Goal: Information Seeking & Learning: Learn about a topic

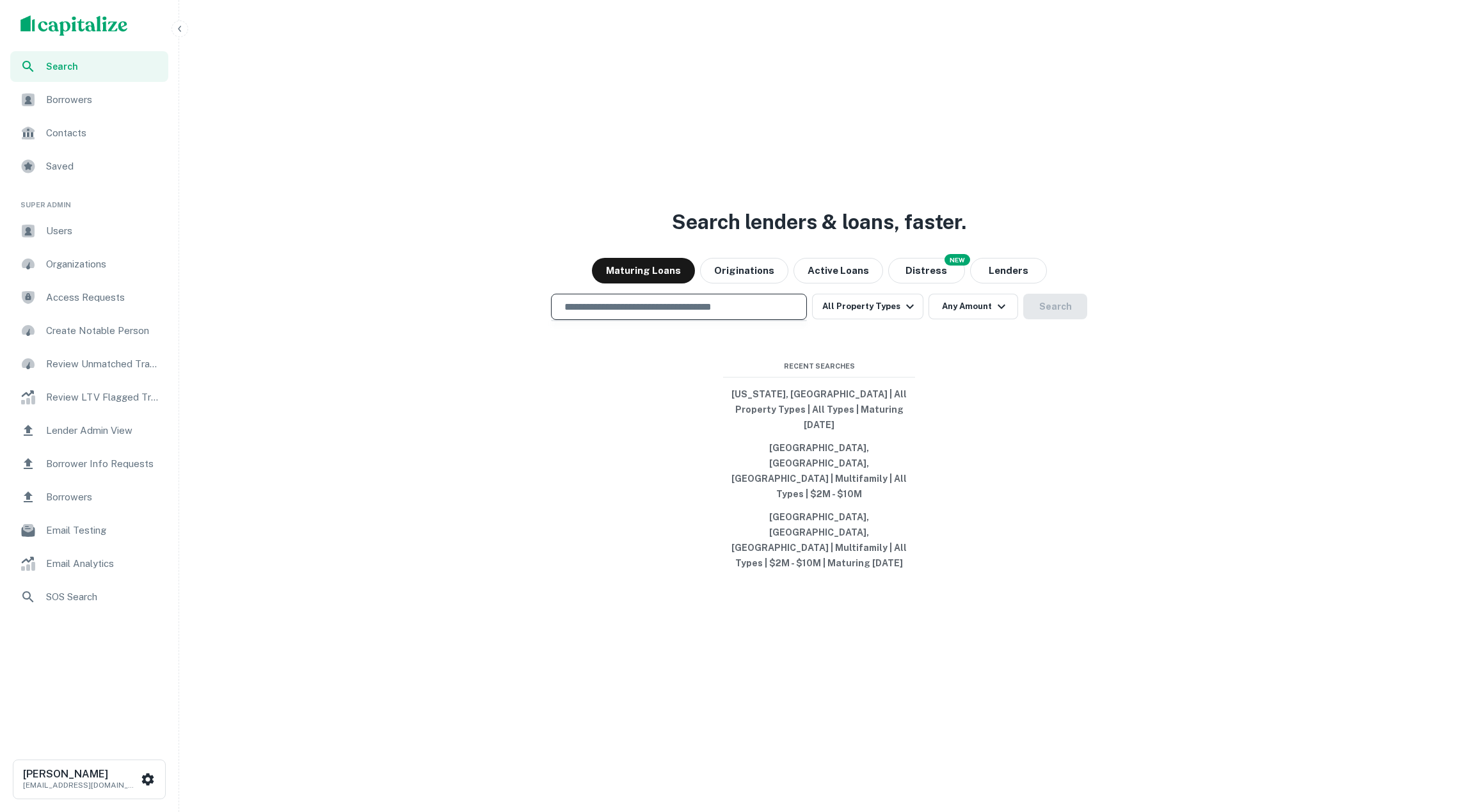
click at [766, 314] on input "text" at bounding box center [679, 307] width 245 height 15
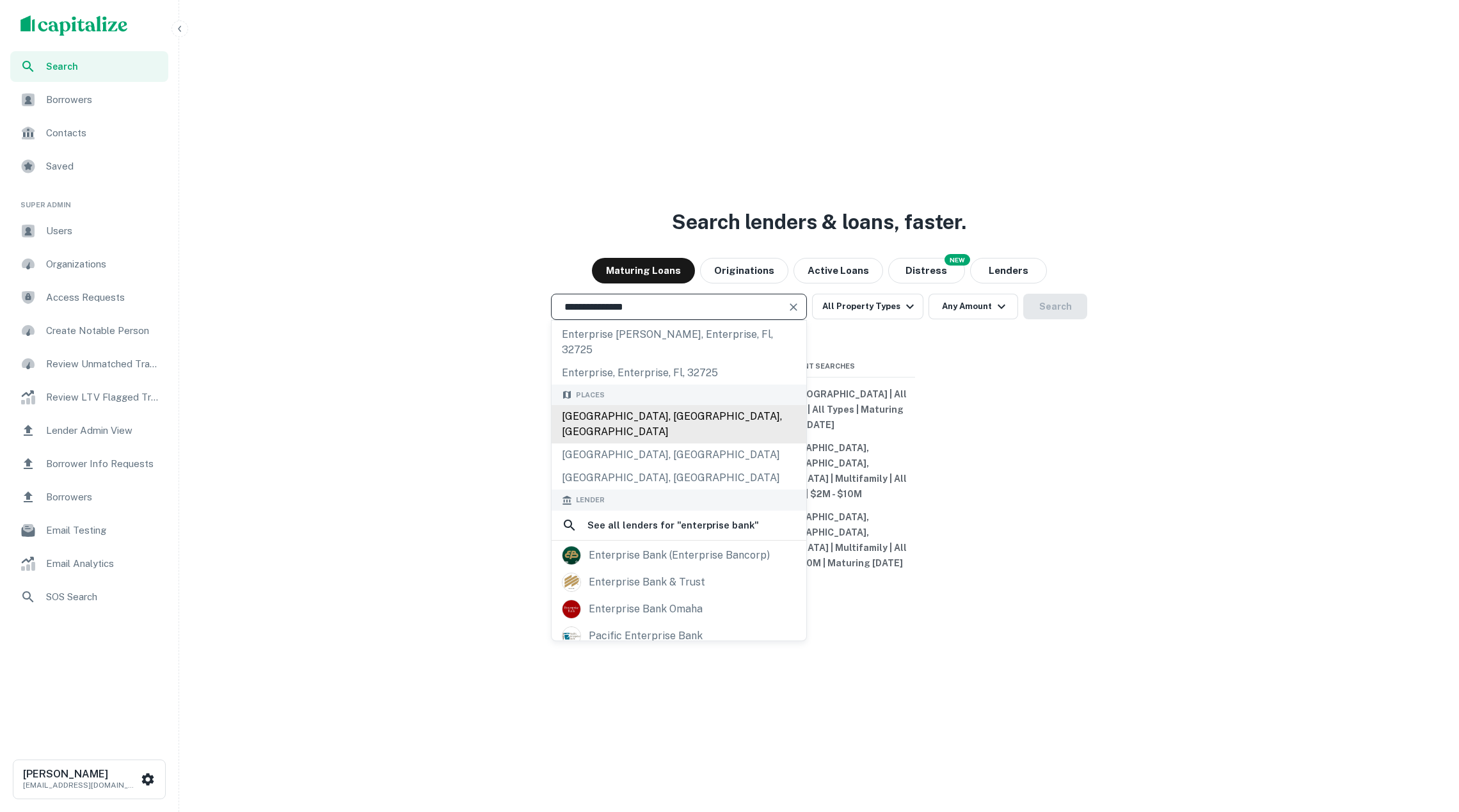
scroll to position [116, 0]
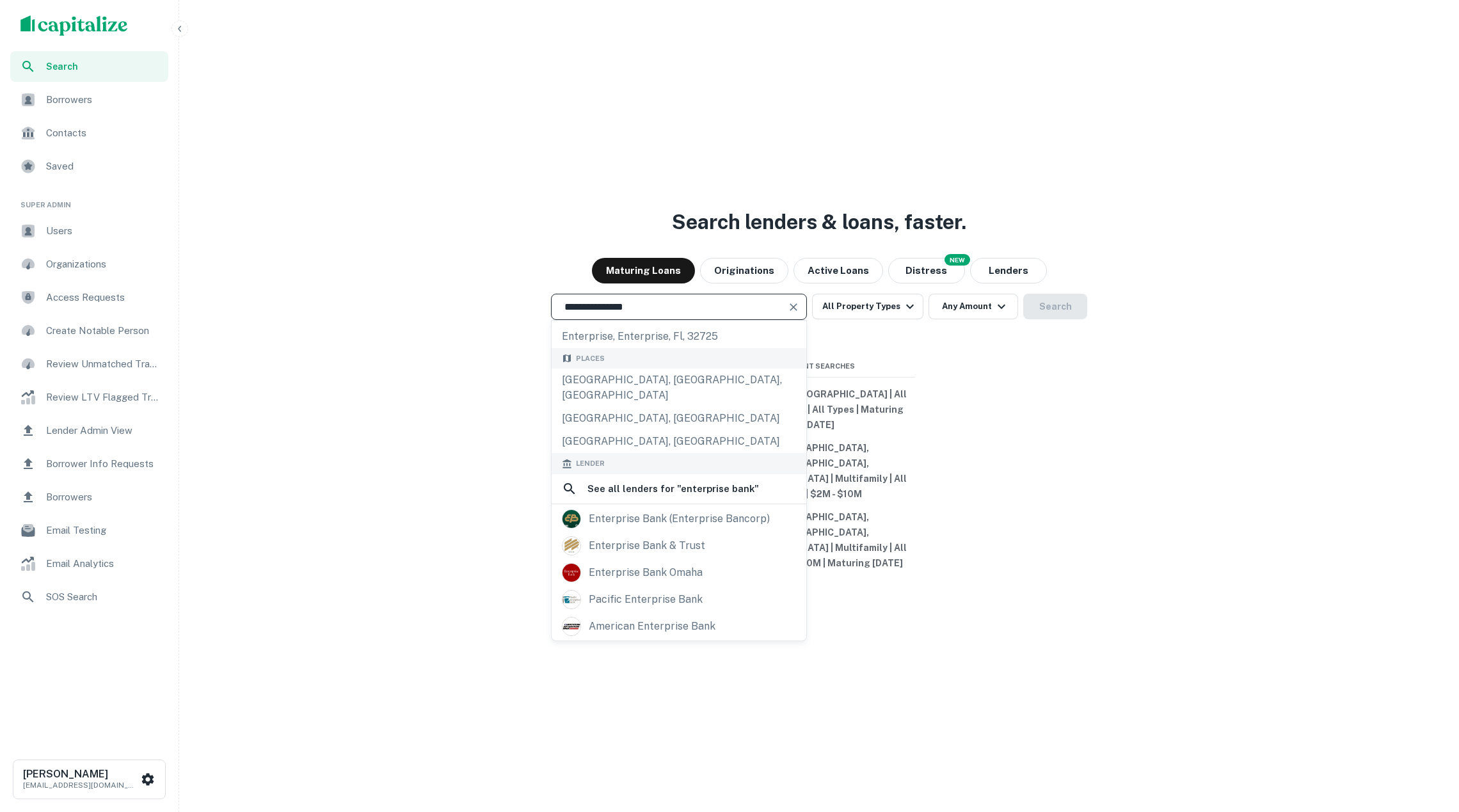
type input "**********"
click at [1081, 518] on div "**********" at bounding box center [819, 437] width 1269 height 812
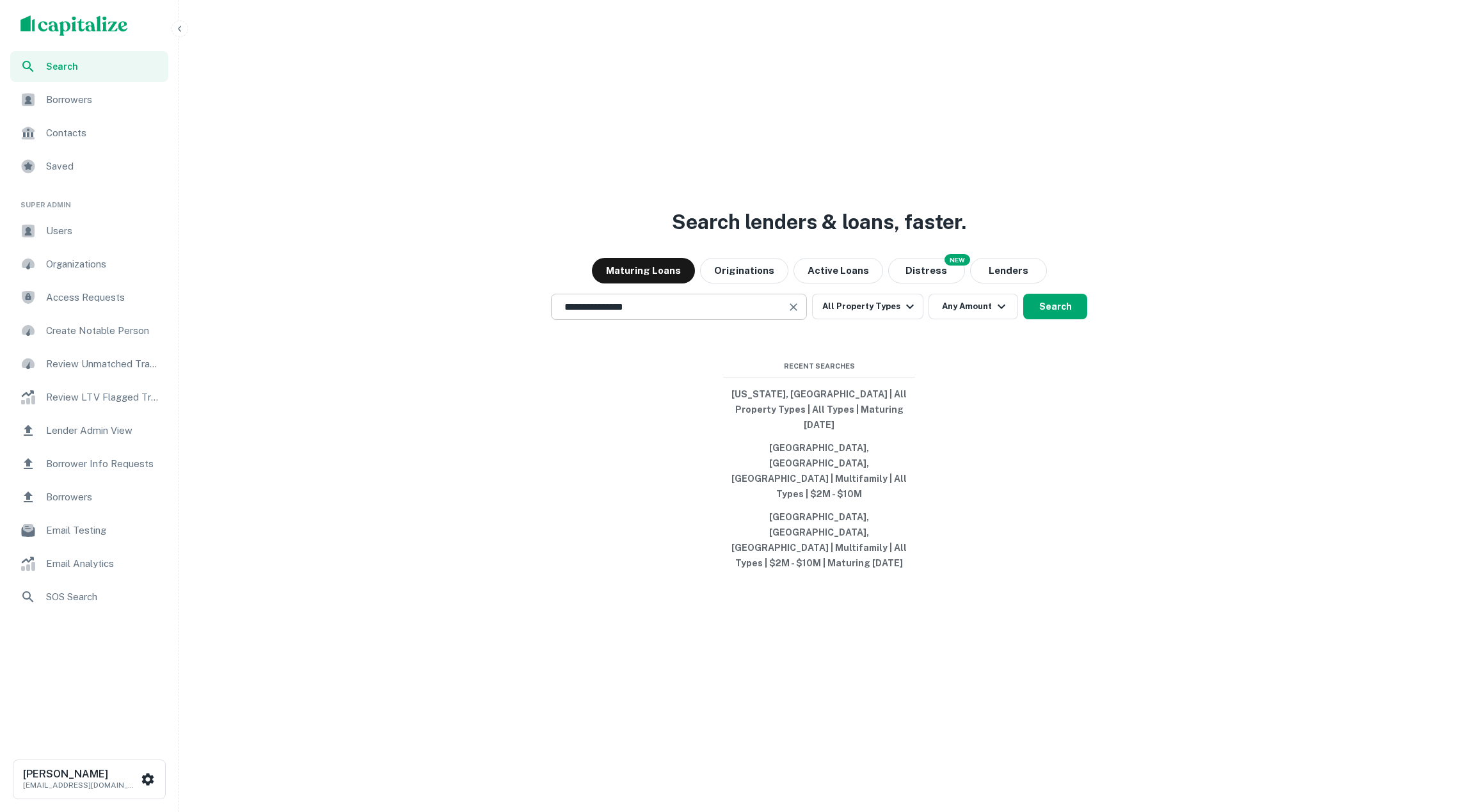
click at [686, 314] on input "**********" at bounding box center [669, 307] width 226 height 15
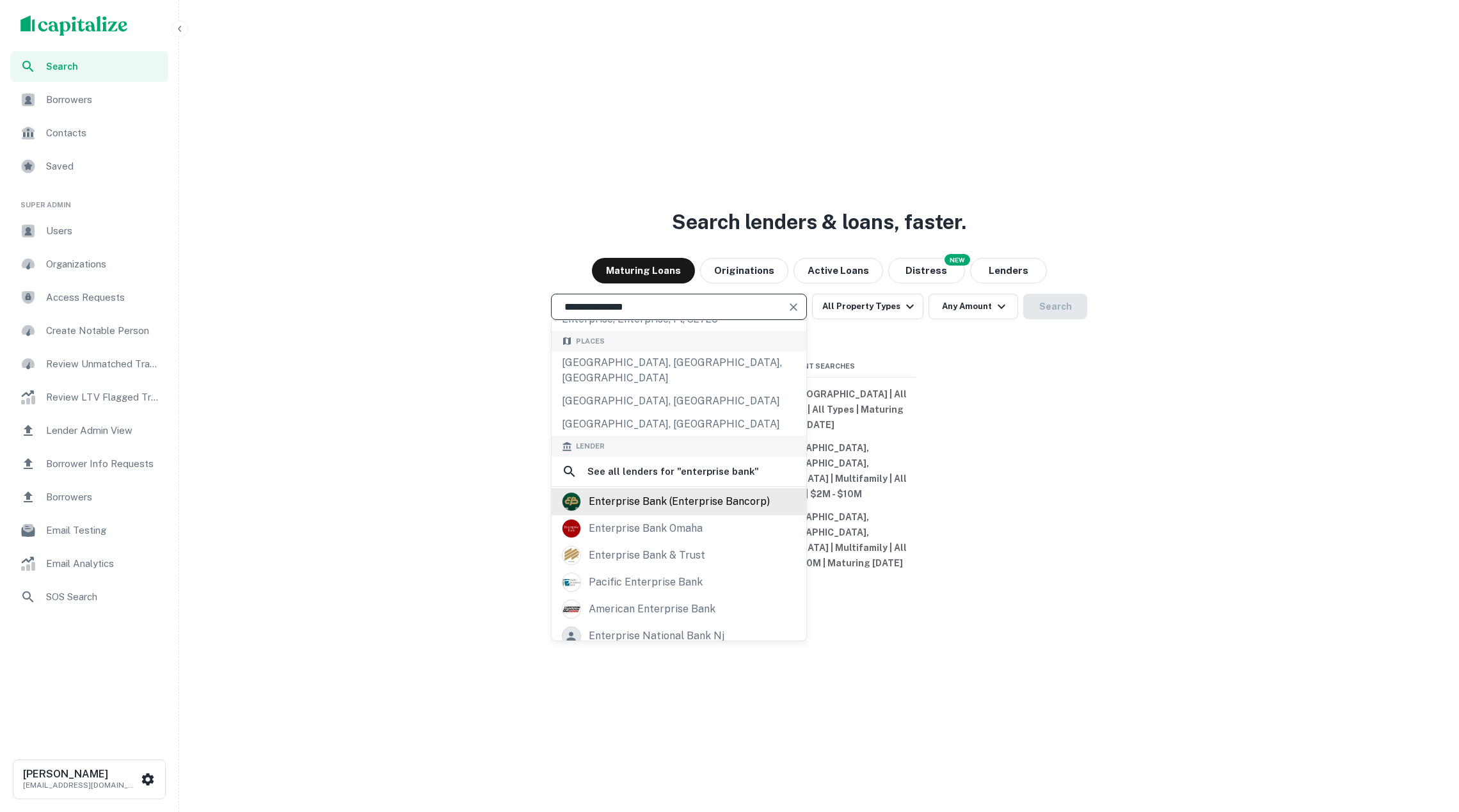
scroll to position [141, 0]
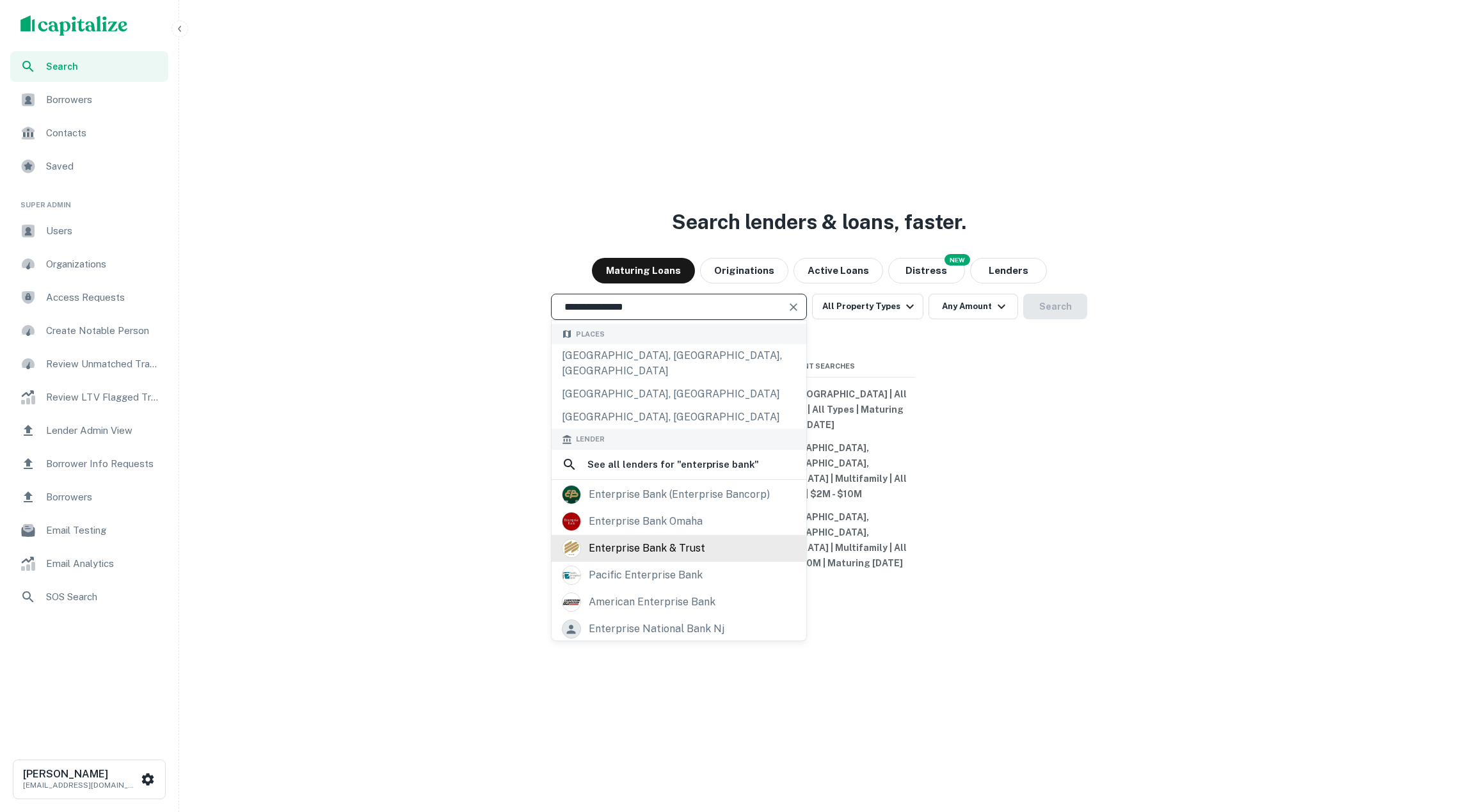
click at [691, 558] on div "enterprise bank & trust" at bounding box center [646, 548] width 116 height 19
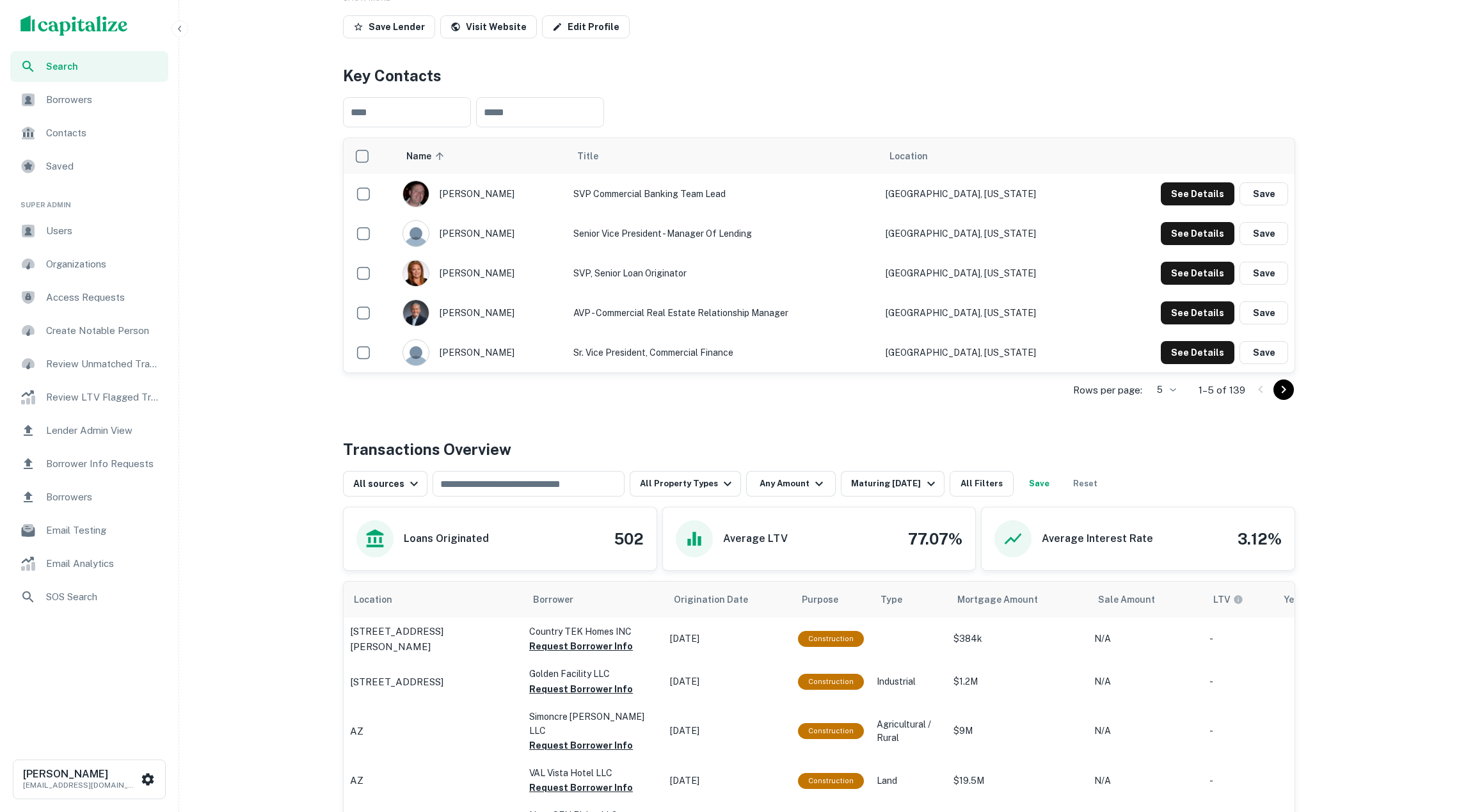
scroll to position [292, 0]
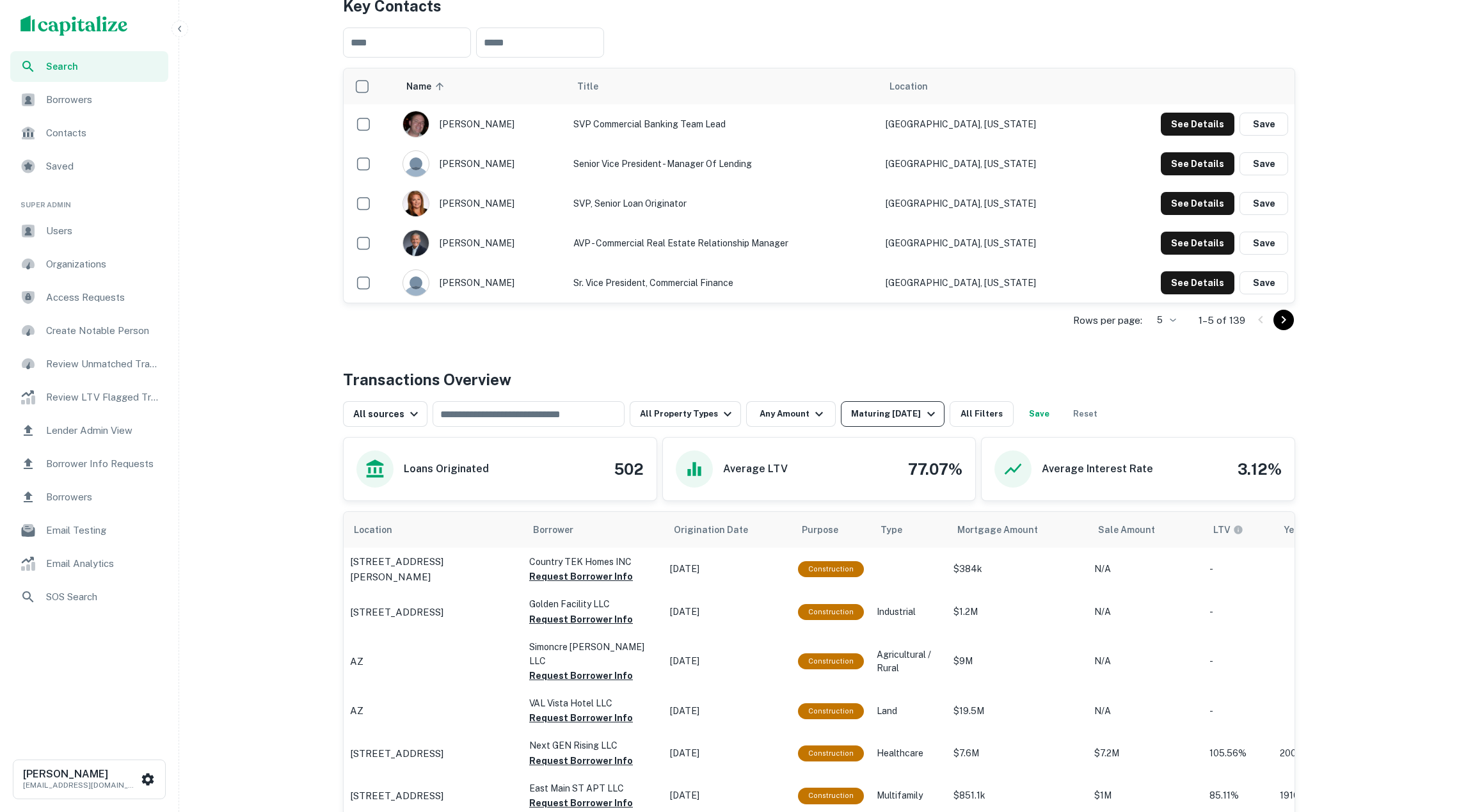
click at [874, 416] on div "Maturing In 1 Year" at bounding box center [893, 414] width 87 height 16
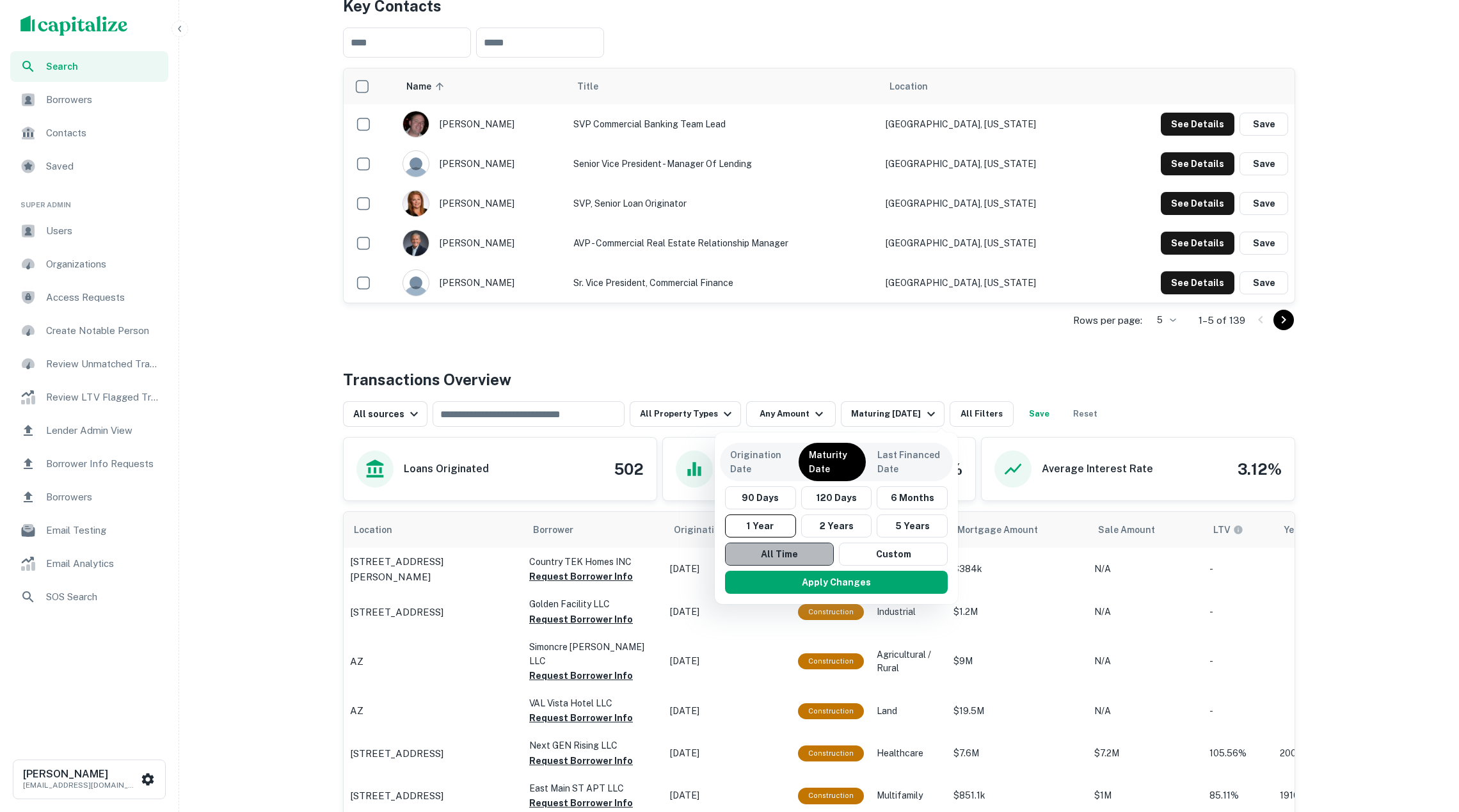
click at [764, 549] on button "All Time" at bounding box center [778, 554] width 109 height 23
click at [755, 455] on p "Origination Date" at bounding box center [759, 461] width 57 height 28
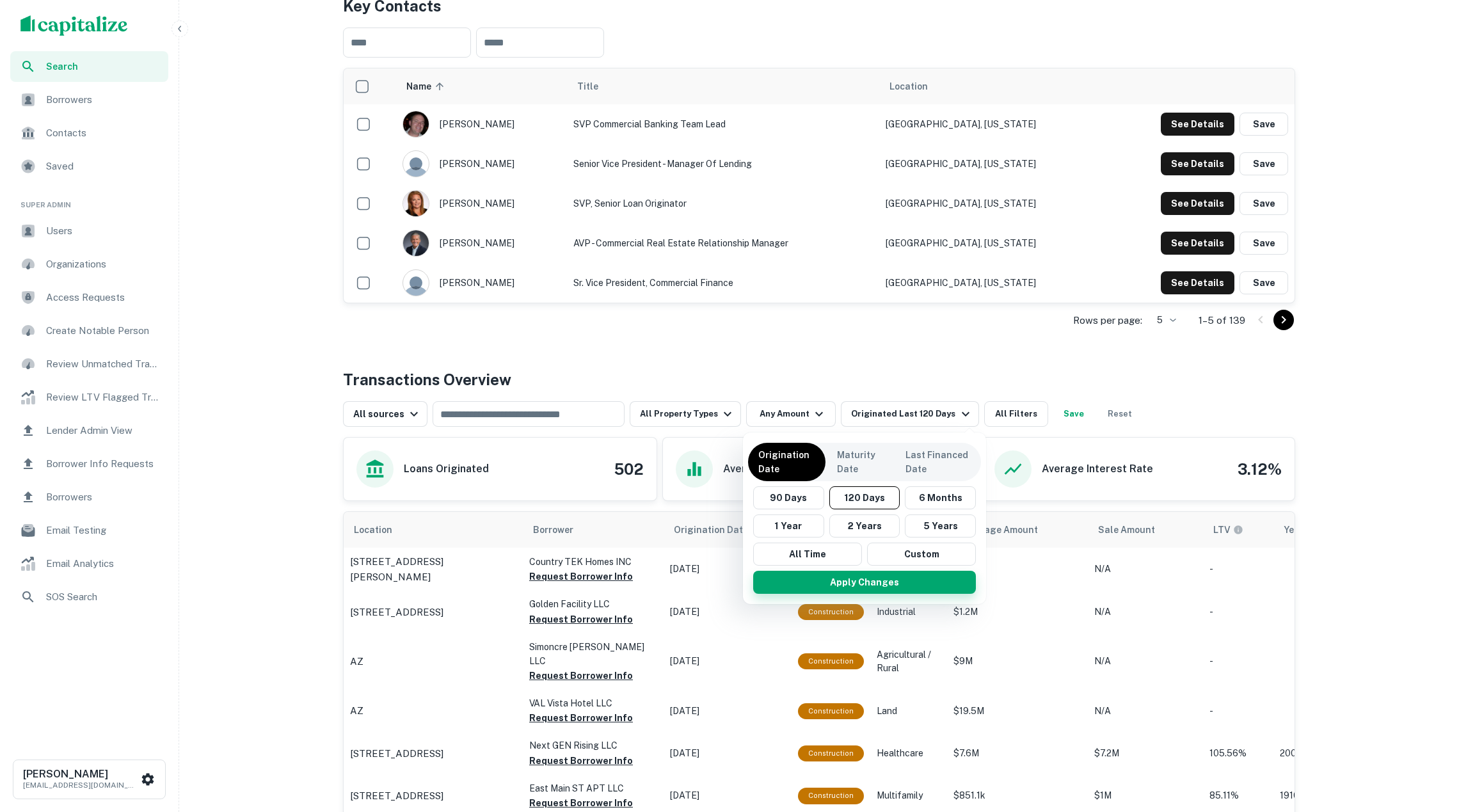
click at [796, 588] on button "Apply Changes" at bounding box center [864, 582] width 223 height 23
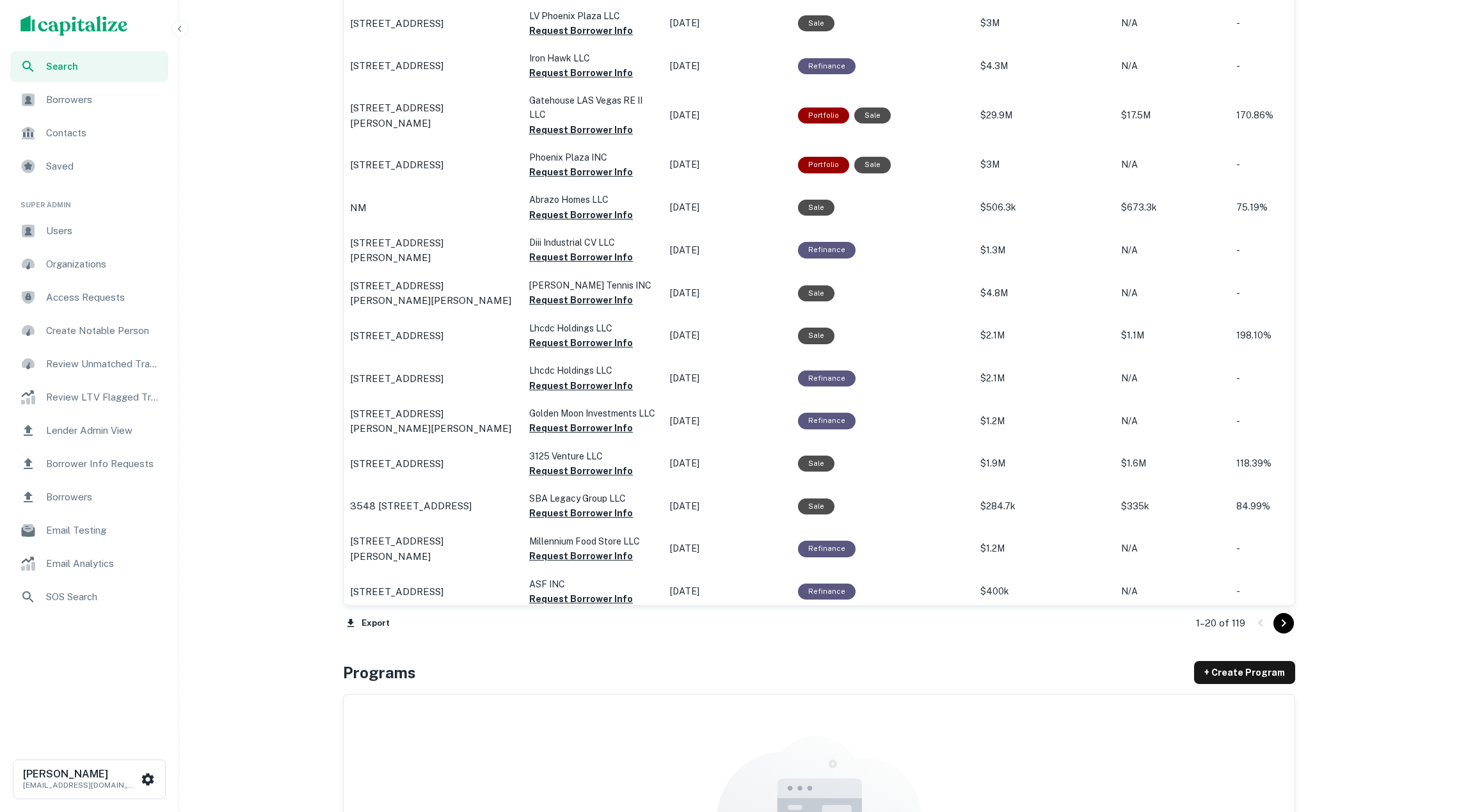
scroll to position [1102, 0]
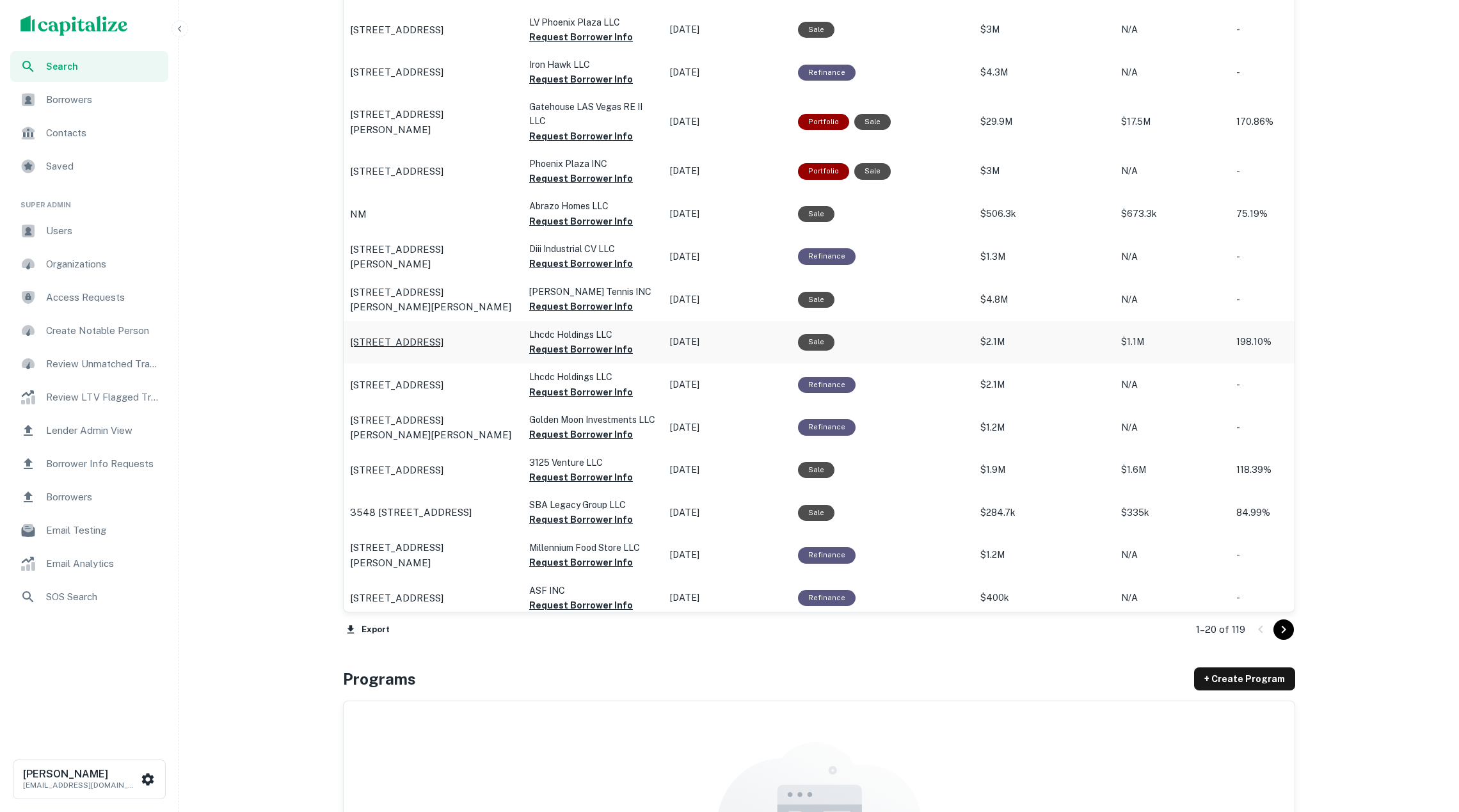
click at [443, 344] on p "3050 Imperial Ave San Diego, CA92102" at bounding box center [396, 342] width 93 height 16
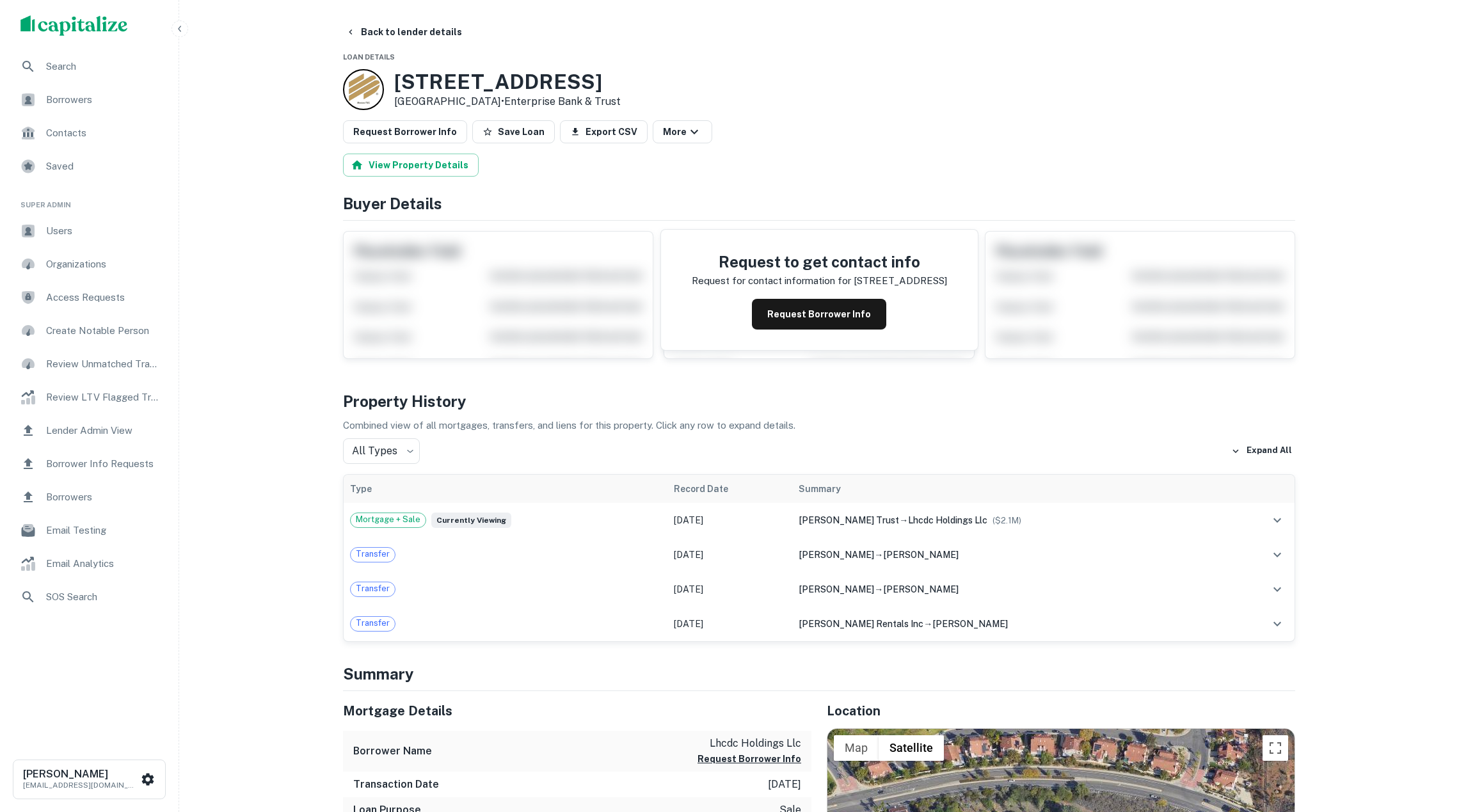
click at [112, 22] on img "scrollable content" at bounding box center [74, 26] width 108 height 20
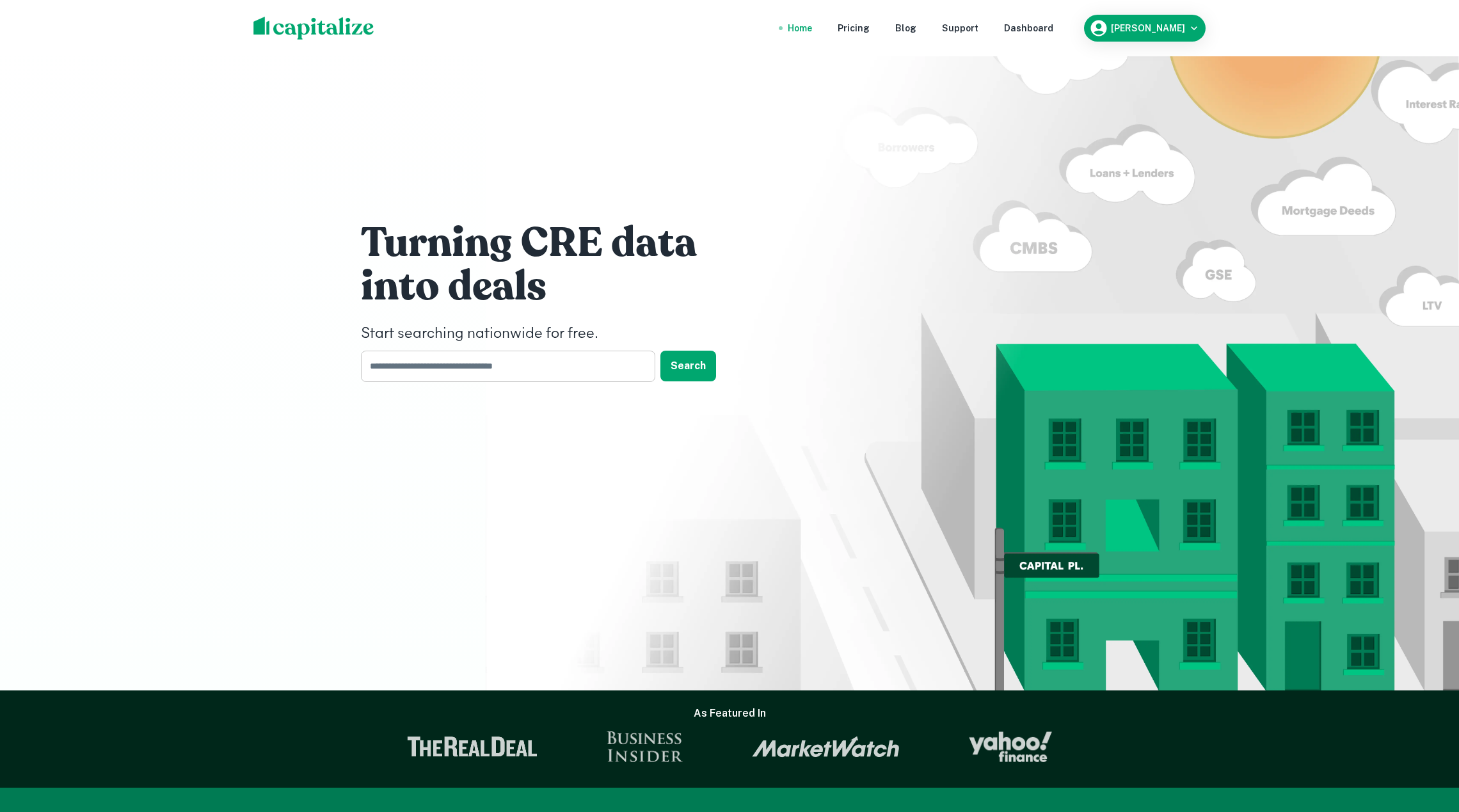
click at [533, 368] on input "text" at bounding box center [503, 366] width 285 height 31
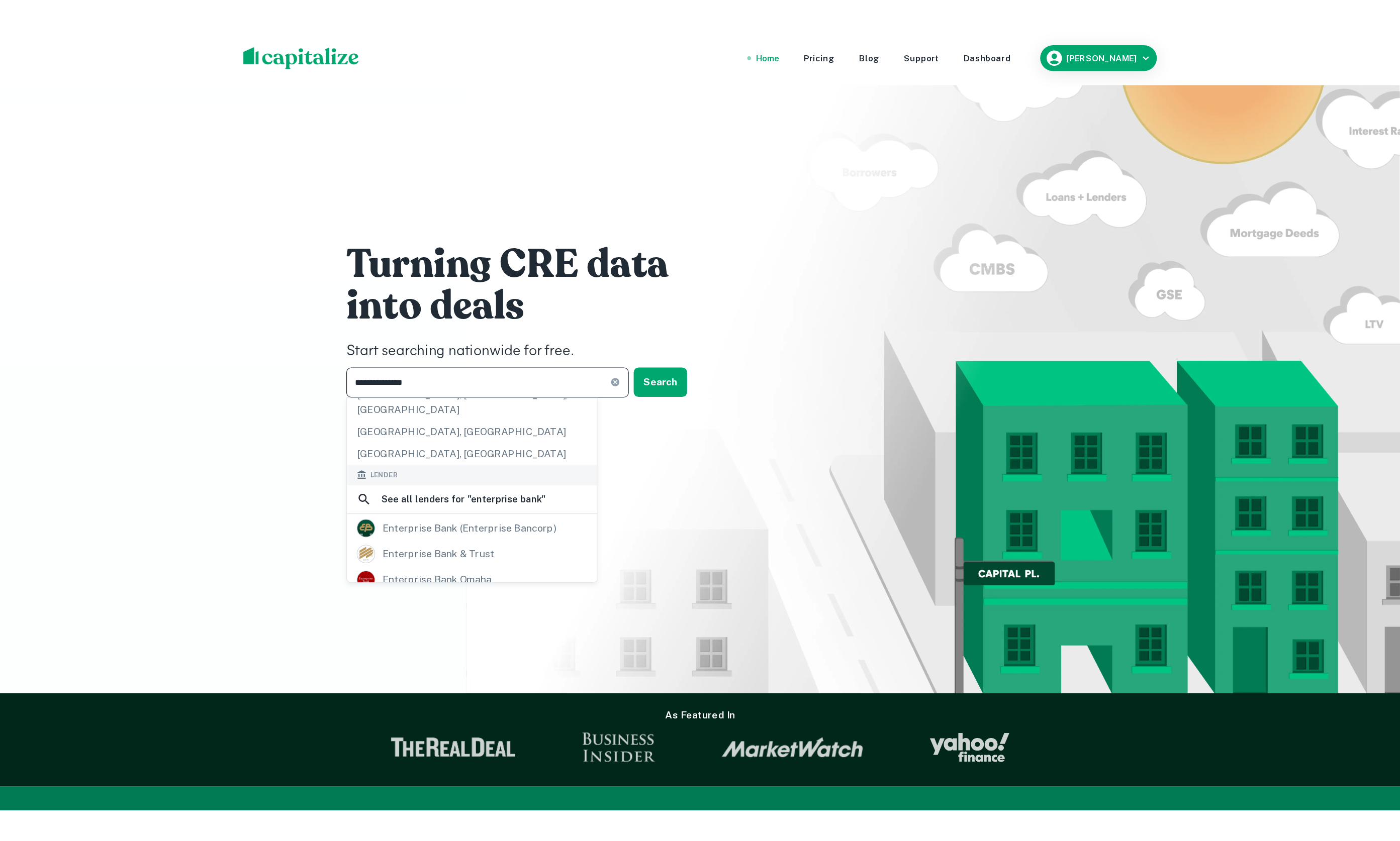
scroll to position [144, 0]
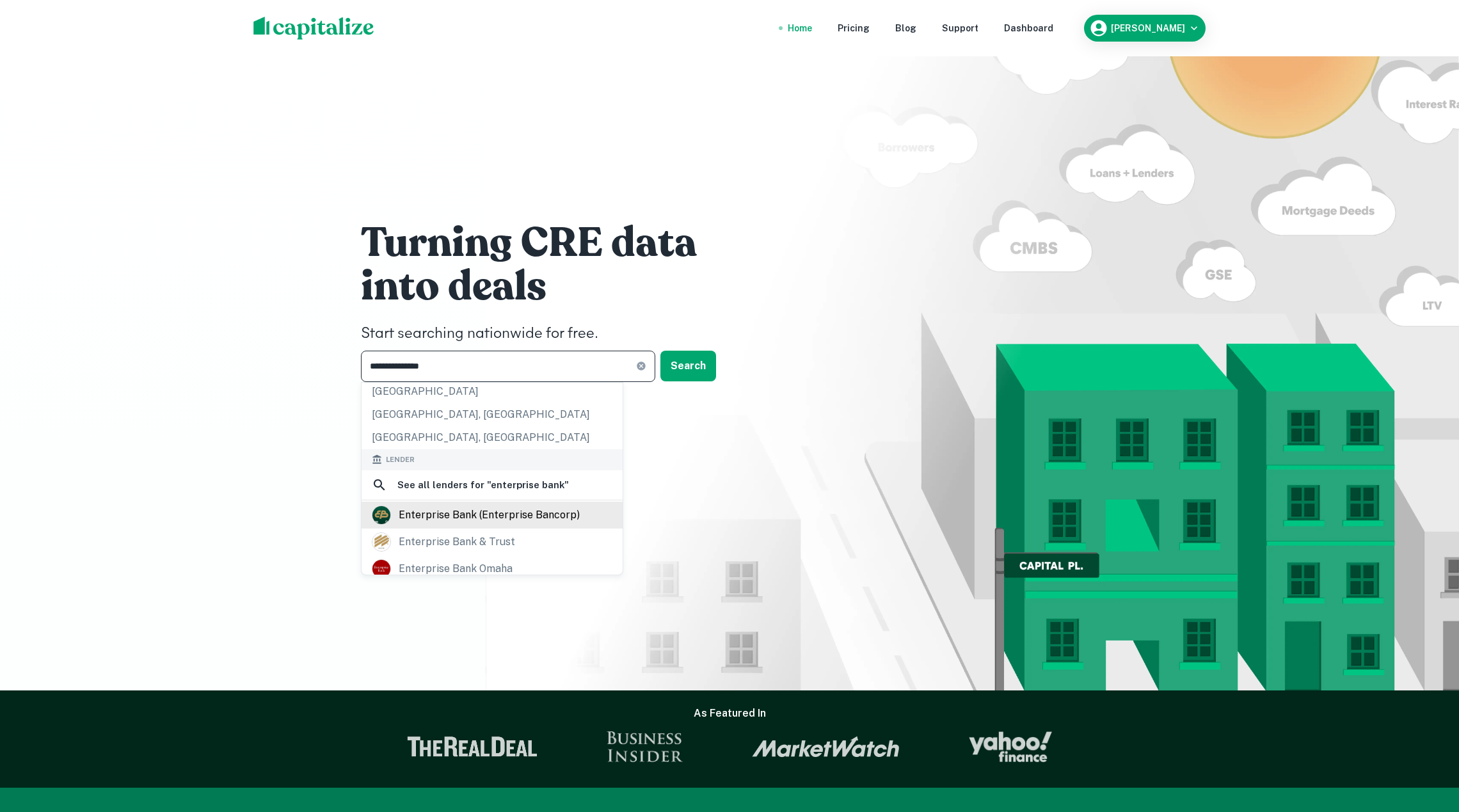
type input "**********"
click at [531, 509] on div "enterprise bank (enterprise bancorp)" at bounding box center [492, 514] width 261 height 26
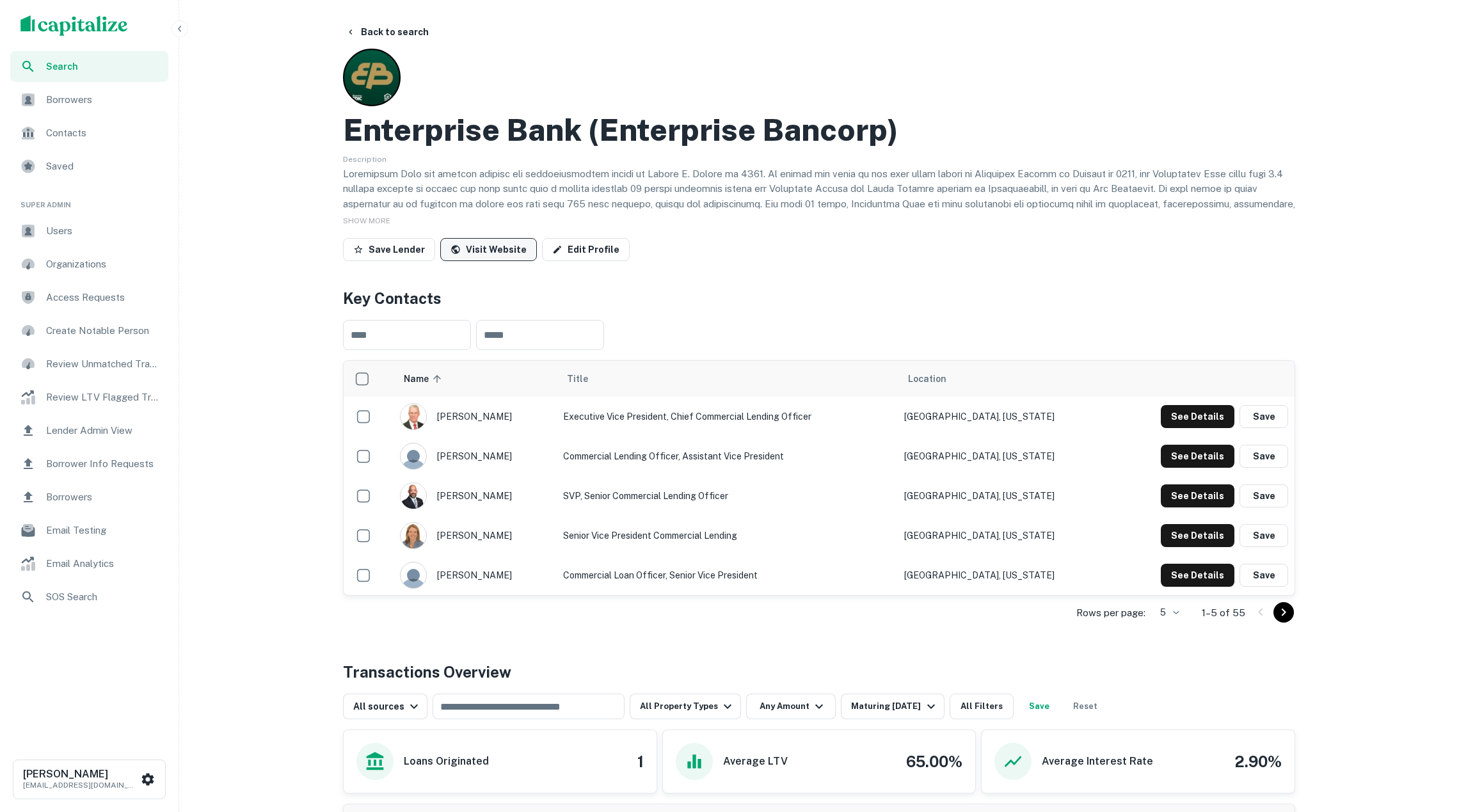
click at [512, 251] on link "Visit Website" at bounding box center [489, 249] width 97 height 23
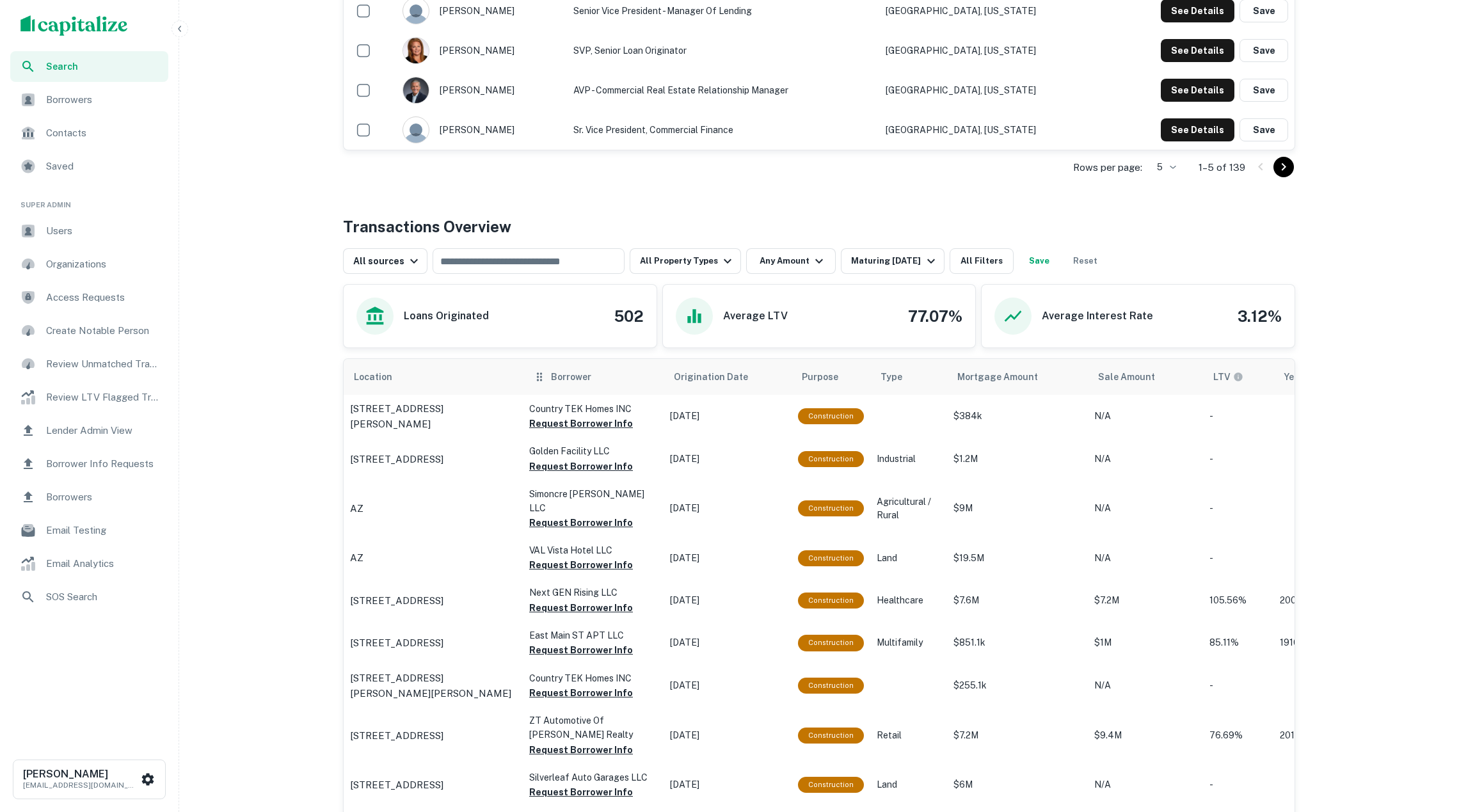
scroll to position [444, 0]
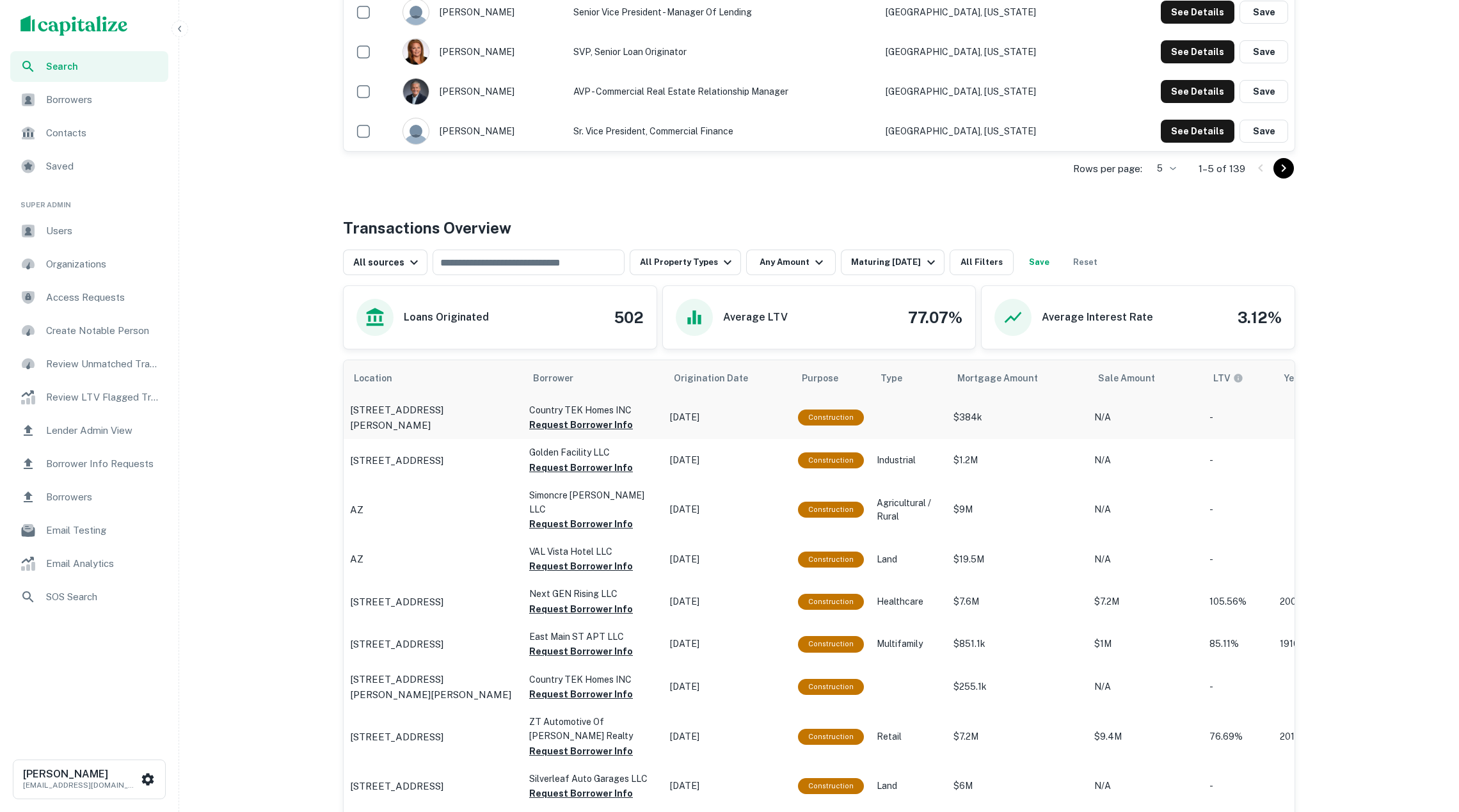
click at [507, 434] on td "11640 Osanna Ln Marine, IL62061" at bounding box center [433, 417] width 179 height 43
click at [512, 433] on td "11640 Osanna Ln Marine, IL62061" at bounding box center [433, 417] width 179 height 43
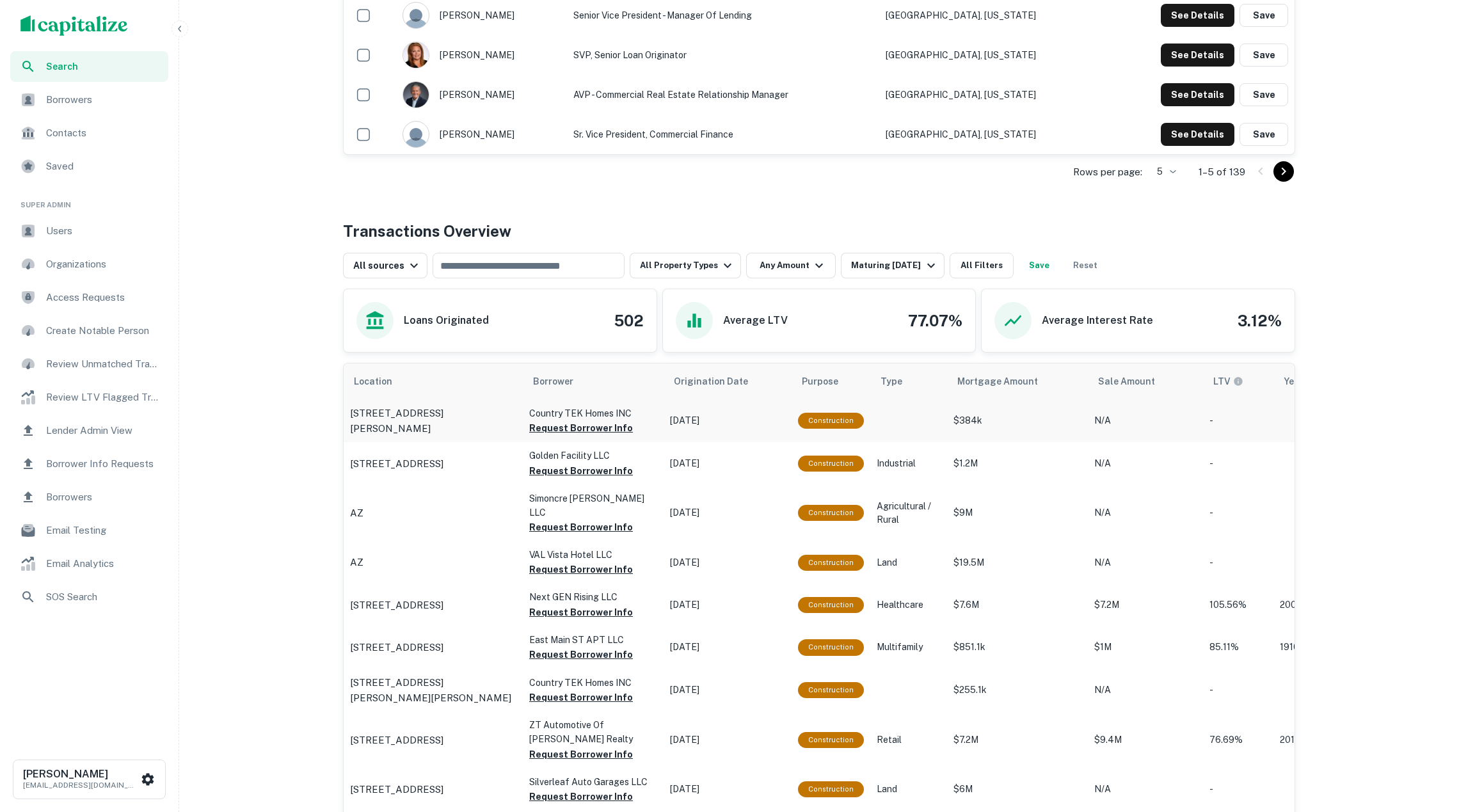
scroll to position [441, 0]
click at [666, 419] on td "Jul 13, 2025" at bounding box center [727, 419] width 128 height 43
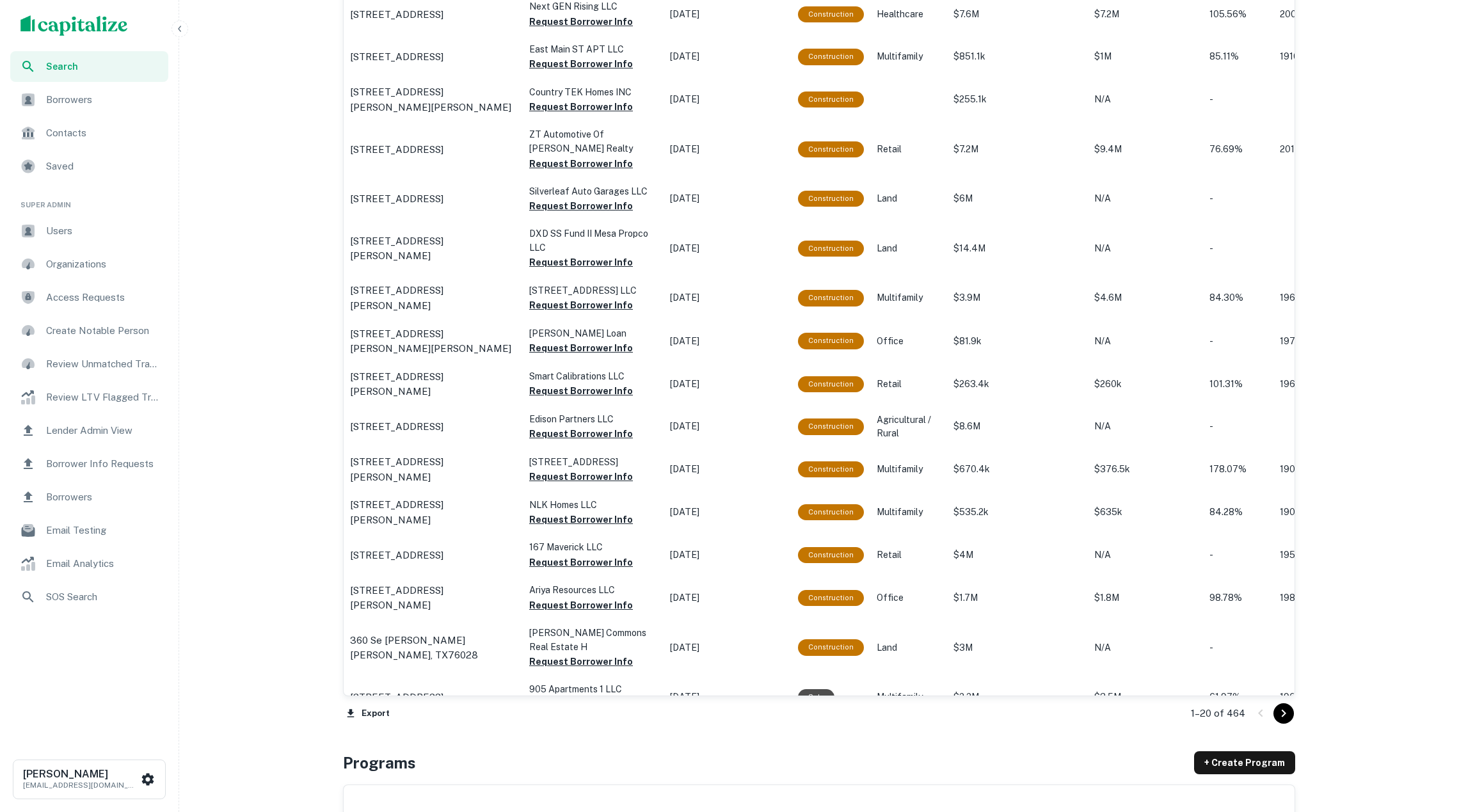
scroll to position [1061, 0]
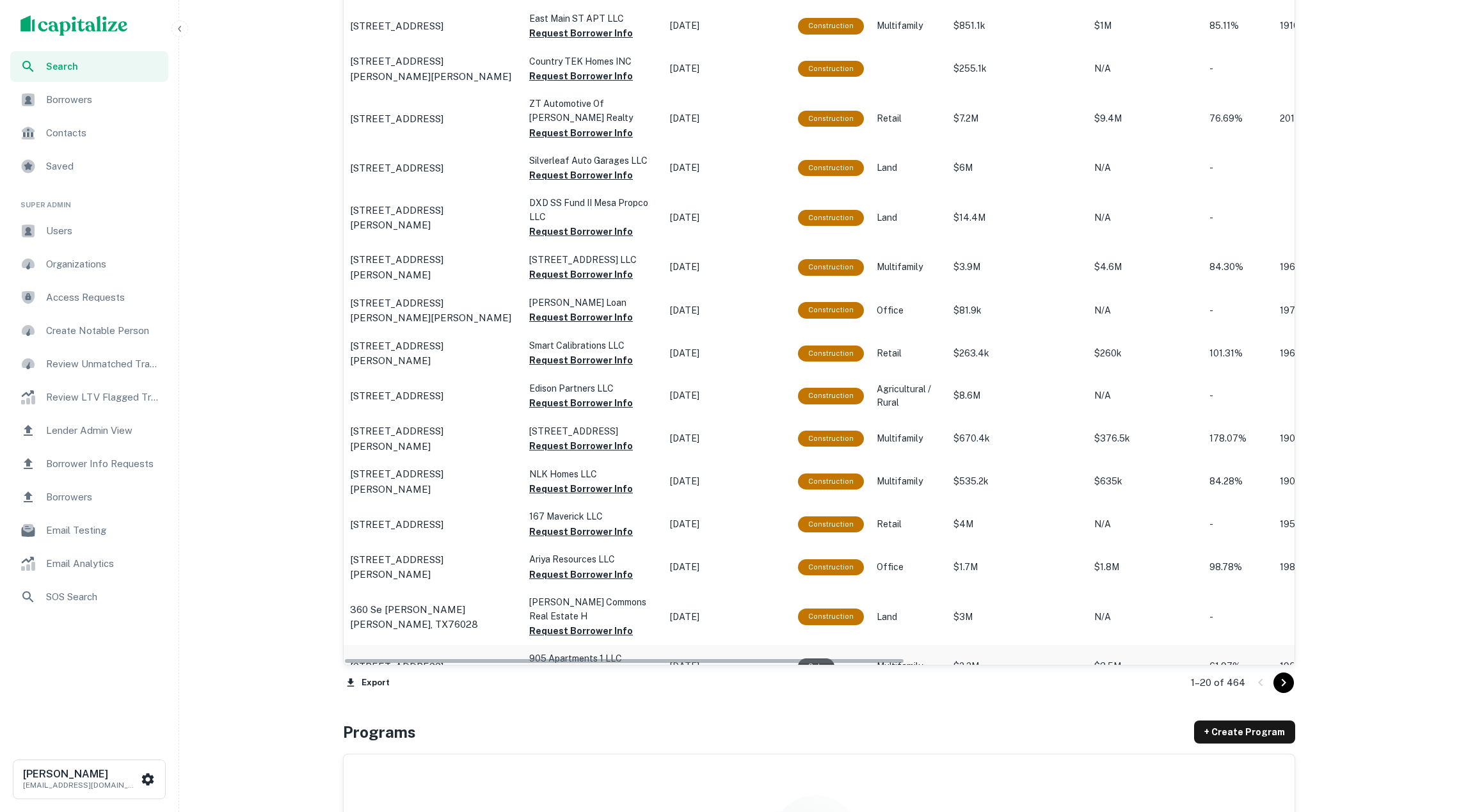
click at [717, 645] on td "Feb 19, 2024" at bounding box center [727, 666] width 128 height 42
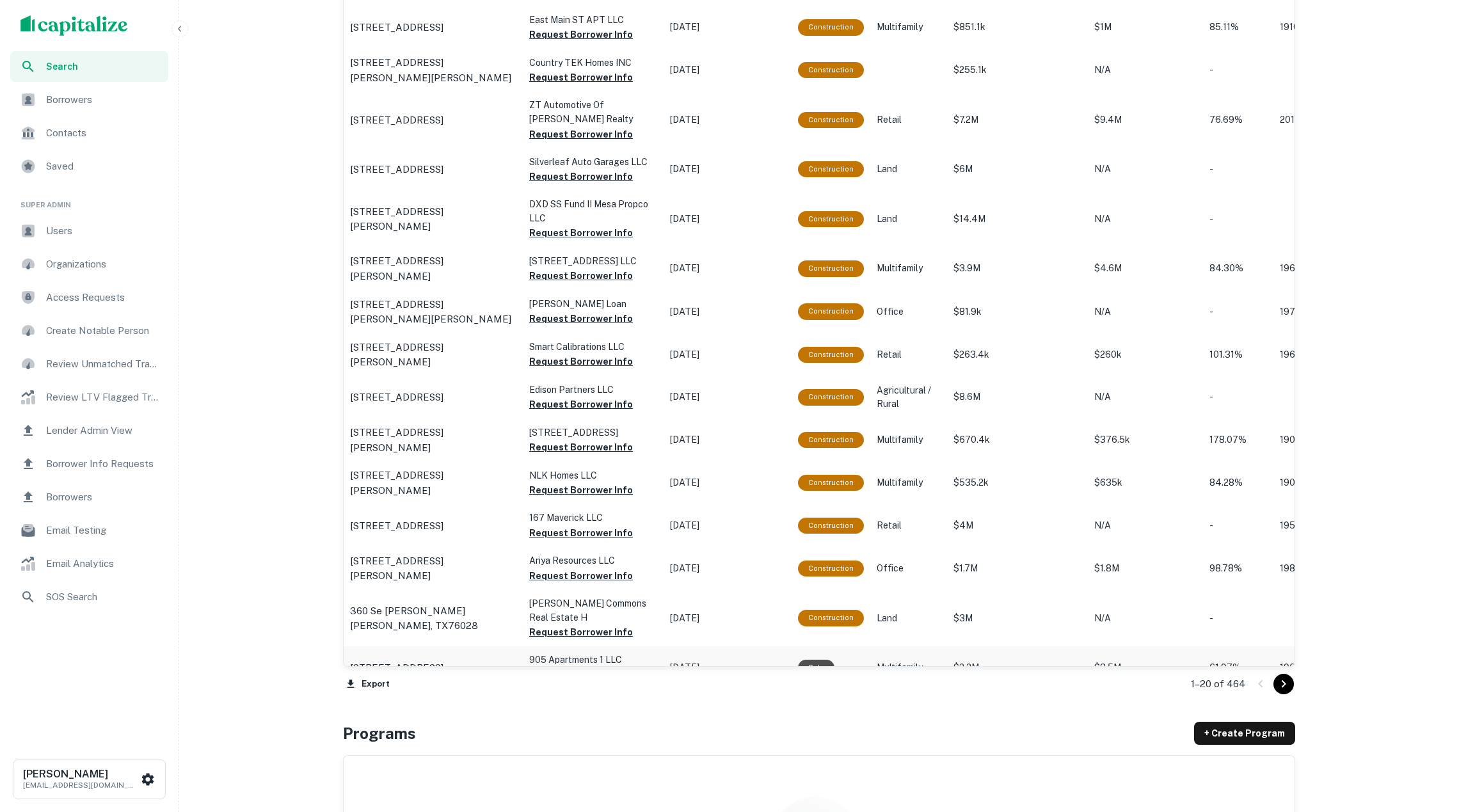
click at [712, 646] on td "Feb 19, 2024" at bounding box center [727, 667] width 128 height 42
drag, startPoint x: 721, startPoint y: 638, endPoint x: 514, endPoint y: 558, distance: 221.9
click at [721, 646] on td "Feb 19, 2024" at bounding box center [727, 667] width 128 height 42
click at [443, 660] on p "905 W 29th St Hialeah, FL33012" at bounding box center [396, 668] width 93 height 16
drag, startPoint x: 1291, startPoint y: 682, endPoint x: 1282, endPoint y: 682, distance: 9.0
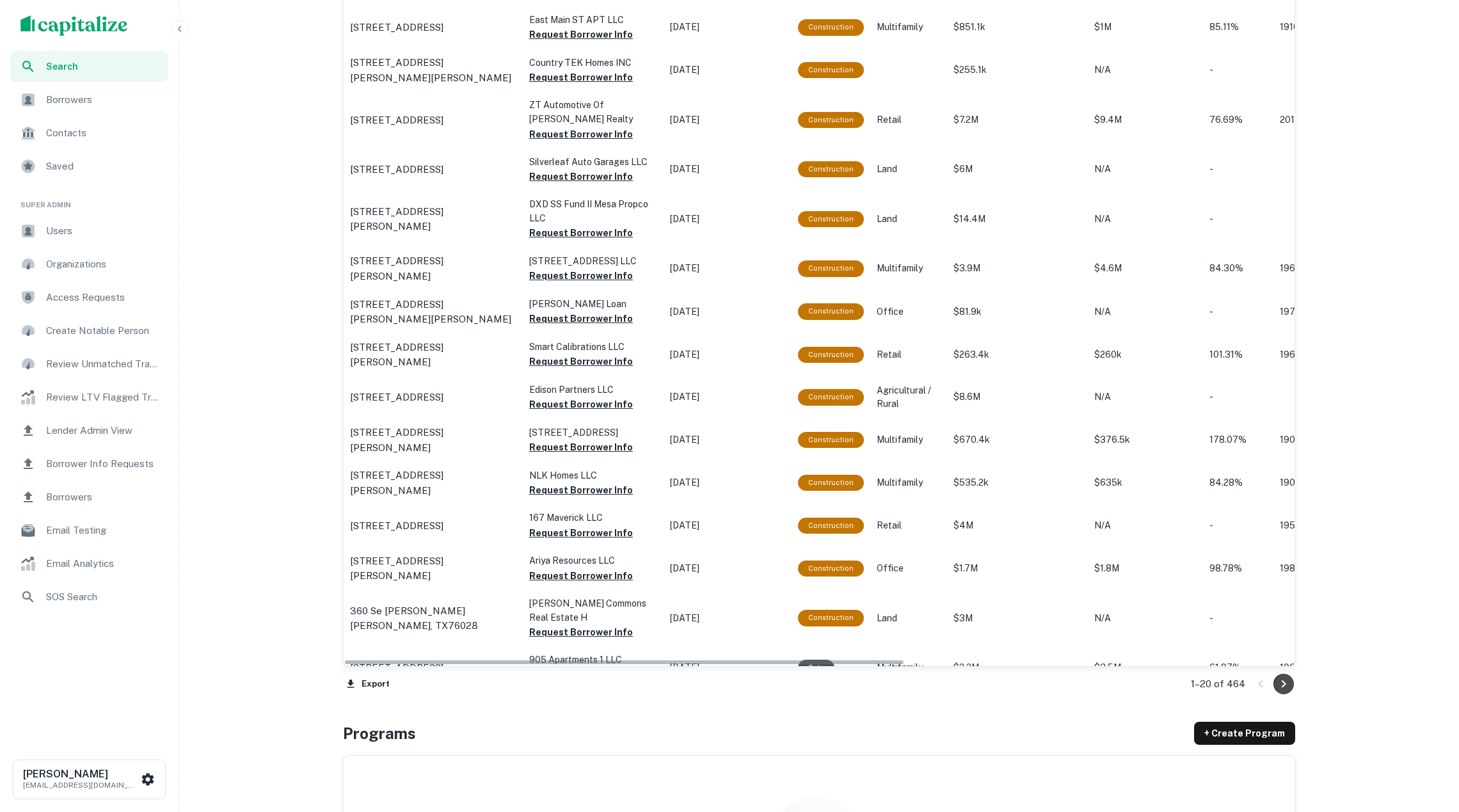
click at [1291, 682] on button "Go to next page" at bounding box center [1284, 683] width 20 height 20
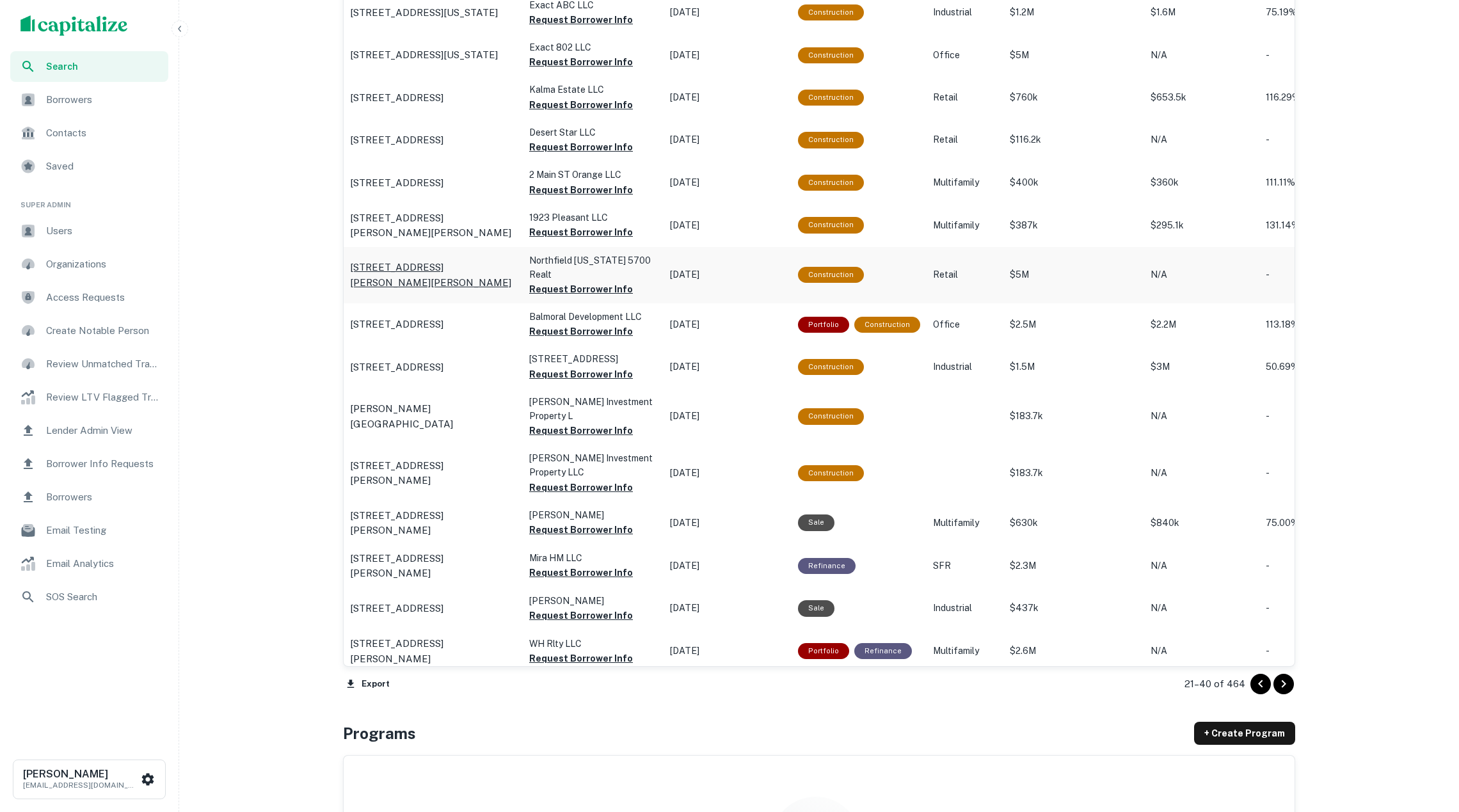
click at [433, 259] on p "5700 Crooks Rd Troy, MI48098" at bounding box center [433, 274] width 166 height 30
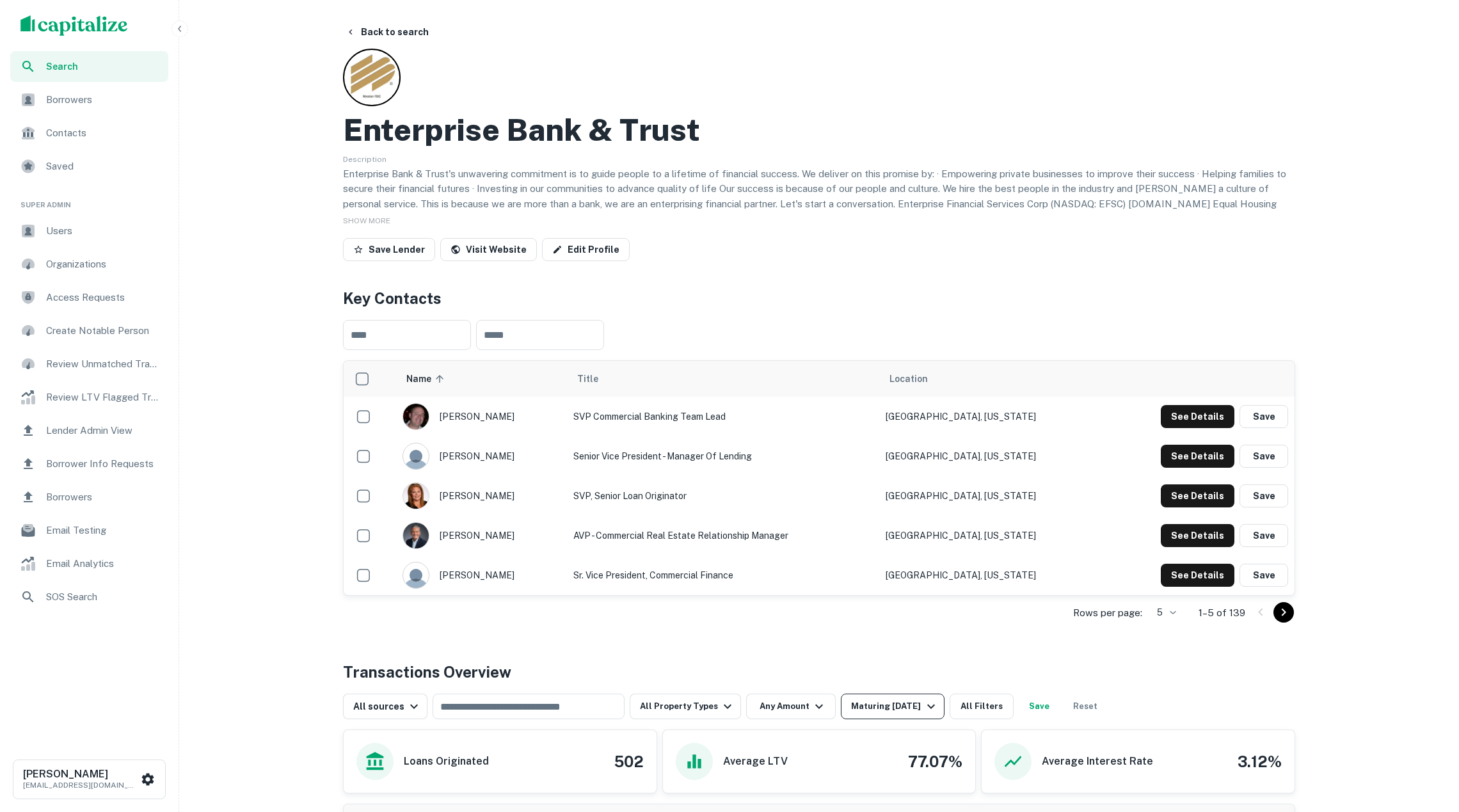
click at [883, 707] on div "Maturing [DATE]" at bounding box center [893, 706] width 87 height 16
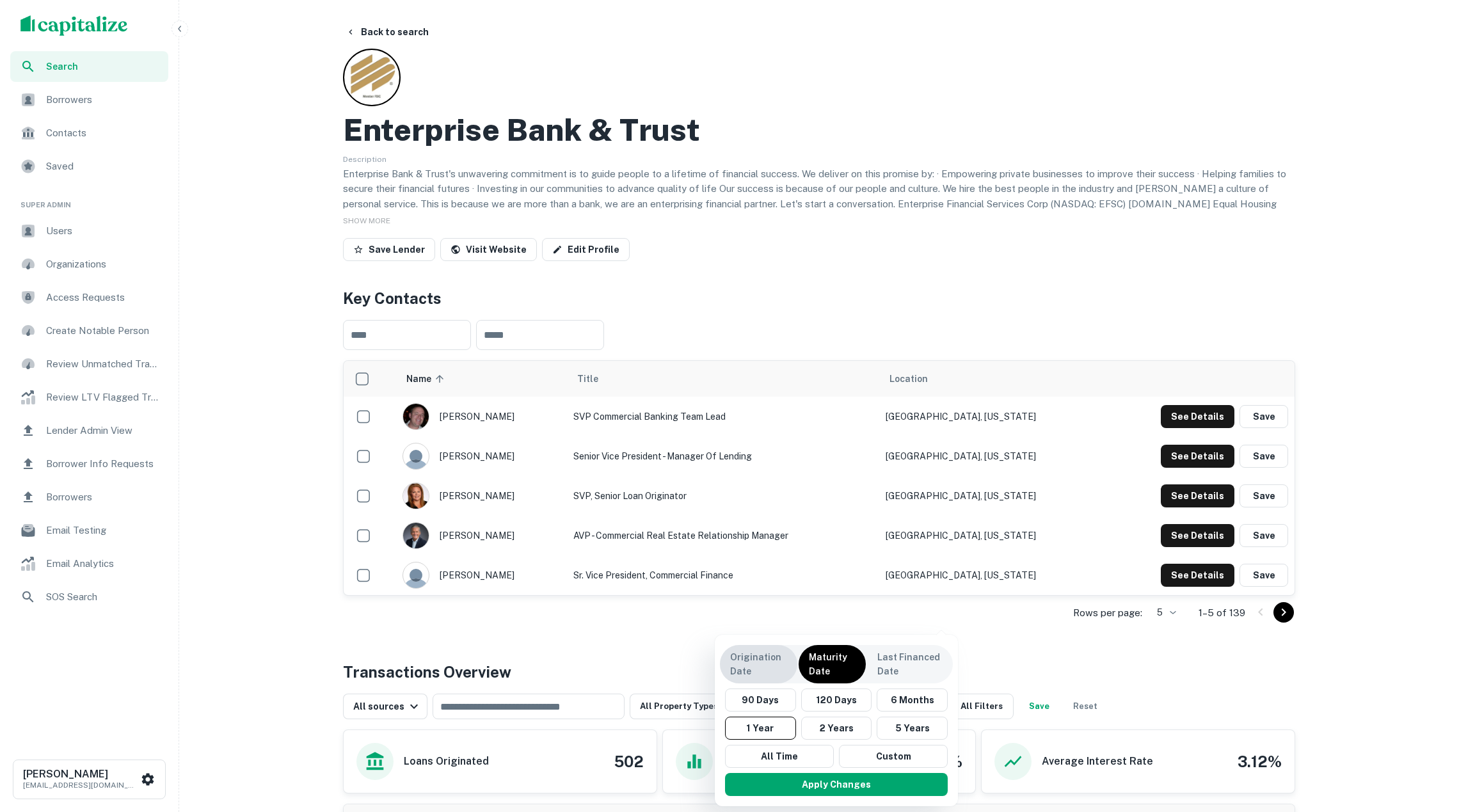
click at [779, 661] on p "Origination Date" at bounding box center [758, 663] width 57 height 28
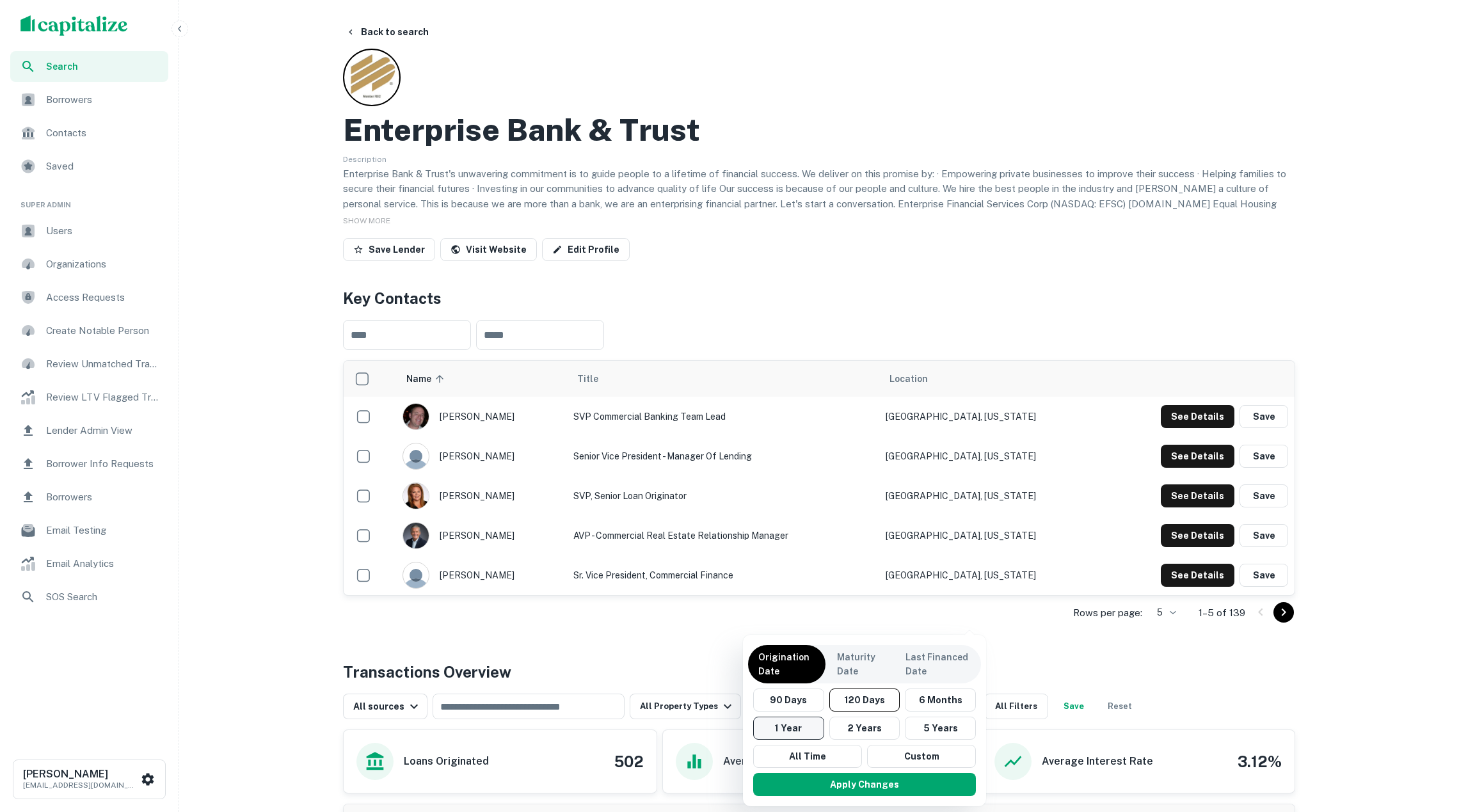
click at [801, 727] on button "1 Year" at bounding box center [788, 727] width 71 height 23
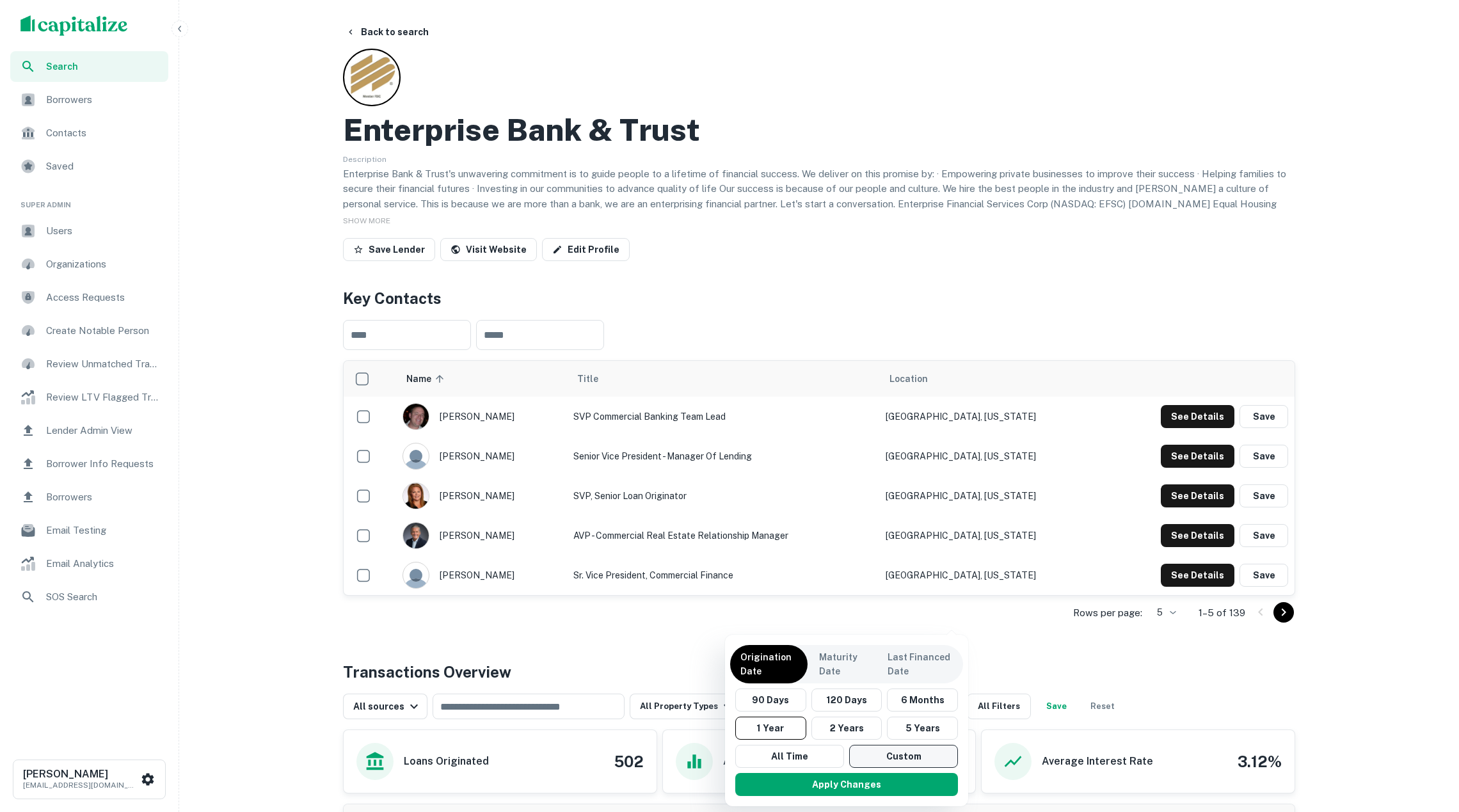
click at [872, 753] on button "Custom" at bounding box center [903, 755] width 109 height 23
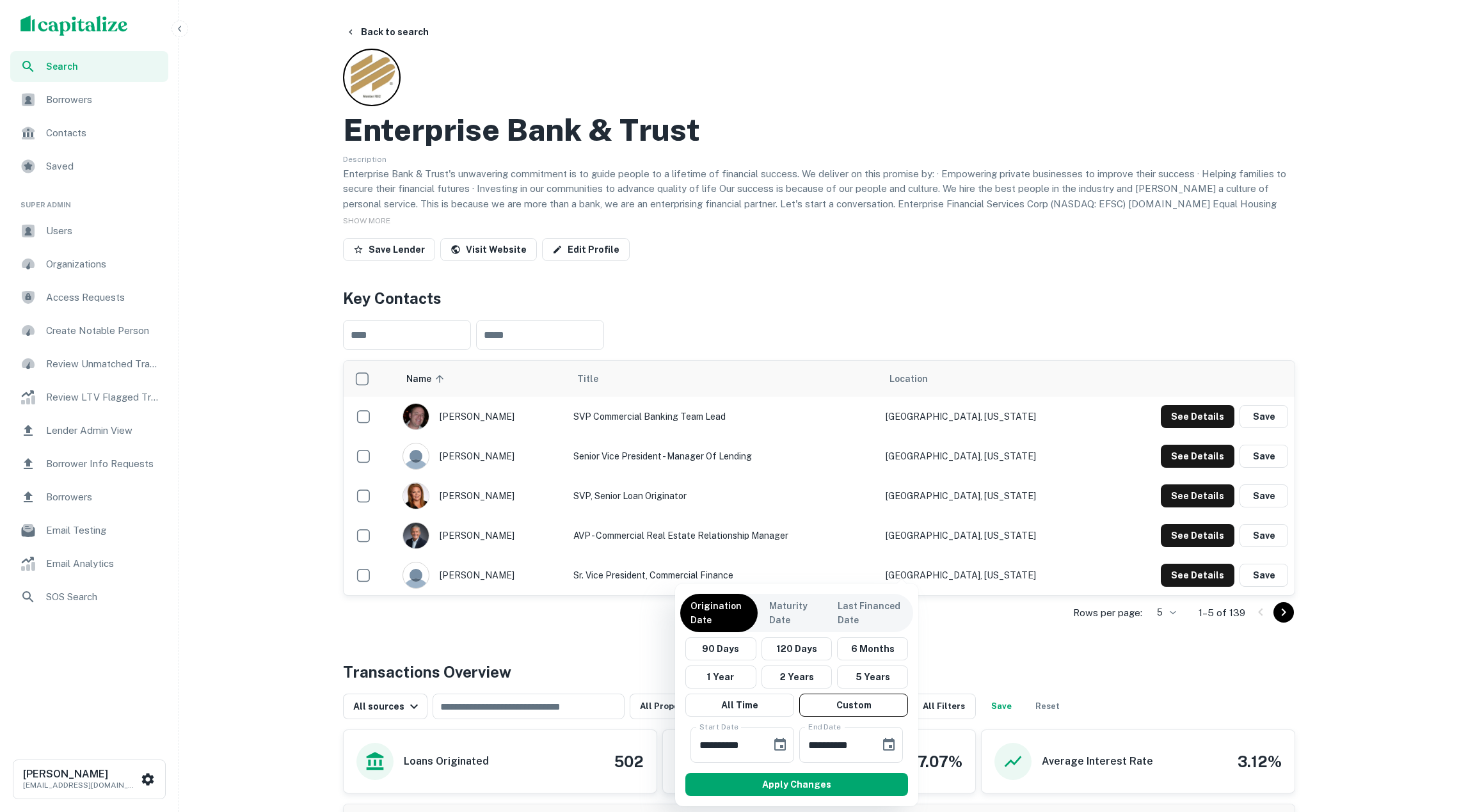
click at [768, 671] on button "2 Years" at bounding box center [797, 676] width 71 height 23
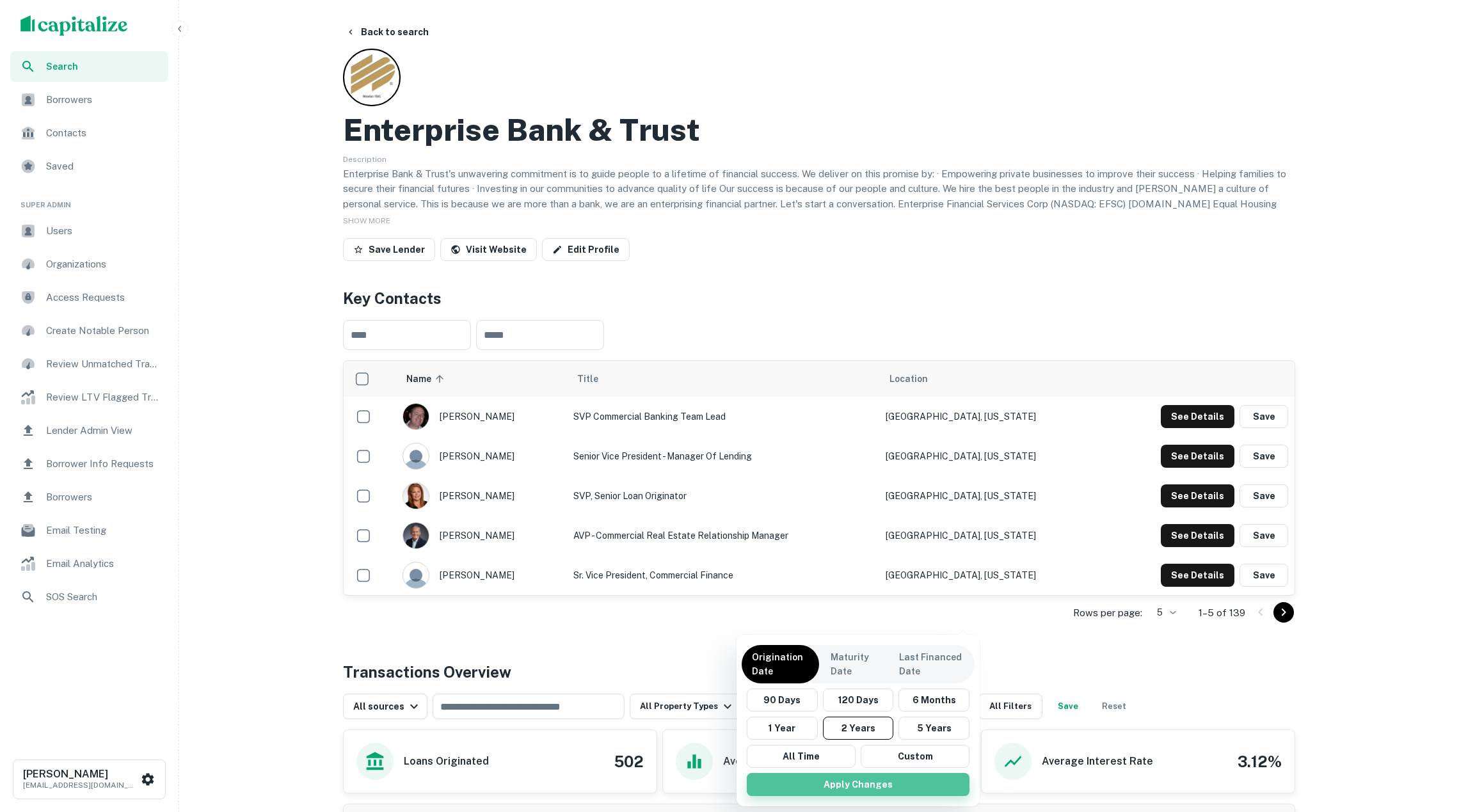
click at [862, 775] on button "Apply Changes" at bounding box center [858, 784] width 223 height 23
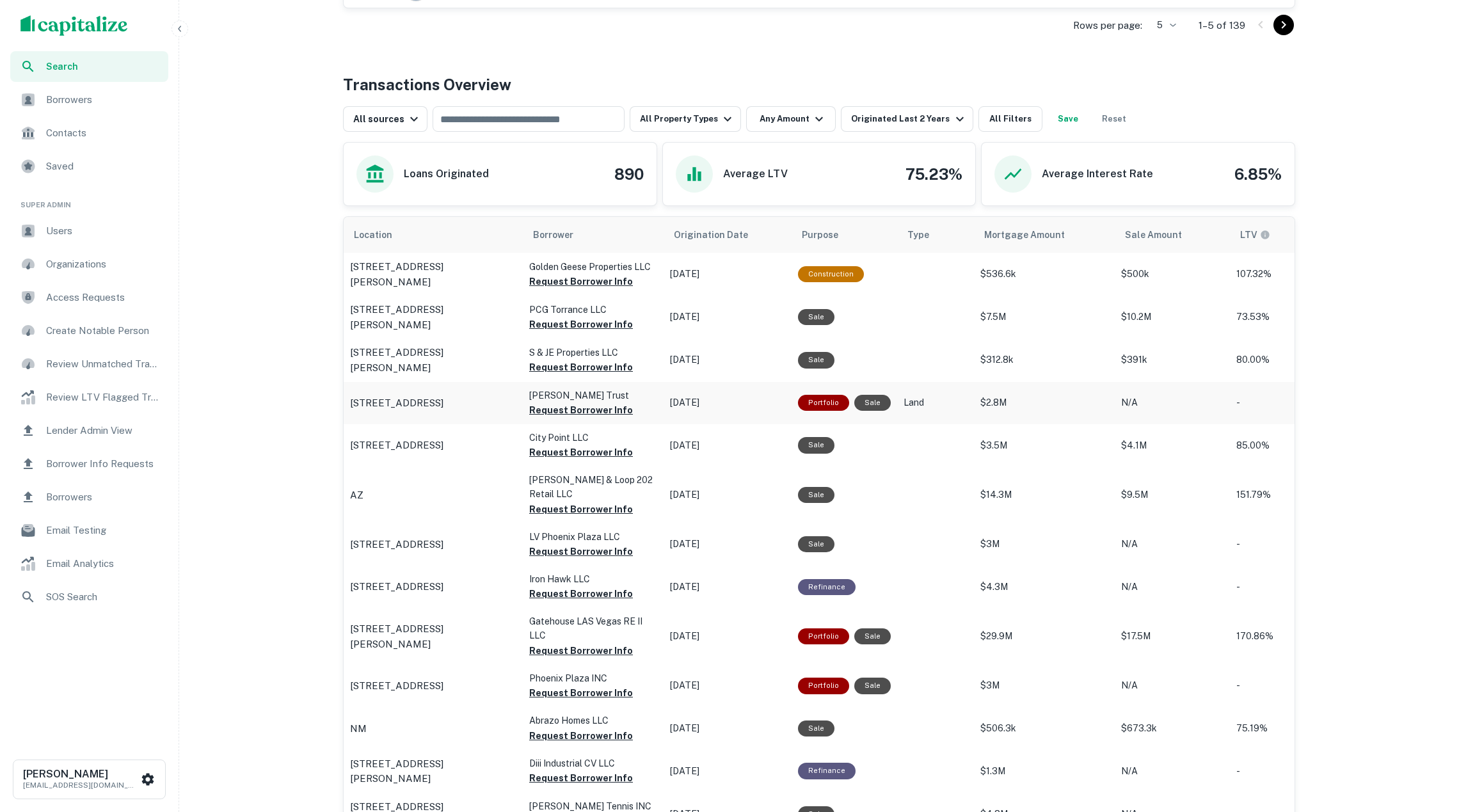
scroll to position [588, 0]
click at [881, 114] on div "Originated Last 2 Years" at bounding box center [908, 117] width 116 height 16
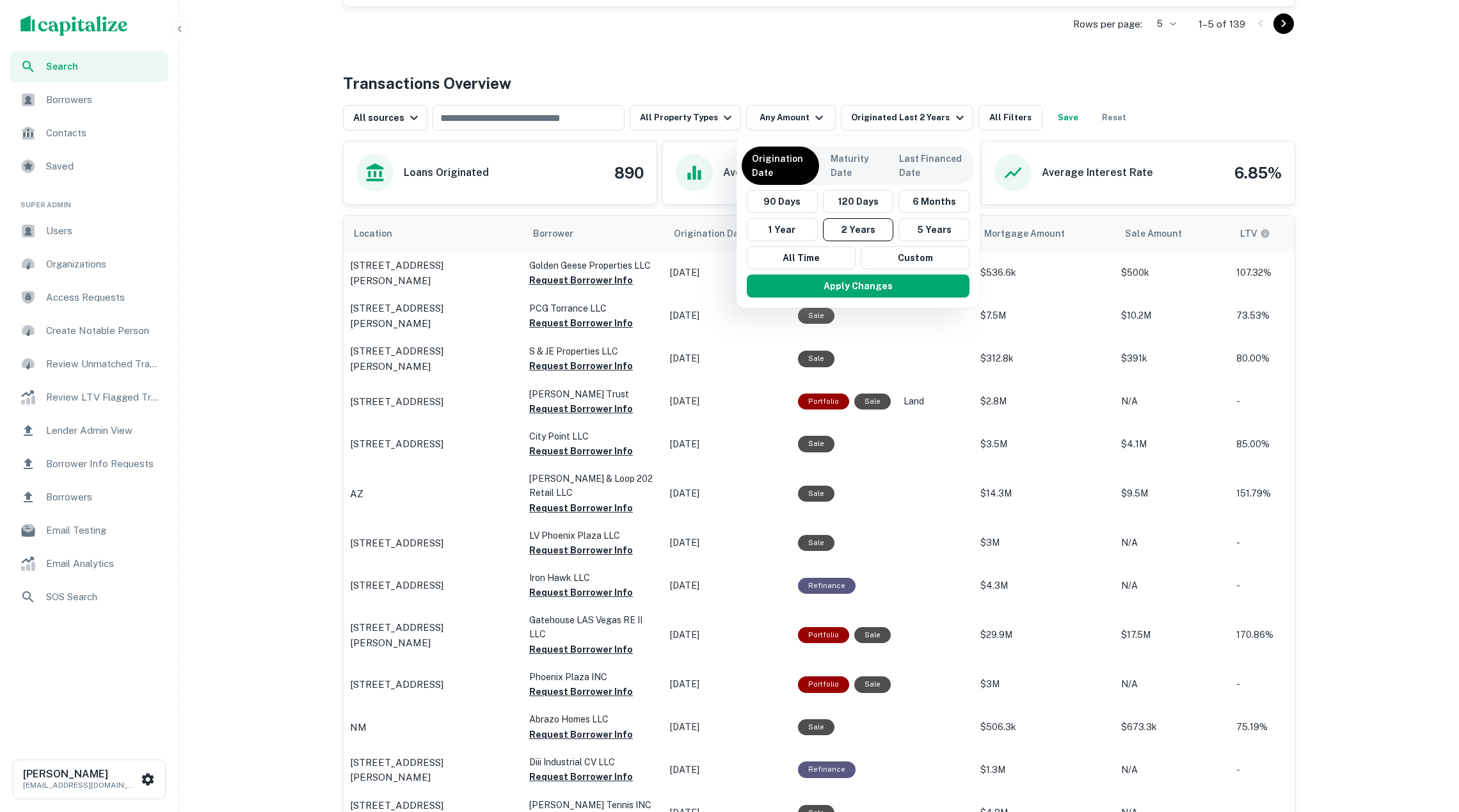
click at [603, 62] on div at bounding box center [729, 406] width 1459 height 812
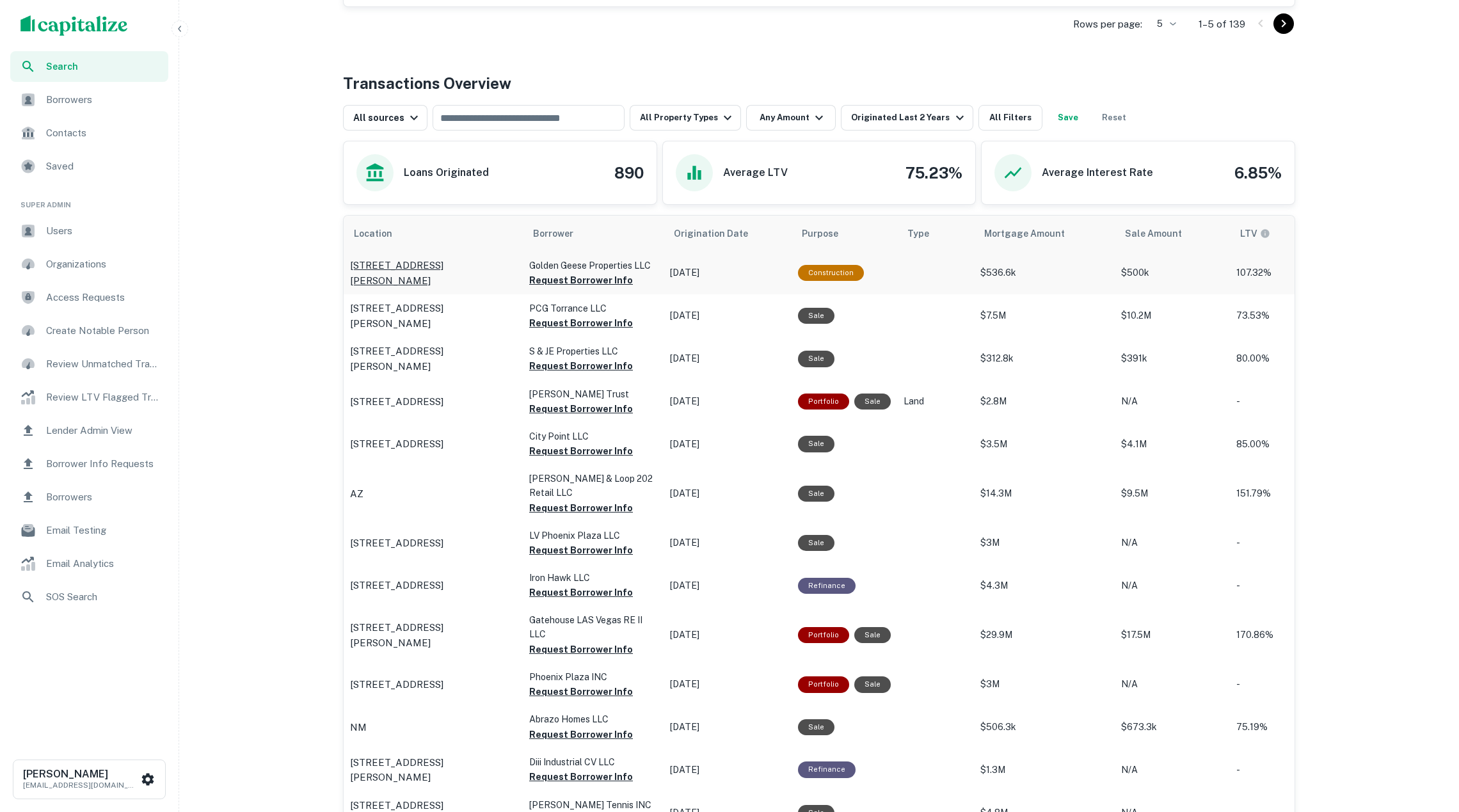
scroll to position [596, 0]
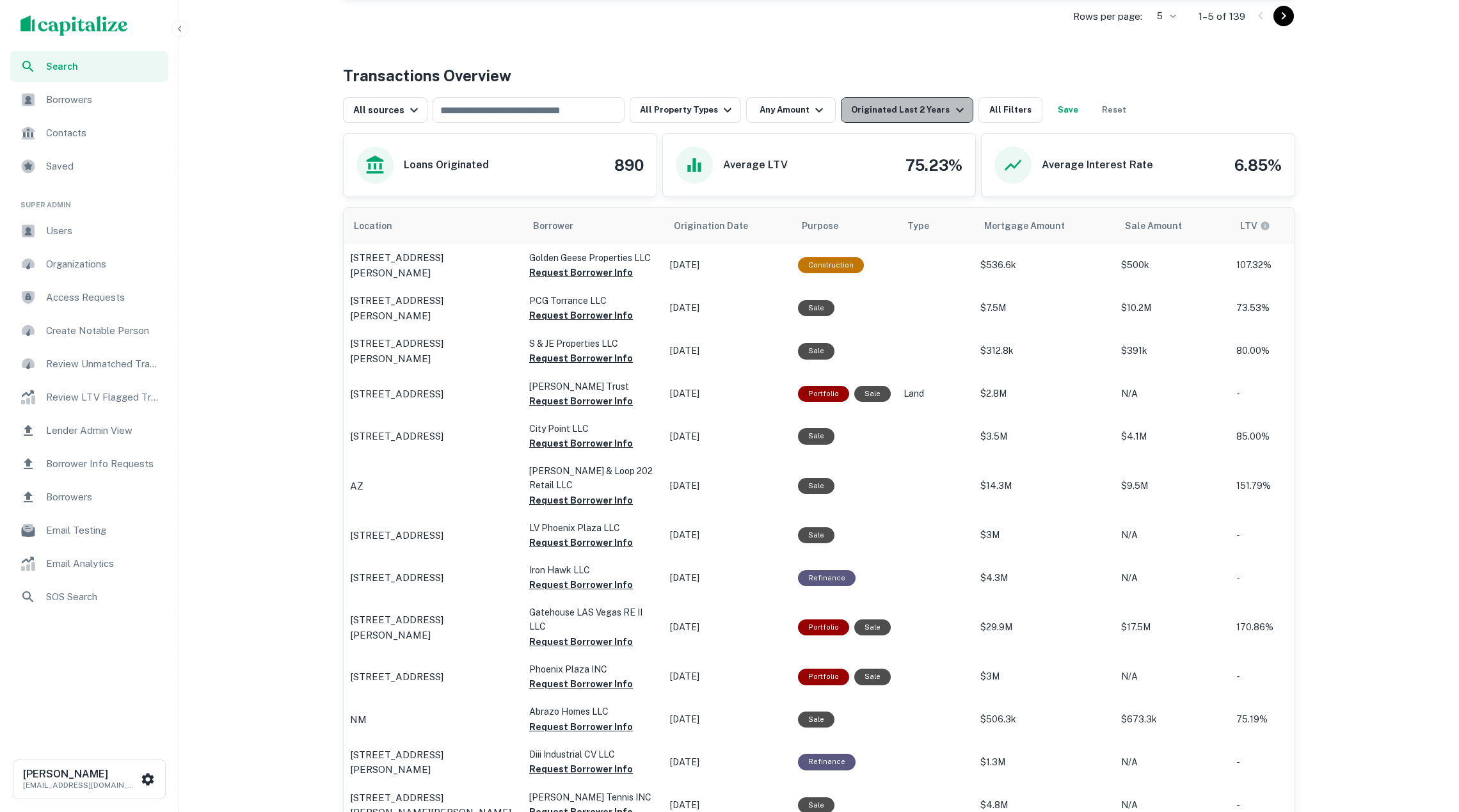
click at [892, 108] on div "Originated Last 2 Years" at bounding box center [908, 110] width 116 height 16
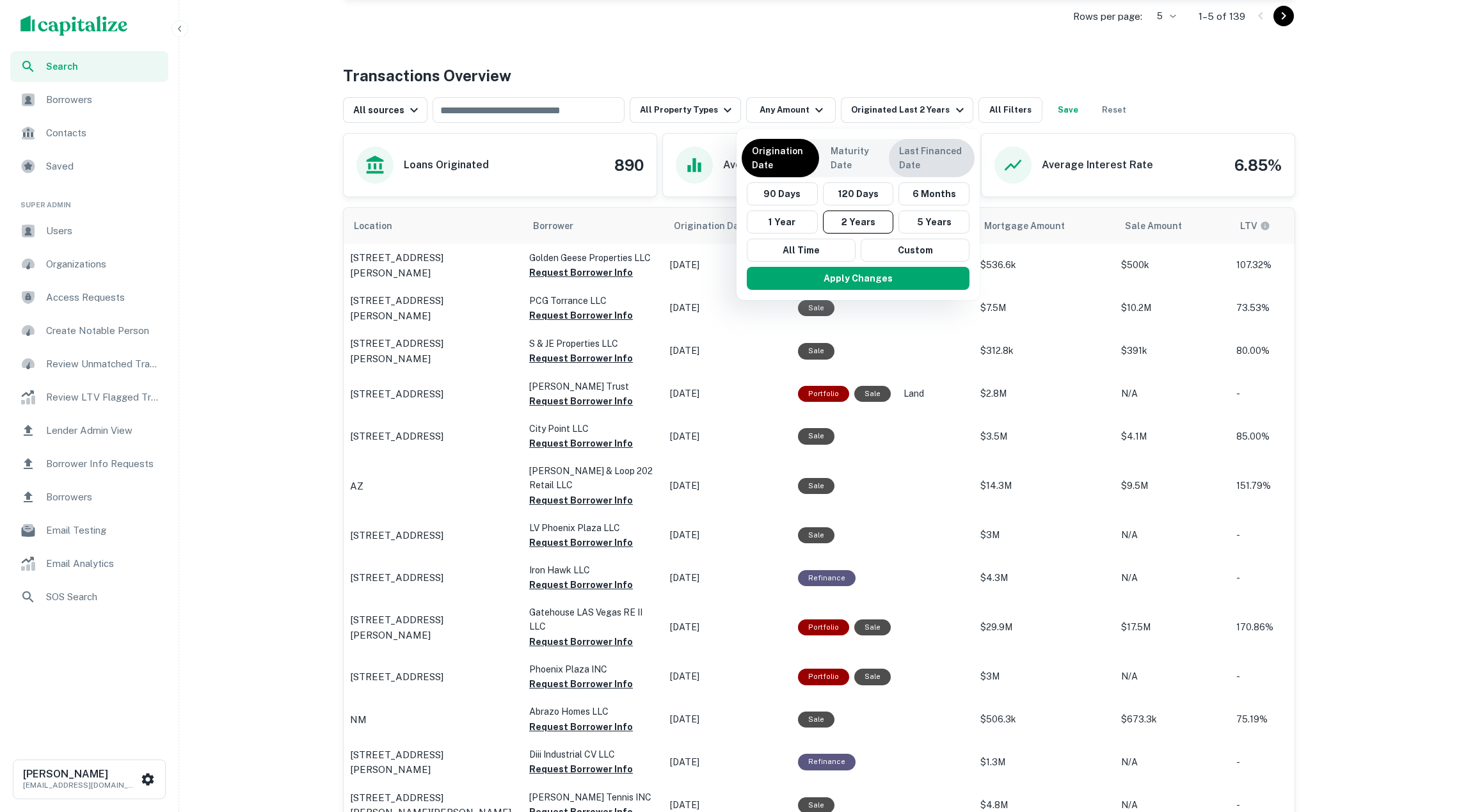
click at [899, 163] on p "Last Financed Date" at bounding box center [931, 158] width 65 height 28
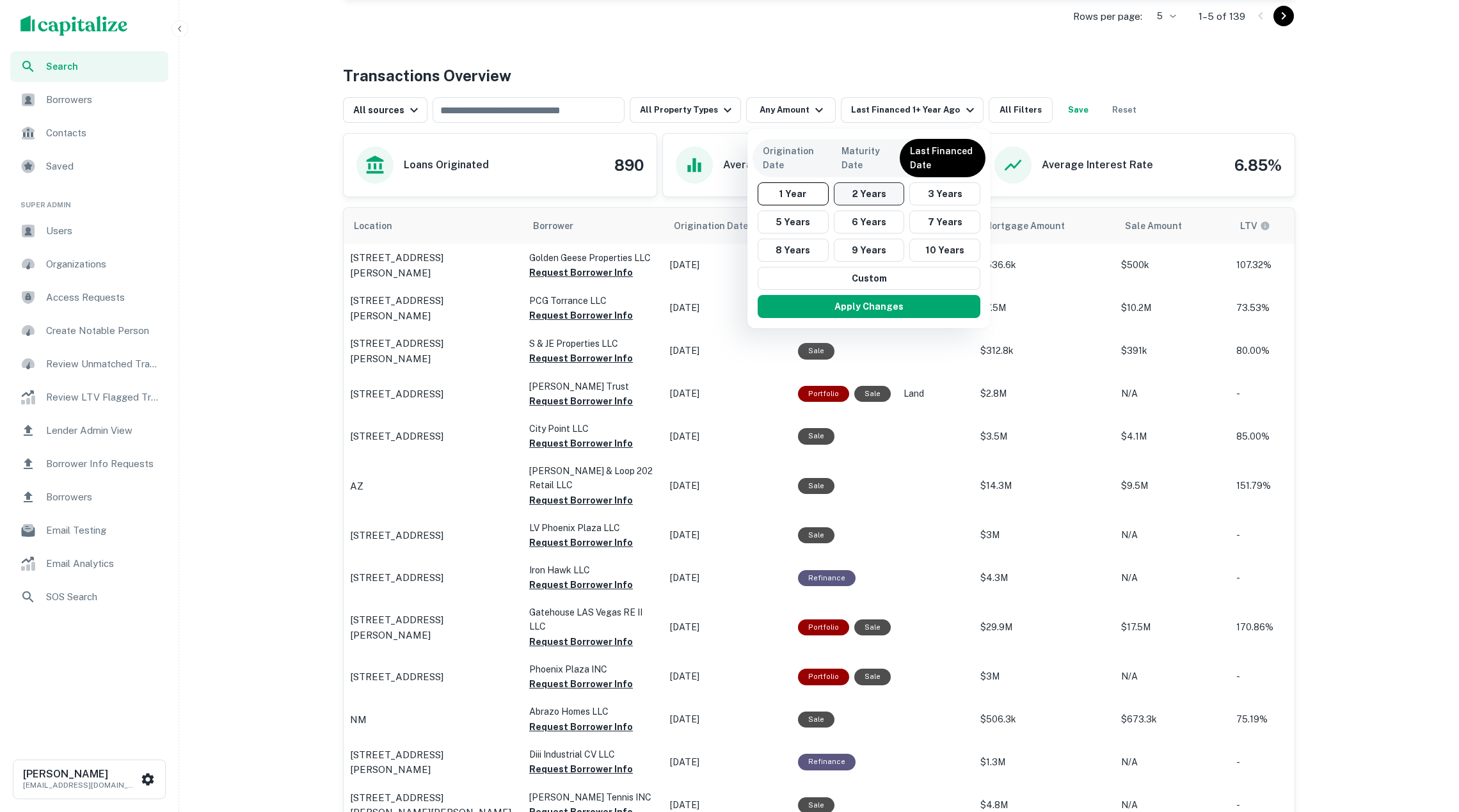
click at [868, 197] on button "2 Years" at bounding box center [869, 194] width 71 height 23
click at [923, 303] on button "Apply Changes" at bounding box center [874, 306] width 223 height 23
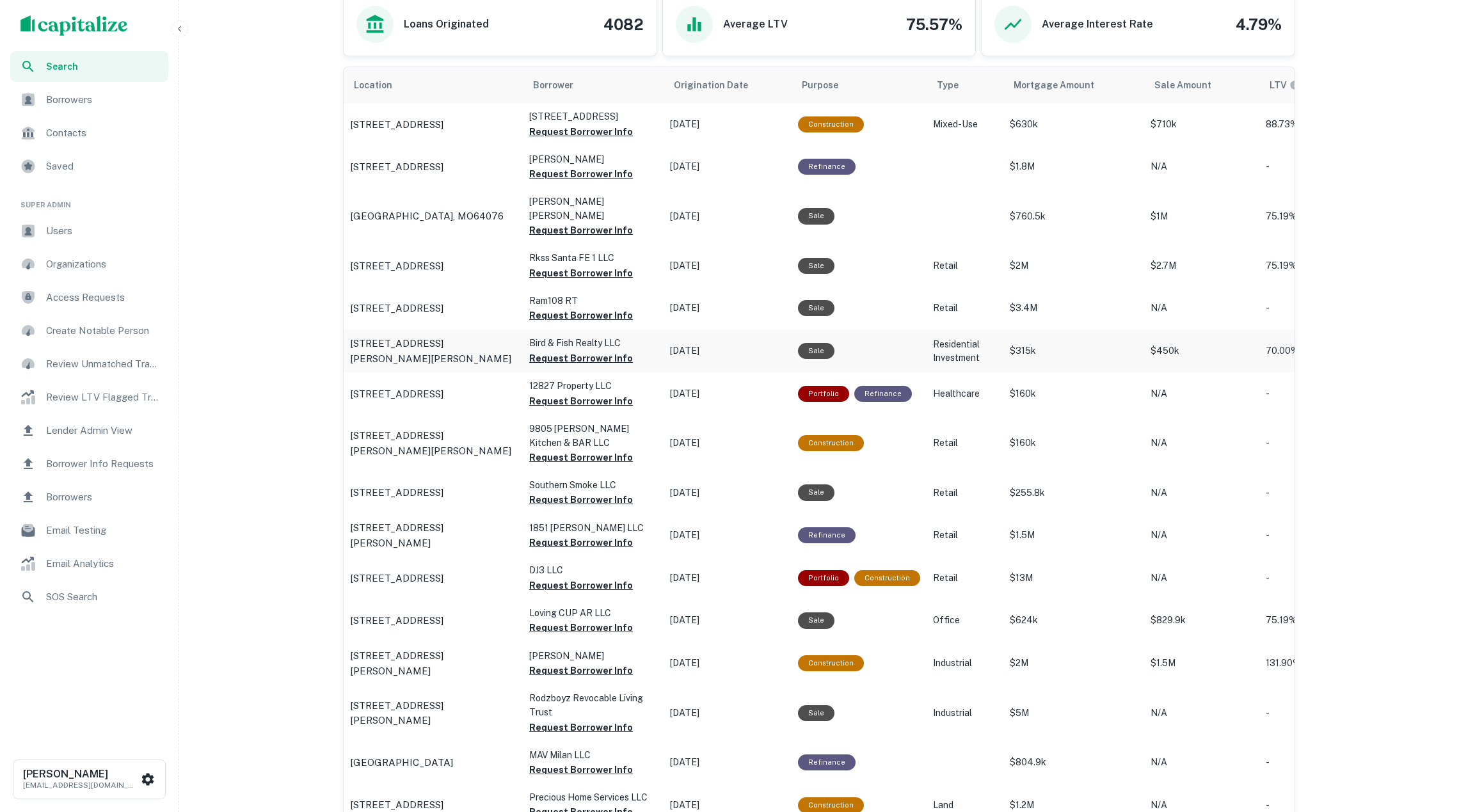
scroll to position [761, 0]
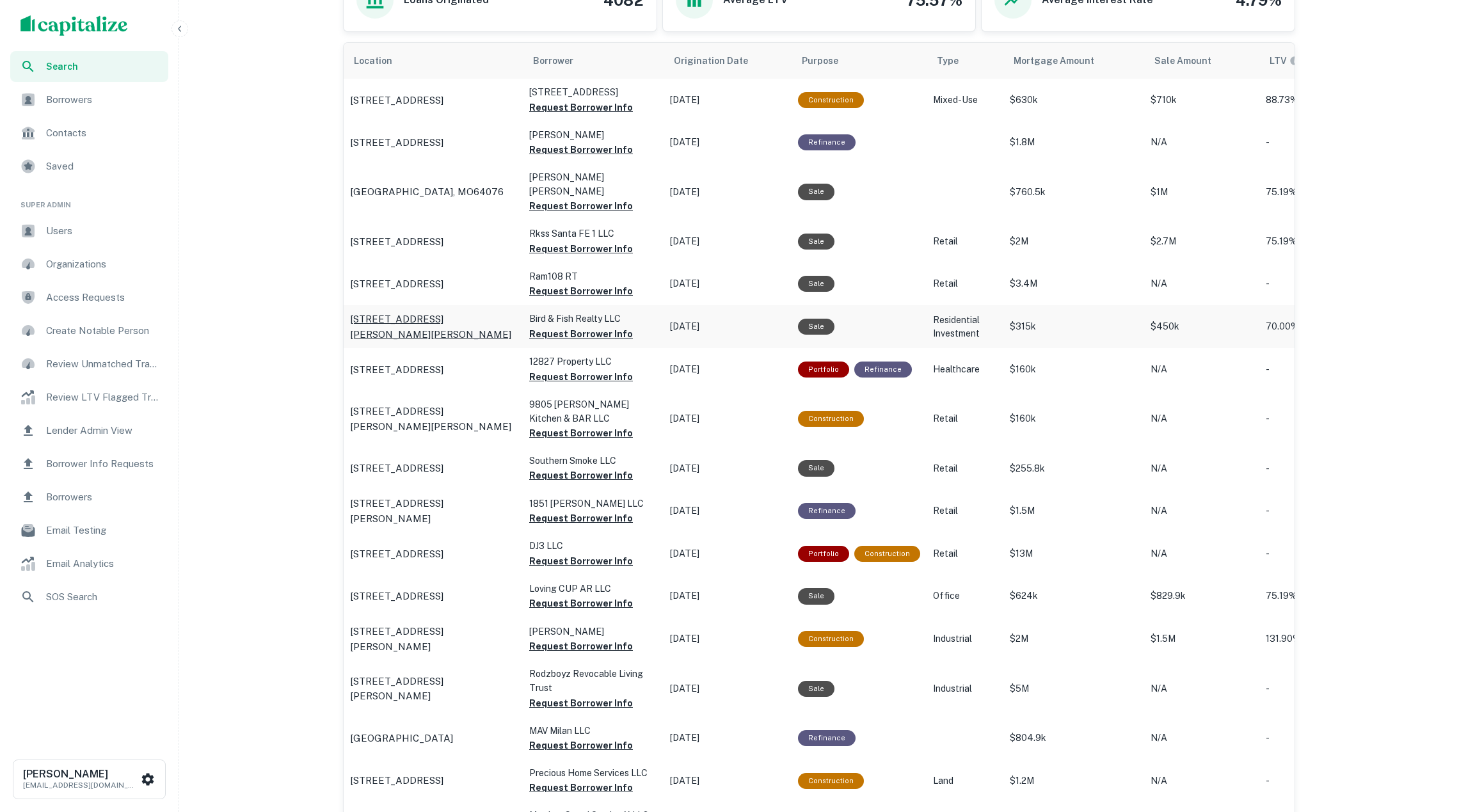
click at [449, 311] on p "40 Fulton St Lowell, MA01850" at bounding box center [433, 326] width 166 height 30
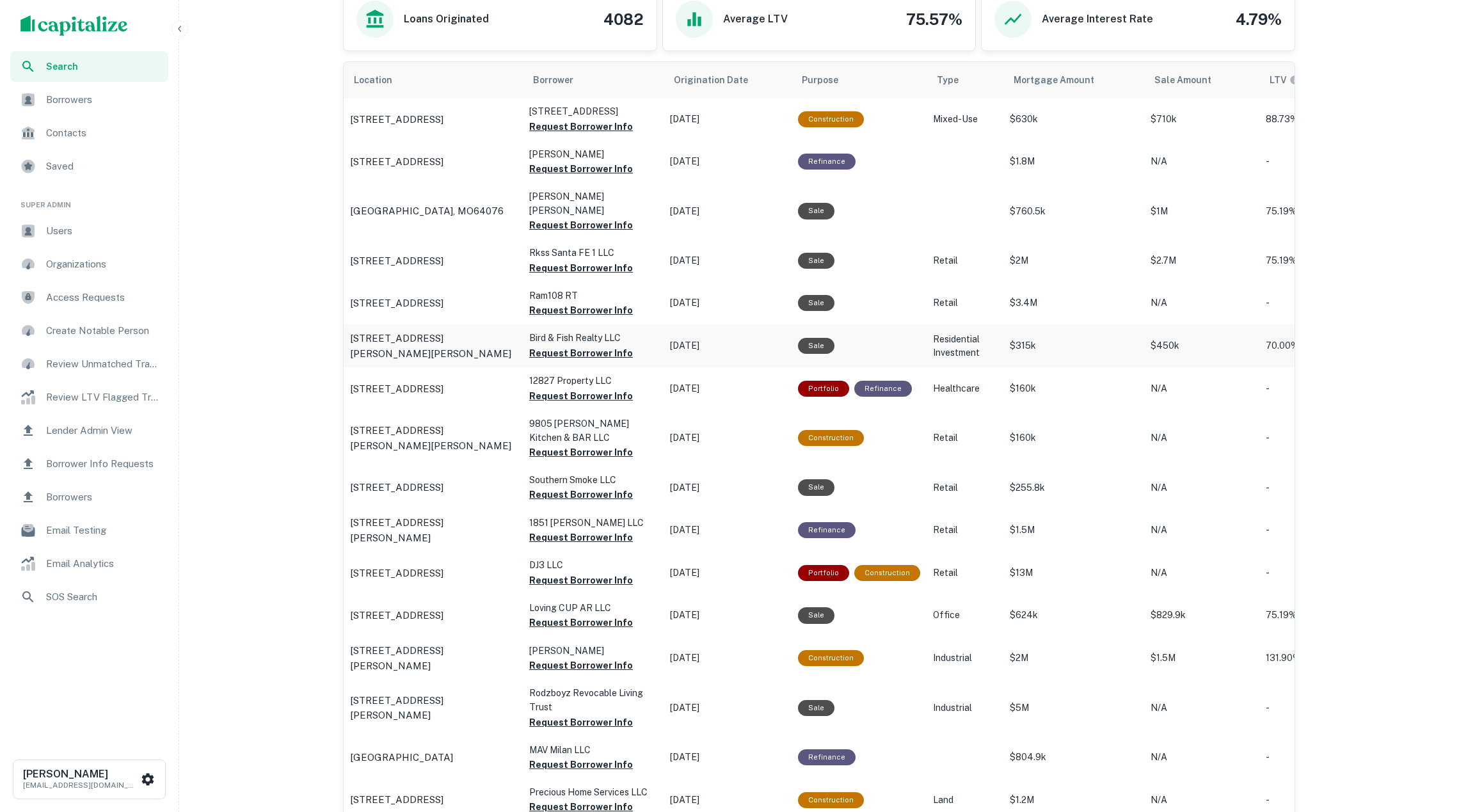
scroll to position [740, 0]
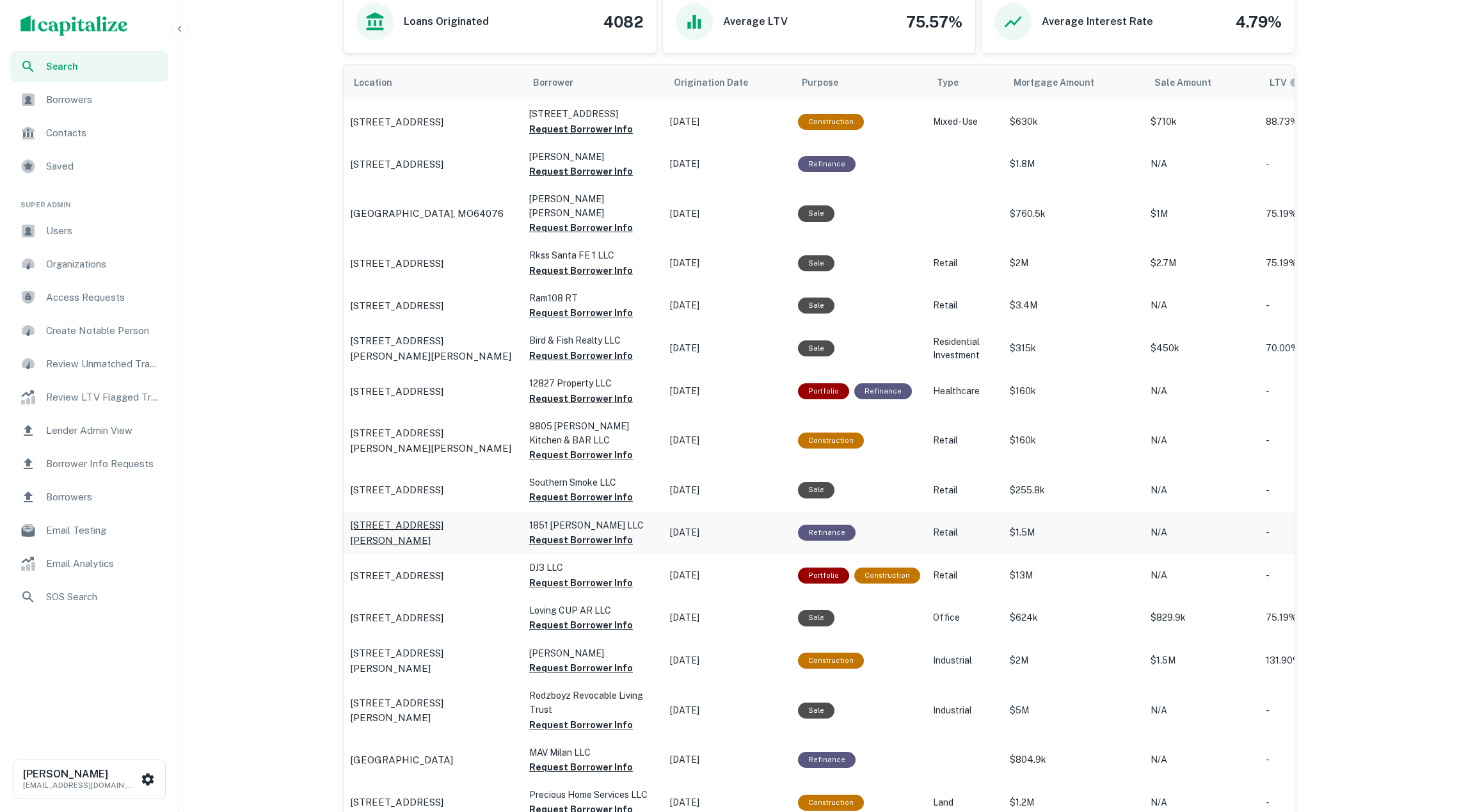
click at [434, 518] on p "19620 Nordhoff St Northridge, CA91324" at bounding box center [433, 533] width 166 height 30
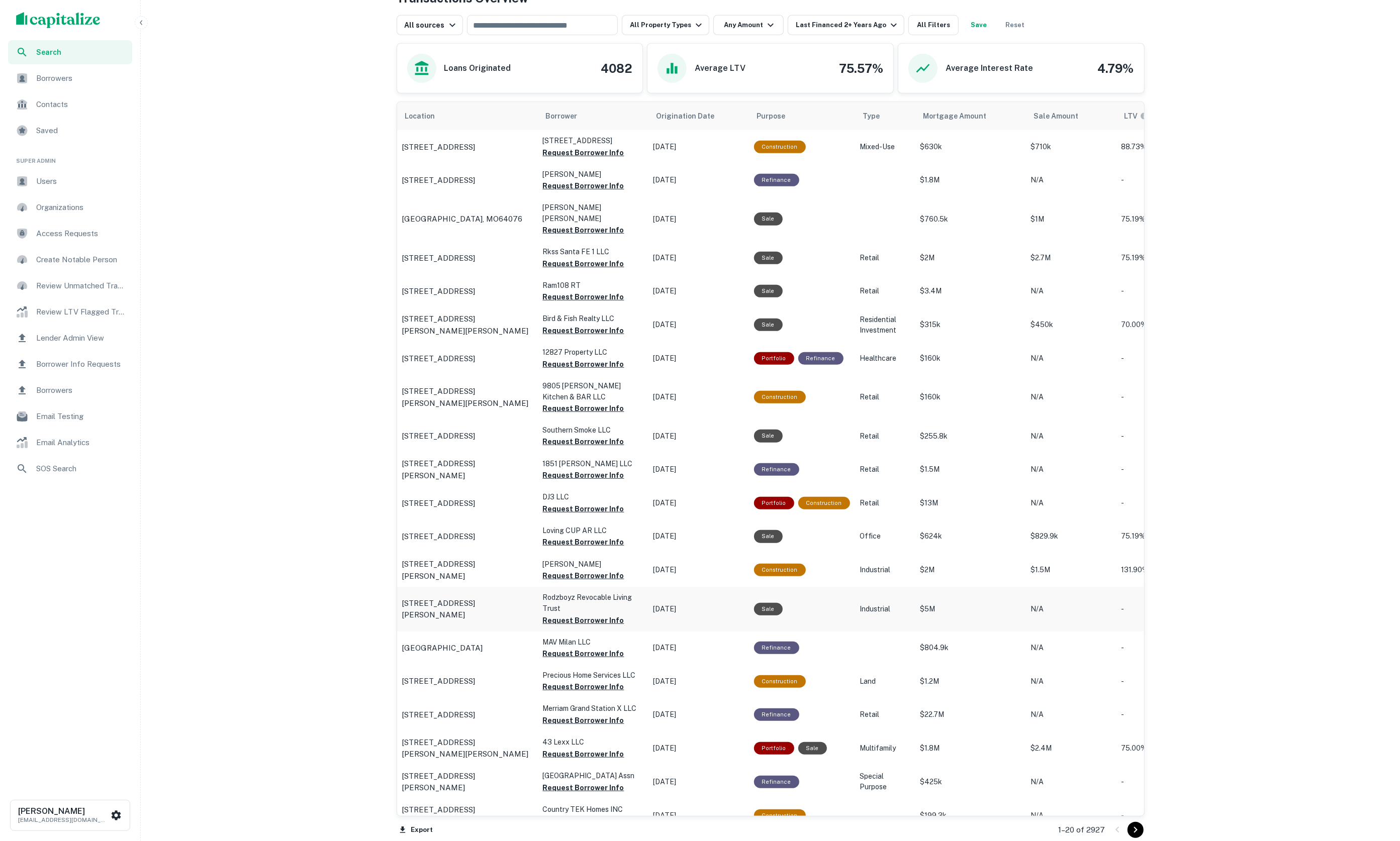
scroll to position [522, 0]
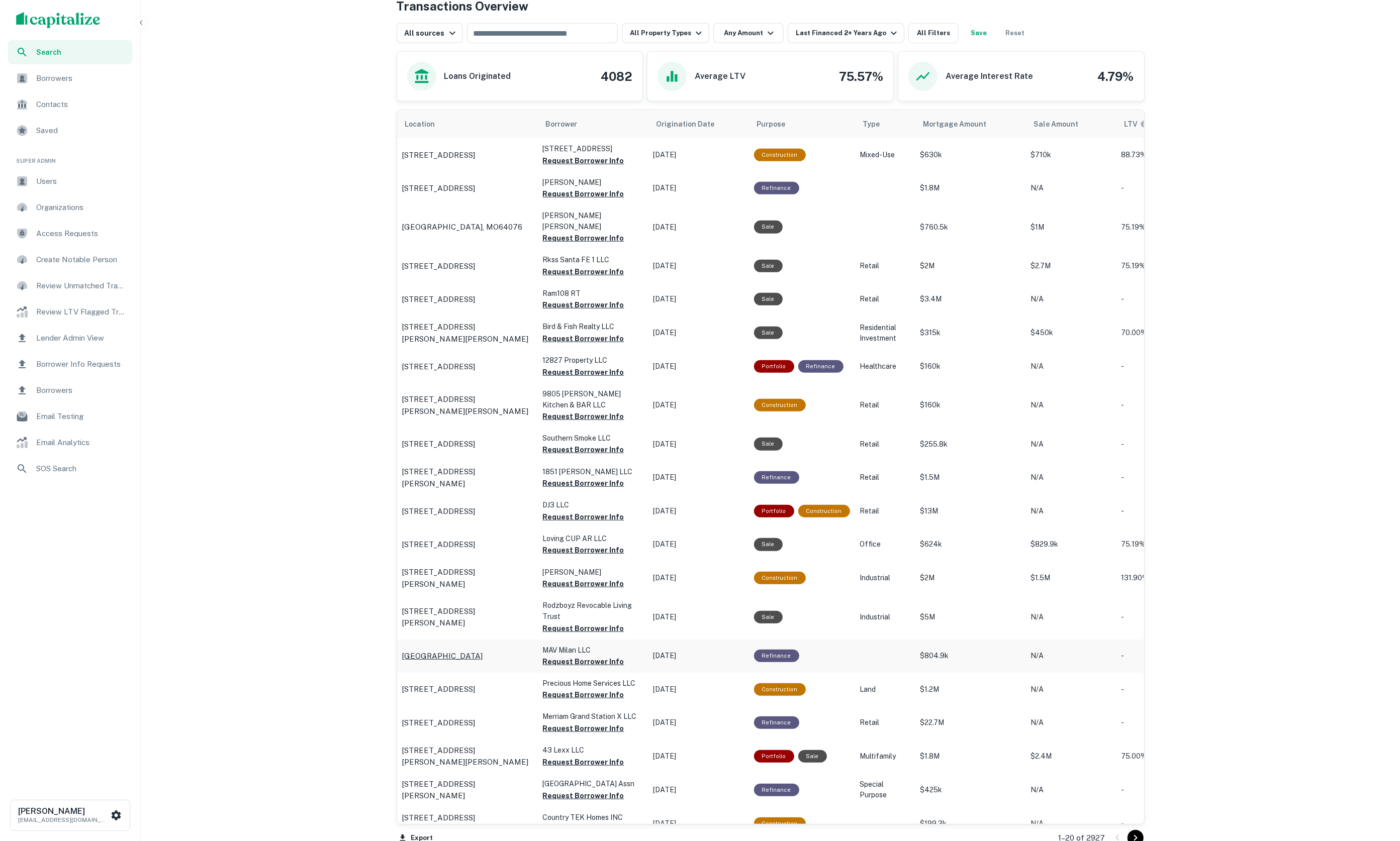
click at [483, 637] on p "County Road 25 Milan, NM87021" at bounding box center [442, 656] width 81 height 12
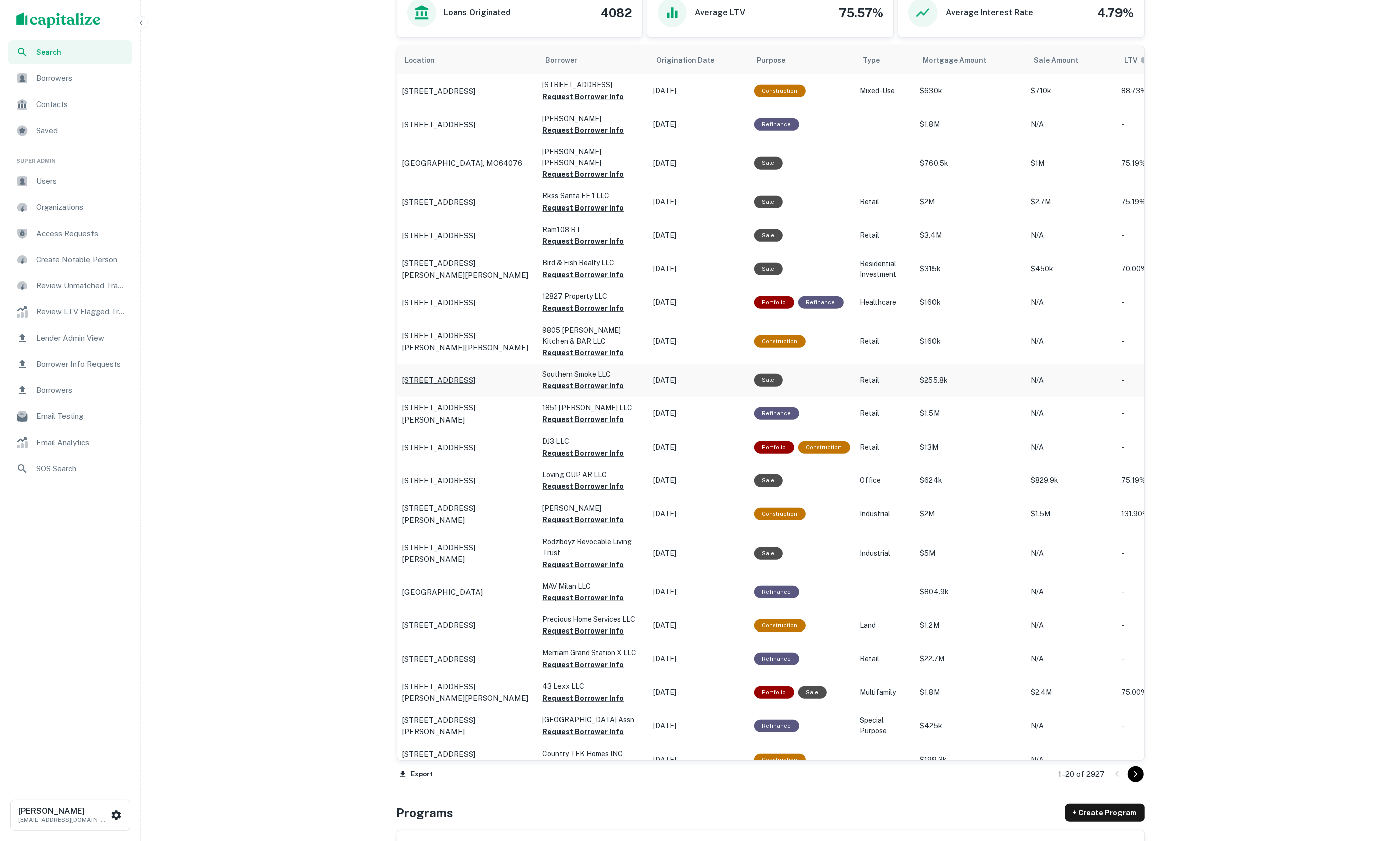
scroll to position [587, 0]
click at [475, 373] on p "4021 Division Ave S Grand Rapids, MI49548" at bounding box center [439, 379] width 73 height 12
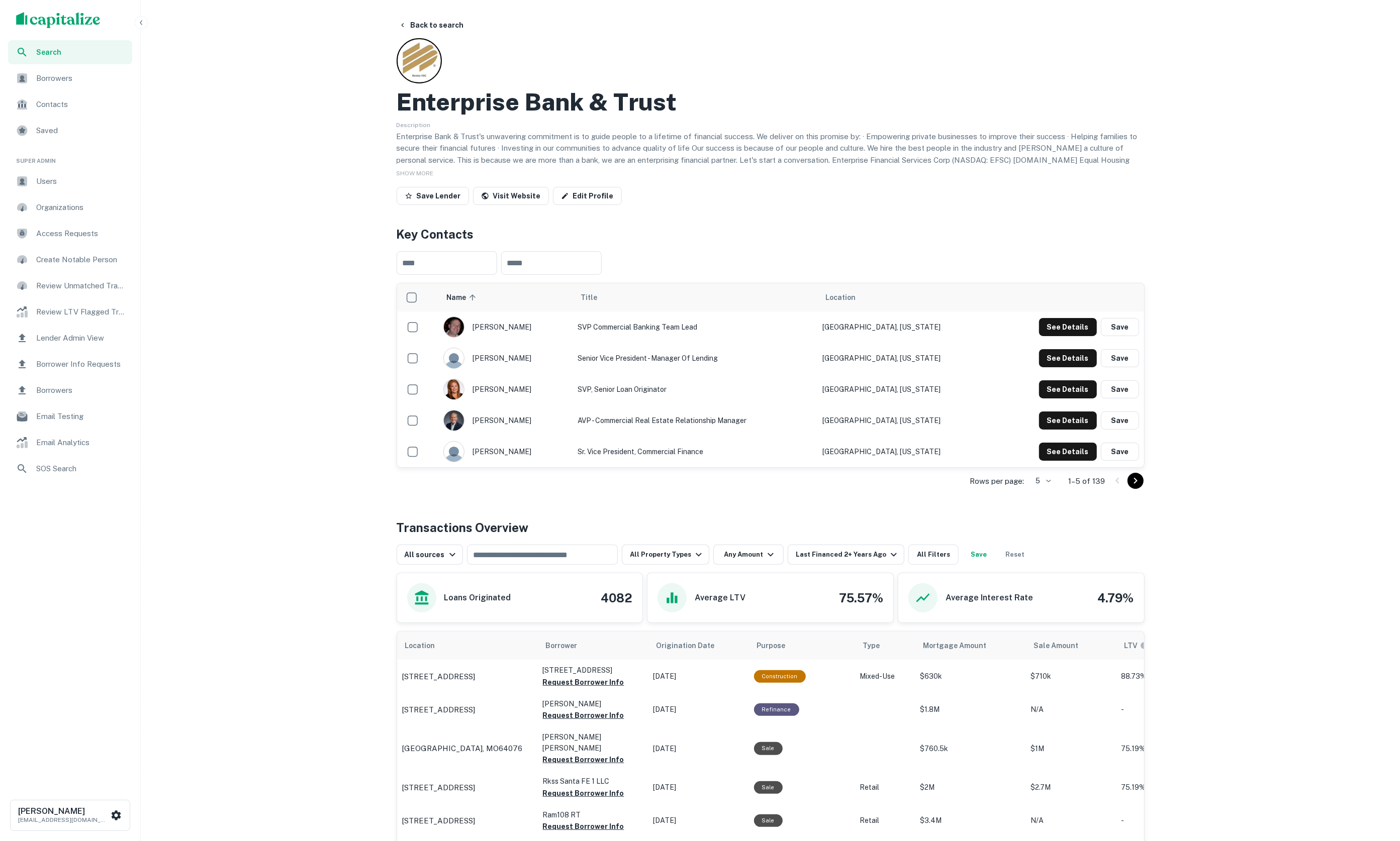
scroll to position [0, 0]
click at [427, 24] on button "Back to search" at bounding box center [431, 24] width 73 height 18
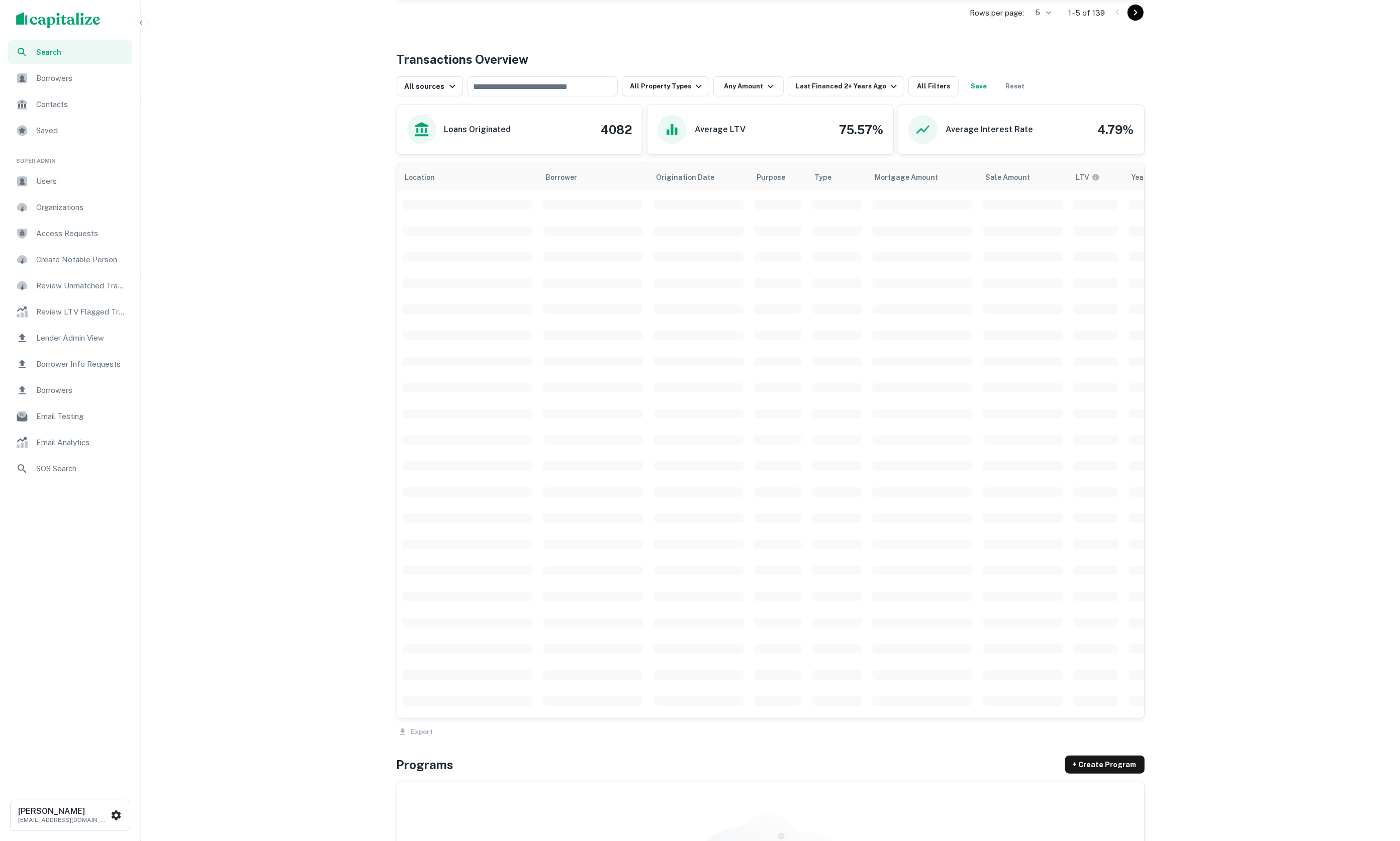
click at [75, 21] on img "scrollable content" at bounding box center [58, 20] width 85 height 16
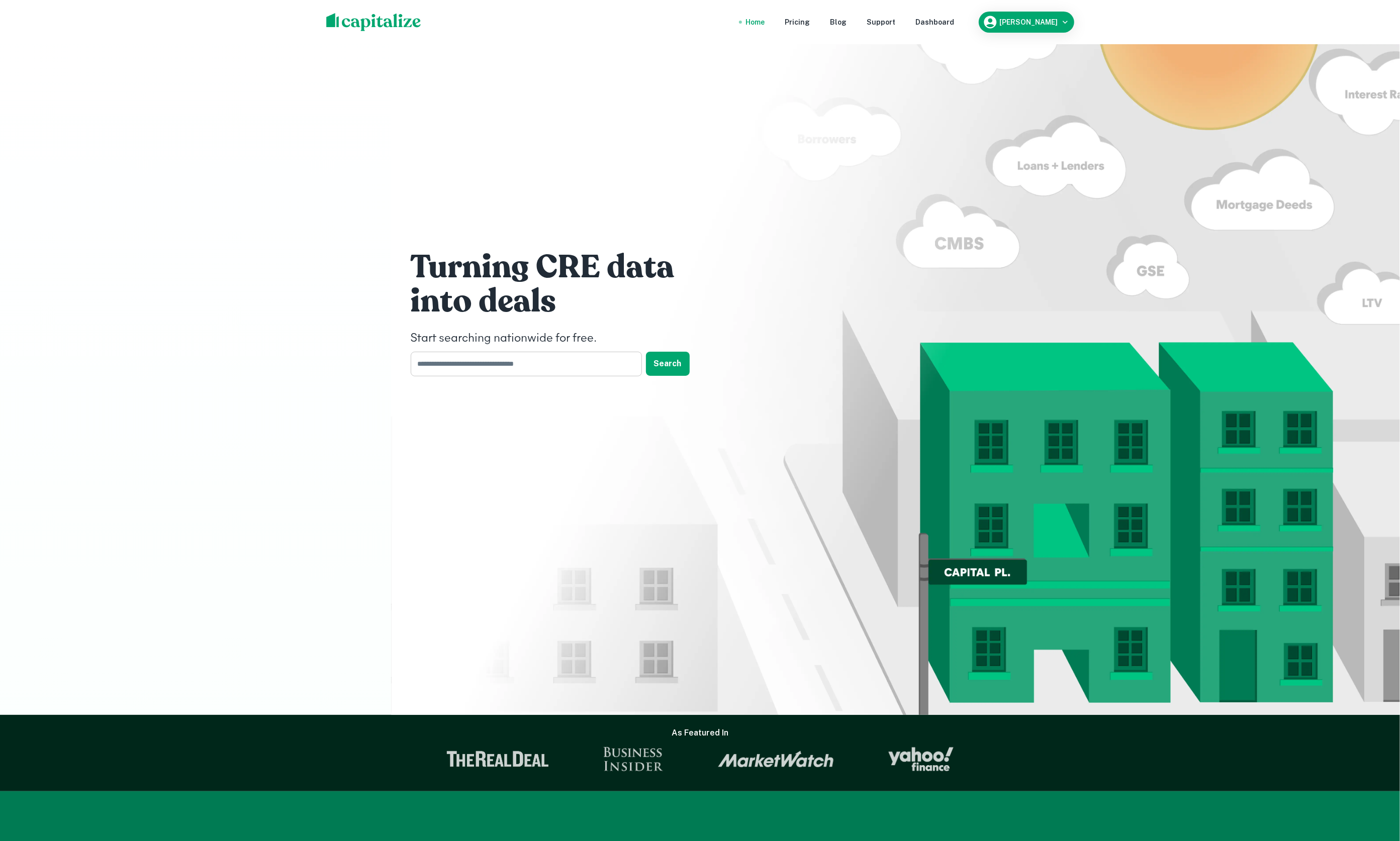
click at [592, 357] on input "text" at bounding box center [523, 364] width 224 height 24
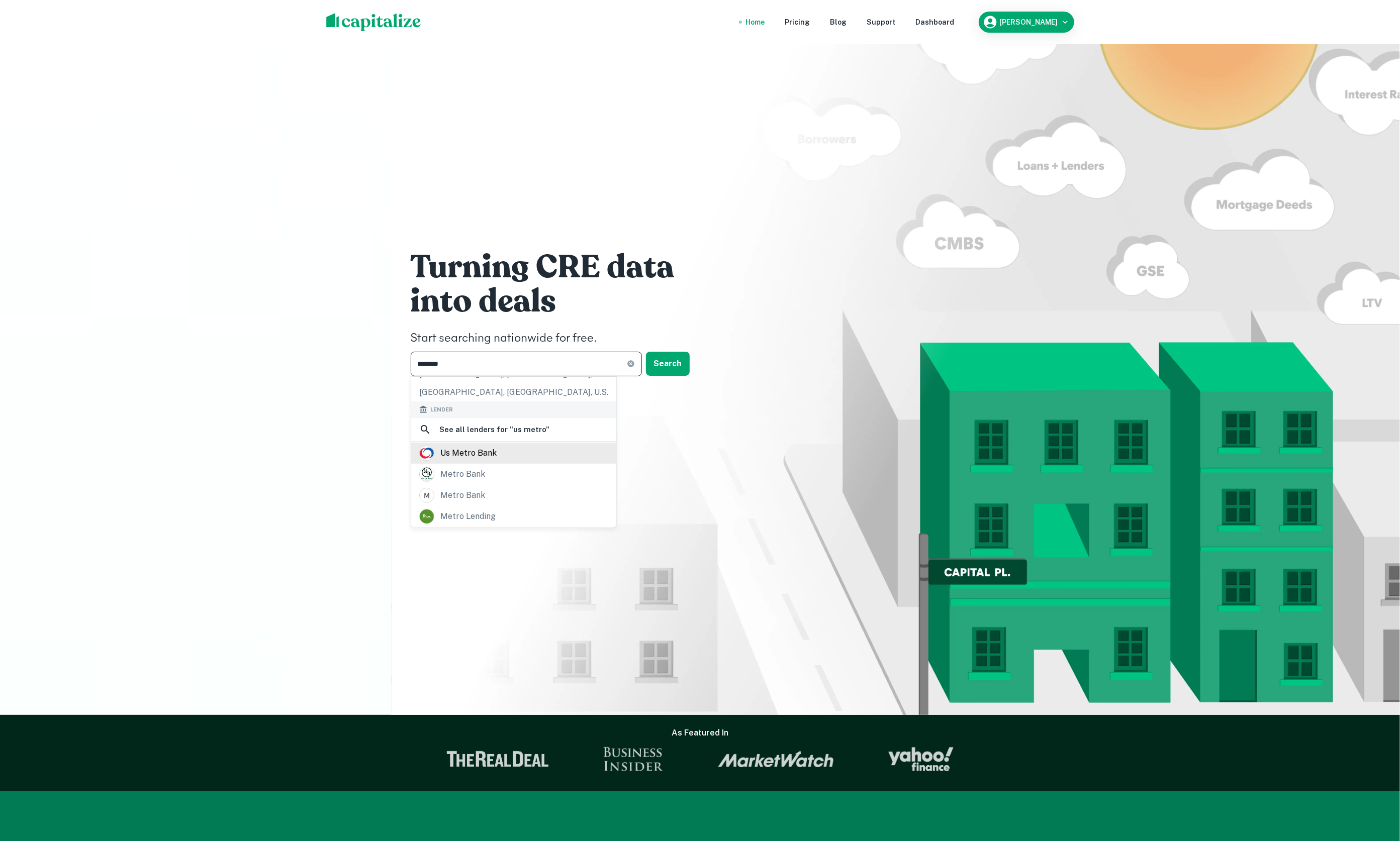
scroll to position [149, 0]
type input "********"
click at [556, 441] on div "us metro bank" at bounding box center [514, 450] width 205 height 21
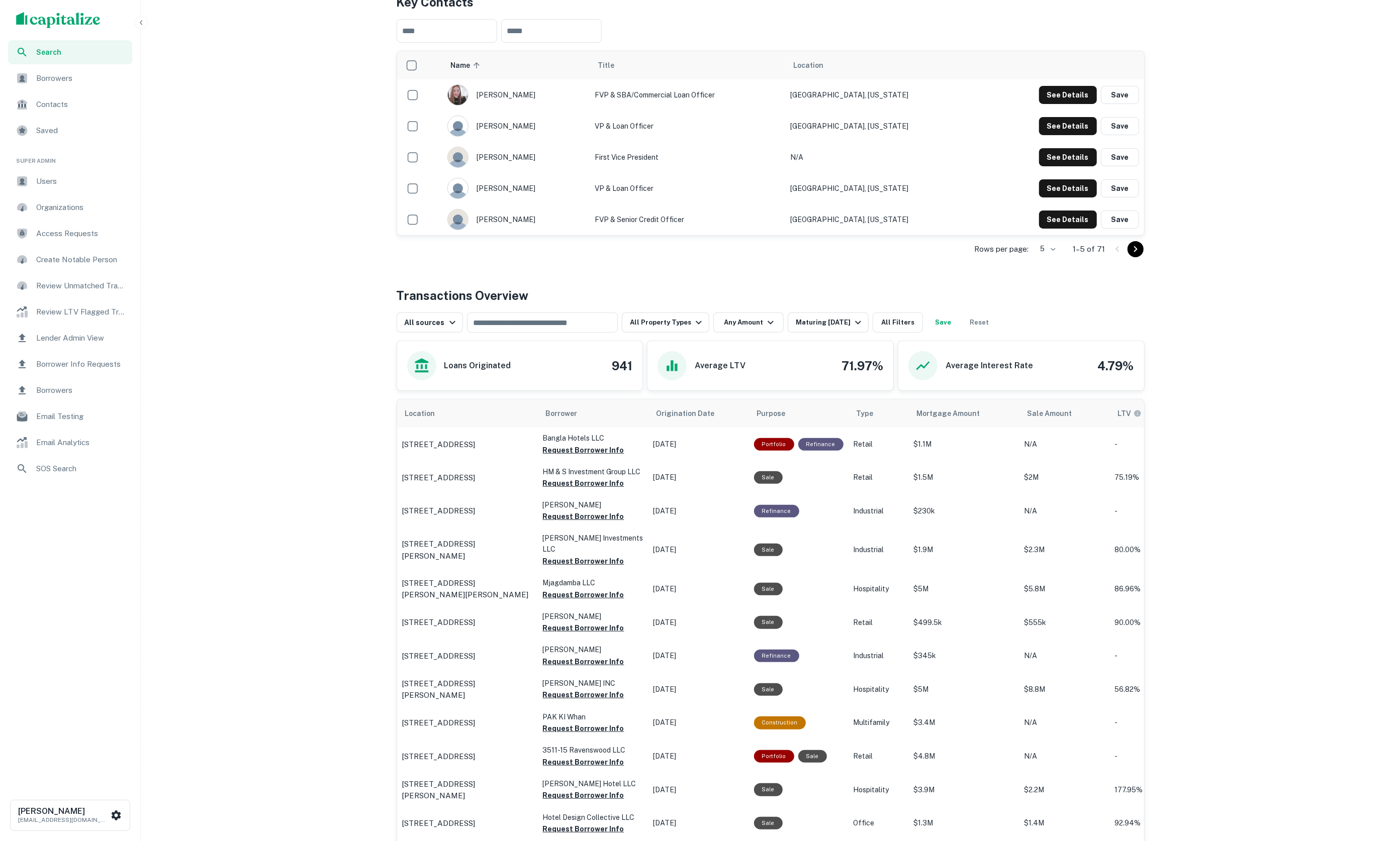
scroll to position [227, 0]
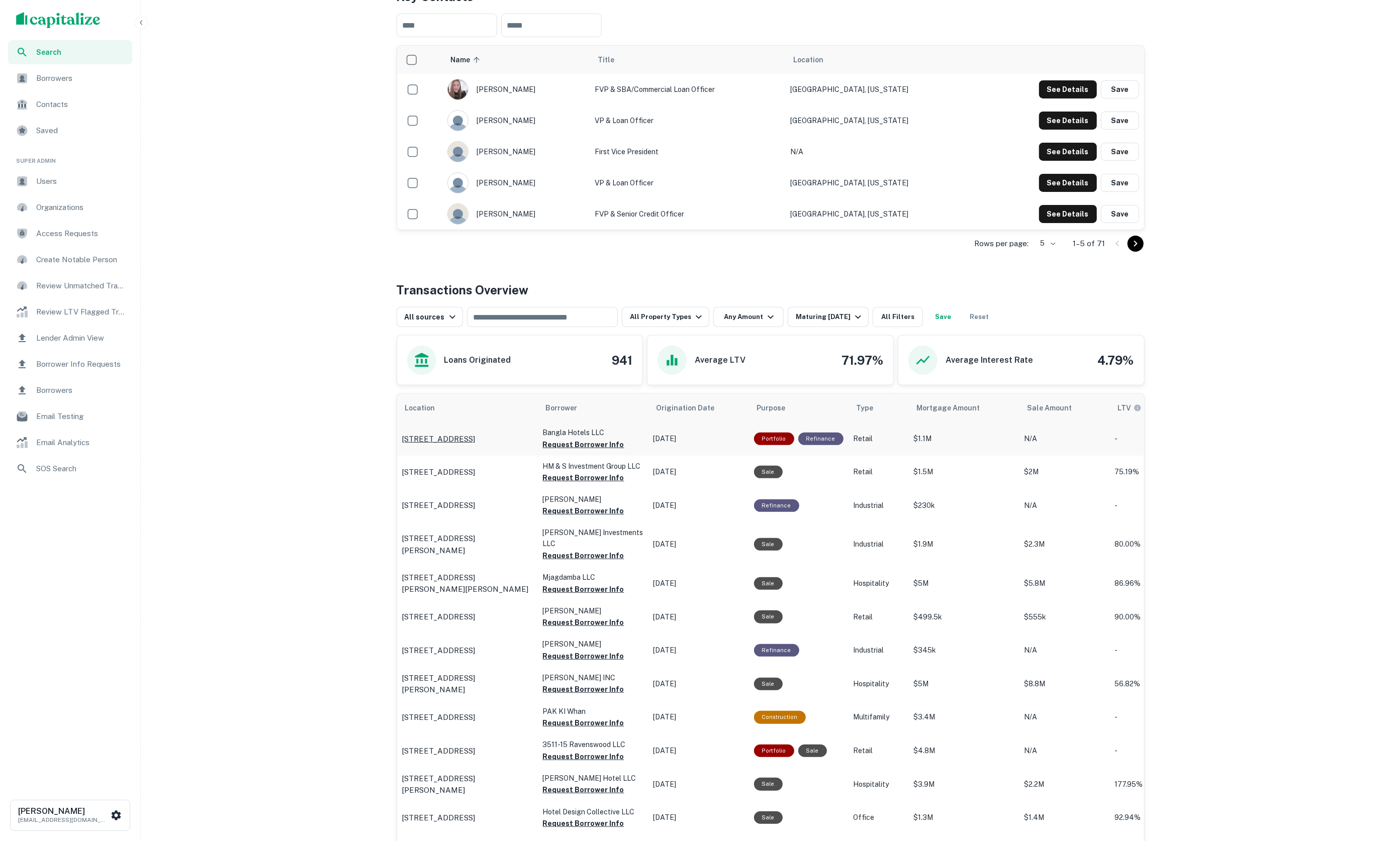
click at [447, 437] on p "1495 Industrial Dr E Sulphur Springs, TX75482" at bounding box center [439, 439] width 73 height 12
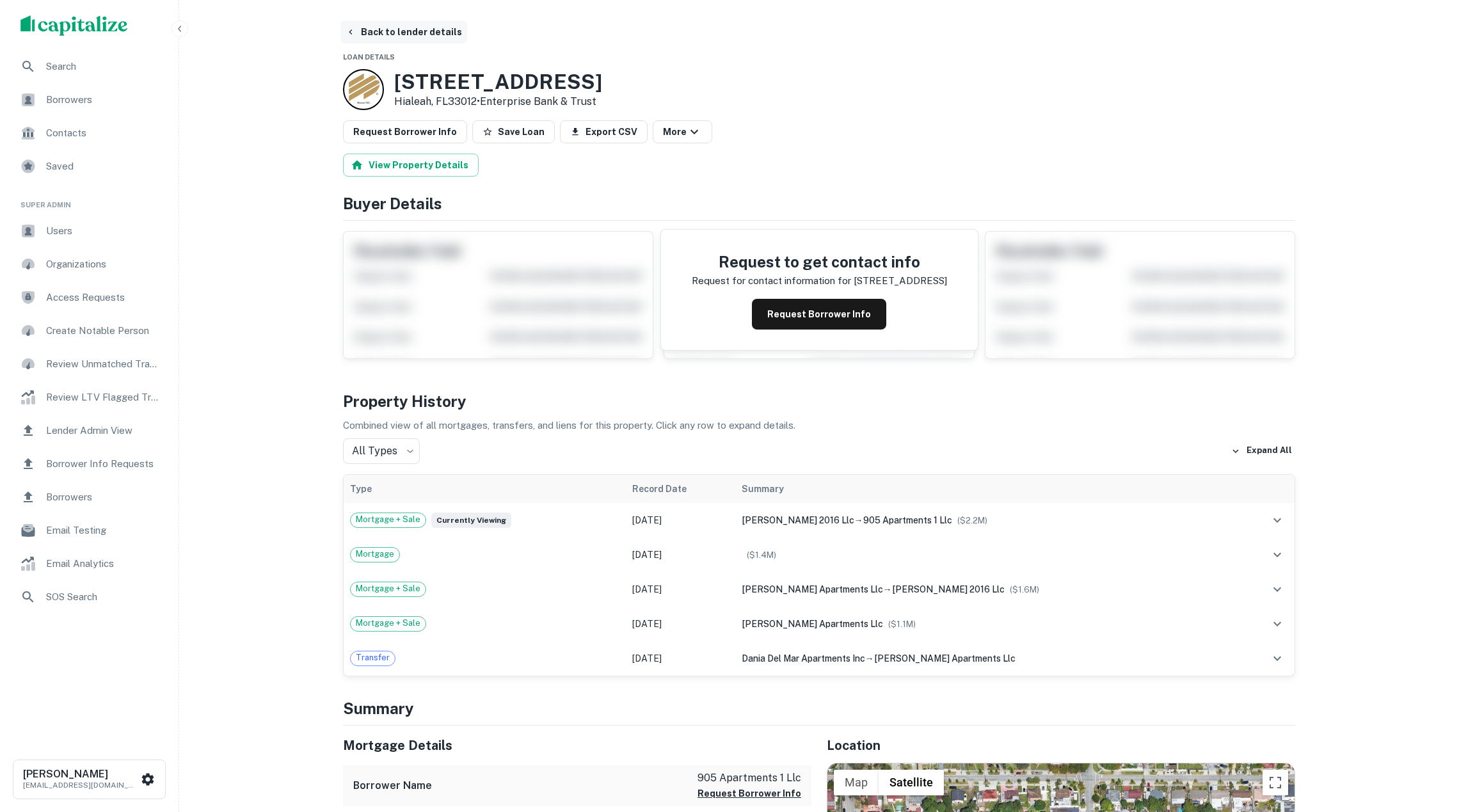
click at [402, 37] on button "Back to lender details" at bounding box center [404, 31] width 127 height 23
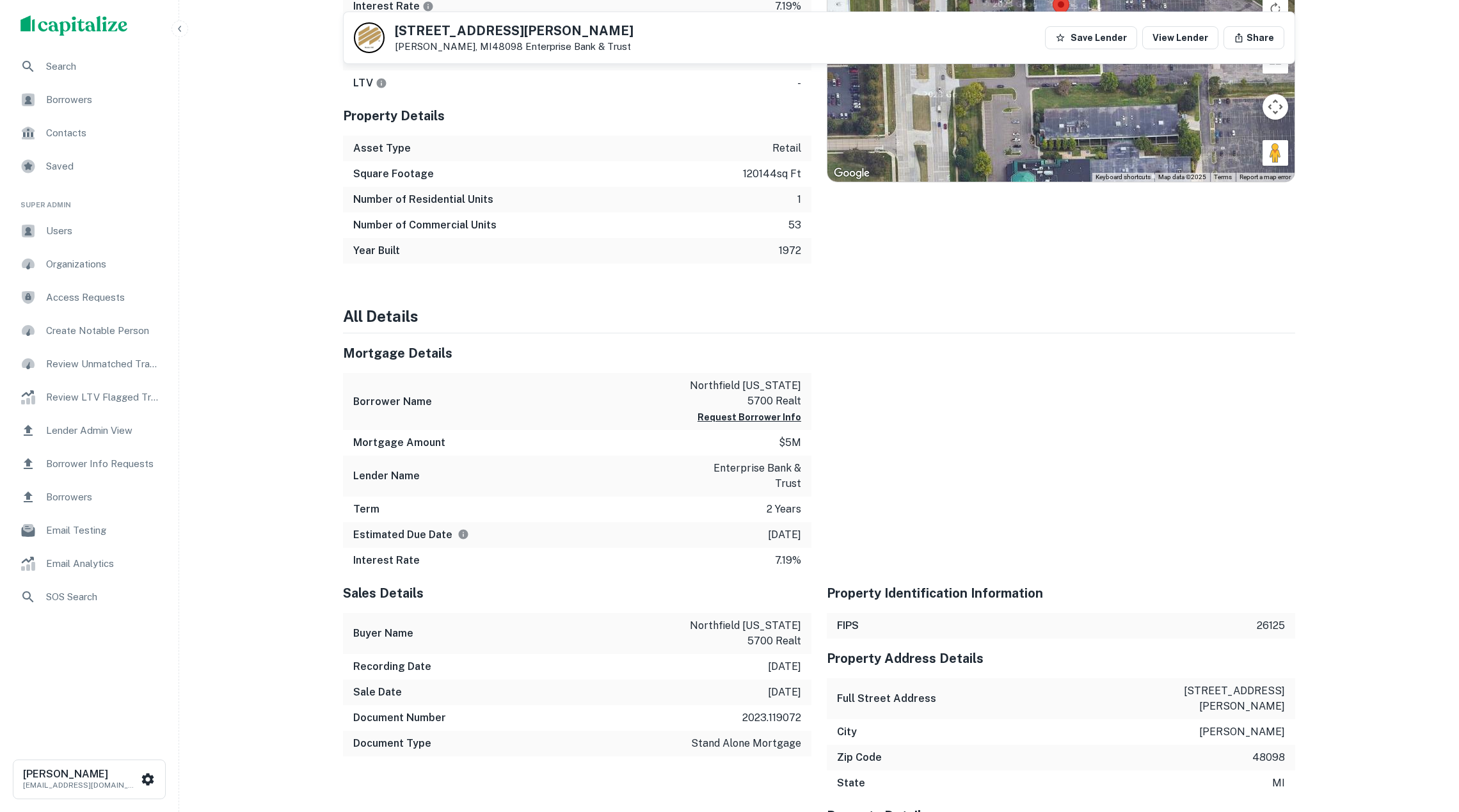
scroll to position [760, 0]
drag, startPoint x: 690, startPoint y: 492, endPoint x: 774, endPoint y: 497, distance: 84.1
click at [774, 490] on p "enterprise bank & trust" at bounding box center [744, 475] width 115 height 31
copy p "enterprise bank & trust"
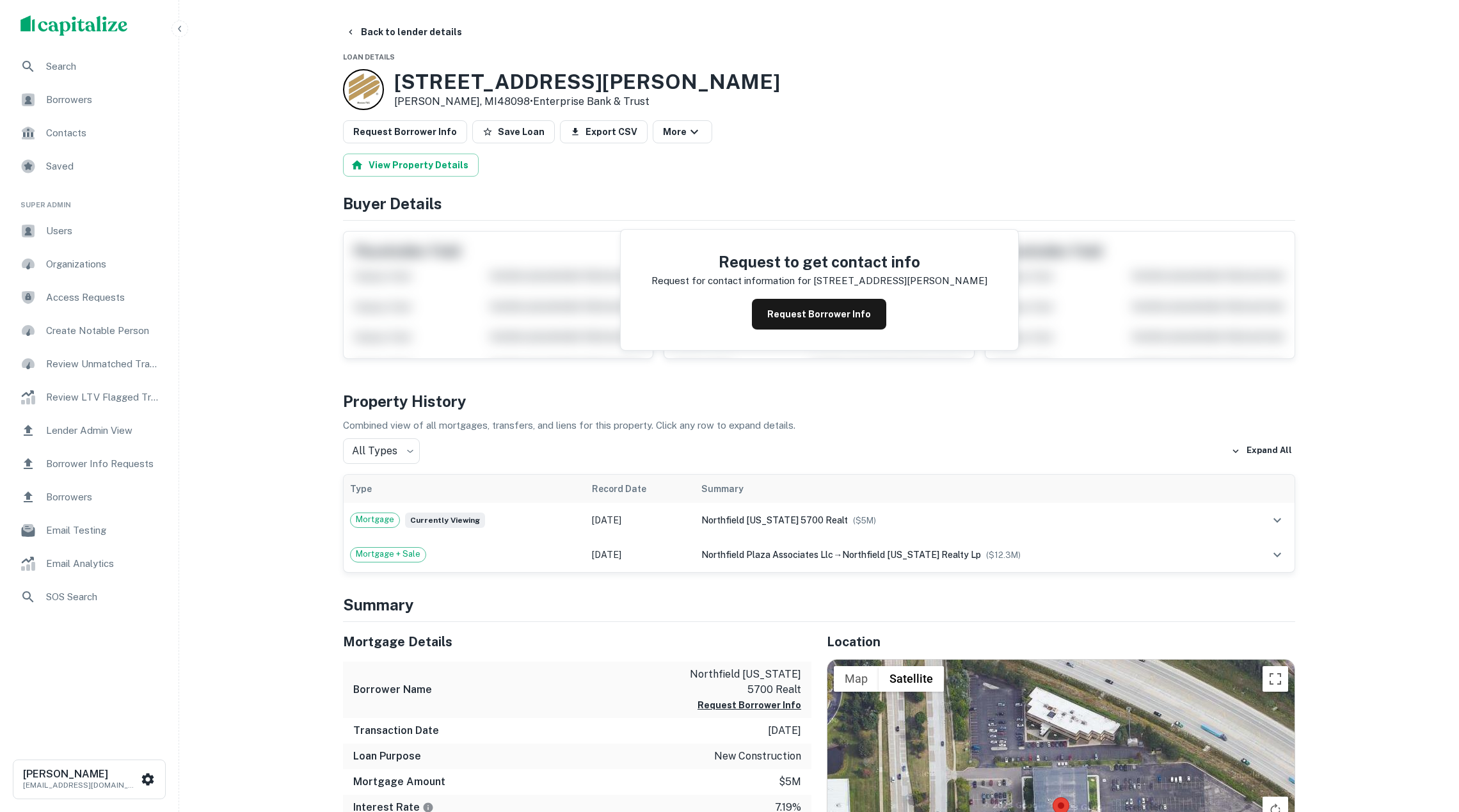
scroll to position [0, 0]
click at [402, 37] on button "Back to lender details" at bounding box center [404, 31] width 127 height 23
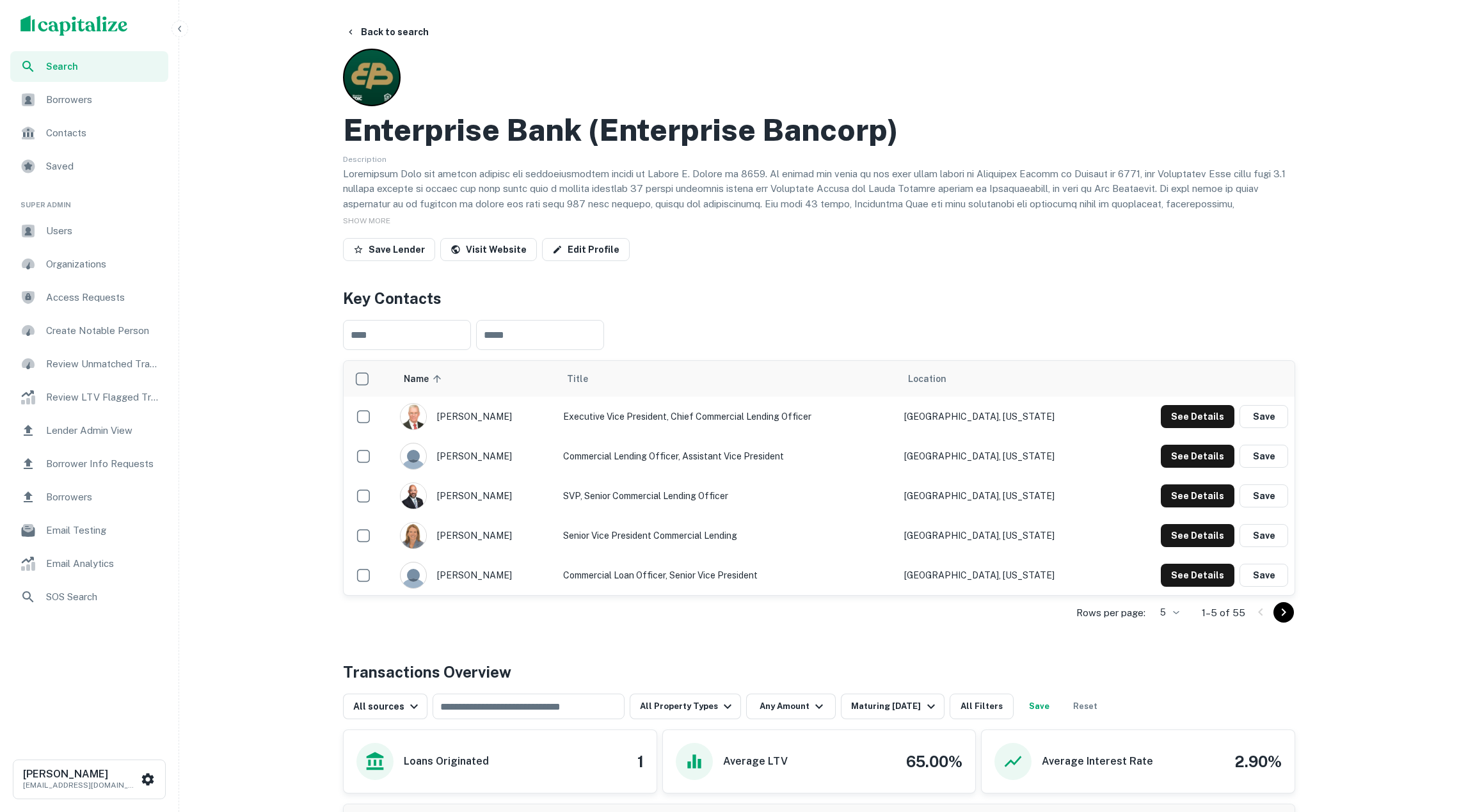
scroll to position [389, 0]
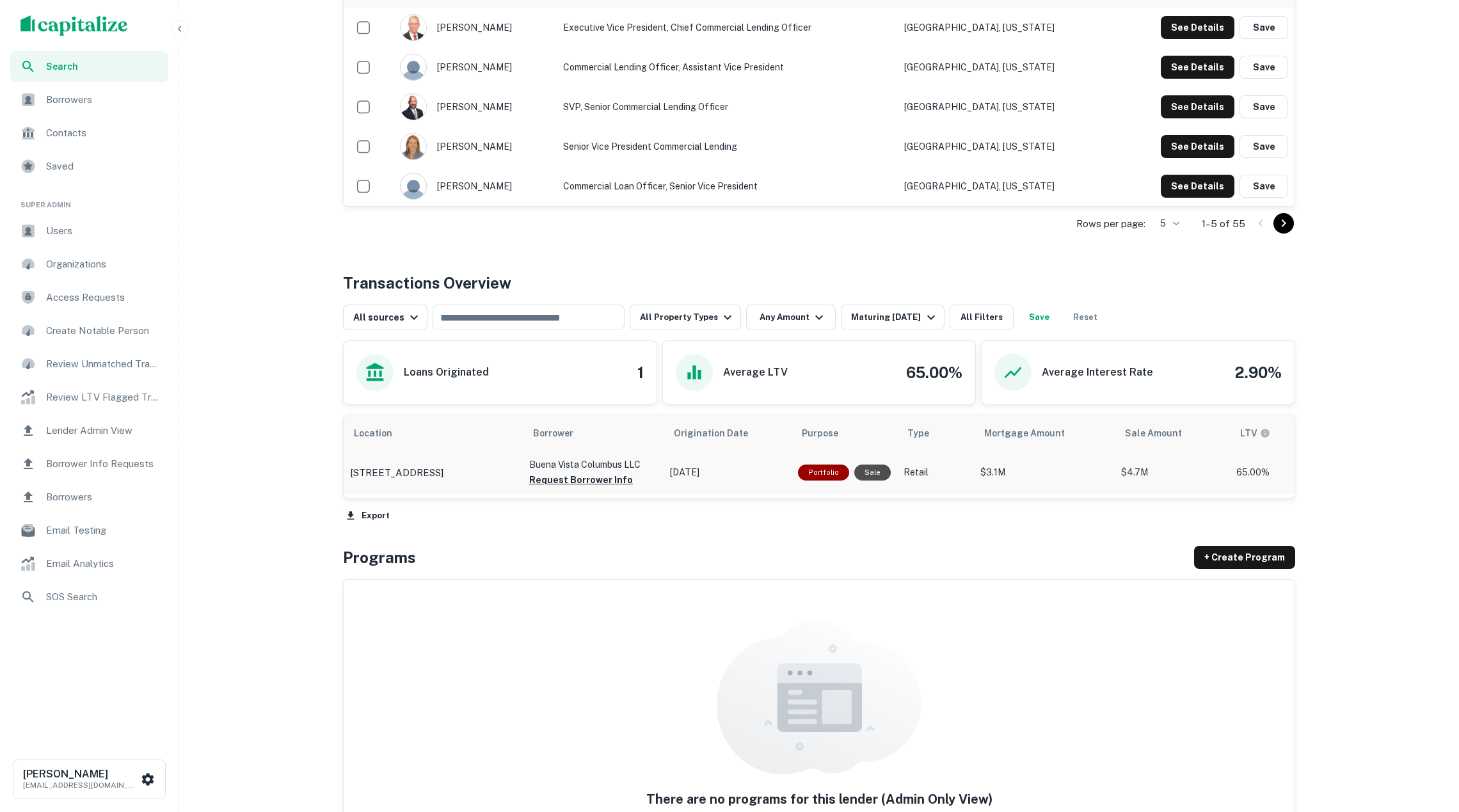
click at [517, 474] on td "[STREET_ADDRESS]" at bounding box center [433, 472] width 179 height 42
click at [443, 472] on p "0 Broad St Columbus, OH43228" at bounding box center [396, 472] width 93 height 16
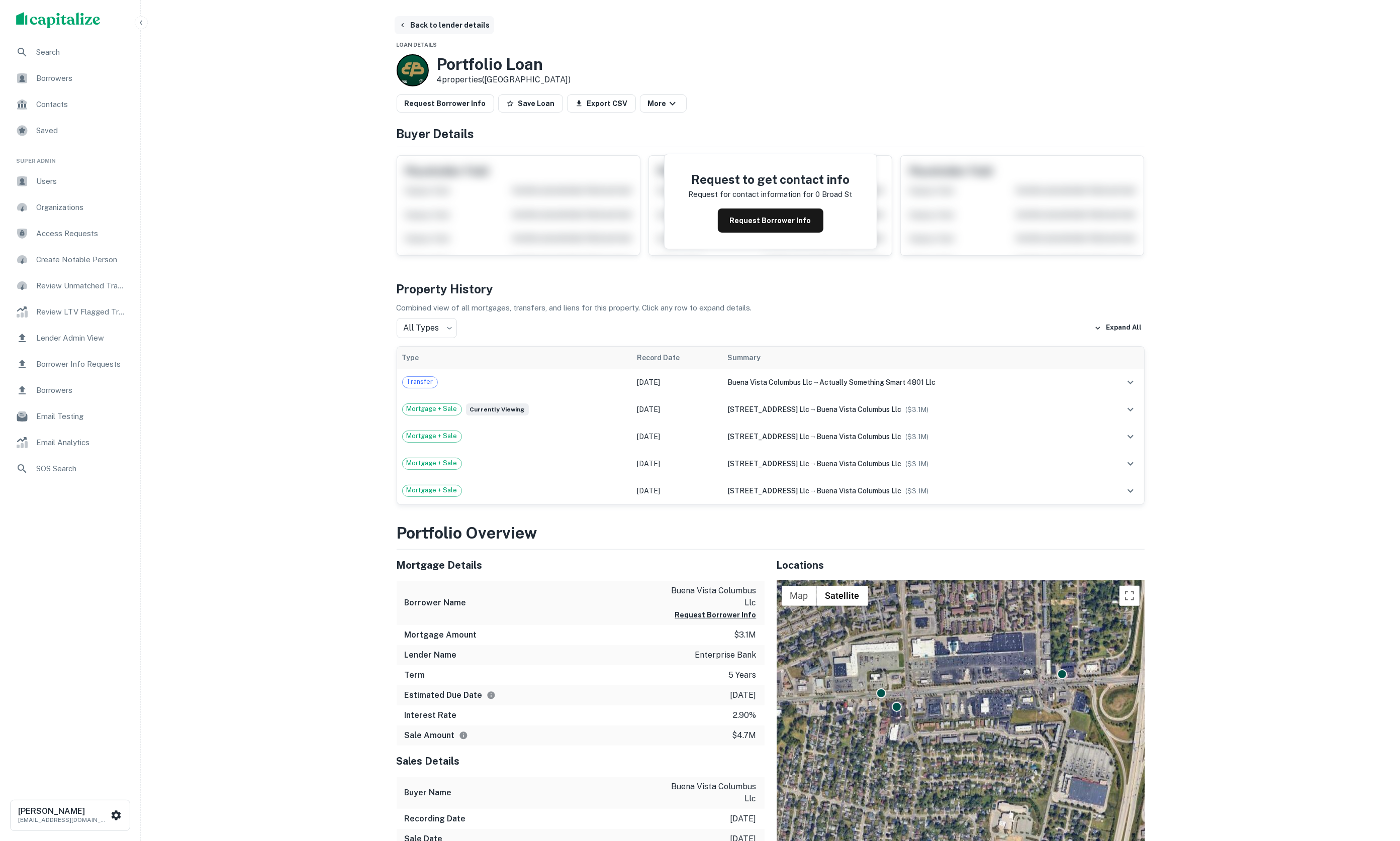
click at [459, 24] on button "Back to lender details" at bounding box center [444, 24] width 100 height 18
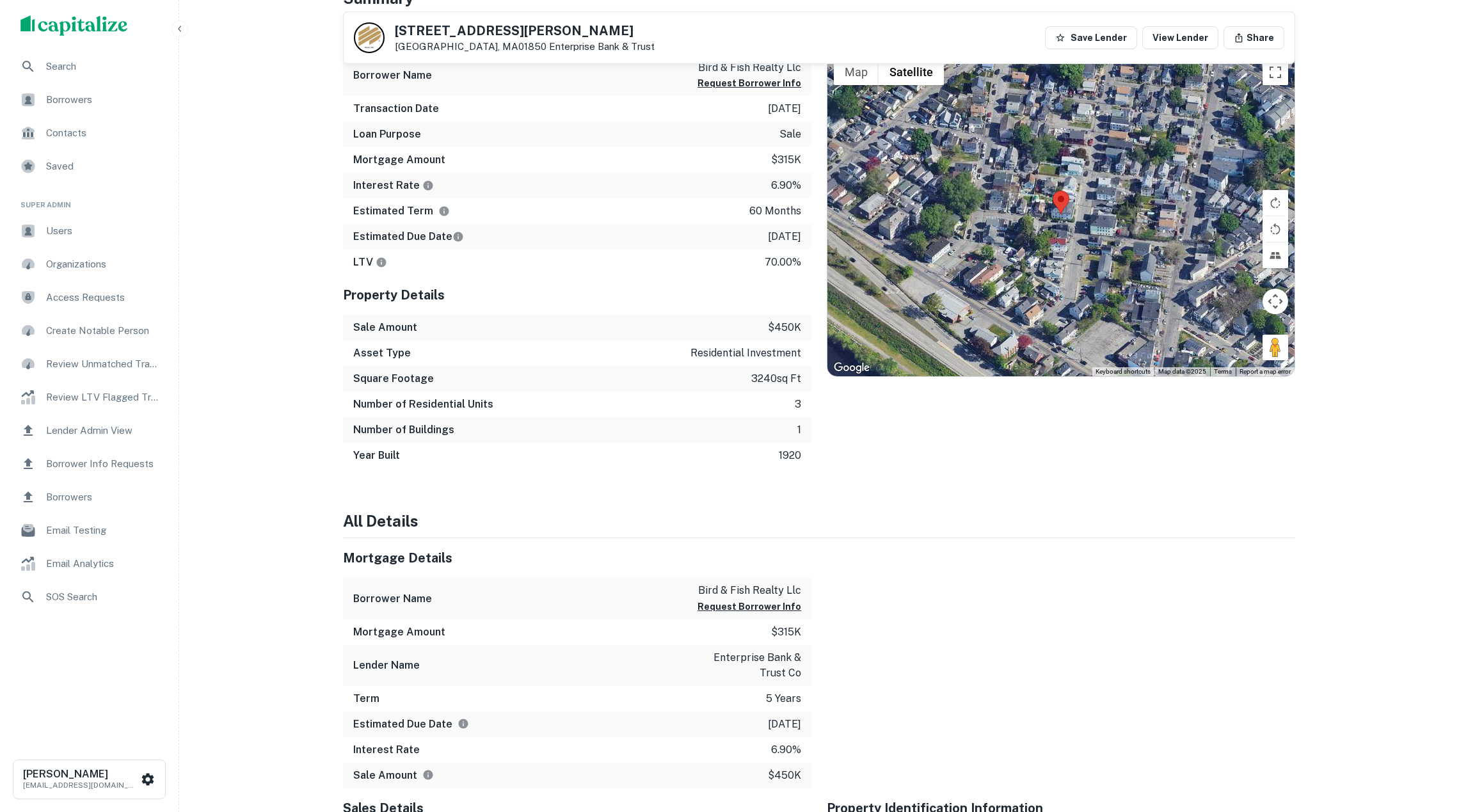
scroll to position [578, 0]
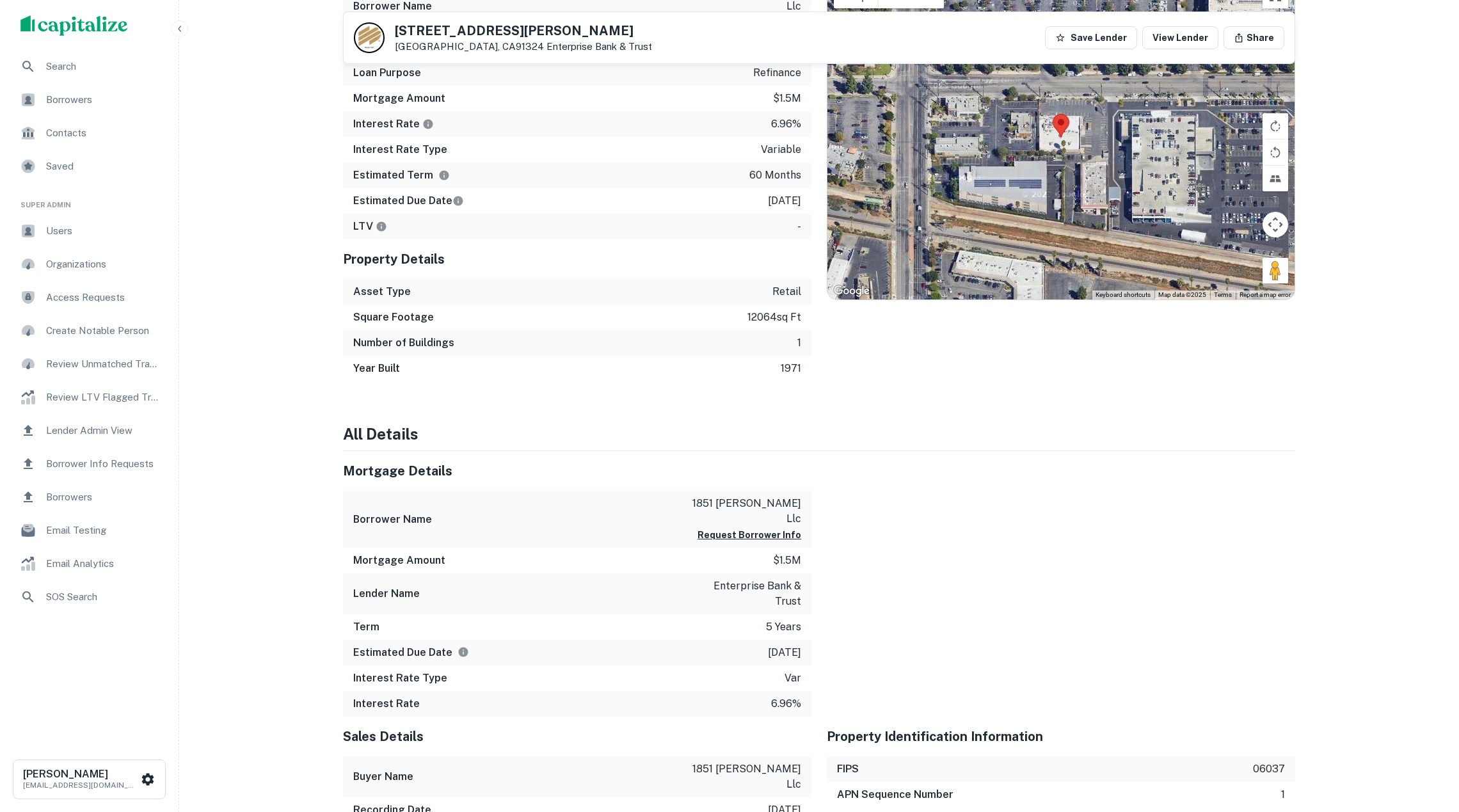
scroll to position [715, 0]
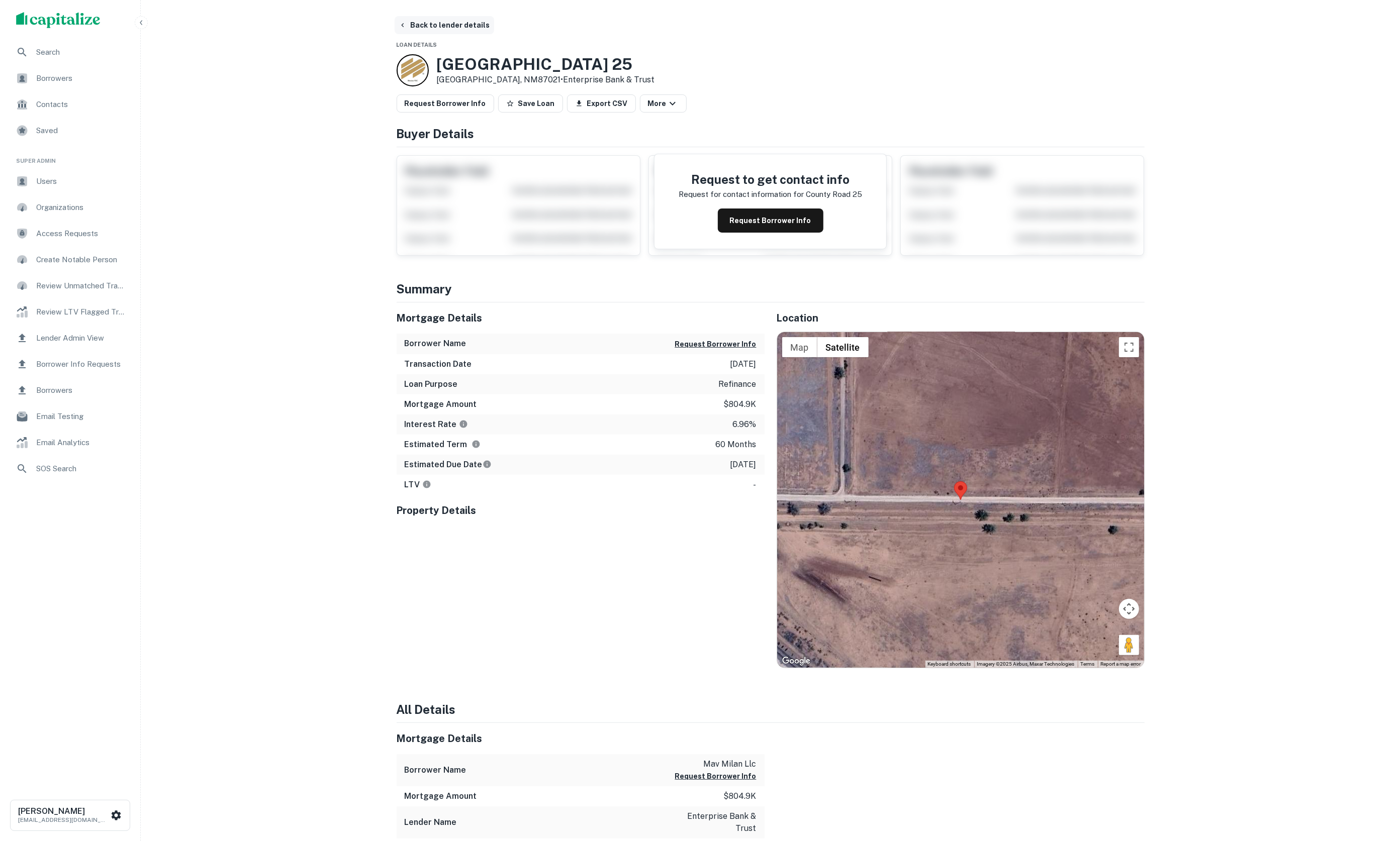
click at [445, 25] on button "Back to lender details" at bounding box center [444, 24] width 100 height 18
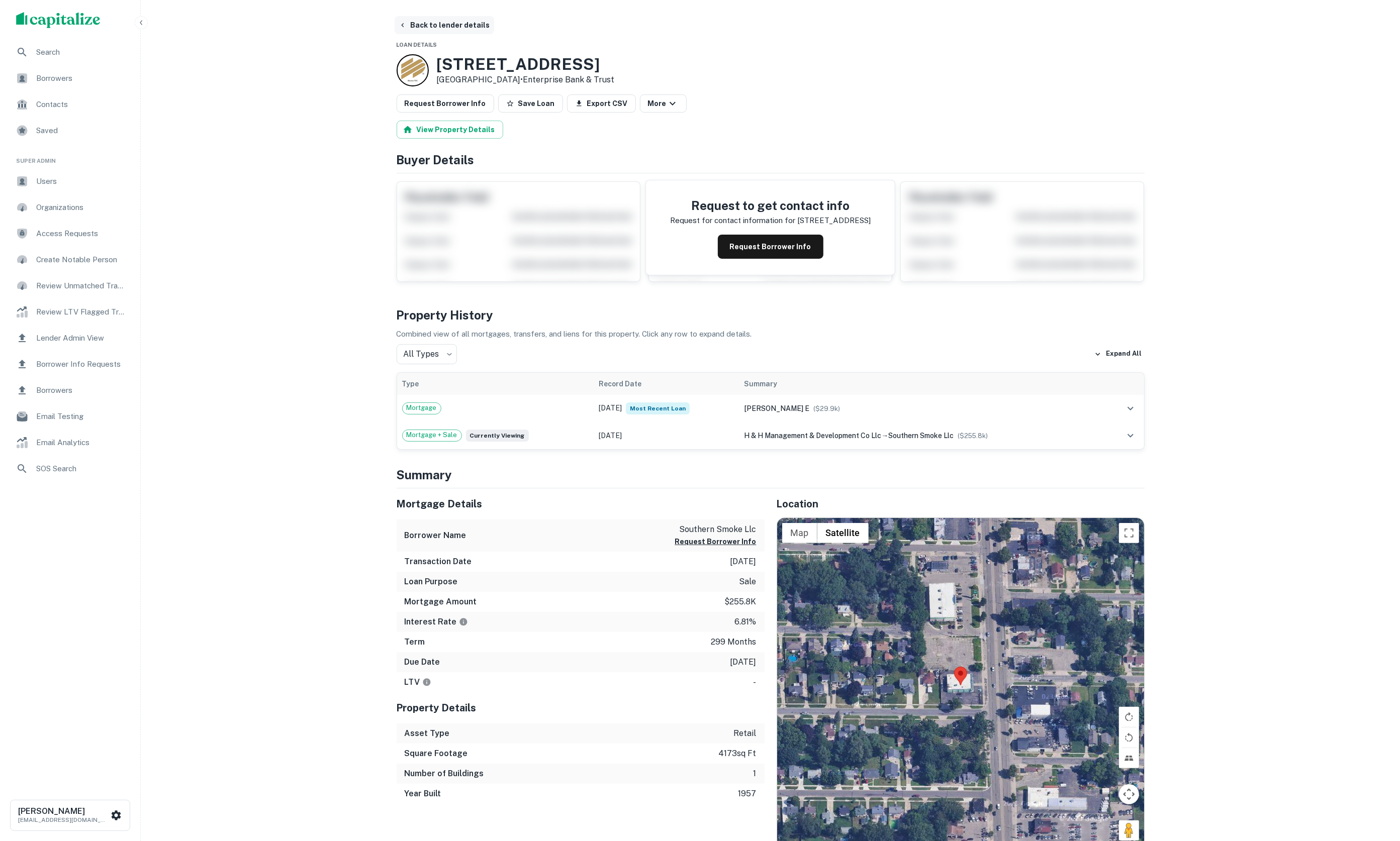
click at [431, 27] on button "Back to lender details" at bounding box center [444, 24] width 100 height 18
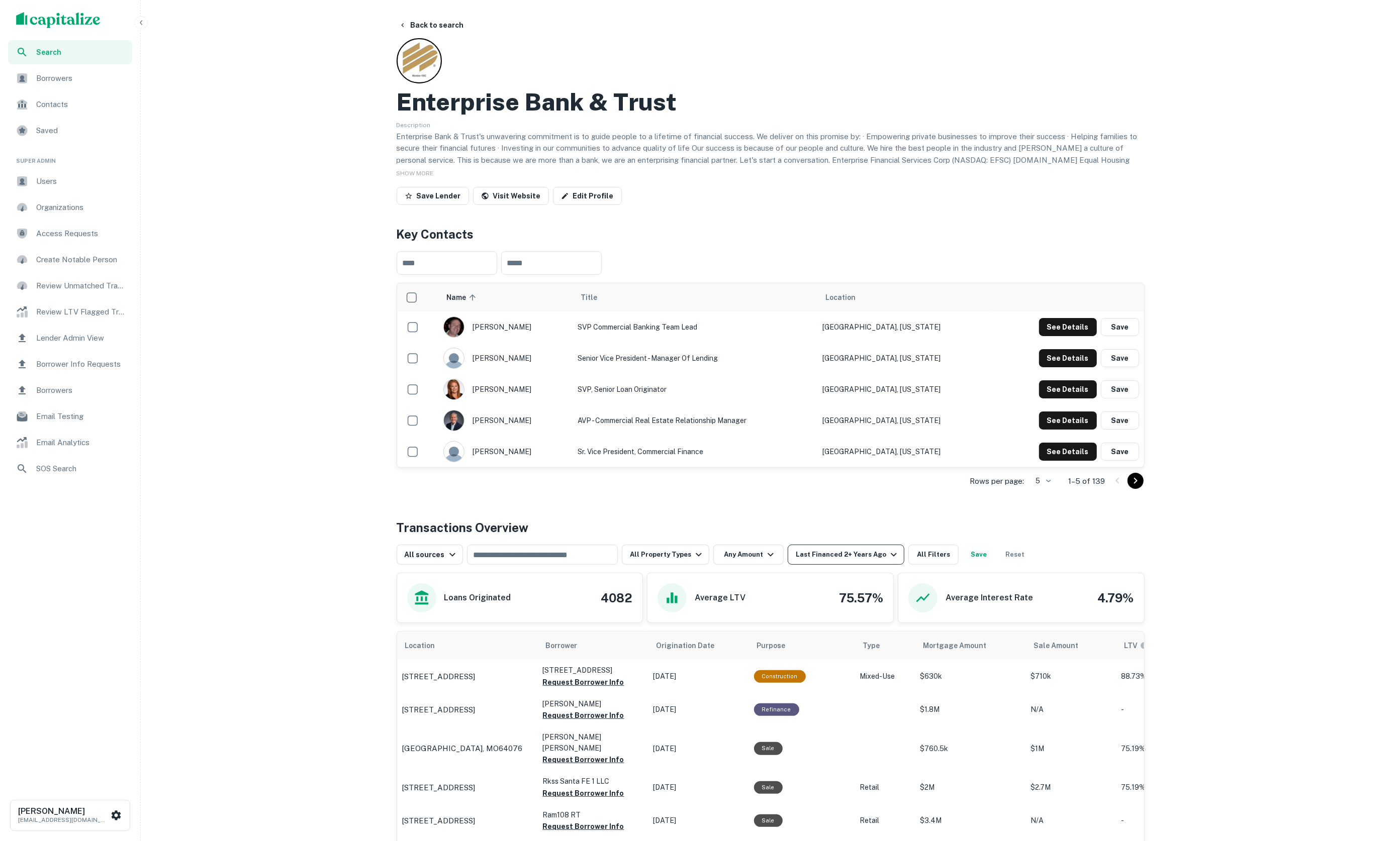
click at [813, 553] on div "Last Financed 2+ Years Ago" at bounding box center [848, 555] width 104 height 12
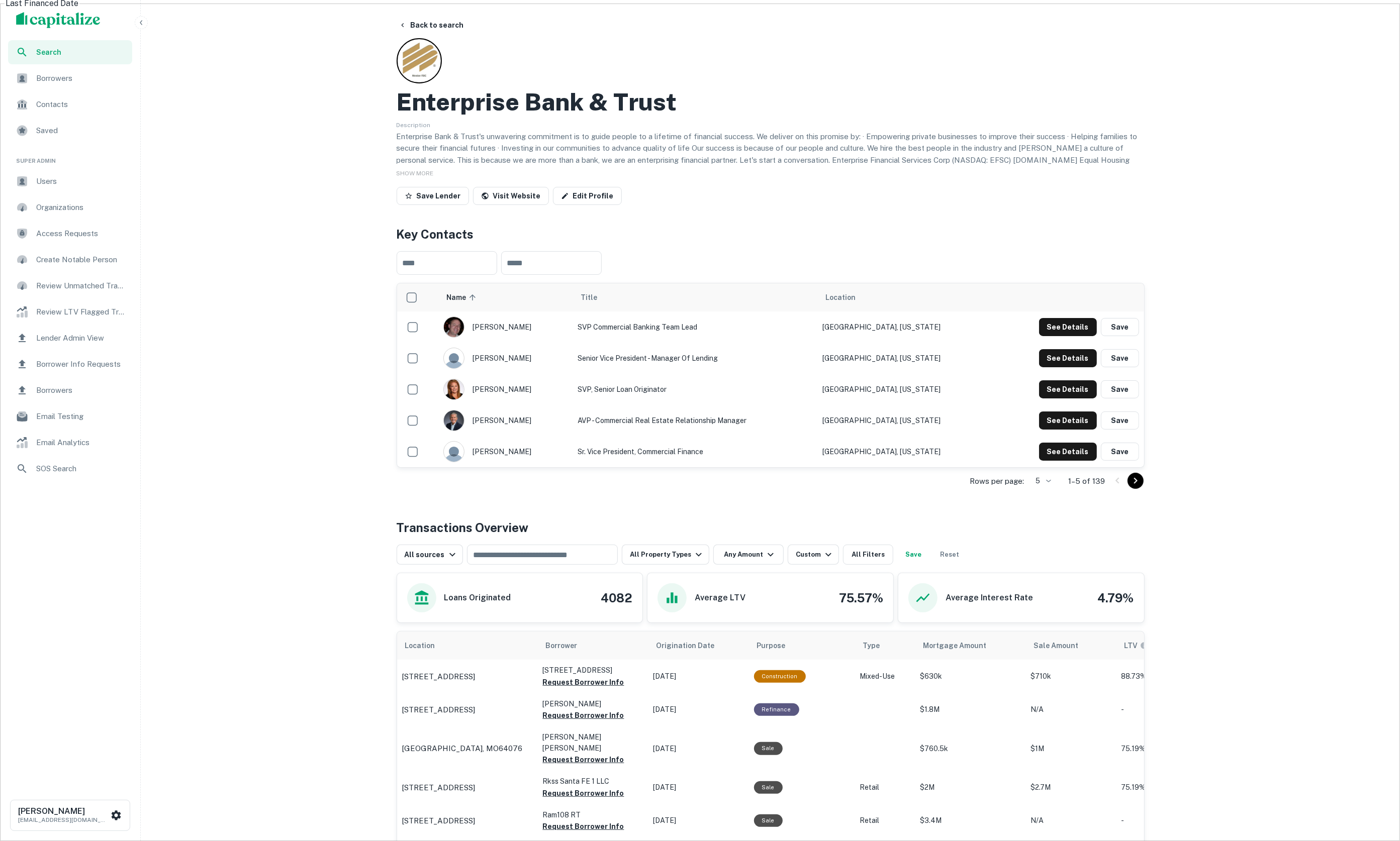
type input "**********"
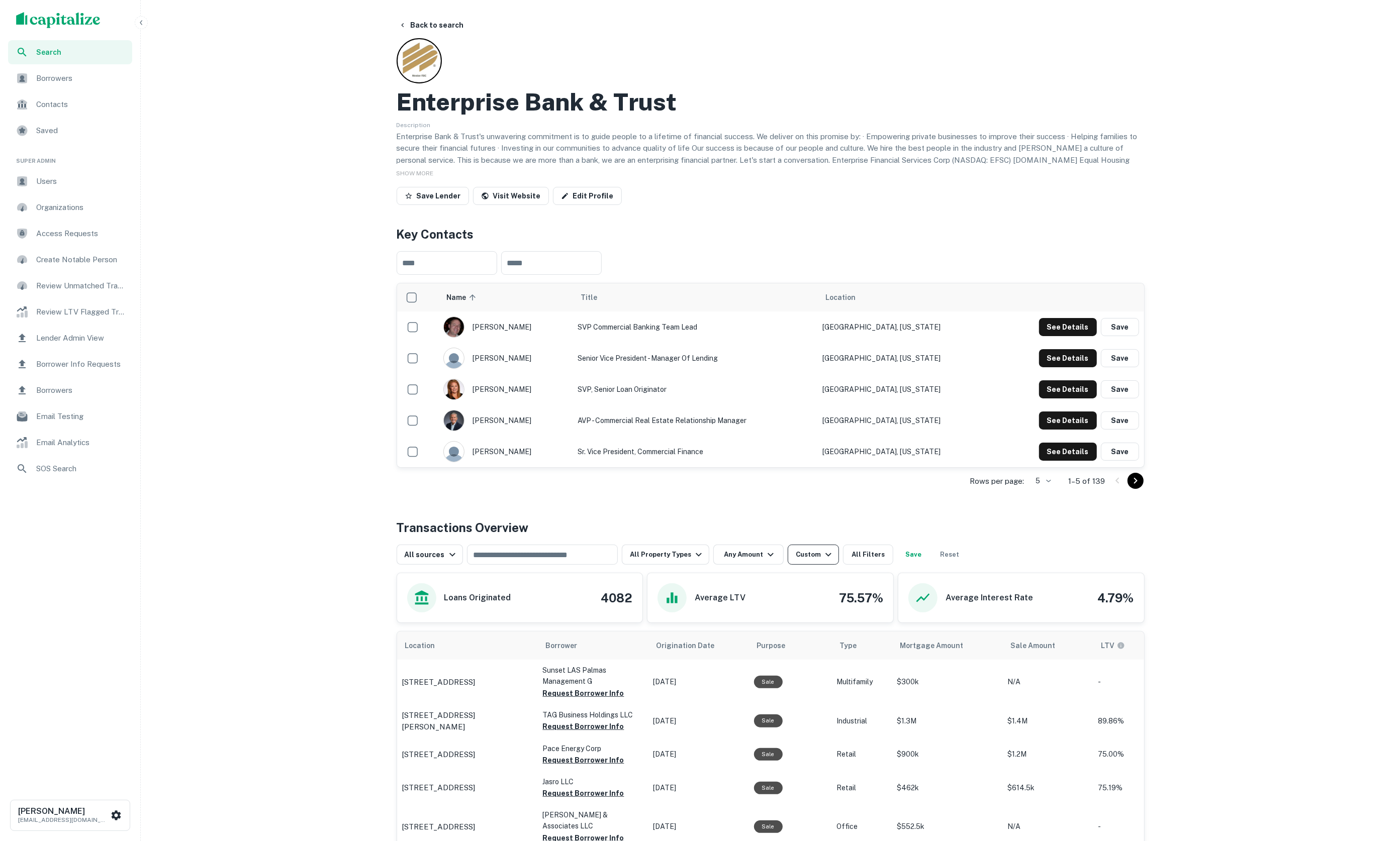
click at [795, 556] on button "Custom" at bounding box center [813, 555] width 51 height 20
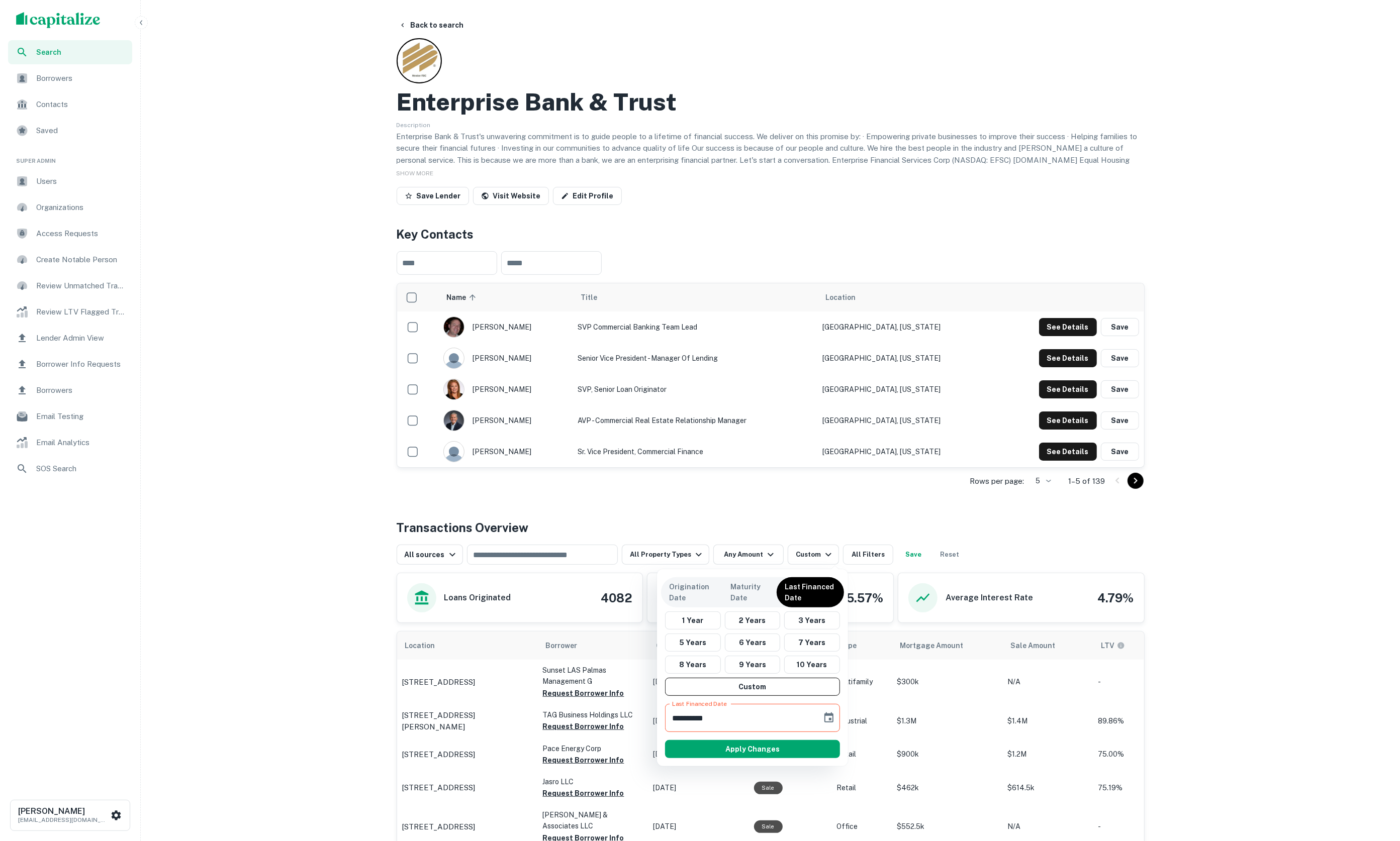
click at [689, 720] on input "**********" at bounding box center [739, 718] width 150 height 28
click at [705, 718] on input "**********" at bounding box center [739, 718] width 150 height 28
type input "**********"
click at [706, 754] on button "Apply Changes" at bounding box center [752, 749] width 175 height 18
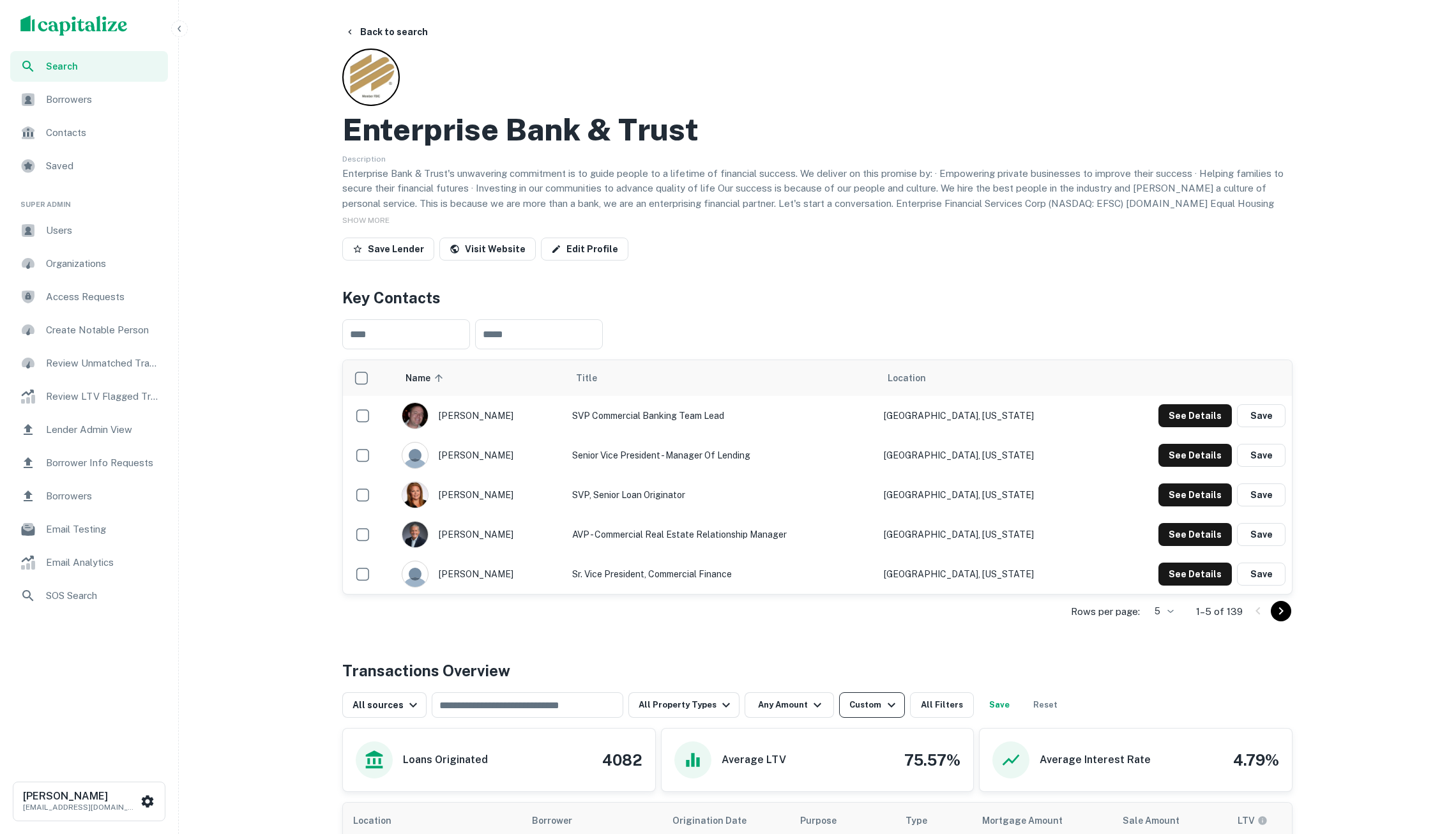
click at [863, 706] on div "Custom" at bounding box center [873, 705] width 49 height 15
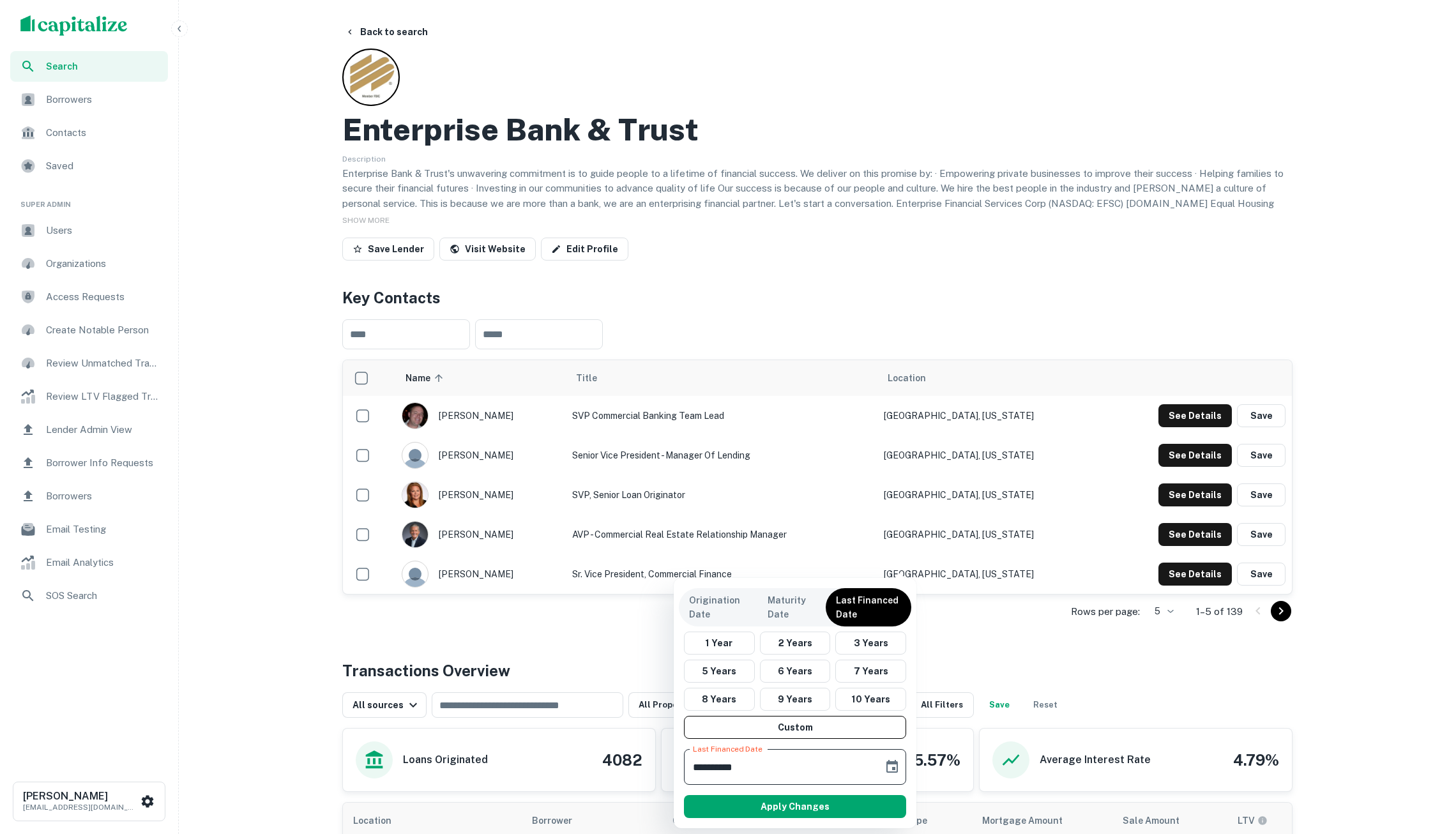
click at [741, 762] on input "**********" at bounding box center [779, 766] width 191 height 36
click at [702, 767] on input "**********" at bounding box center [779, 766] width 191 height 36
type input "**********"
click at [733, 812] on button "Apply Changes" at bounding box center [795, 806] width 222 height 23
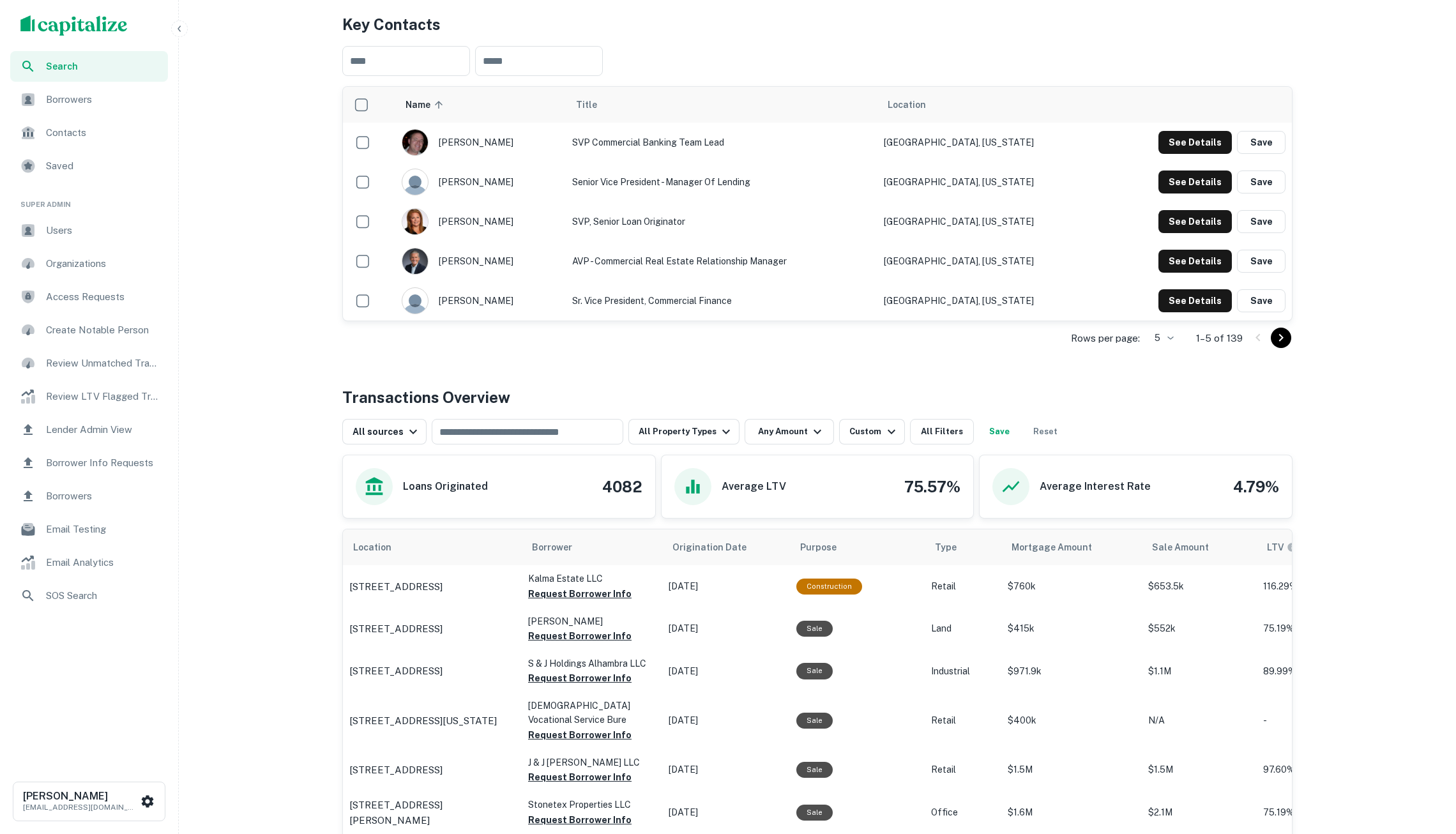
scroll to position [265, 0]
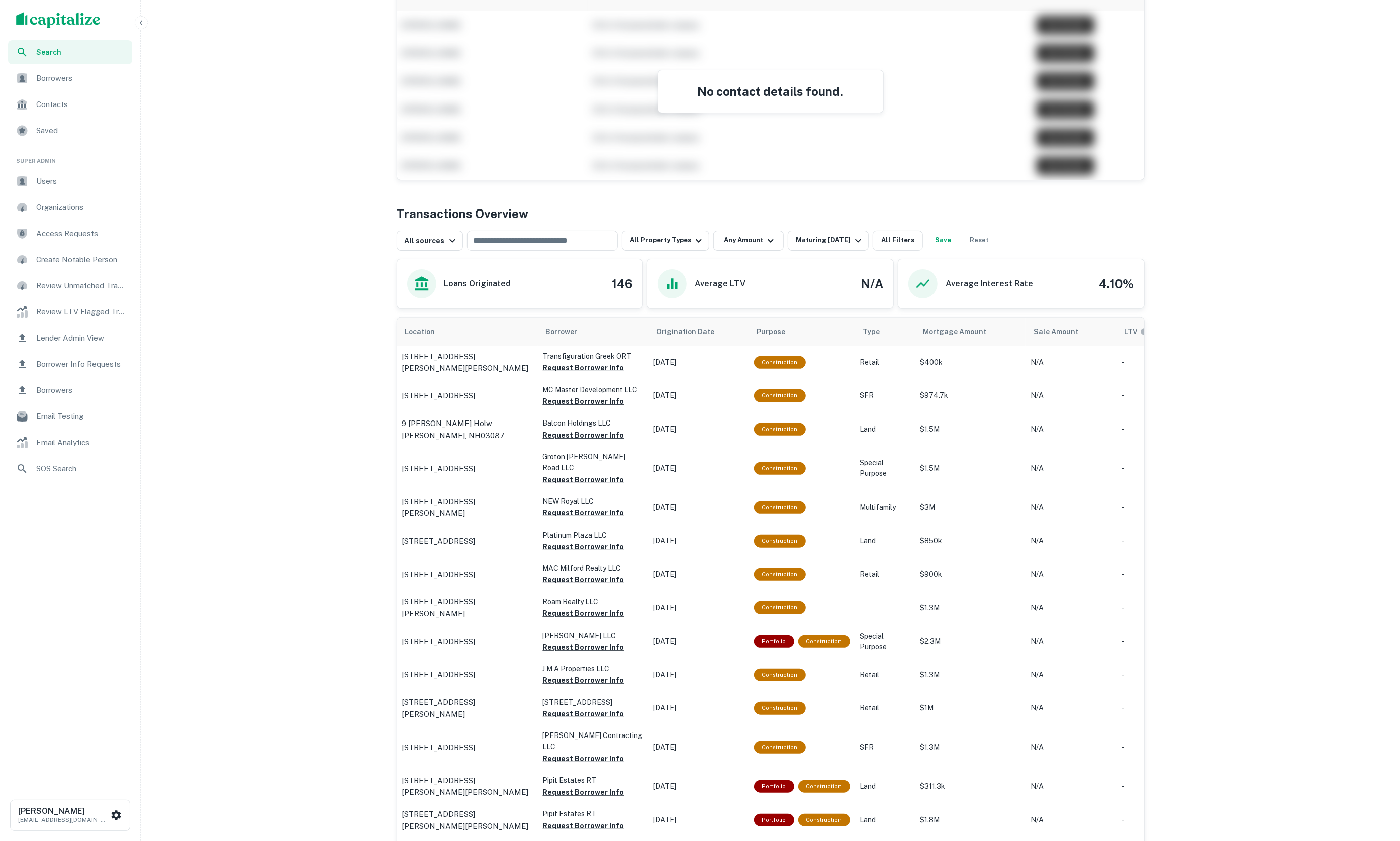
scroll to position [235, 0]
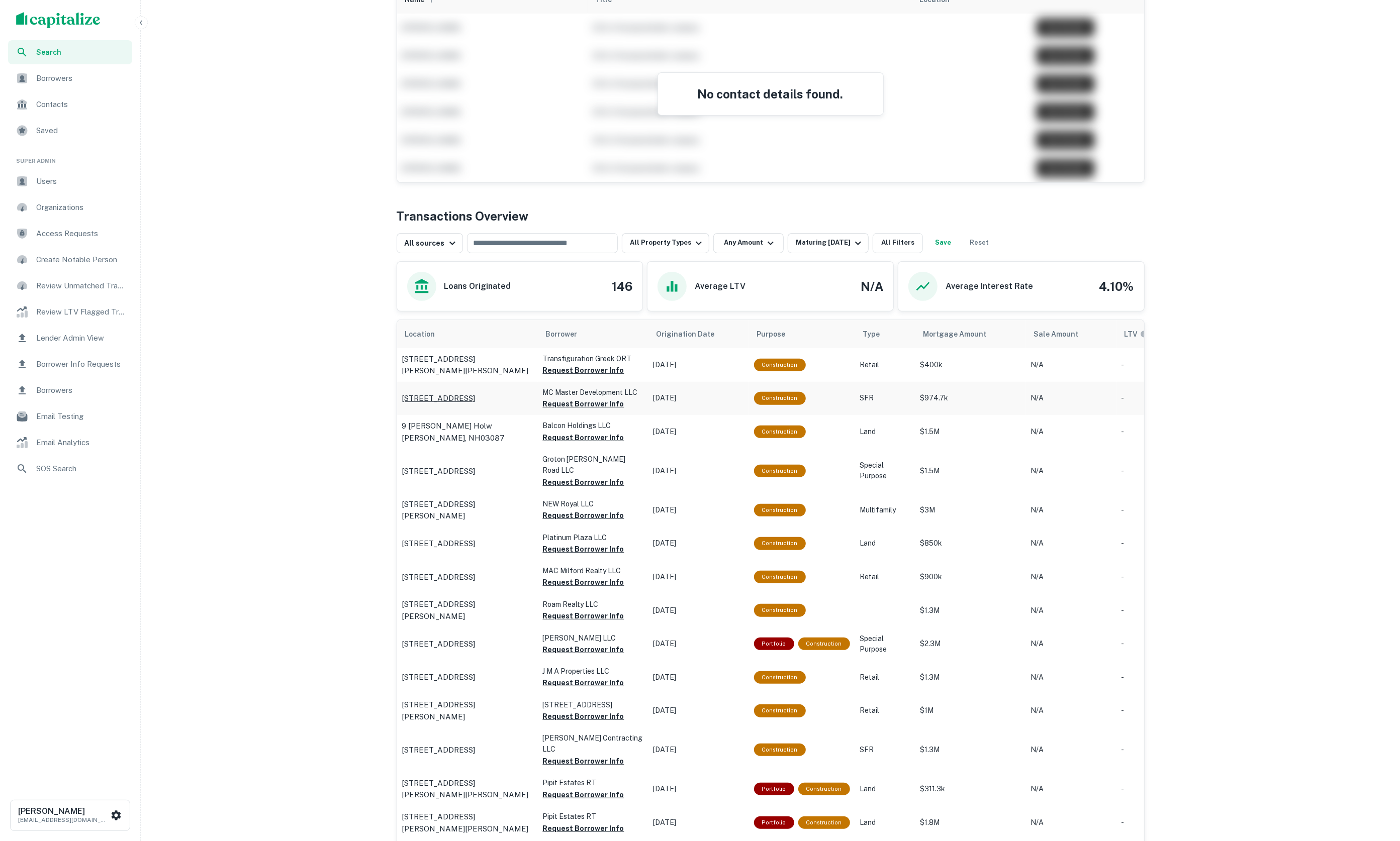
click at [465, 403] on p "16 Franklin St Derry, NH03038" at bounding box center [439, 398] width 73 height 12
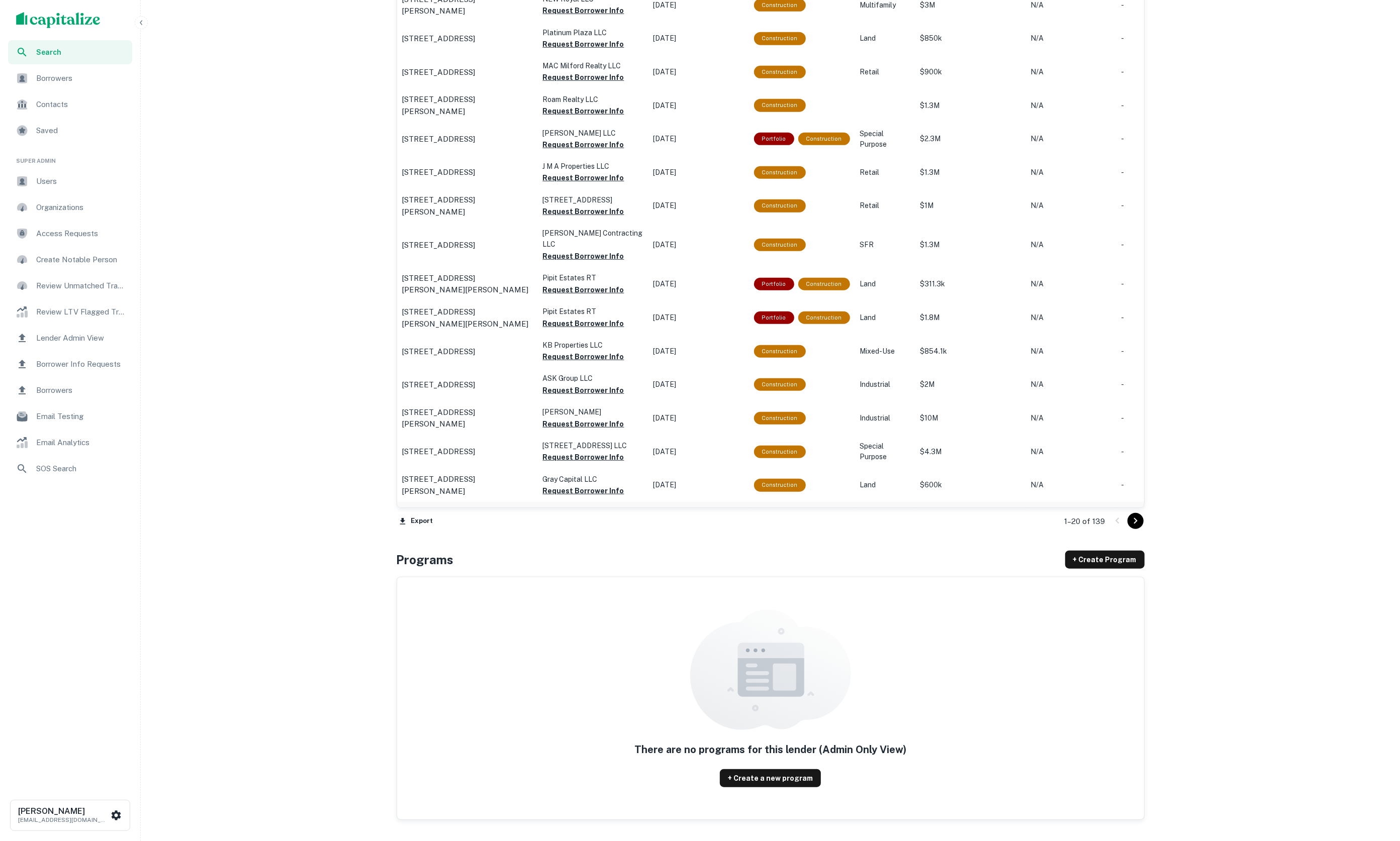
scroll to position [824, 0]
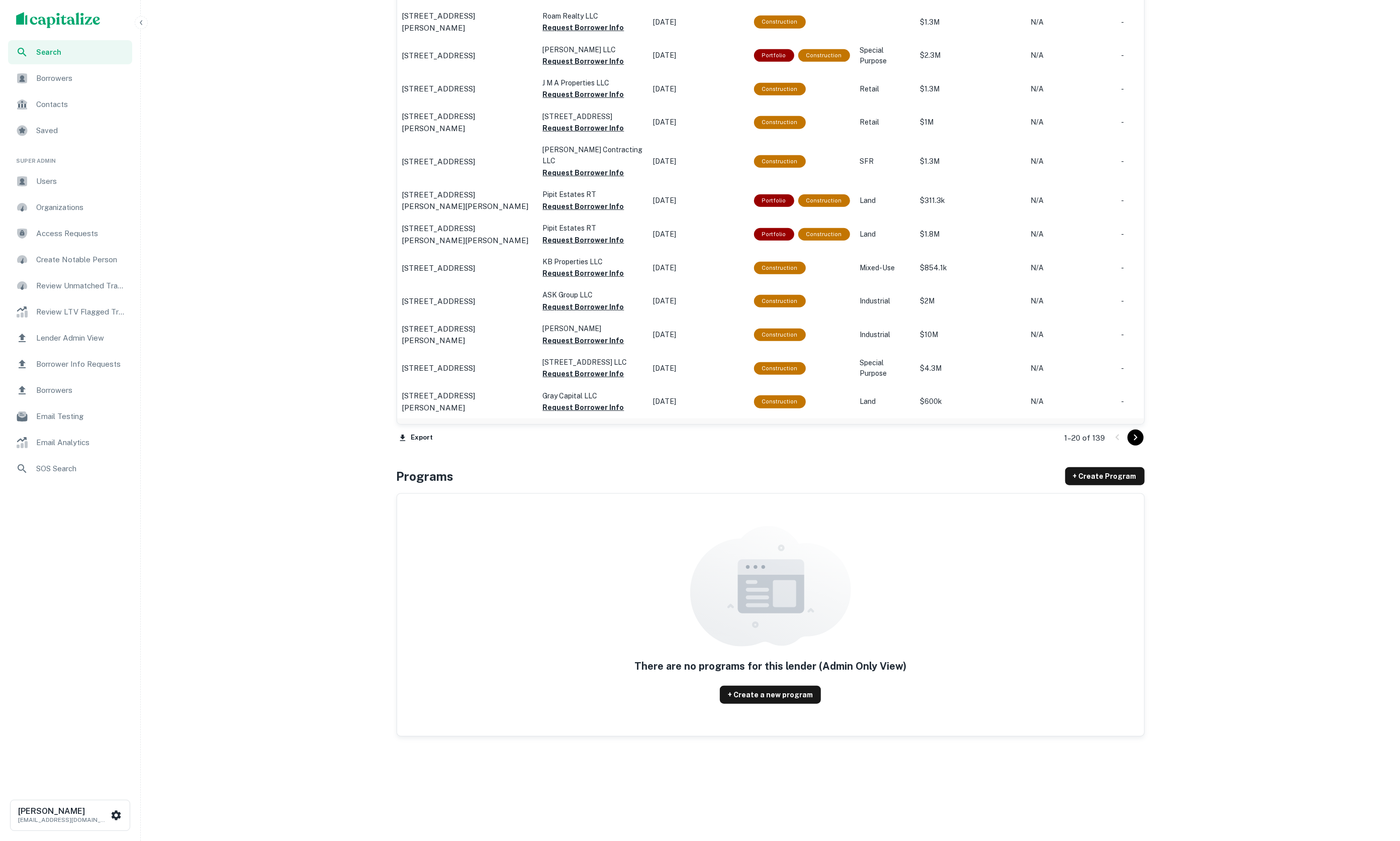
click at [475, 430] on p "90 Depot Rd Hampstead, NH03841" at bounding box center [439, 436] width 73 height 12
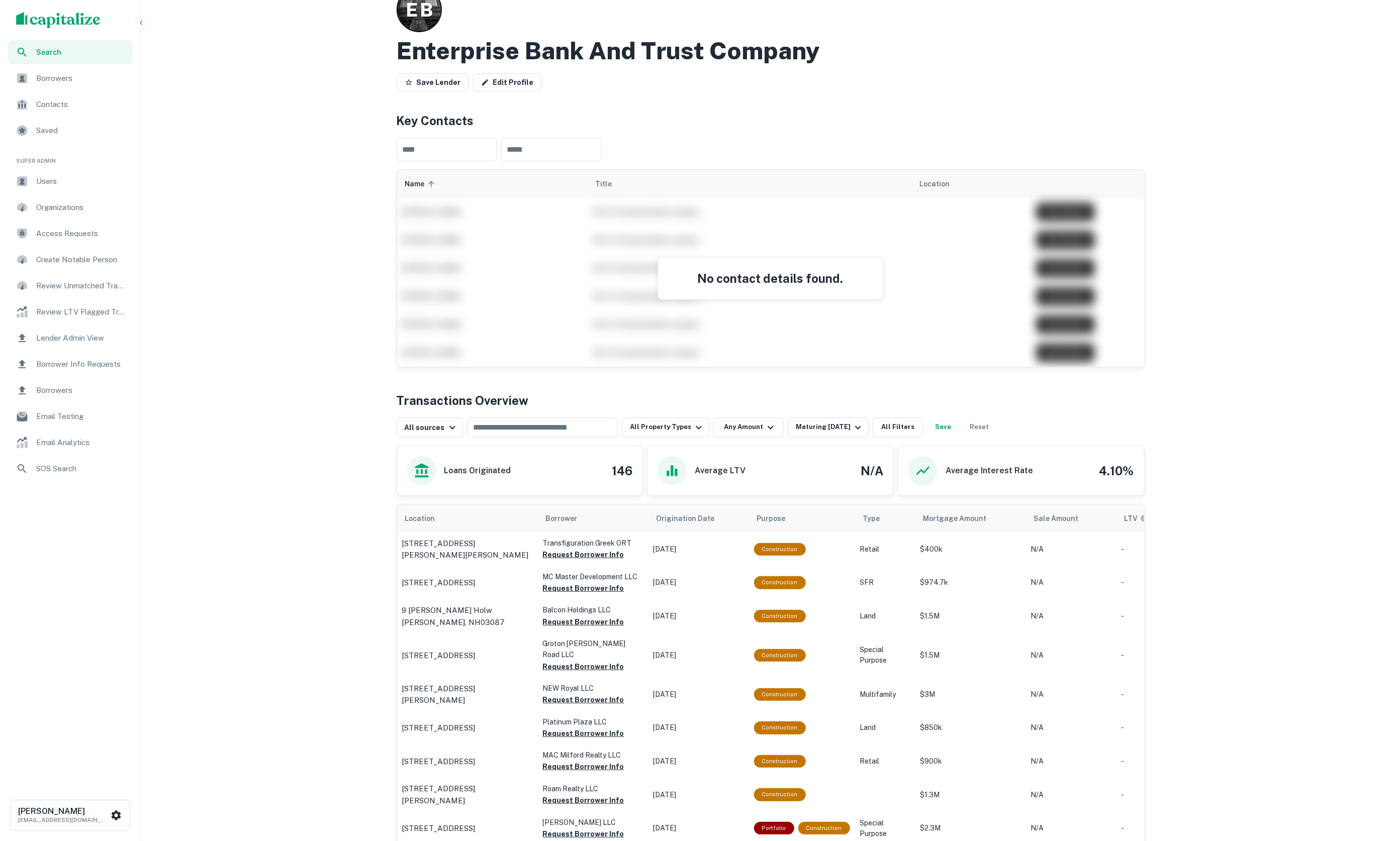
scroll to position [53, 0]
click at [811, 430] on div "Maturing In 1 Year" at bounding box center [830, 426] width 68 height 12
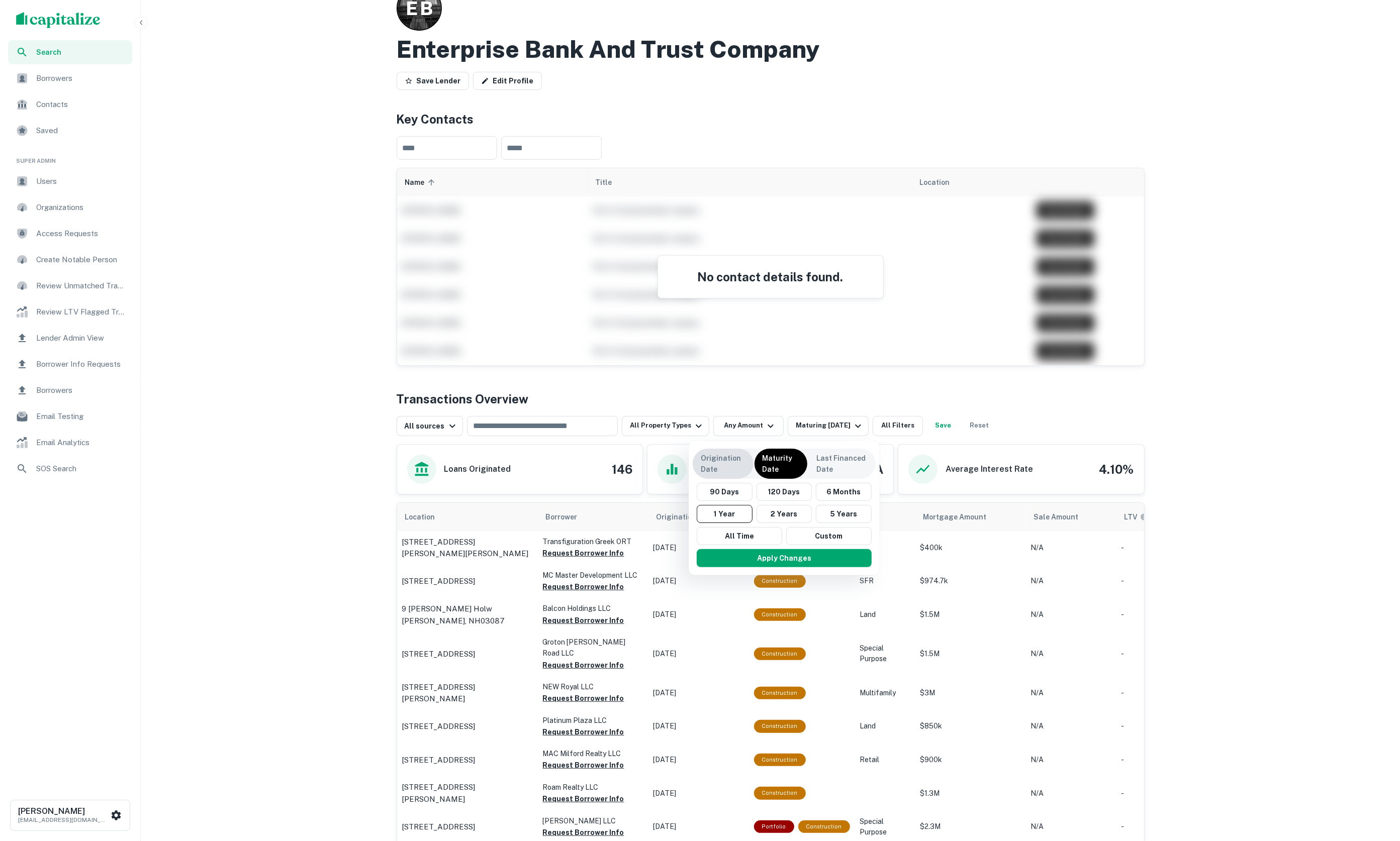
click at [734, 465] on p "Origination Date" at bounding box center [723, 464] width 45 height 22
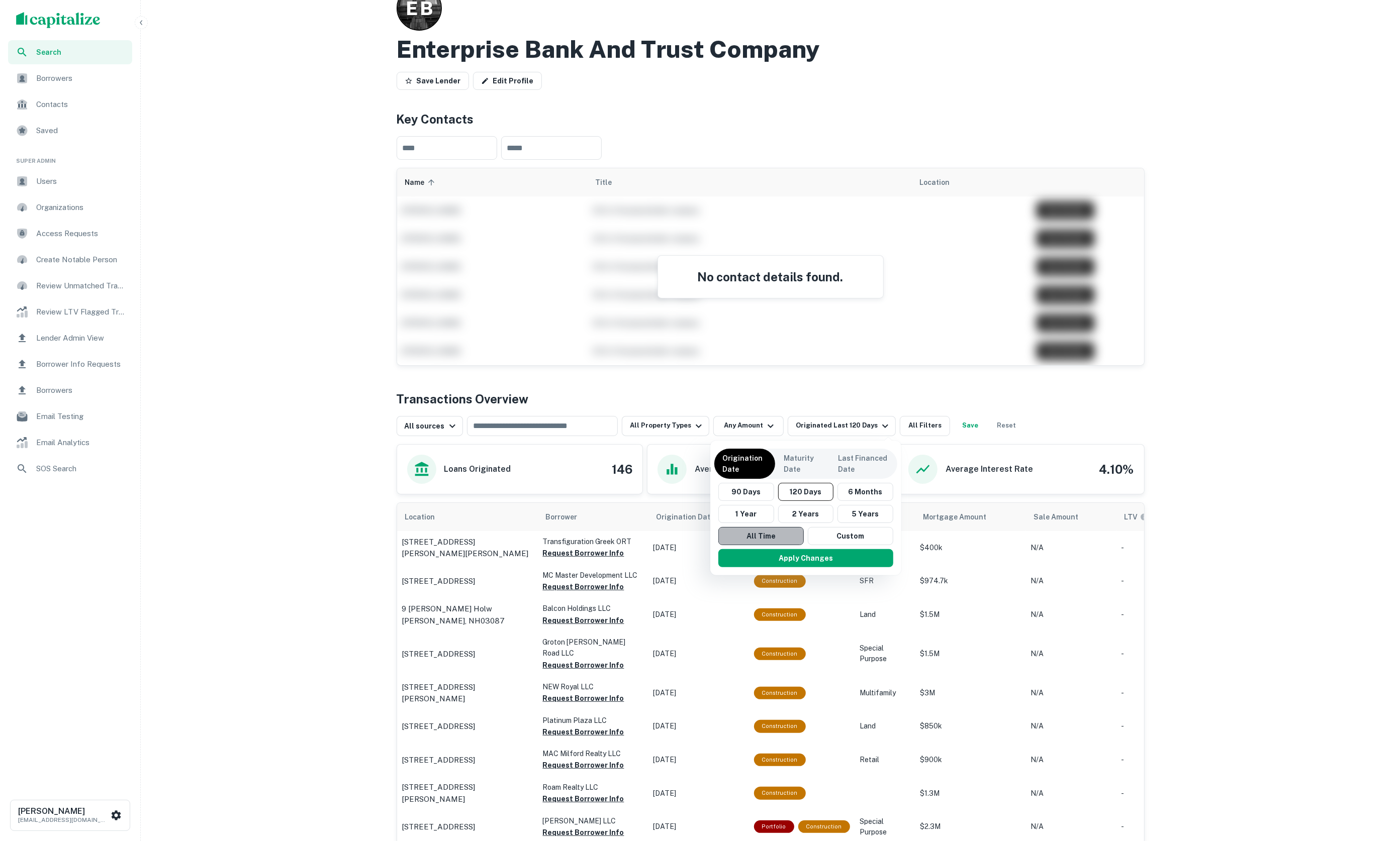
click at [769, 534] on button "All Time" at bounding box center [761, 536] width 85 height 18
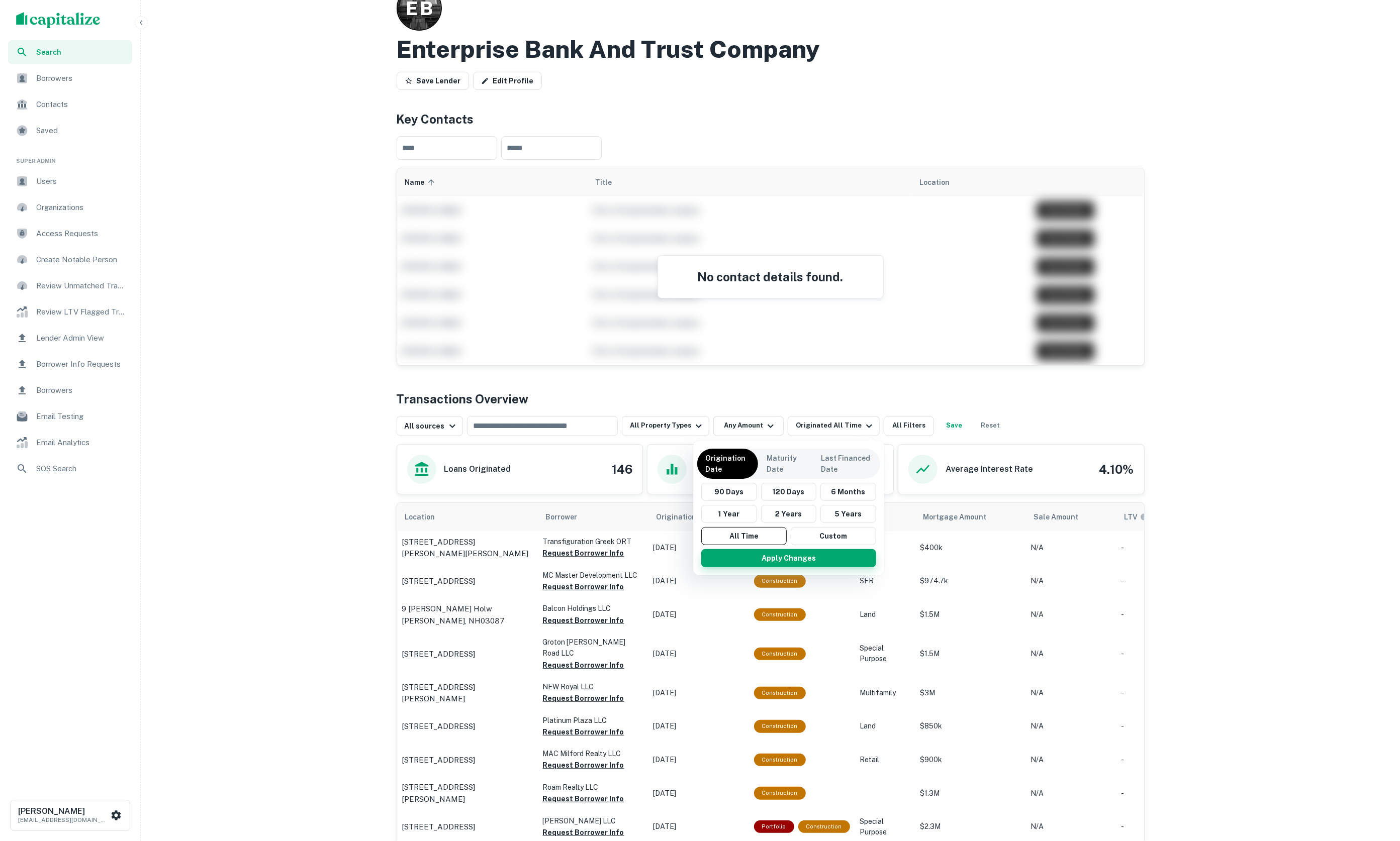
click at [789, 551] on button "Apply Changes" at bounding box center [789, 558] width 175 height 18
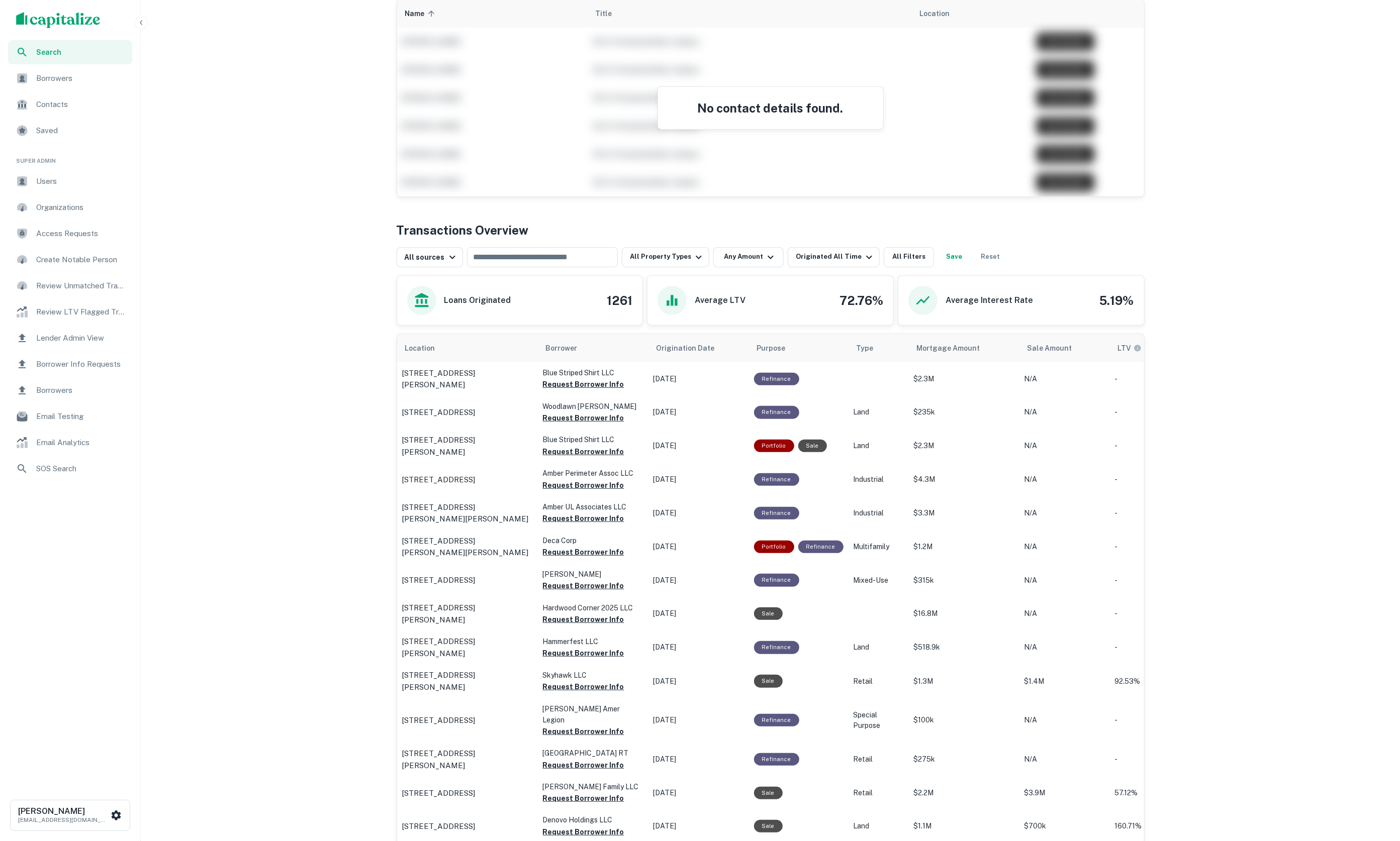
scroll to position [223, 0]
click at [475, 417] on p "6 Woodlawn St Tyngsboro, MA01879" at bounding box center [439, 410] width 73 height 12
click at [475, 476] on p "200 Perimeter Rd Manchester, NH03103" at bounding box center [439, 478] width 73 height 12
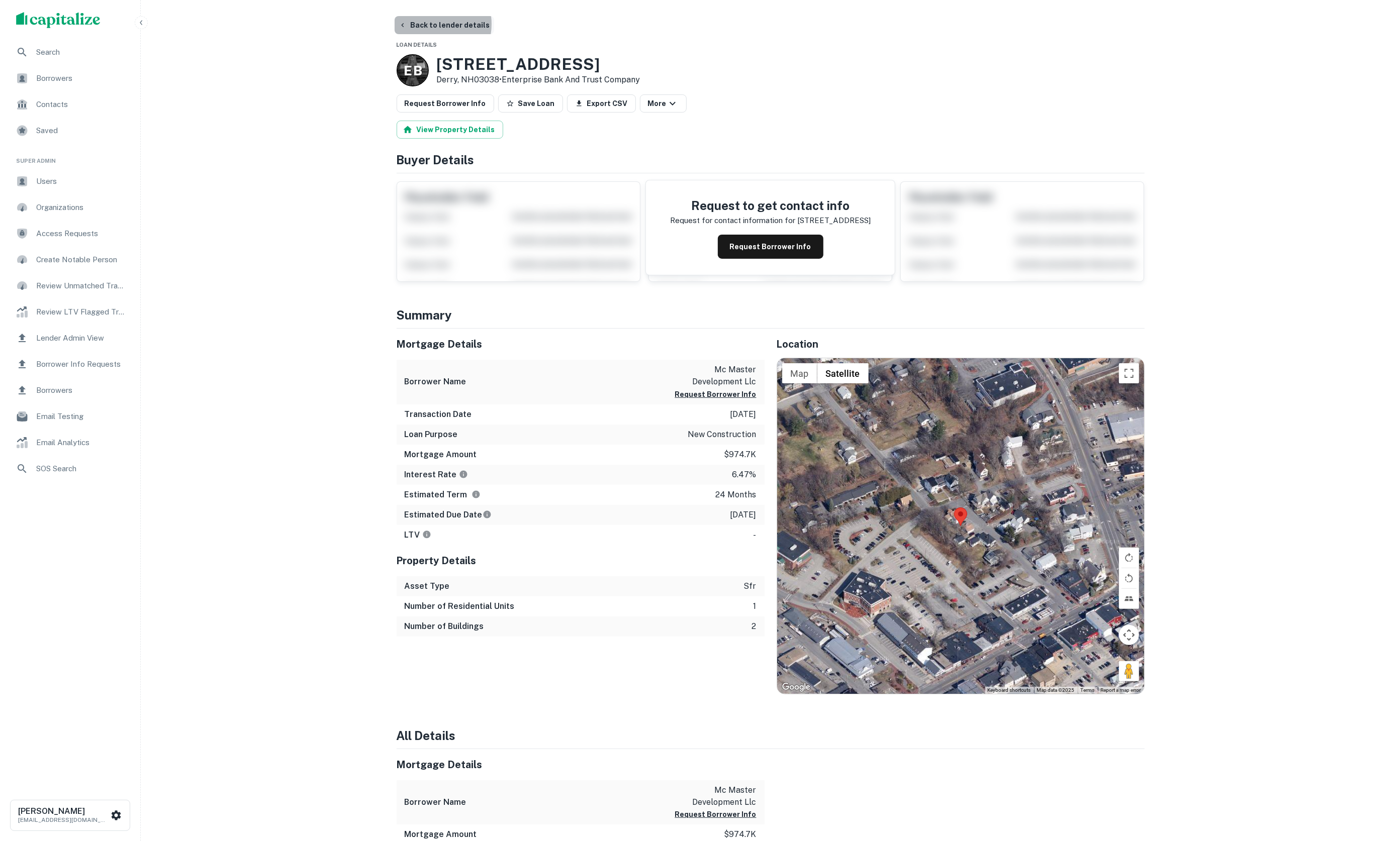
click at [429, 24] on button "Back to lender details" at bounding box center [444, 24] width 100 height 18
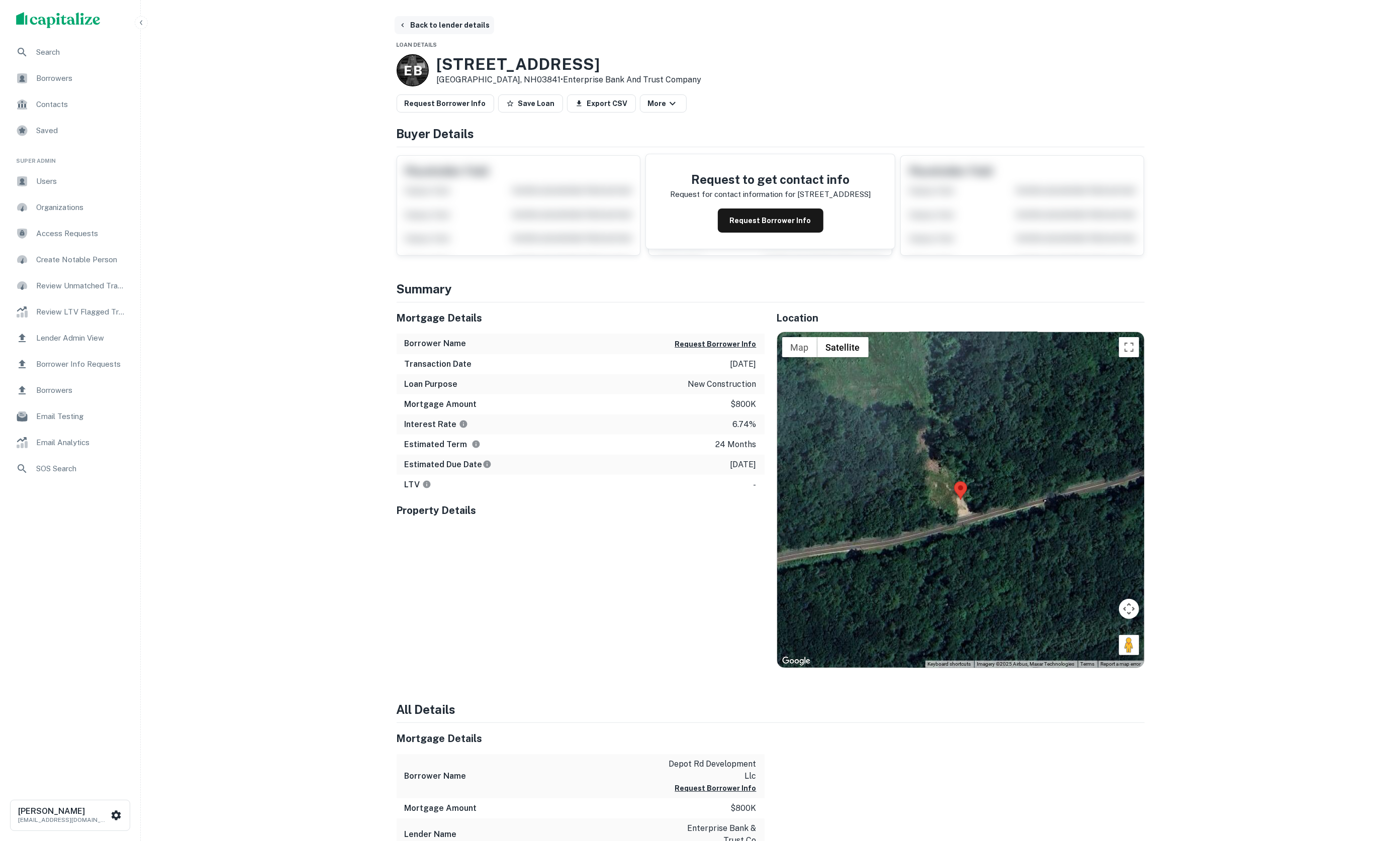
click at [454, 29] on button "Back to lender details" at bounding box center [444, 24] width 100 height 18
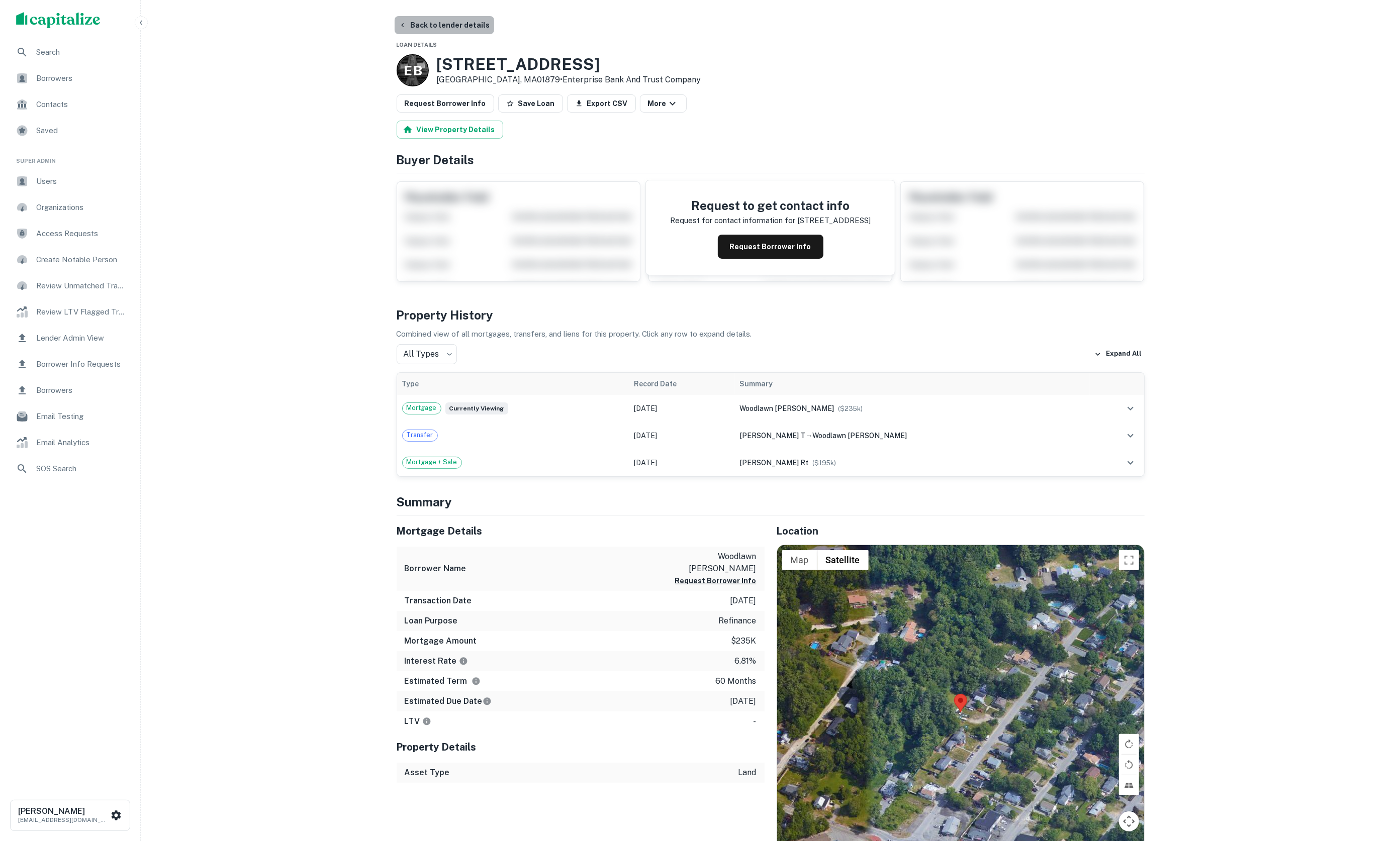
click at [445, 26] on button "Back to lender details" at bounding box center [444, 24] width 100 height 18
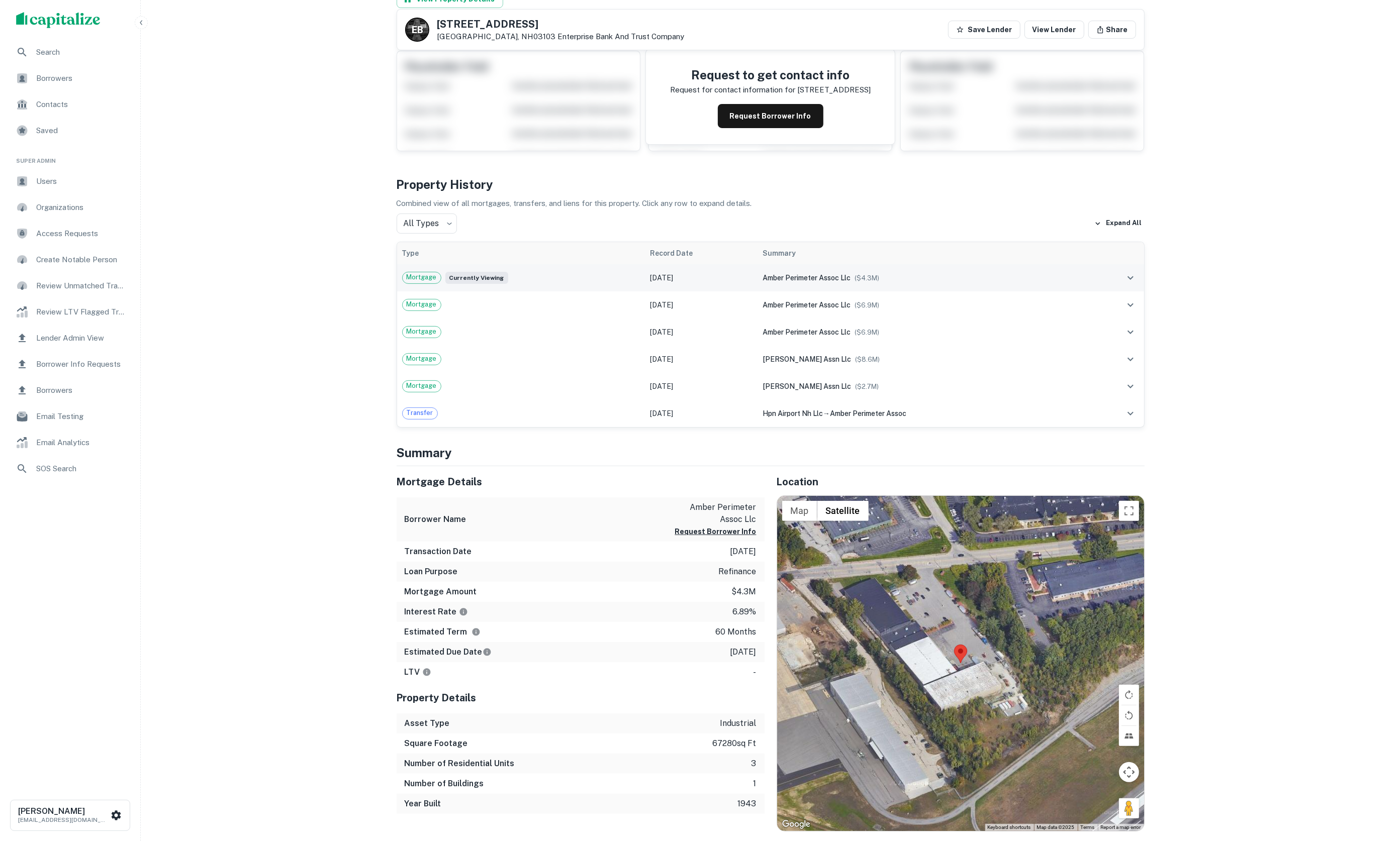
scroll to position [103, 0]
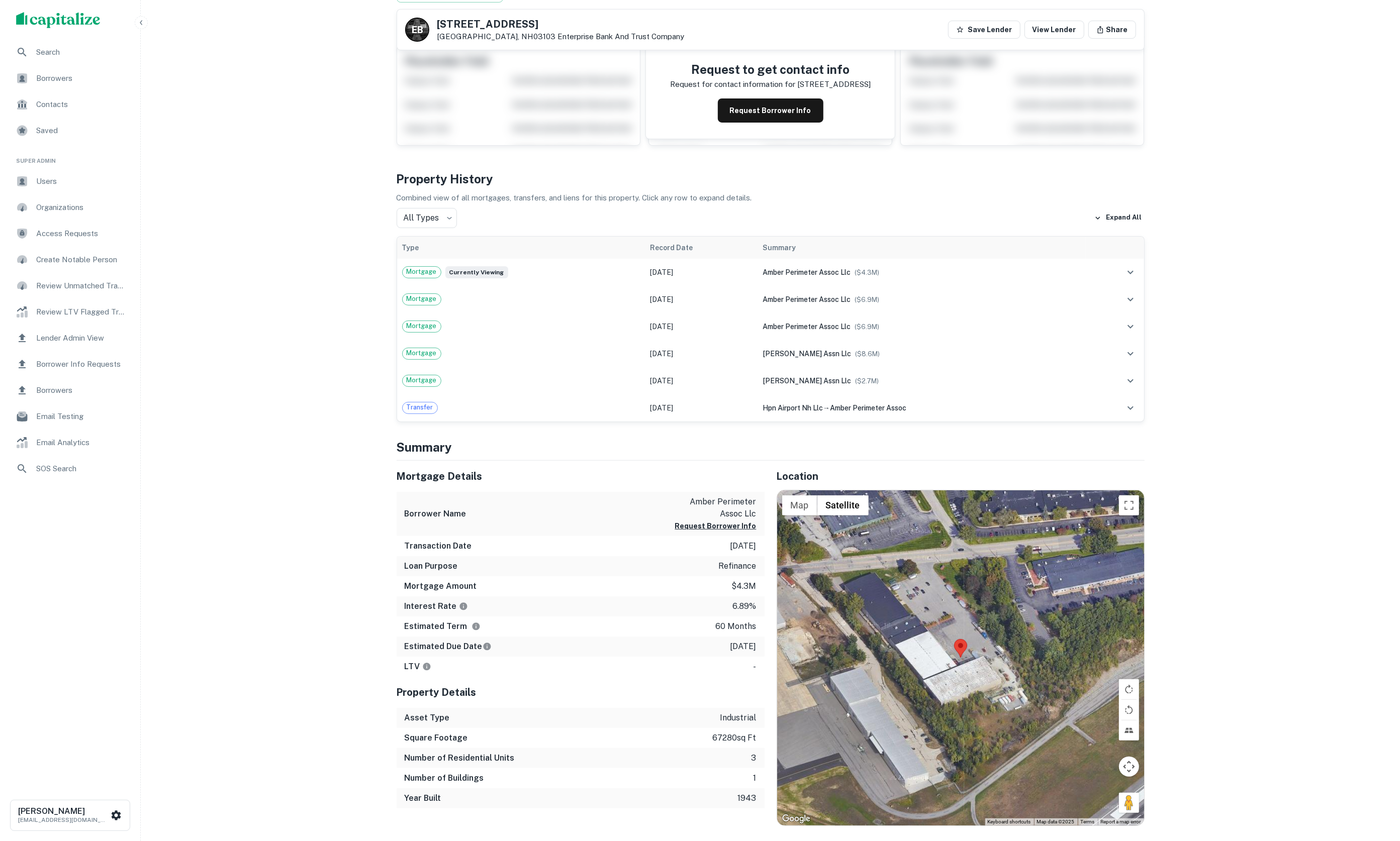
click at [91, 341] on span "Lender Admin View" at bounding box center [80, 338] width 90 height 12
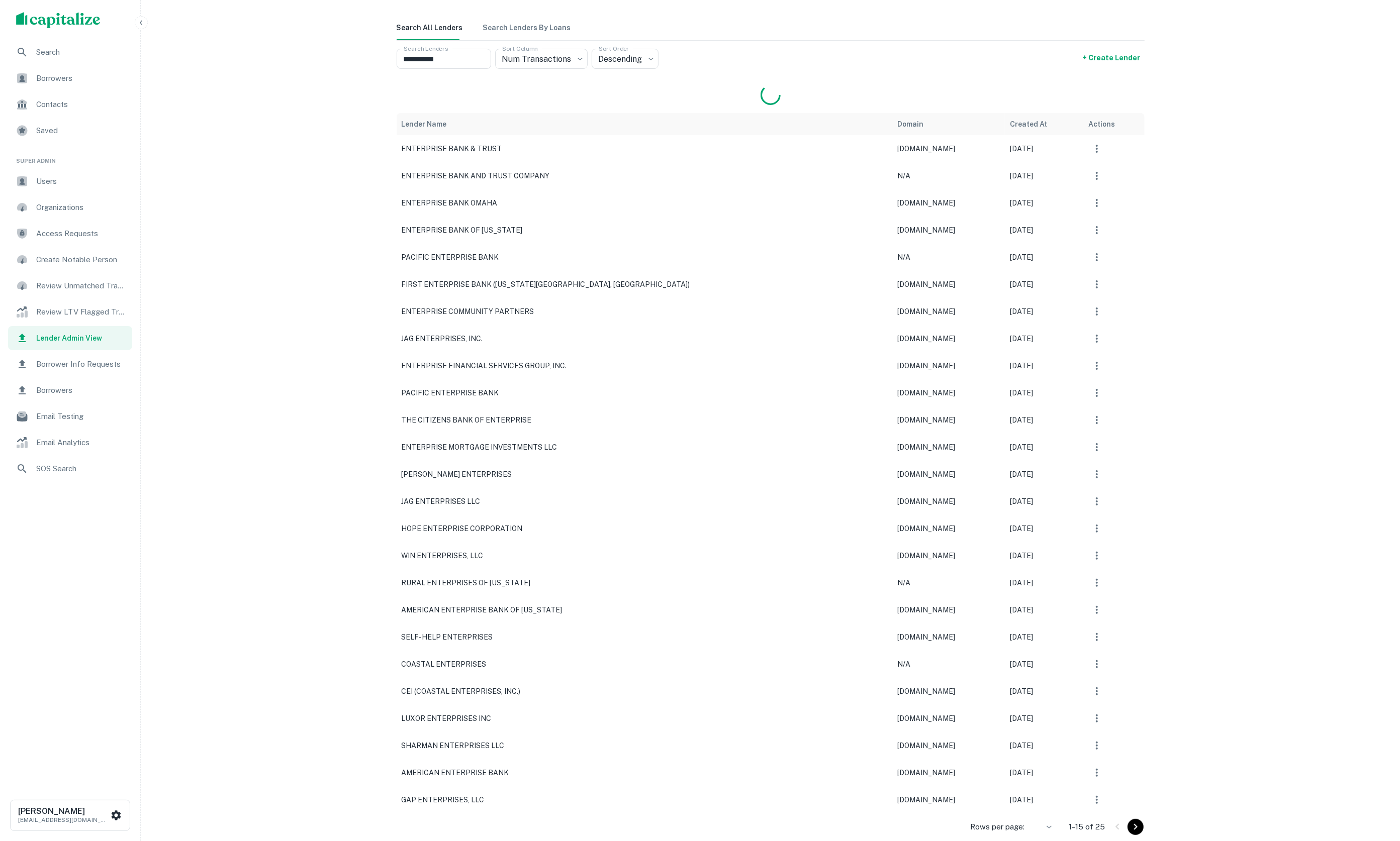
click at [1091, 145] on icon "button" at bounding box center [1097, 149] width 12 height 12
click at [1053, 175] on li "Associate Names" at bounding box center [1058, 174] width 82 height 18
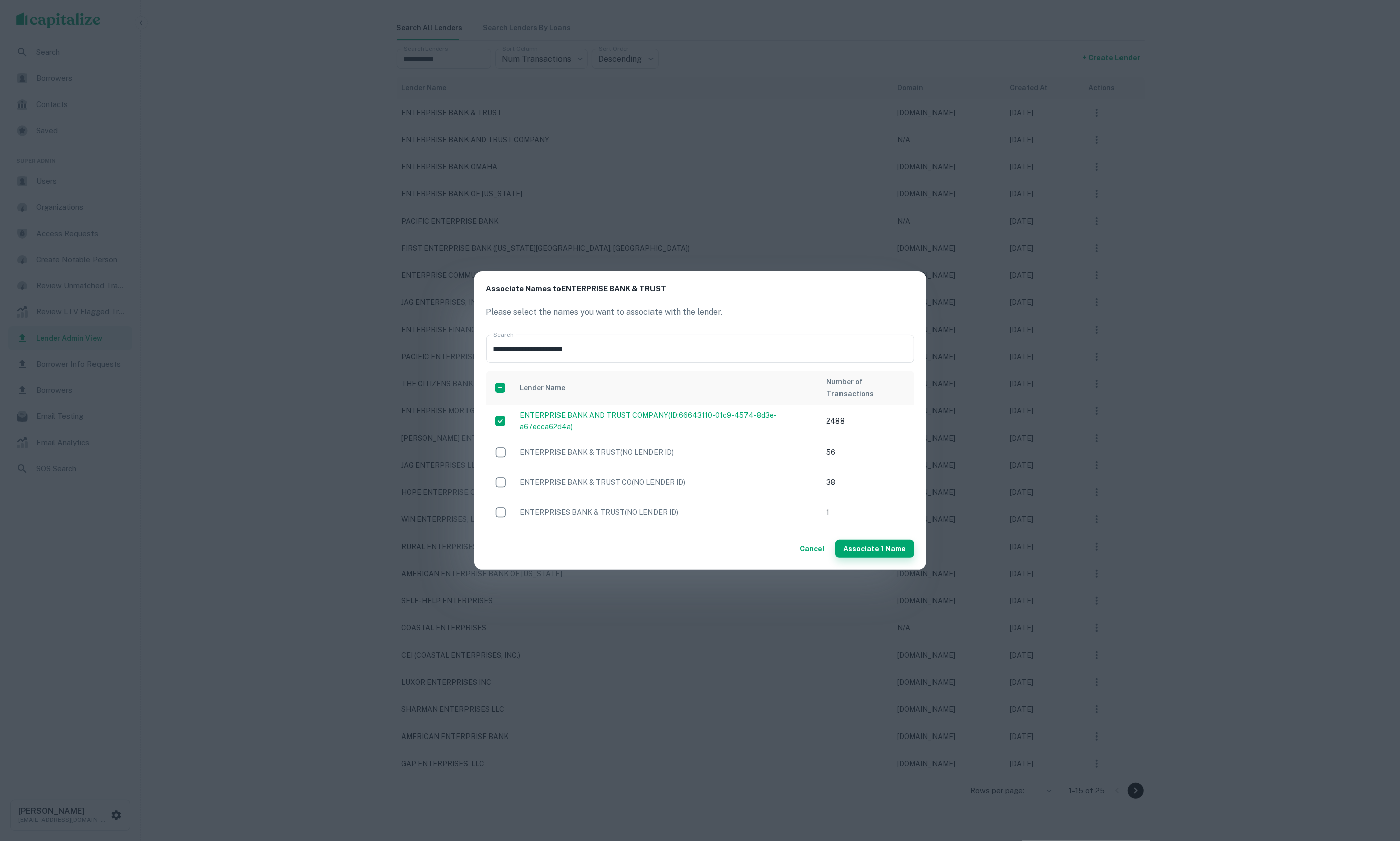
click at [892, 548] on button "Associate 1 Name" at bounding box center [875, 548] width 79 height 18
click at [537, 415] on link "ENTERPRISE BANK AND TRUST COMPANY (ID: 66643110-01c9-4574-8d3e-a67ecca62d4a )" at bounding box center [649, 421] width 257 height 19
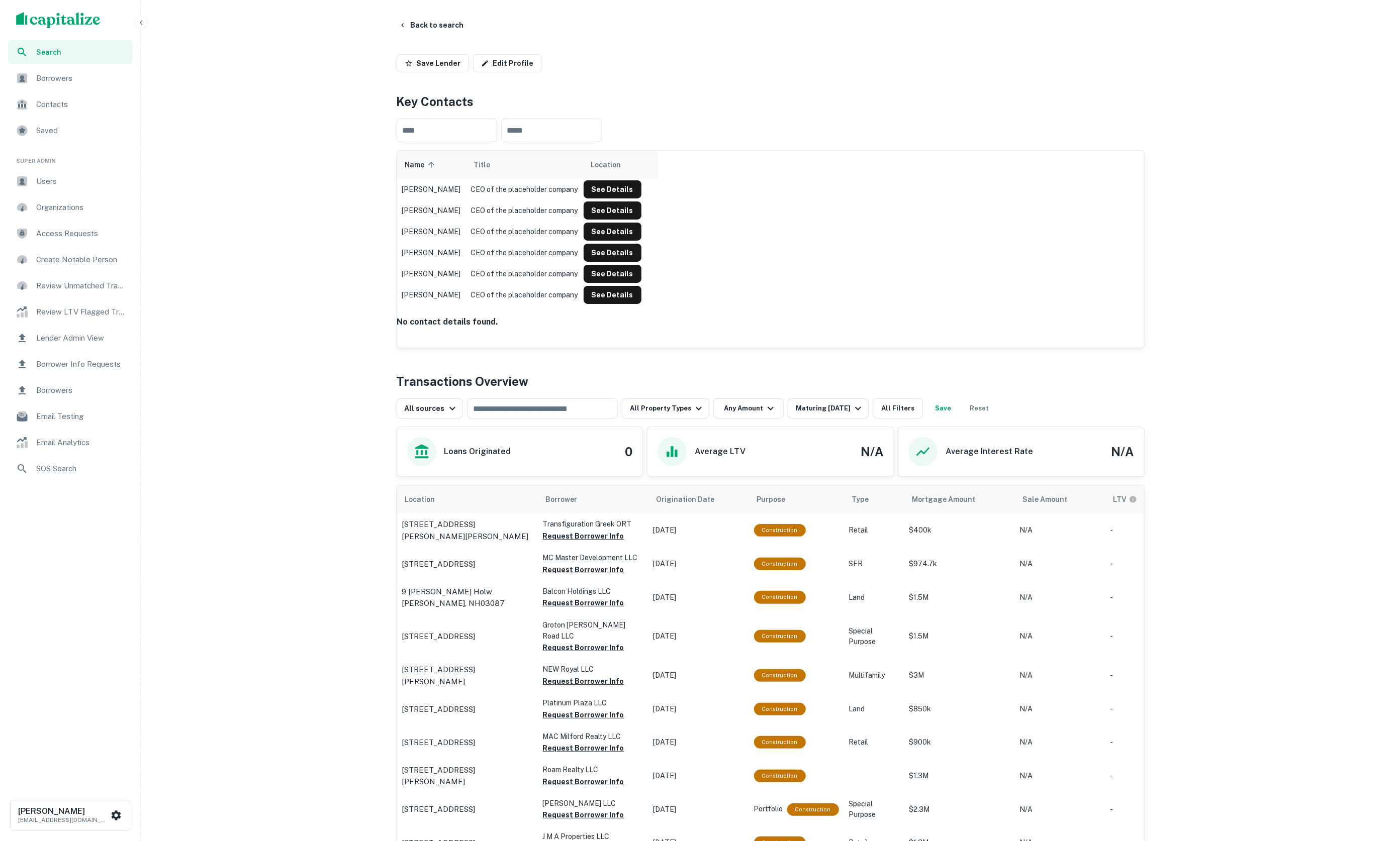
click at [816, 461] on div "Transactions Overview All sources ​ All Property Types Any Amount Maturing In 1…" at bounding box center [771, 789] width 748 height 833
click at [825, 415] on div "Maturing In 1 Year" at bounding box center [830, 408] width 68 height 12
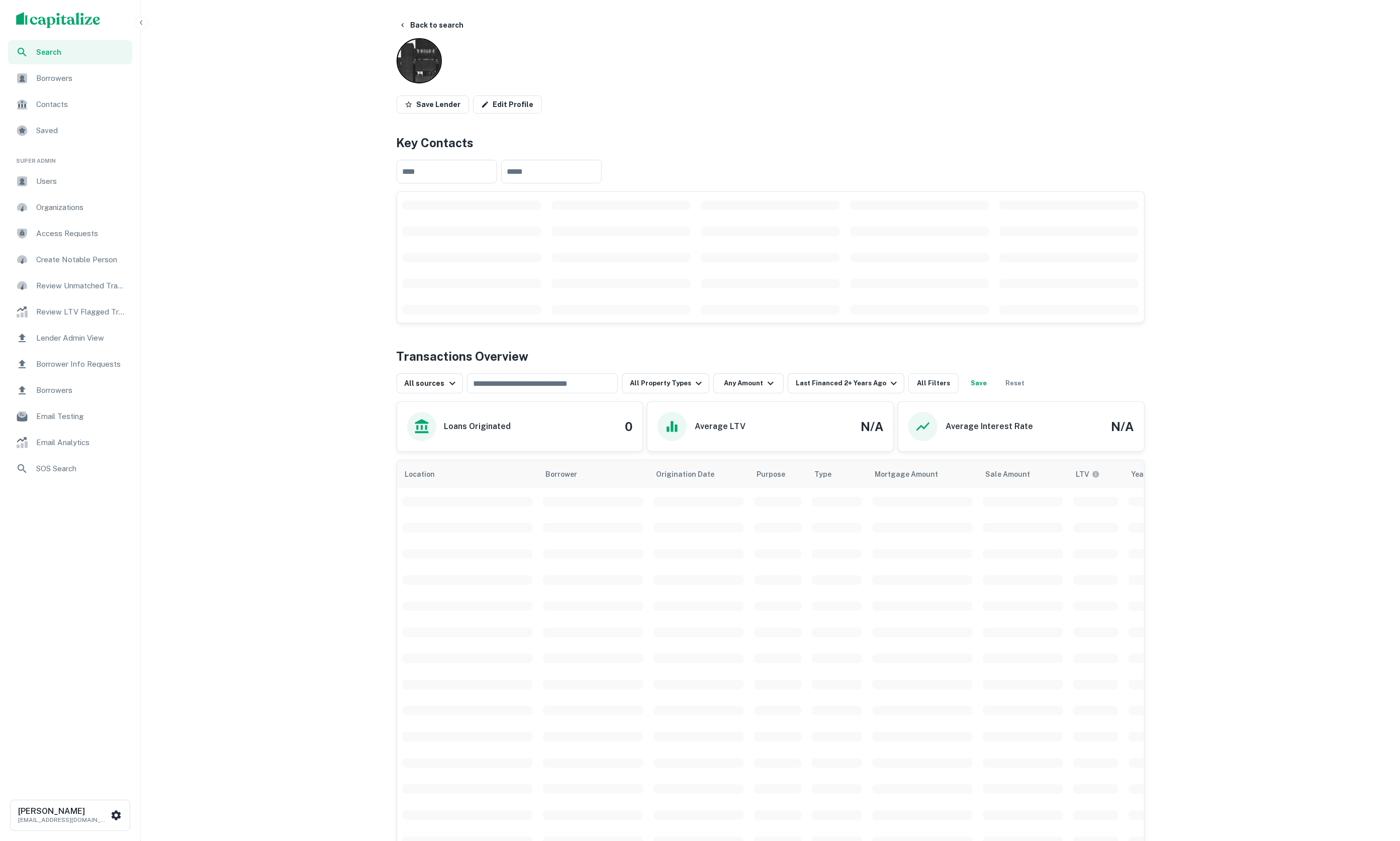
click at [818, 368] on div "Origination Date Maturity Date Last Financed Date 1 Year 2 Years 3 Years 5 Year…" at bounding box center [700, 420] width 1400 height 841
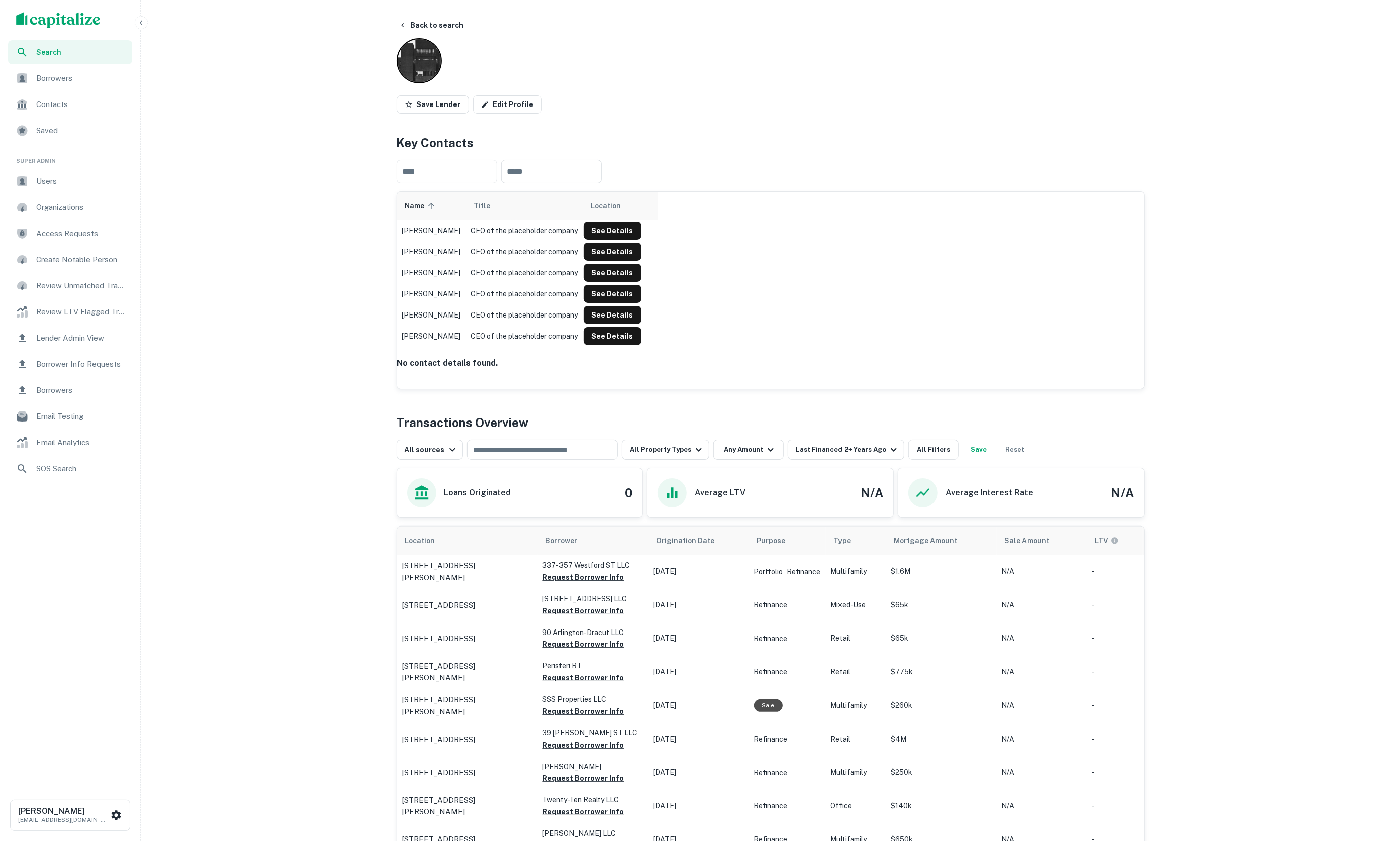
click at [823, 370] on div "No contact details found." at bounding box center [770, 363] width 747 height 12
click at [826, 462] on div "Transactions Overview All sources ​ All Property Types Any Amount Last Financed…" at bounding box center [771, 830] width 748 height 833
click at [819, 449] on div "Last Financed 2+ Years Ago" at bounding box center [848, 449] width 104 height 12
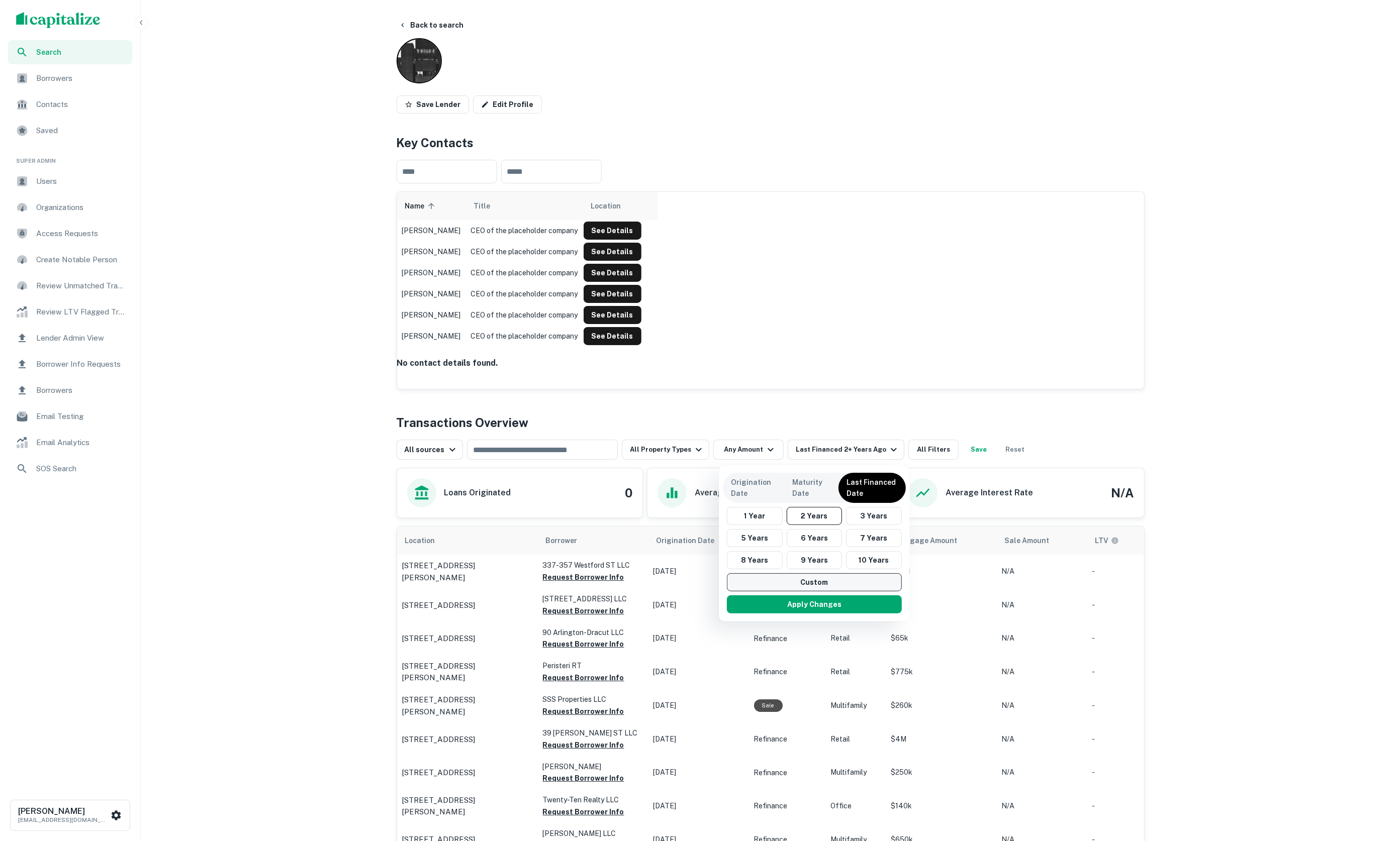
click at [829, 581] on button "Custom" at bounding box center [815, 582] width 175 height 18
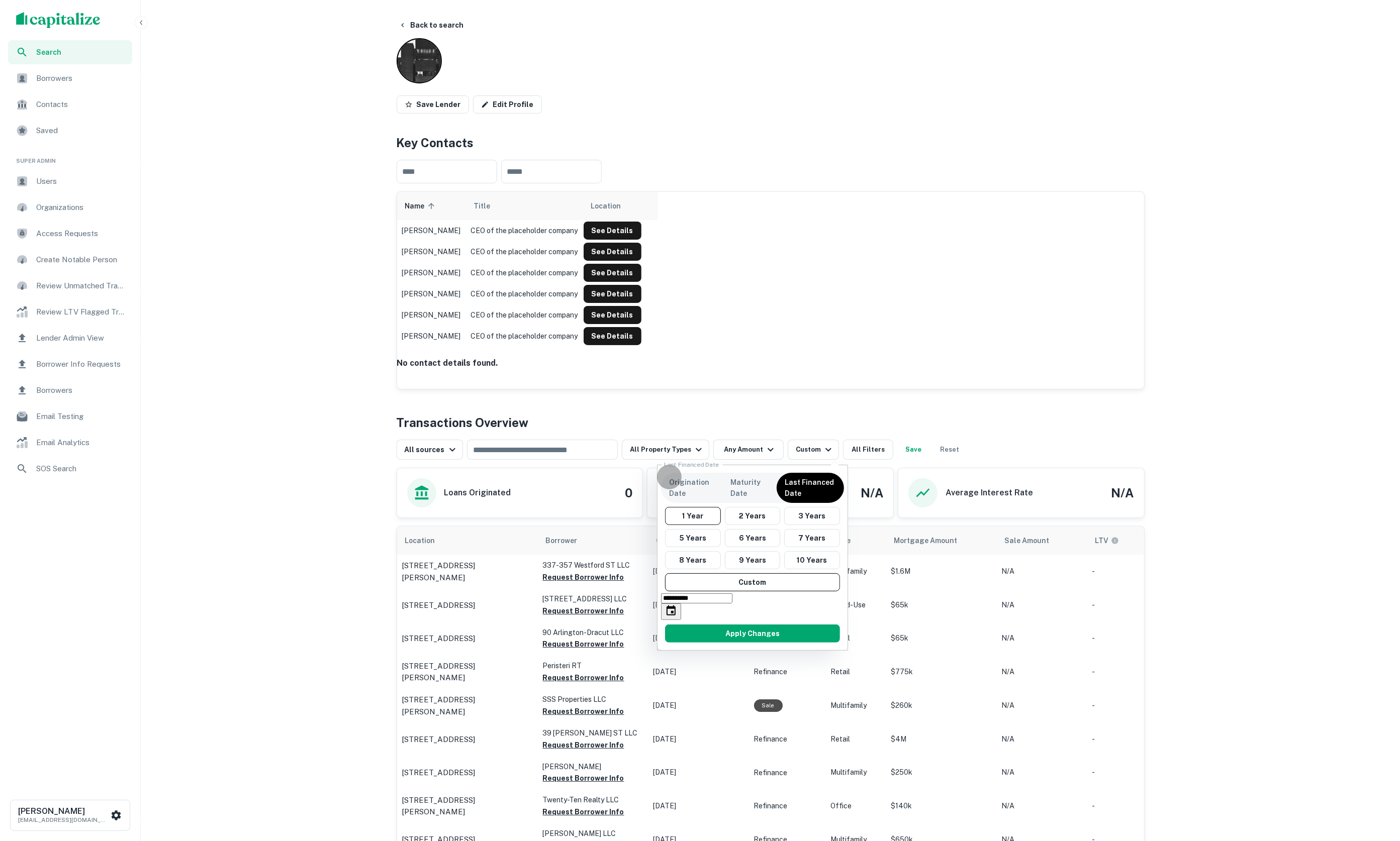
click at [676, 614] on icon "Choose date, selected date is Sep 16, 2024" at bounding box center [671, 611] width 9 height 10
click at [669, 673] on icon "Next month" at bounding box center [669, 673] width 0 height 0
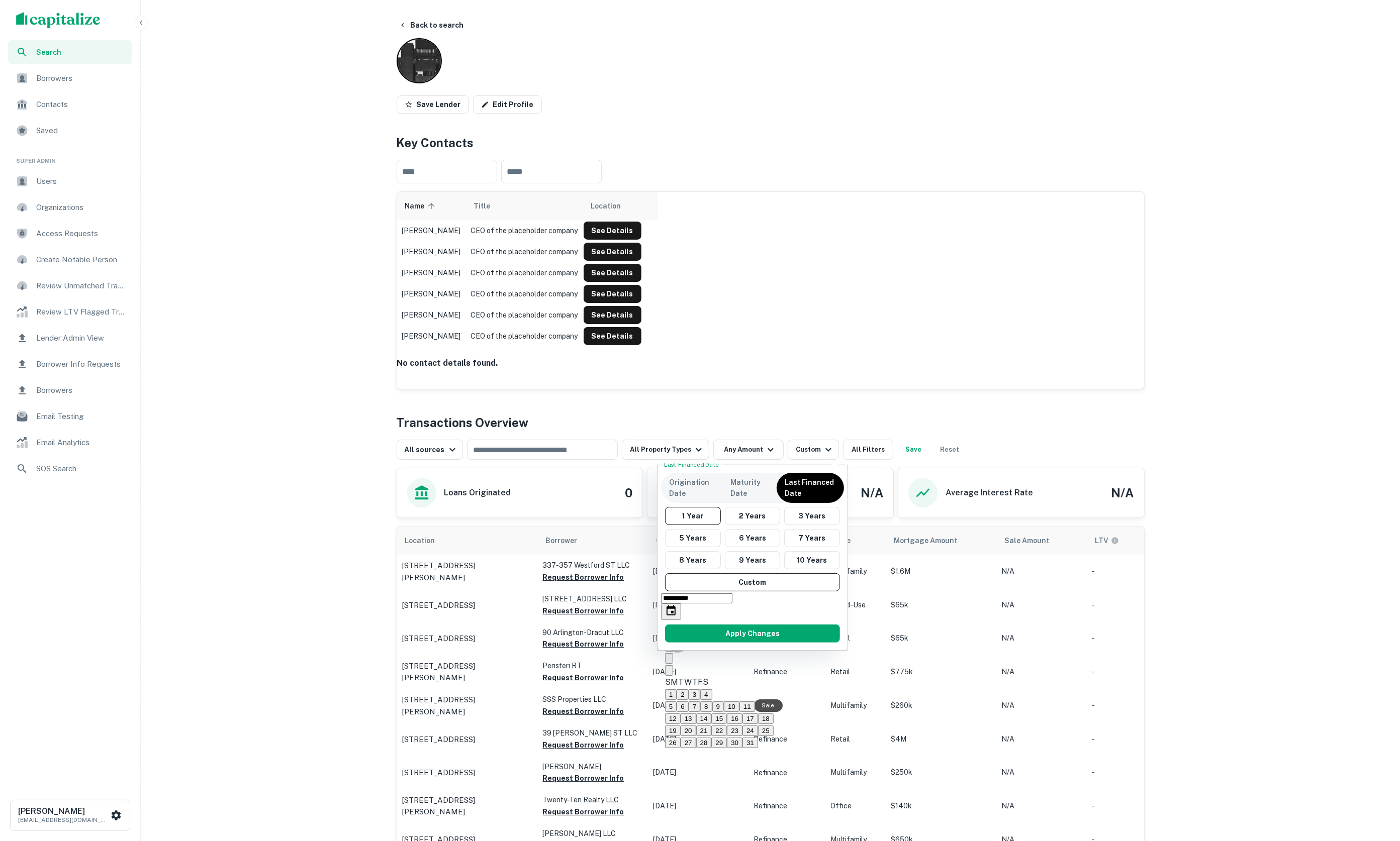
click at [669, 661] on icon "Previous month" at bounding box center [669, 661] width 0 height 0
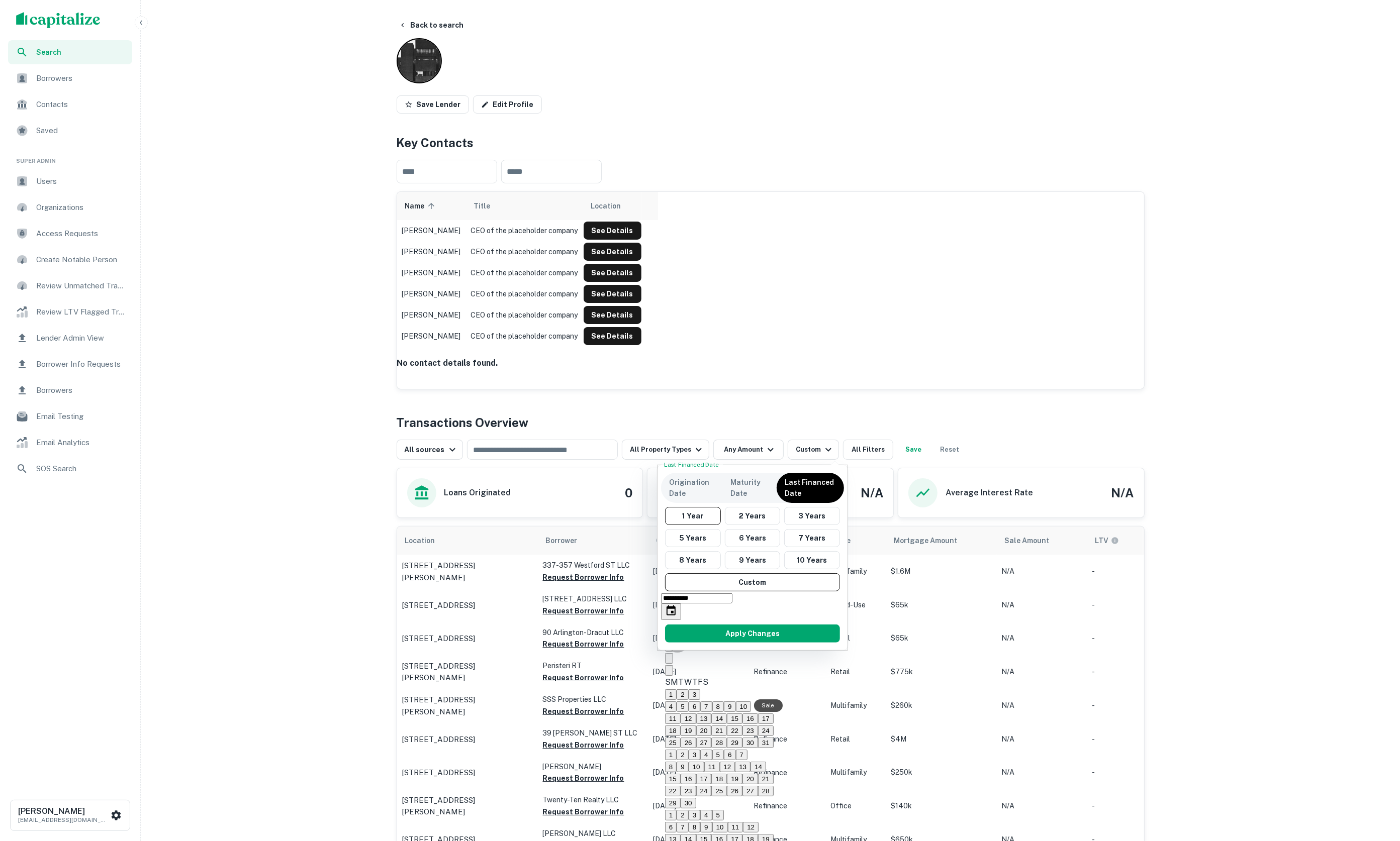
click at [669, 661] on icon "Previous month" at bounding box center [669, 661] width 0 height 0
click at [669, 673] on icon "Previous month" at bounding box center [669, 673] width 0 height 0
click at [669, 661] on icon "Previous month" at bounding box center [669, 661] width 0 height 0
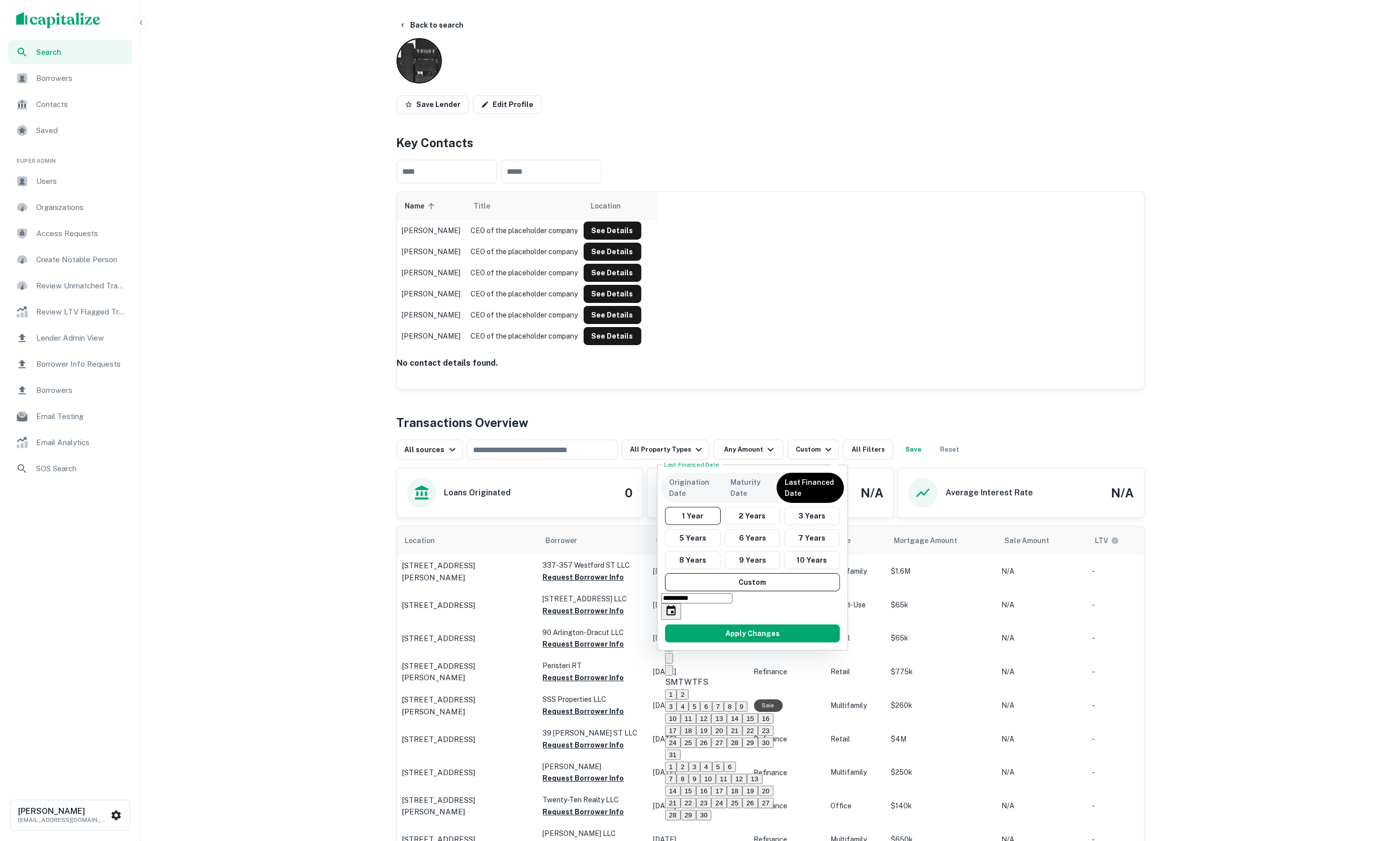
click at [669, 661] on icon "Previous month" at bounding box center [669, 661] width 0 height 0
click at [669, 673] on icon "Next month" at bounding box center [669, 673] width 0 height 0
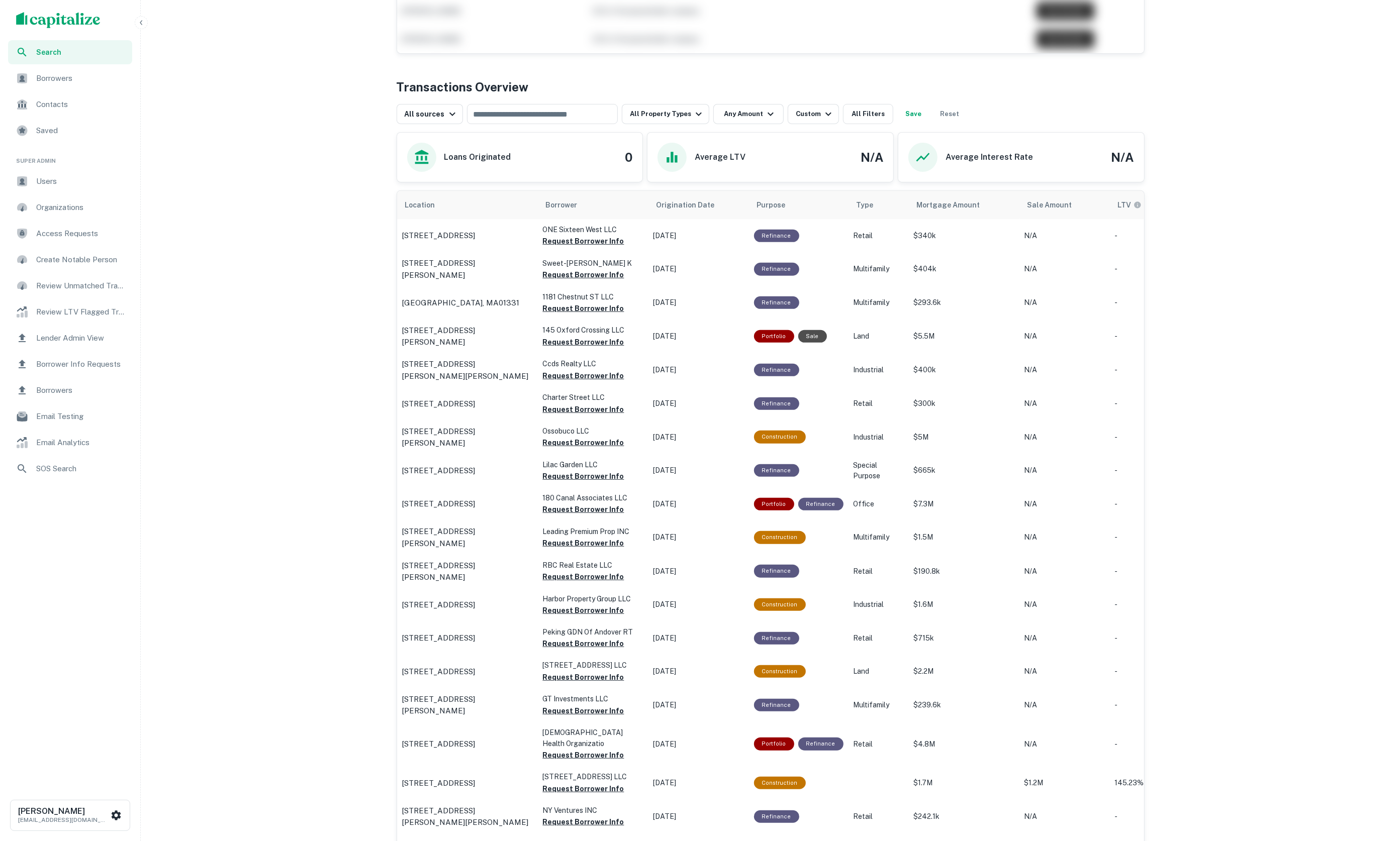
click at [843, 135] on div "Average LTV N/A" at bounding box center [770, 157] width 246 height 50
click at [831, 116] on icon "button" at bounding box center [829, 114] width 12 height 12
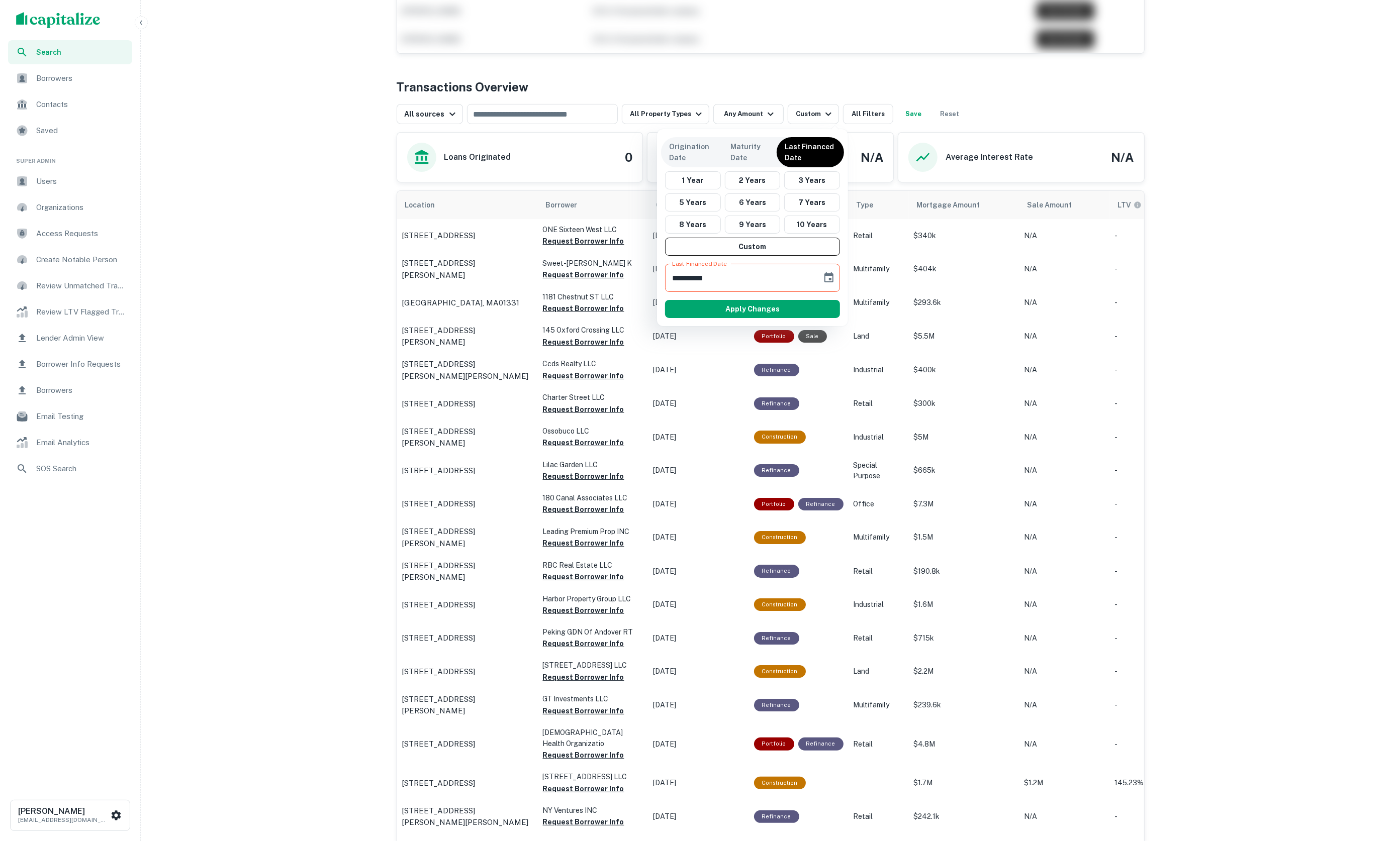
click at [706, 276] on input "**********" at bounding box center [739, 278] width 150 height 28
click at [678, 279] on input "**********" at bounding box center [739, 278] width 150 height 28
type input "**********"
click at [747, 306] on button "Apply Changes" at bounding box center [752, 309] width 175 height 18
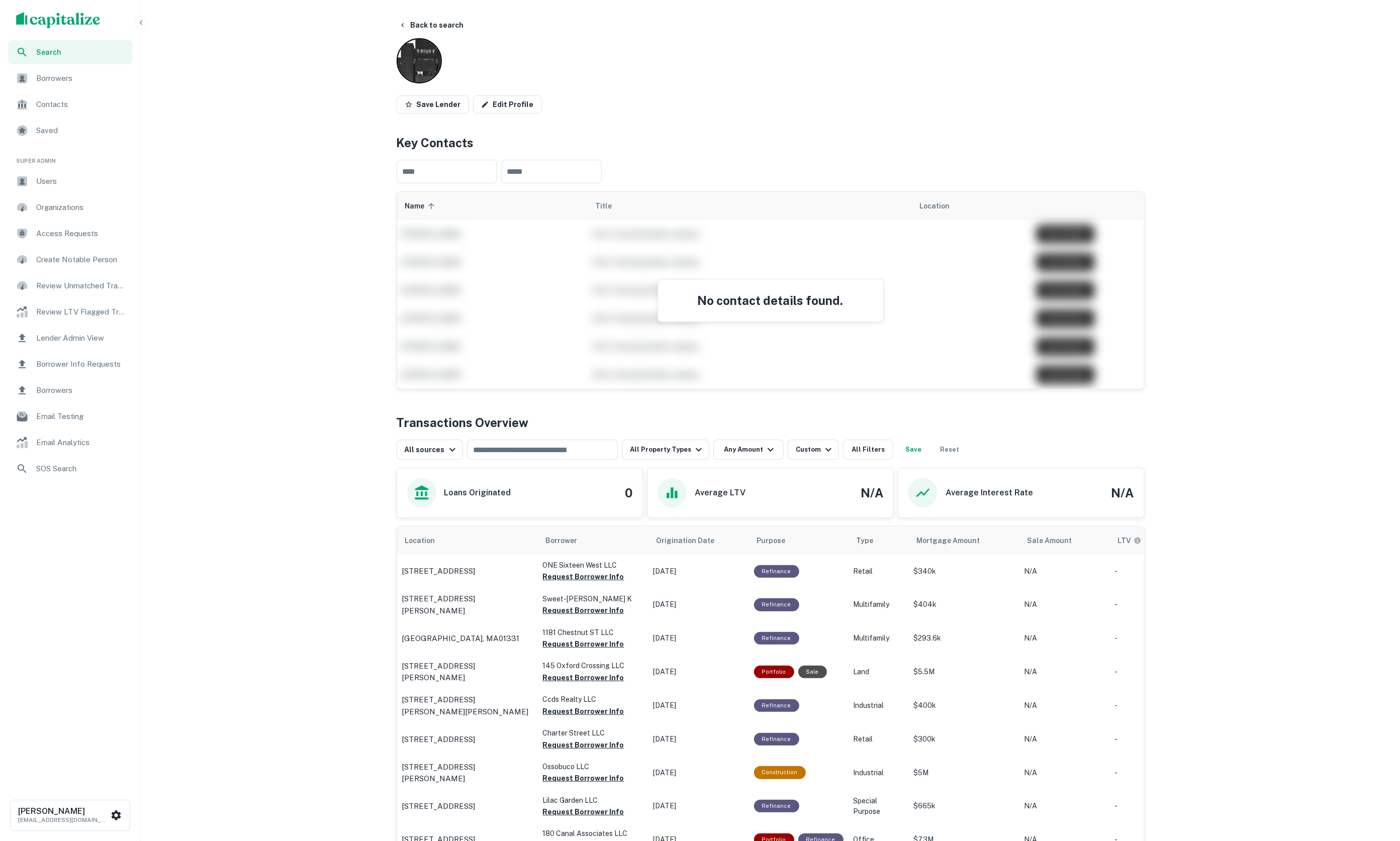
click at [1259, 473] on div "Search Borrowers Contacts Saved Super Admin Users Organizations Access Requests…" at bounding box center [700, 818] width 1400 height 1637
drag, startPoint x: 1296, startPoint y: 290, endPoint x: 1241, endPoint y: 233, distance: 79.2
click at [1295, 289] on div "Search Borrowers Contacts Saved Super Admin Users Organizations Access Requests…" at bounding box center [700, 818] width 1400 height 1637
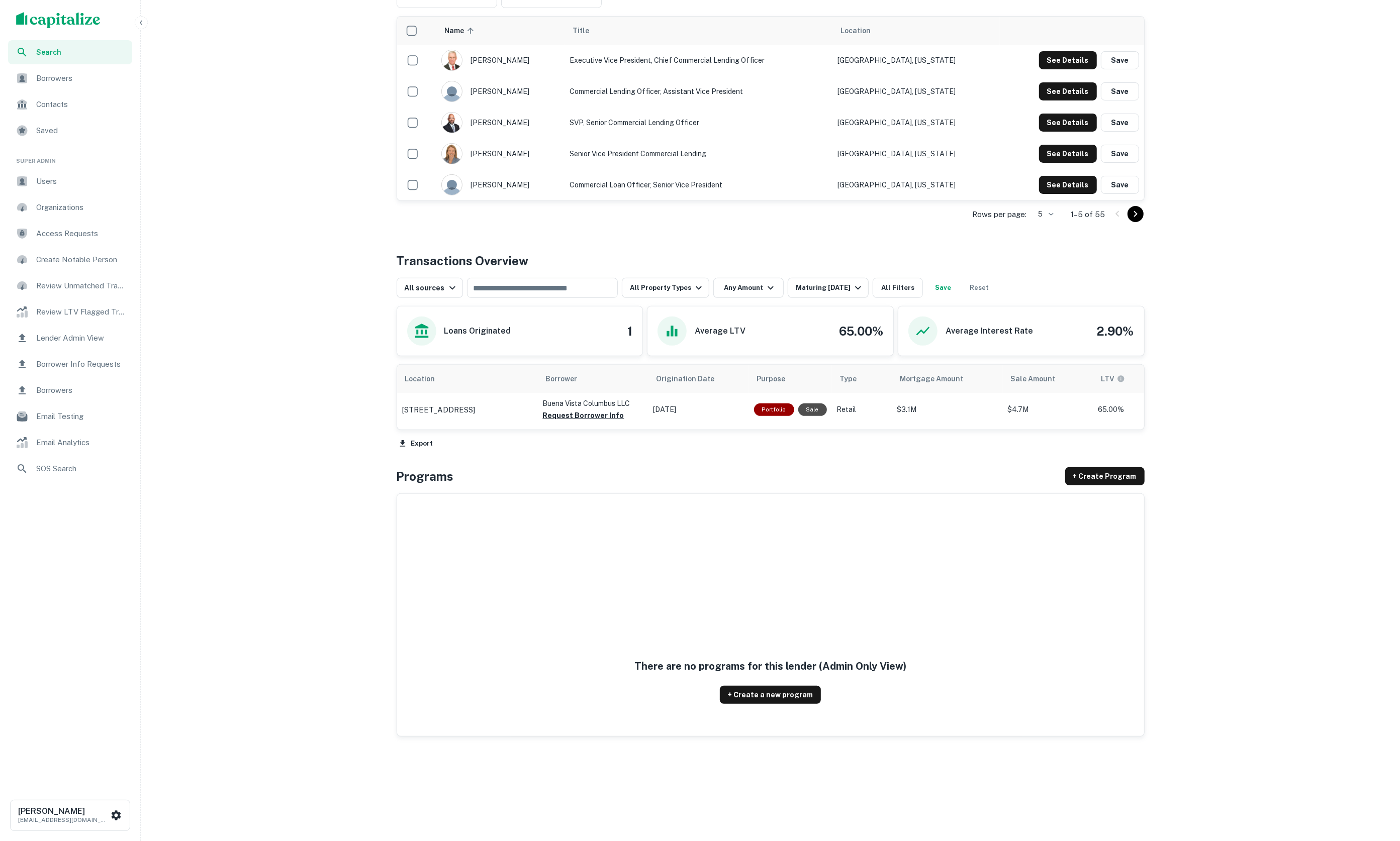
scroll to position [17, 0]
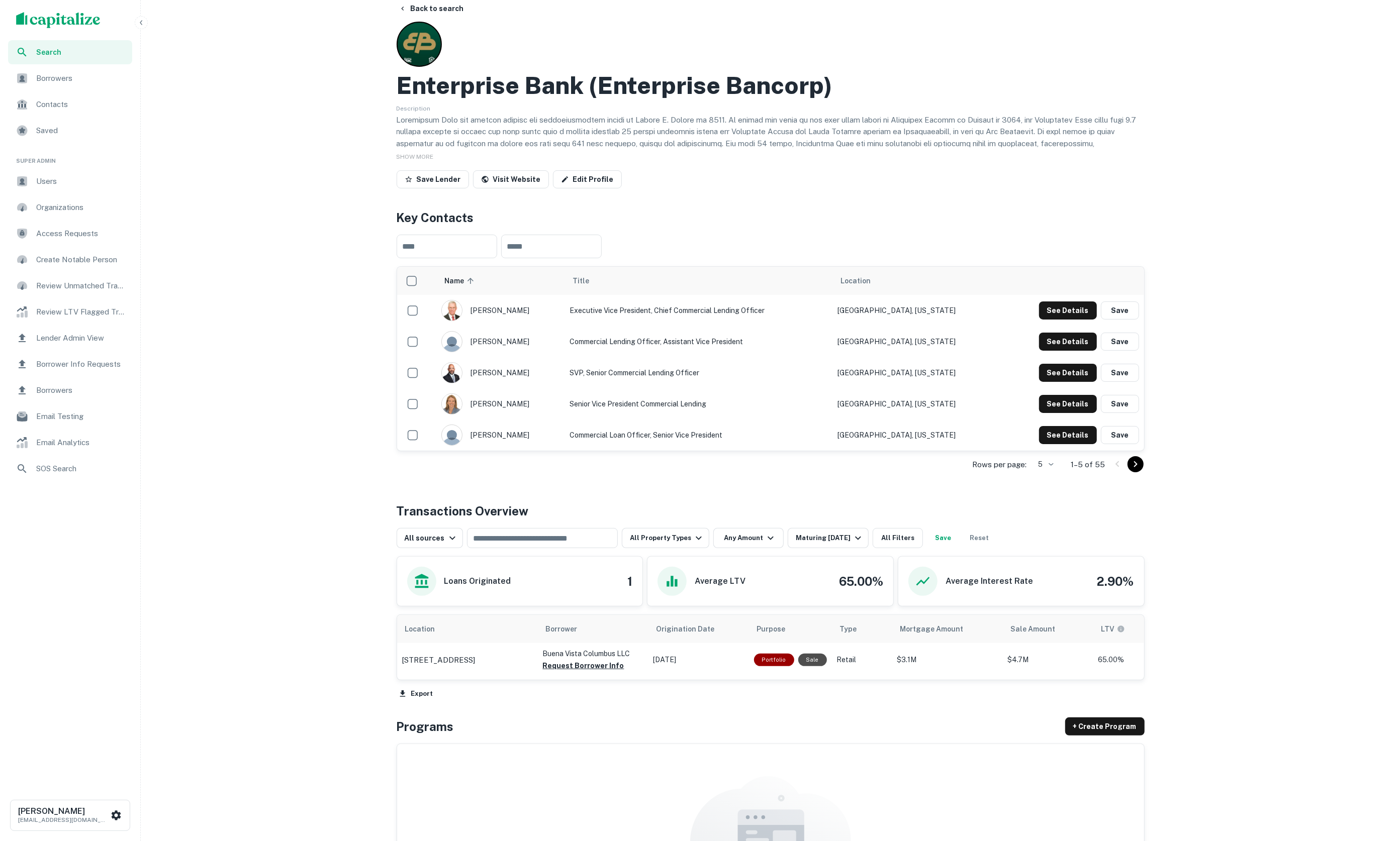
click at [635, 53] on div "Enterprise Bank (enterprise Bancorp) Description SHOW MORE Save Lender Visit We…" at bounding box center [771, 107] width 748 height 171
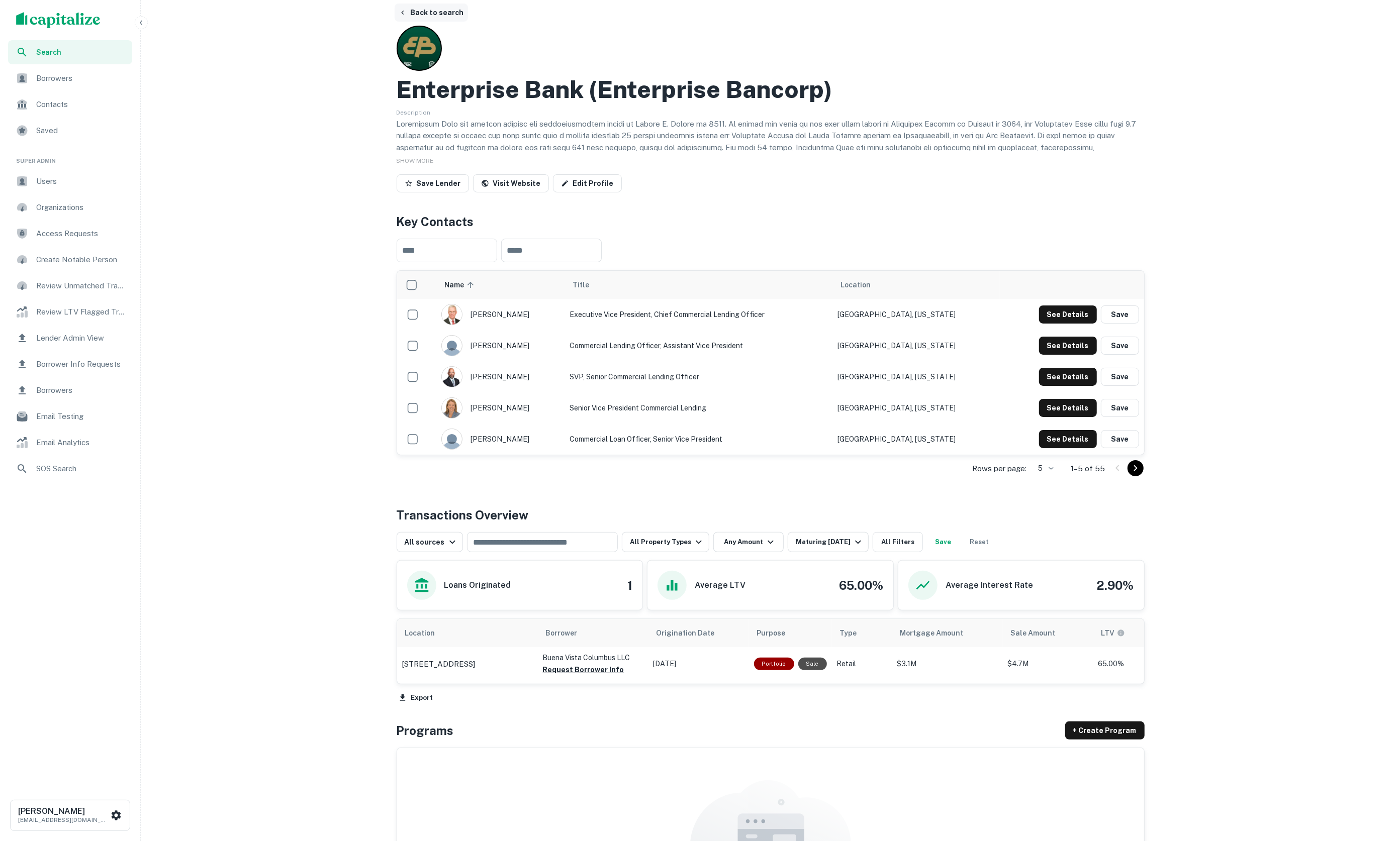
click at [441, 11] on button "Back to search" at bounding box center [431, 12] width 73 height 18
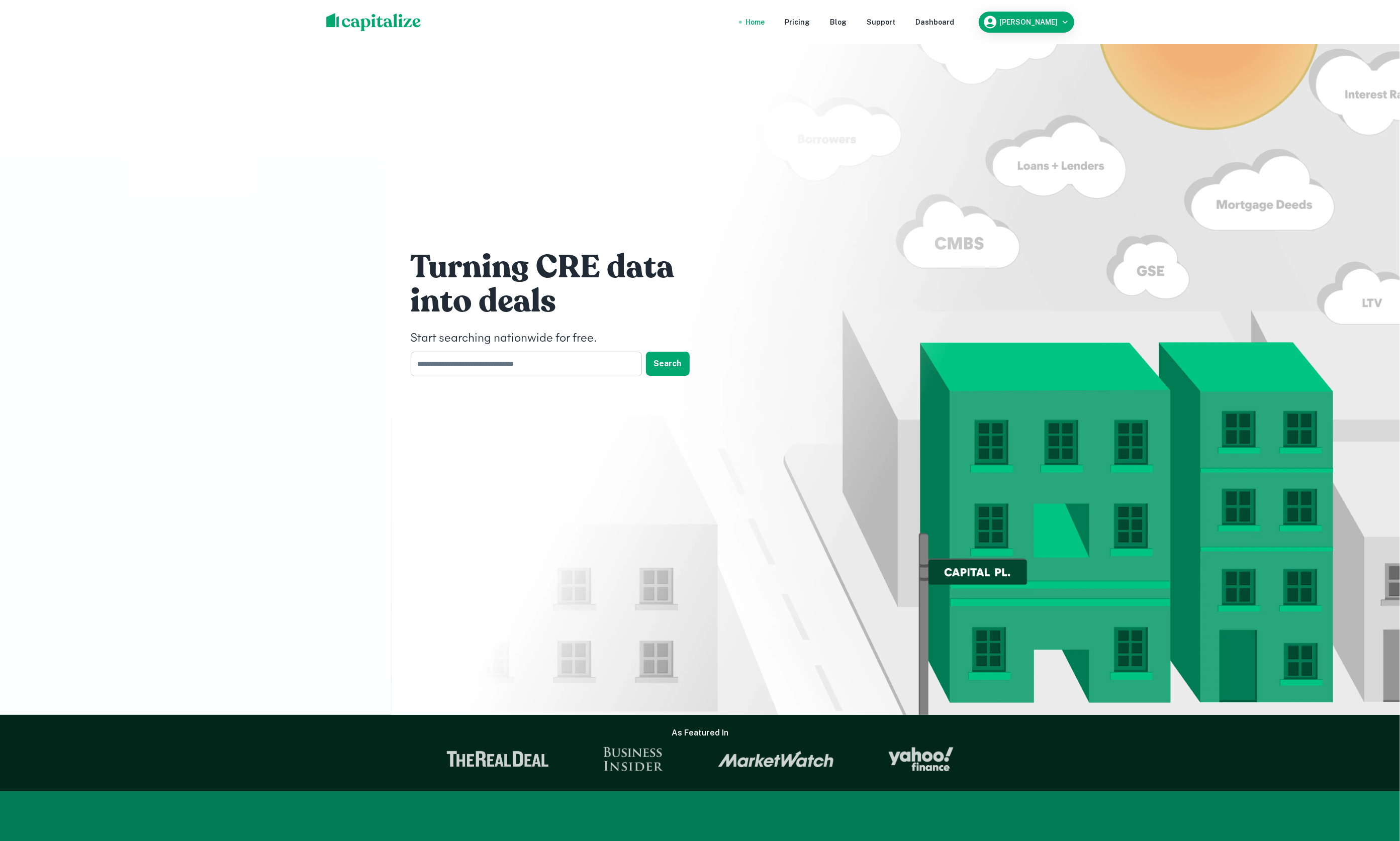
click at [554, 364] on input "text" at bounding box center [523, 364] width 224 height 24
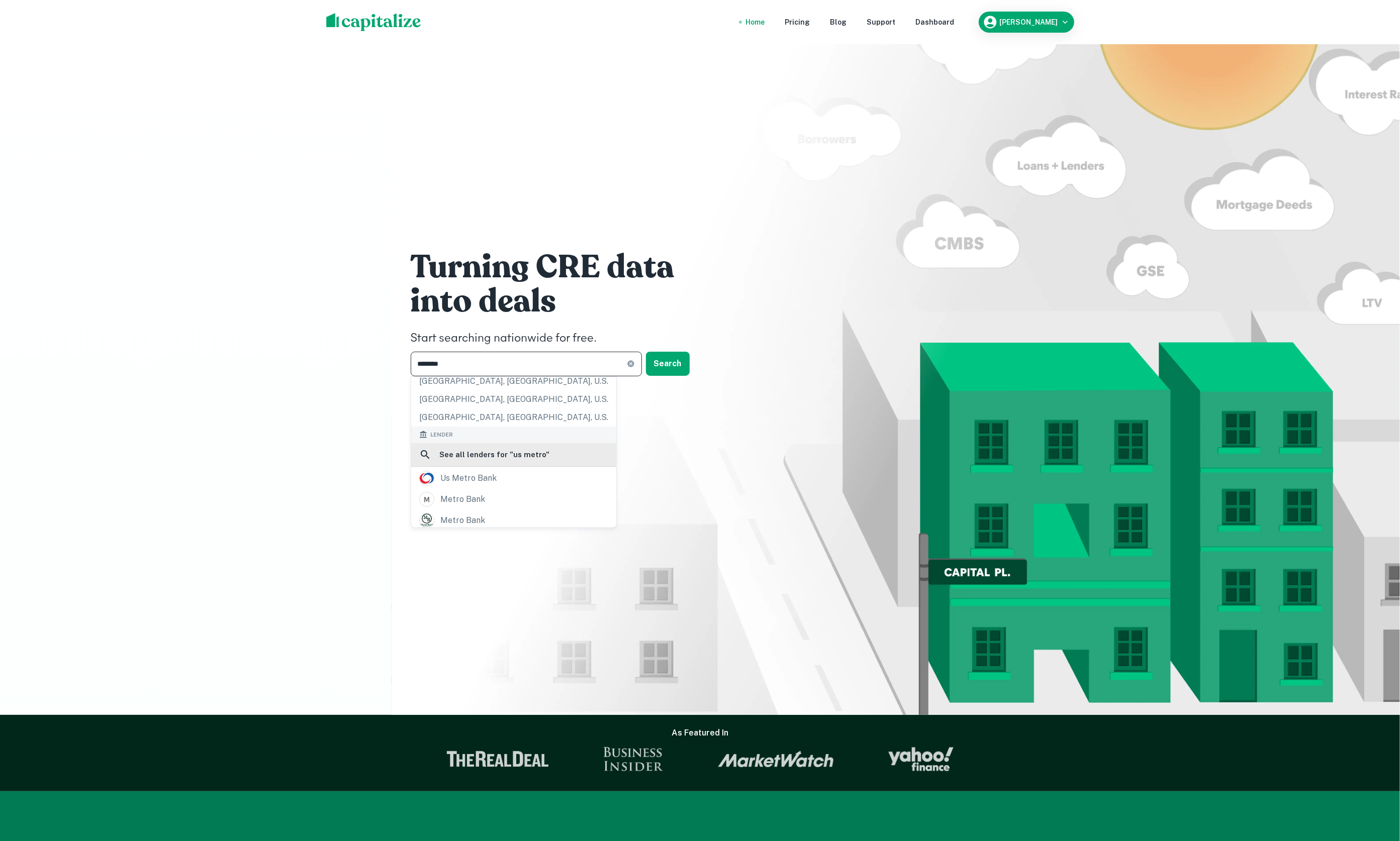
scroll to position [123, 0]
type input "********"
click at [508, 470] on div "us metro bank" at bounding box center [513, 477] width 189 height 15
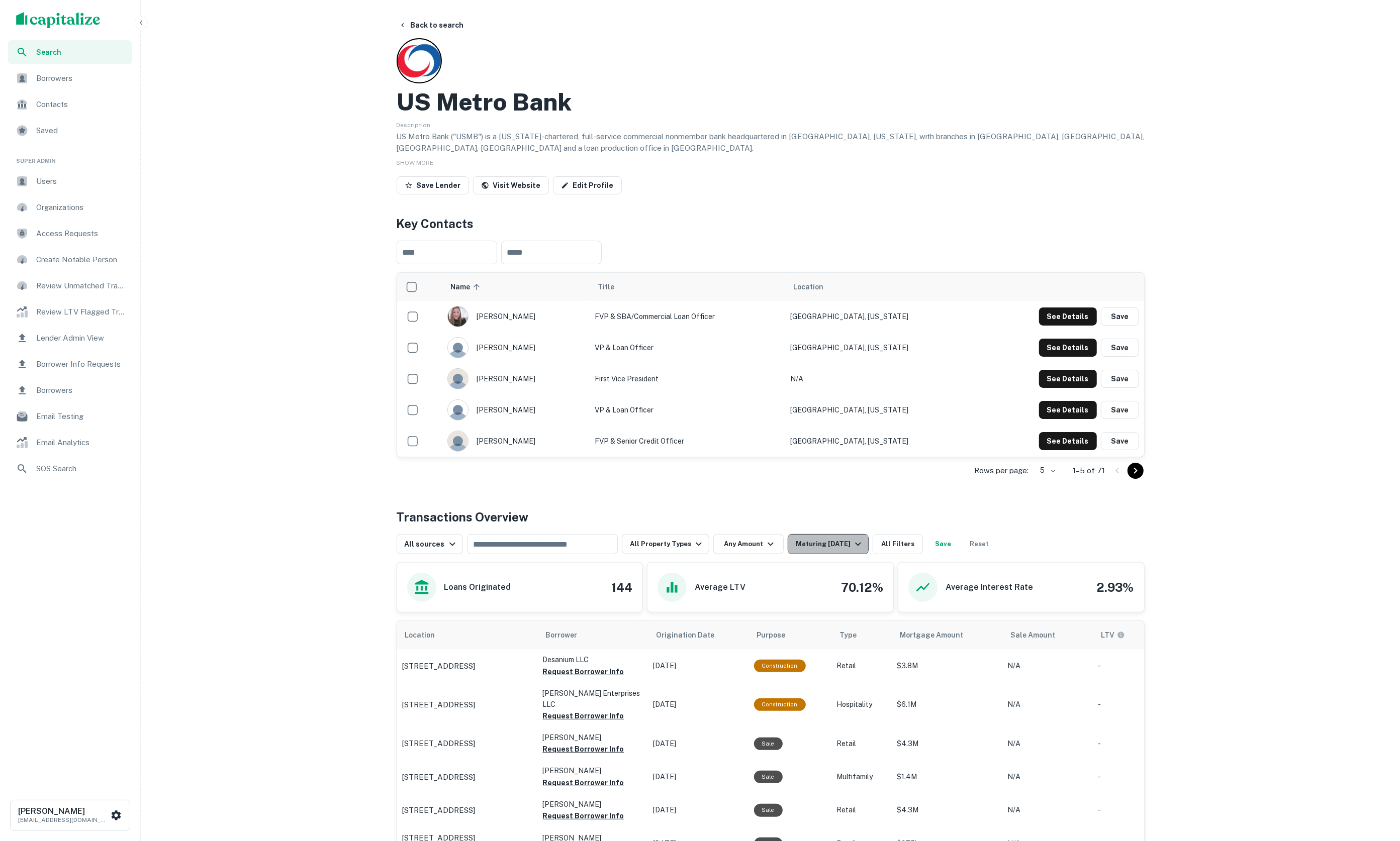
click at [808, 543] on div "Maturing In 1 Year" at bounding box center [830, 544] width 68 height 12
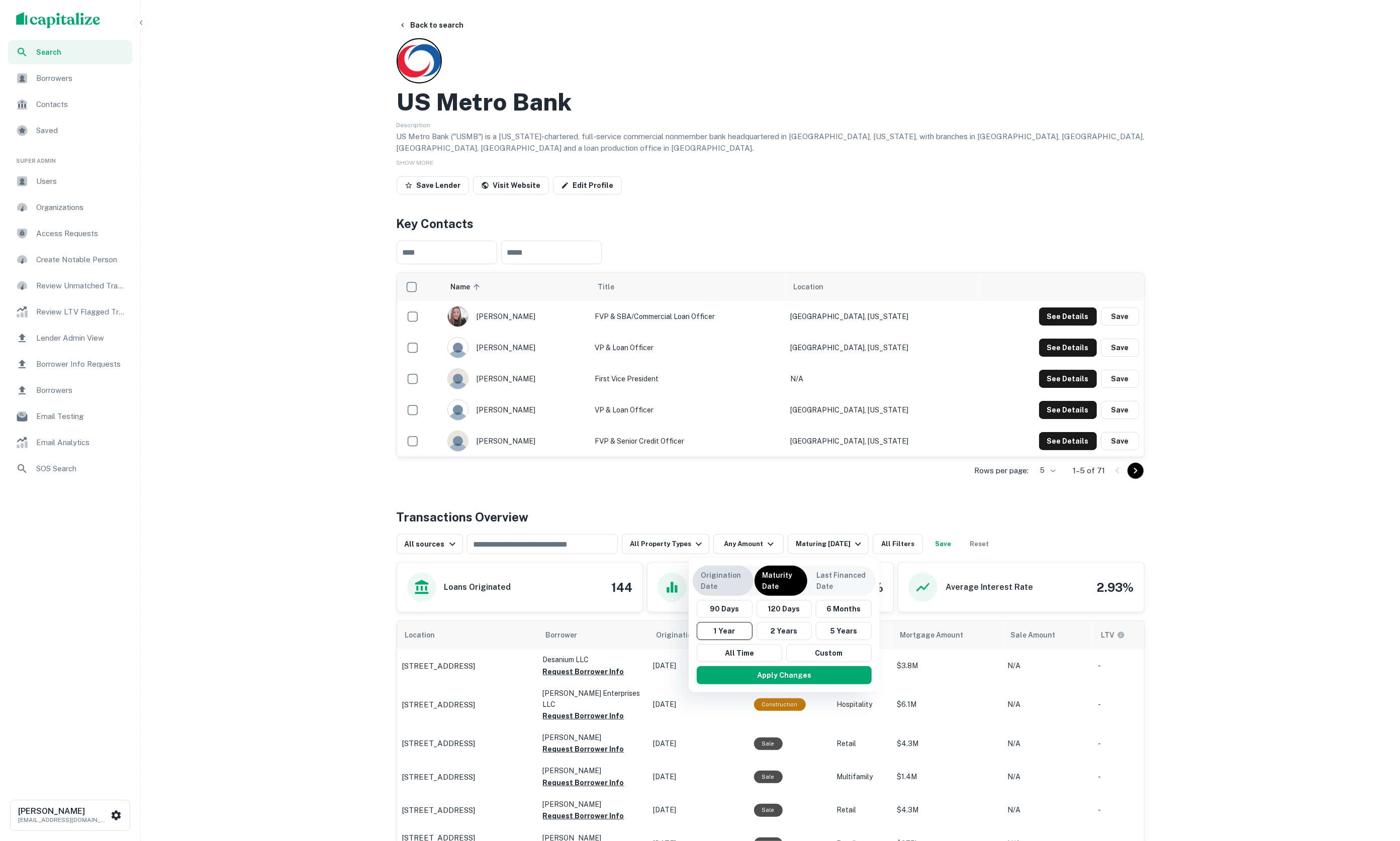
click at [726, 573] on p "Origination Date" at bounding box center [723, 581] width 45 height 22
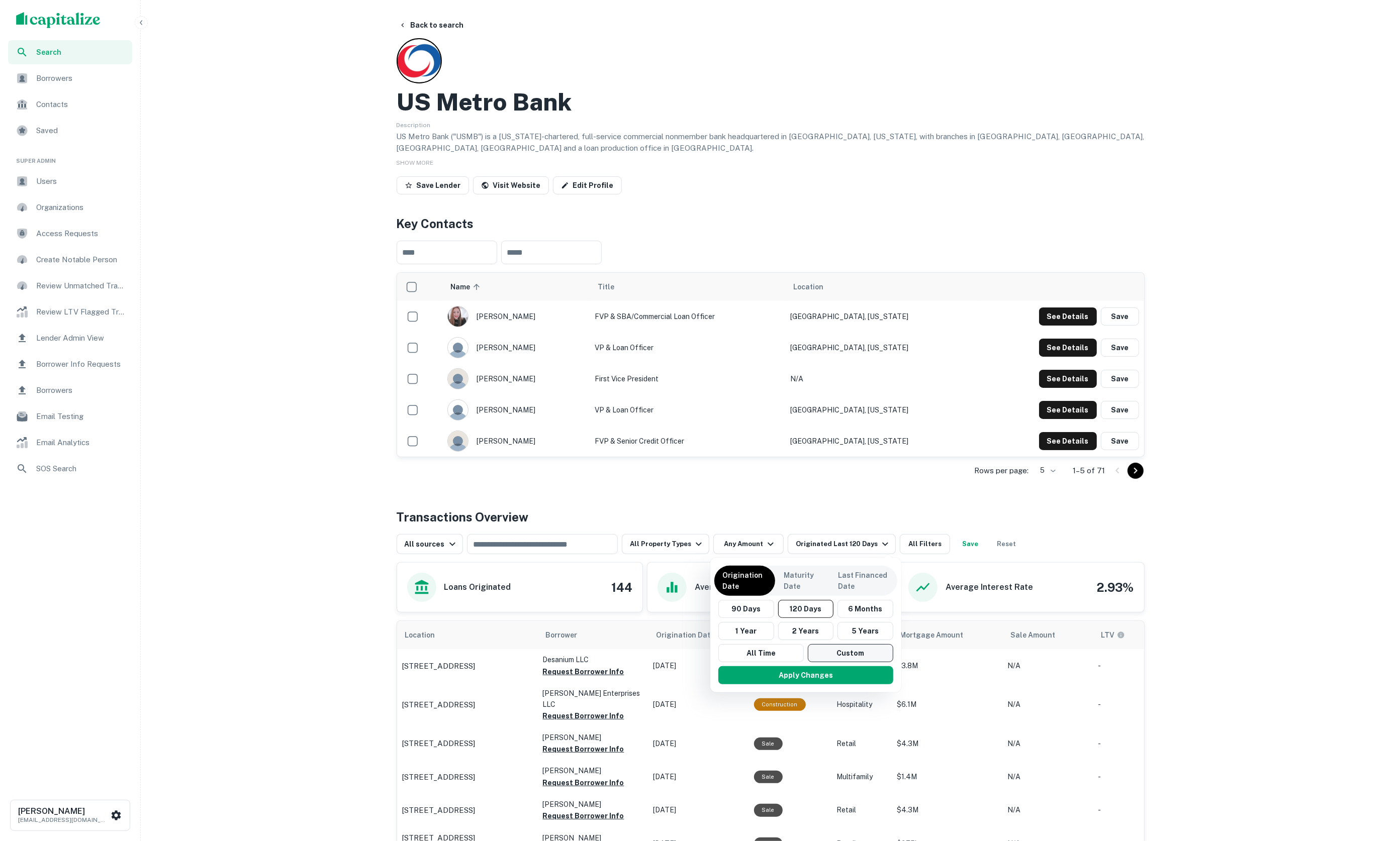
click at [839, 658] on button "Custom" at bounding box center [850, 653] width 85 height 18
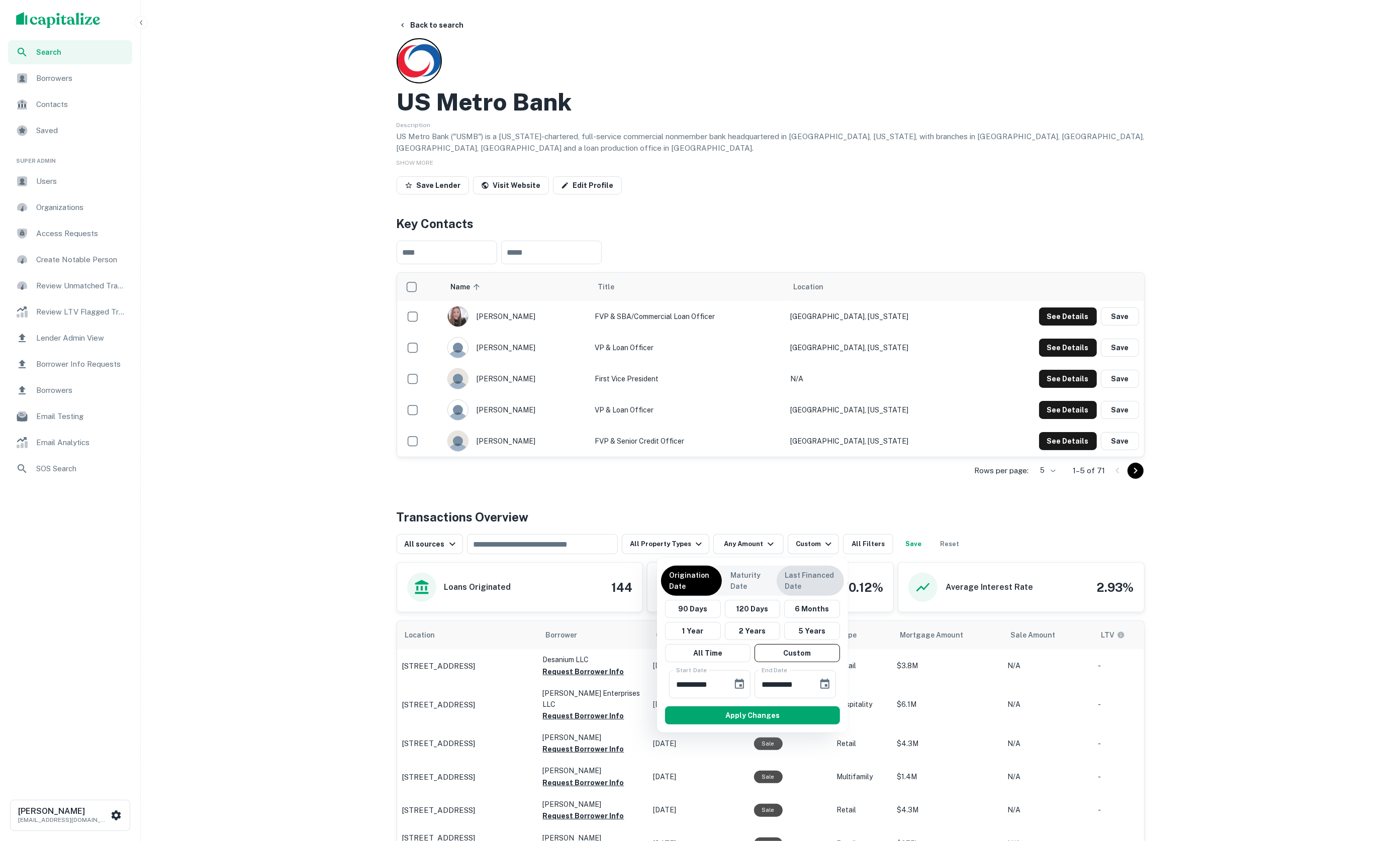
click at [808, 579] on p "Last Financed Date" at bounding box center [810, 581] width 51 height 22
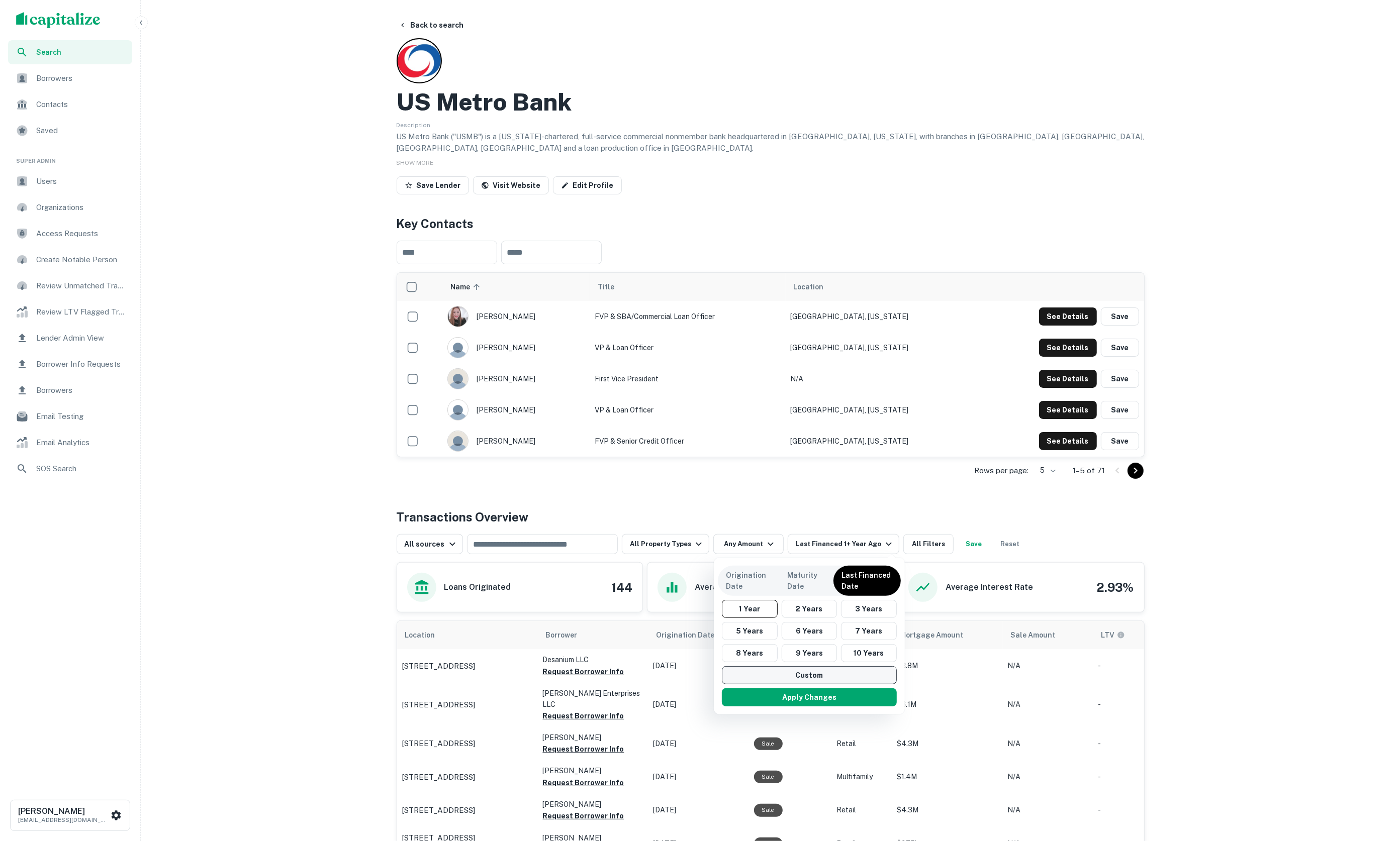
click at [806, 678] on button "Custom" at bounding box center [810, 675] width 175 height 18
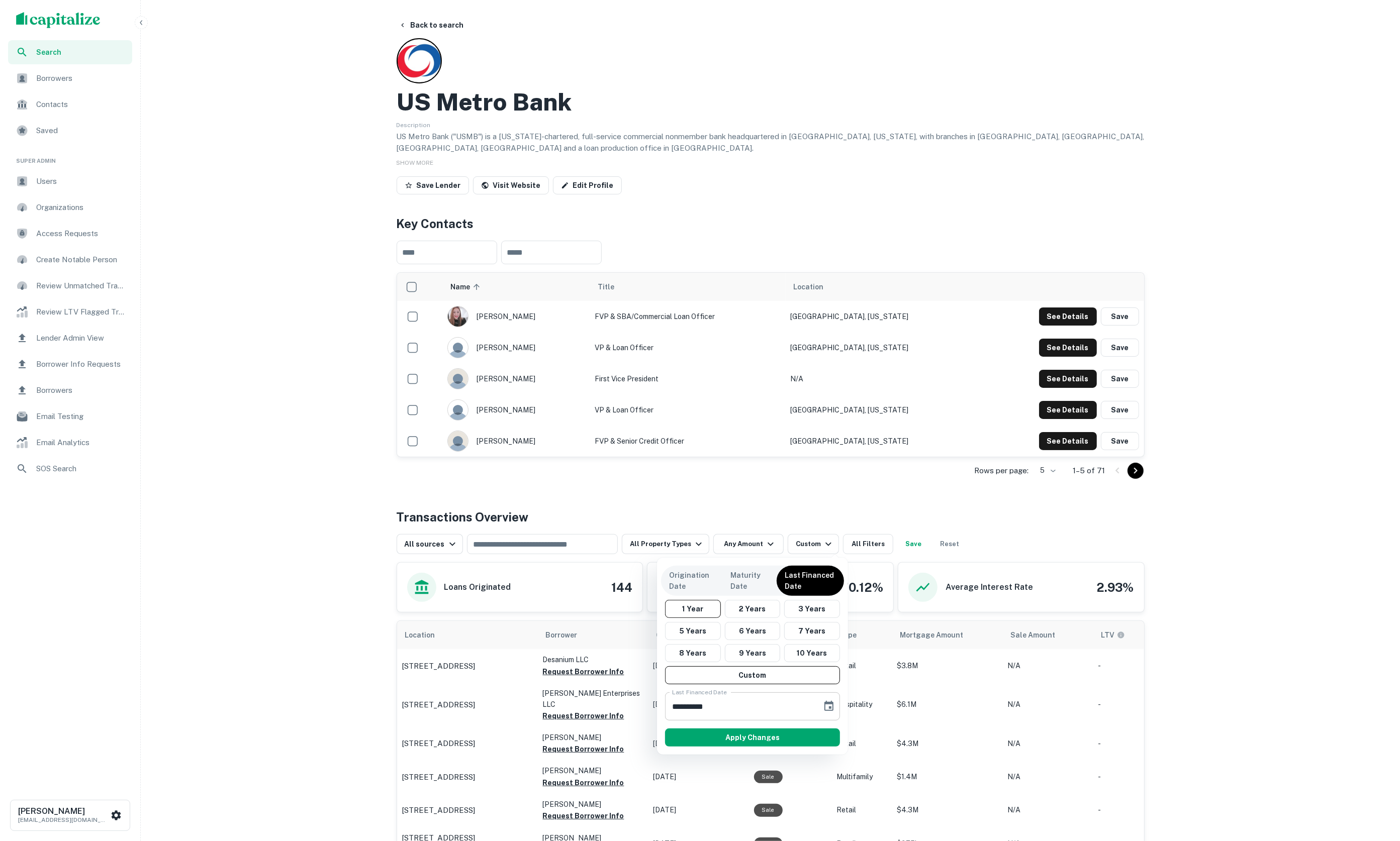
click at [708, 706] on input "**********" at bounding box center [739, 706] width 150 height 28
click at [678, 708] on input "**********" at bounding box center [739, 706] width 150 height 28
type input "**********"
click at [721, 736] on button "Apply Changes" at bounding box center [752, 737] width 175 height 18
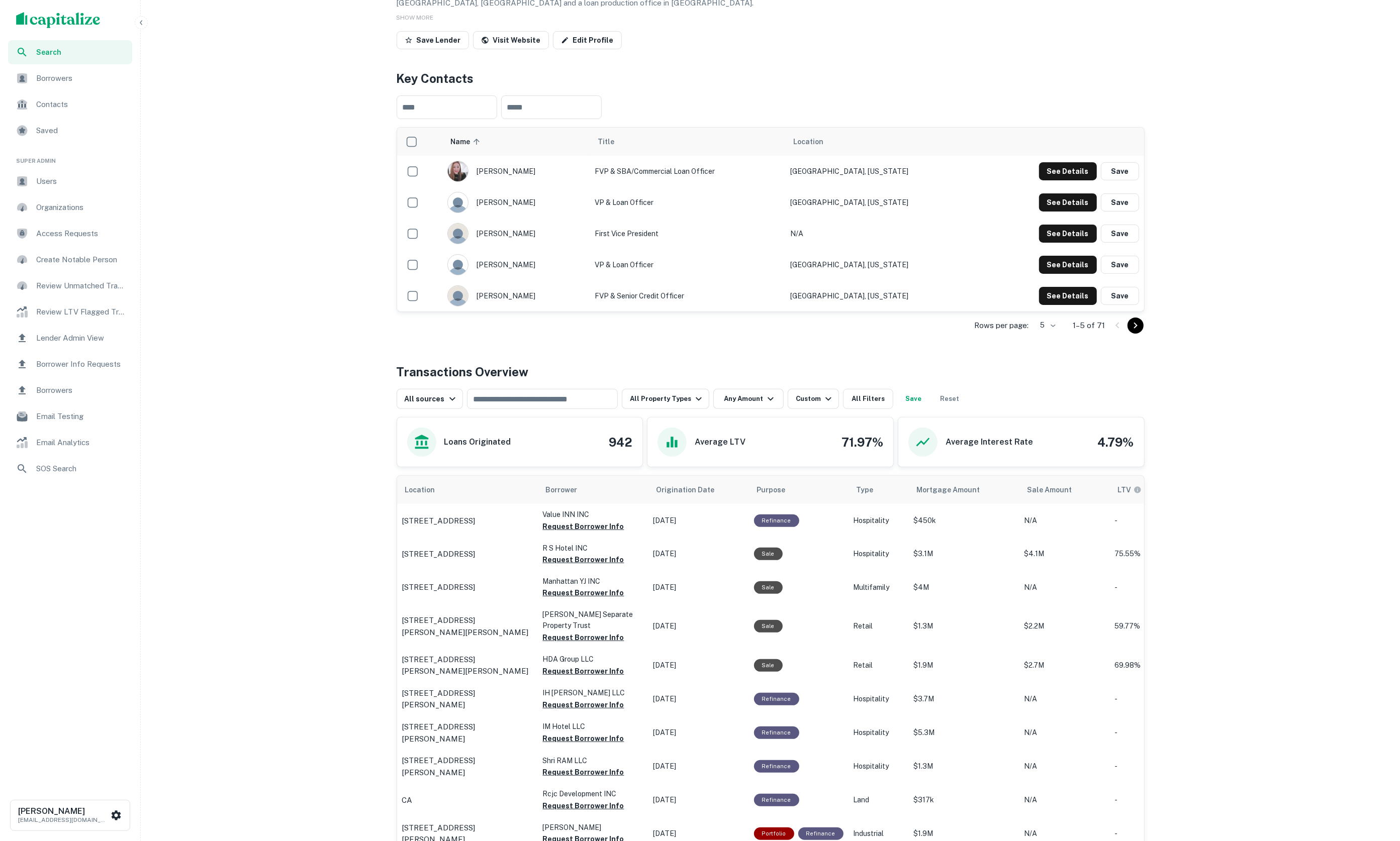
scroll to position [185, 0]
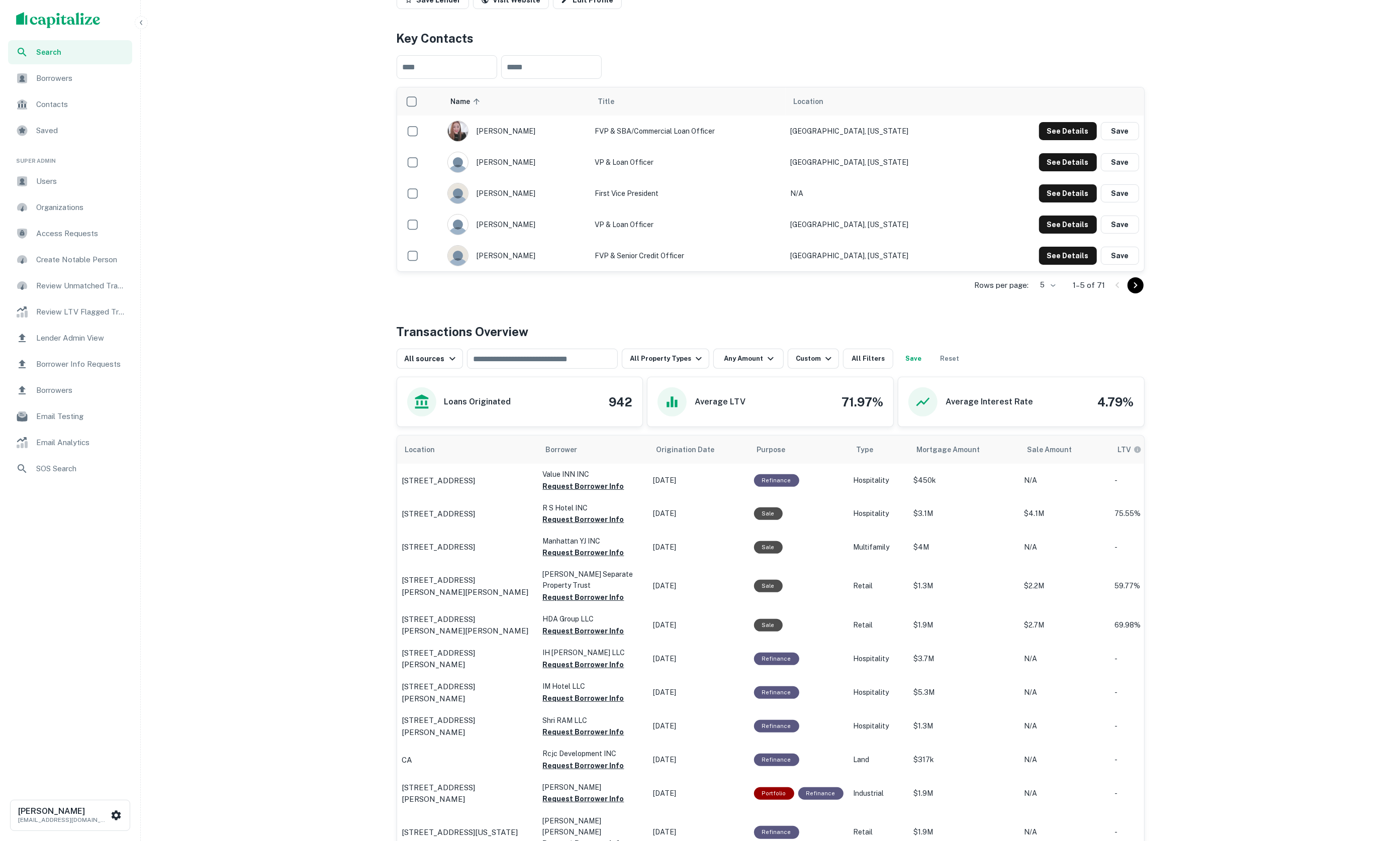
click at [78, 57] on div "Search" at bounding box center [70, 52] width 124 height 24
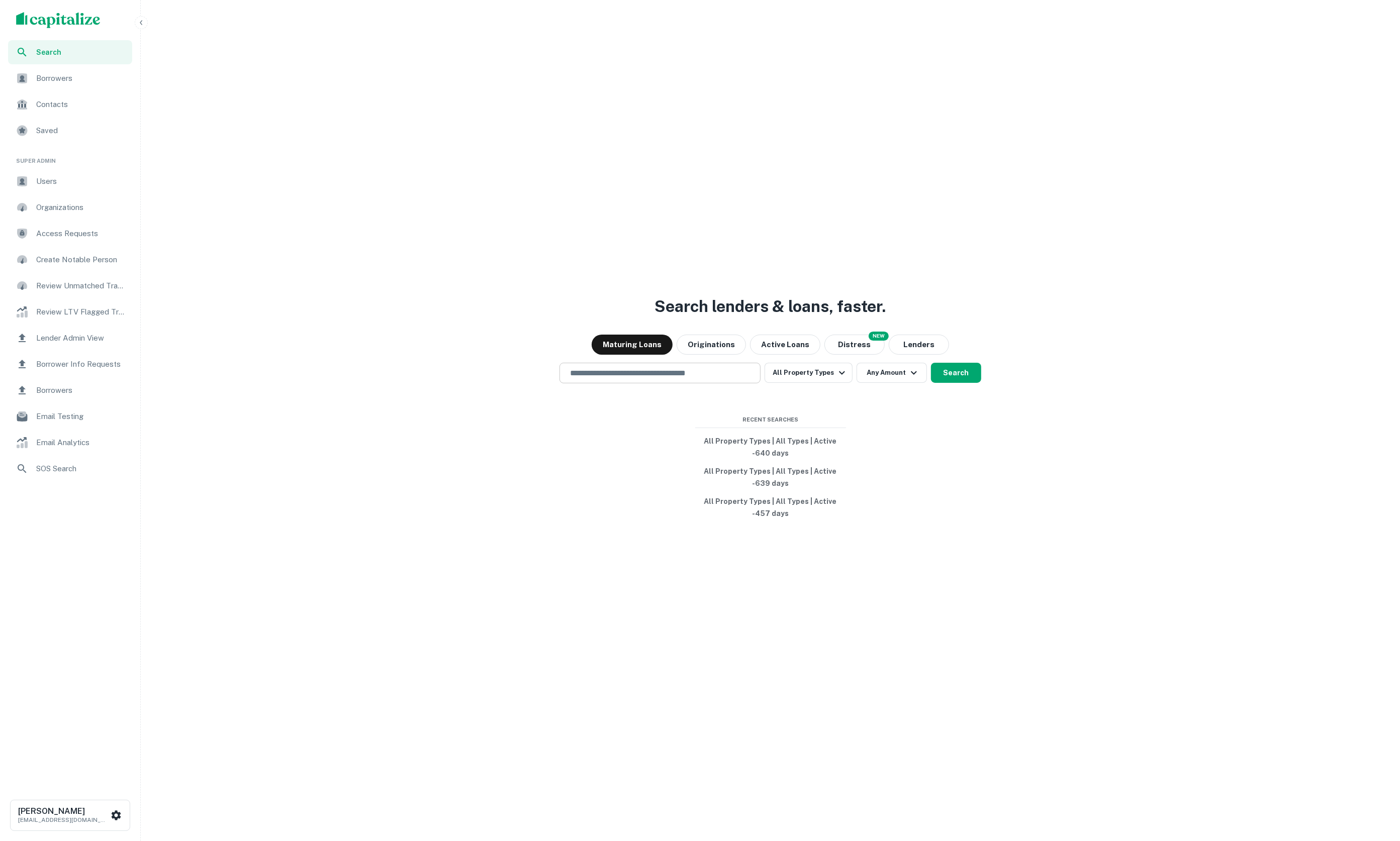
click at [628, 368] on input "text" at bounding box center [661, 373] width 192 height 11
paste input "**********"
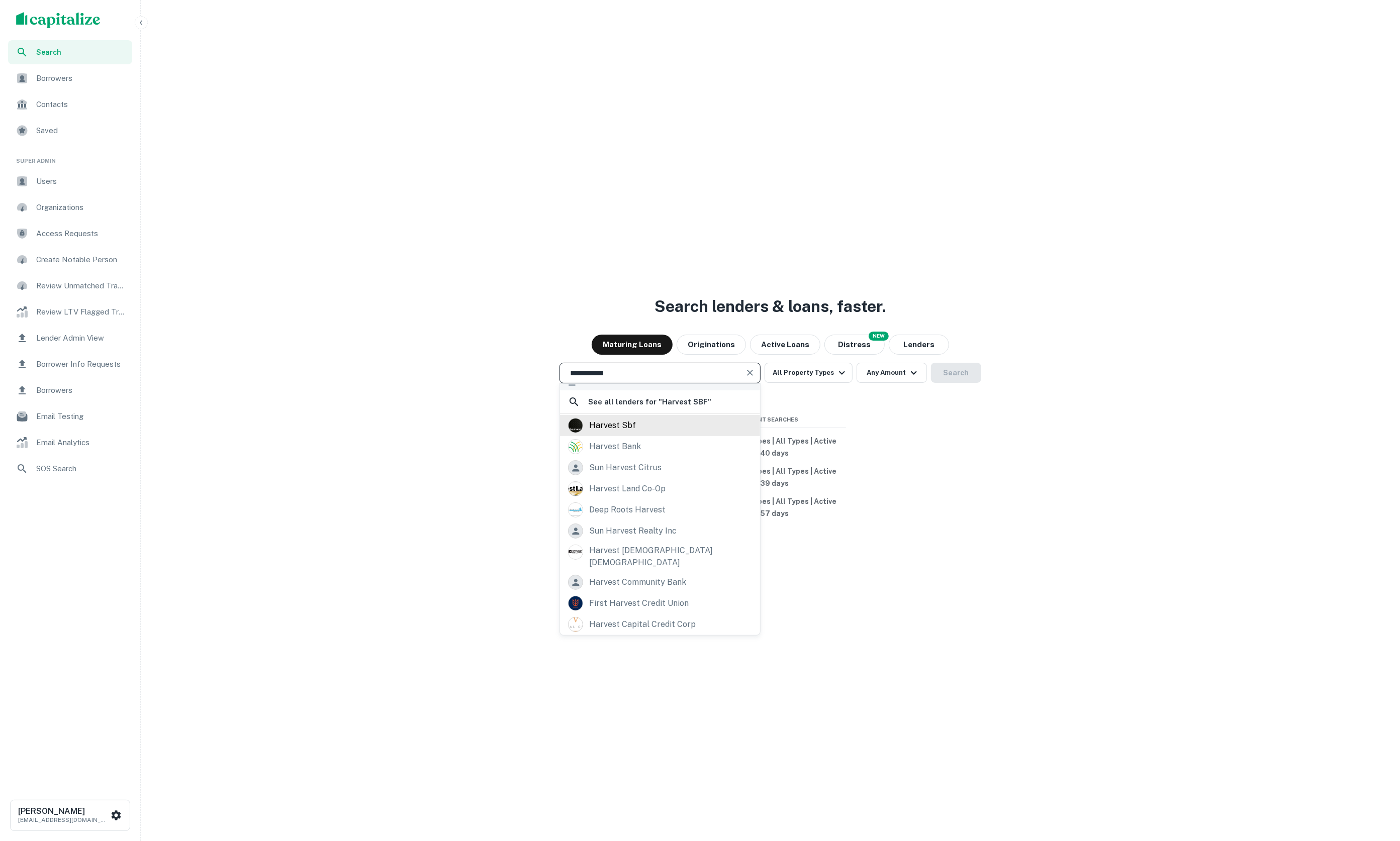
scroll to position [80, 0]
type input "**********"
click at [650, 433] on div "harvest sbf" at bounding box center [660, 426] width 184 height 15
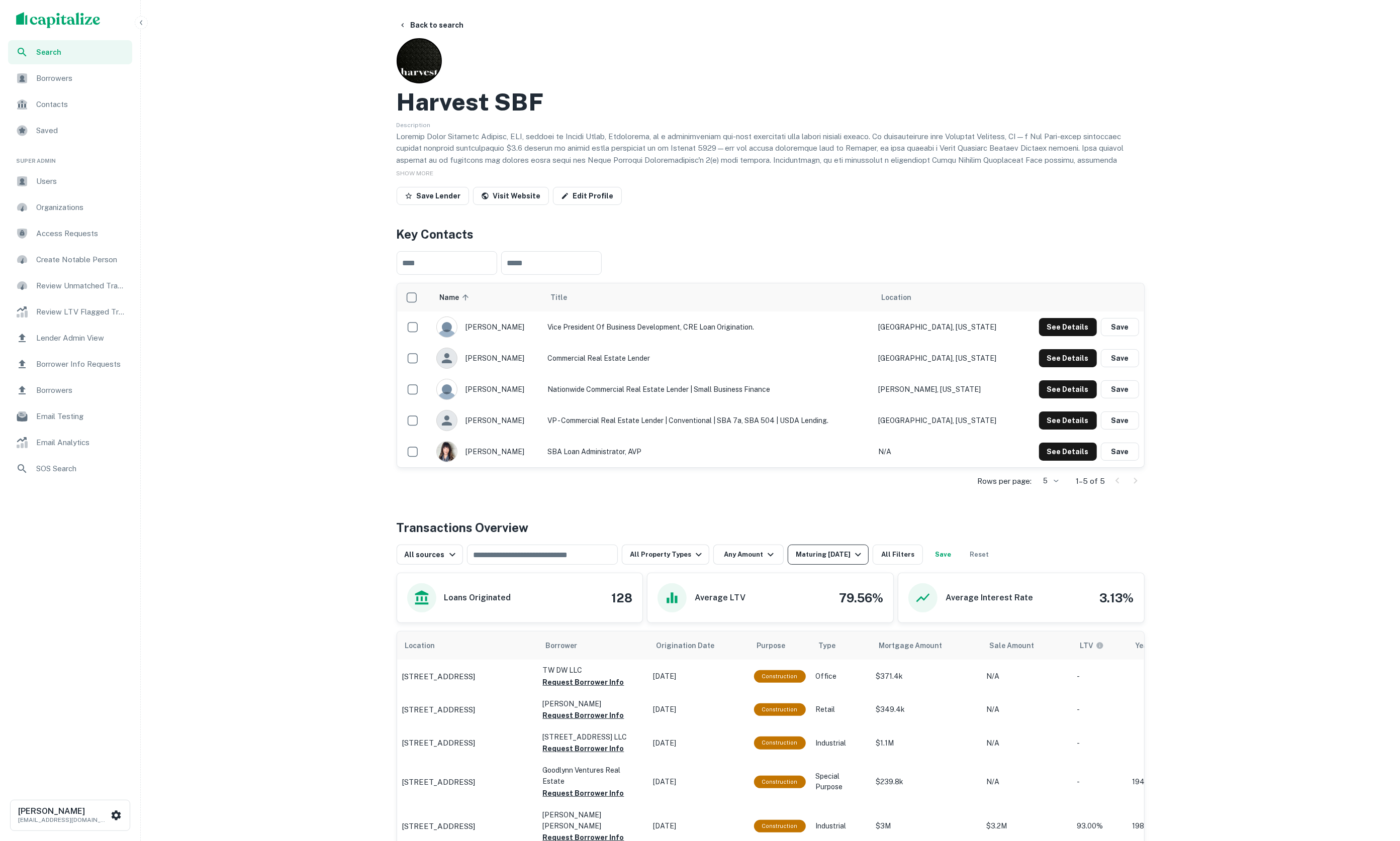
click at [826, 549] on div "Maturing [DATE]" at bounding box center [830, 555] width 68 height 12
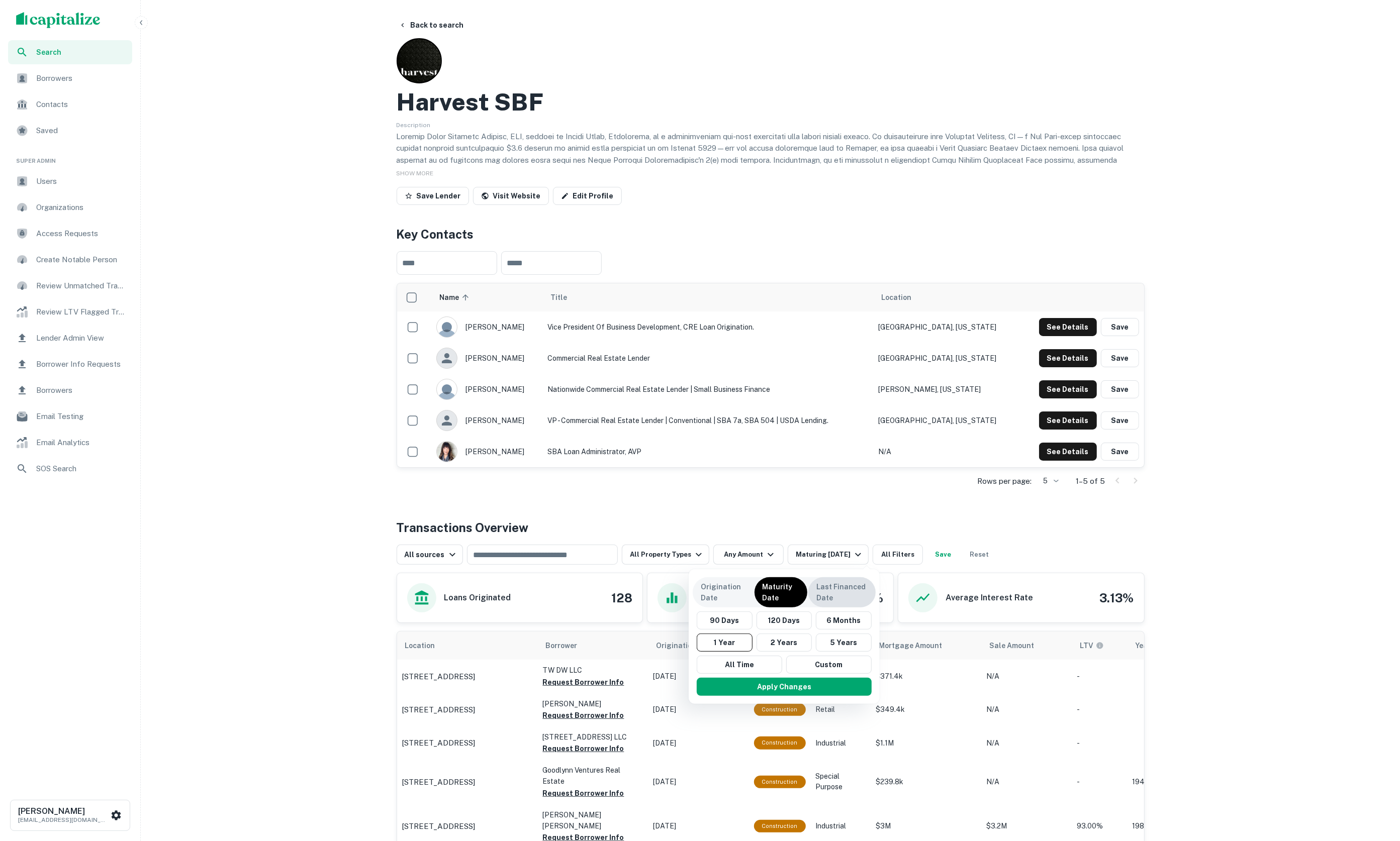
click at [839, 587] on p "Last Financed Date" at bounding box center [841, 592] width 51 height 22
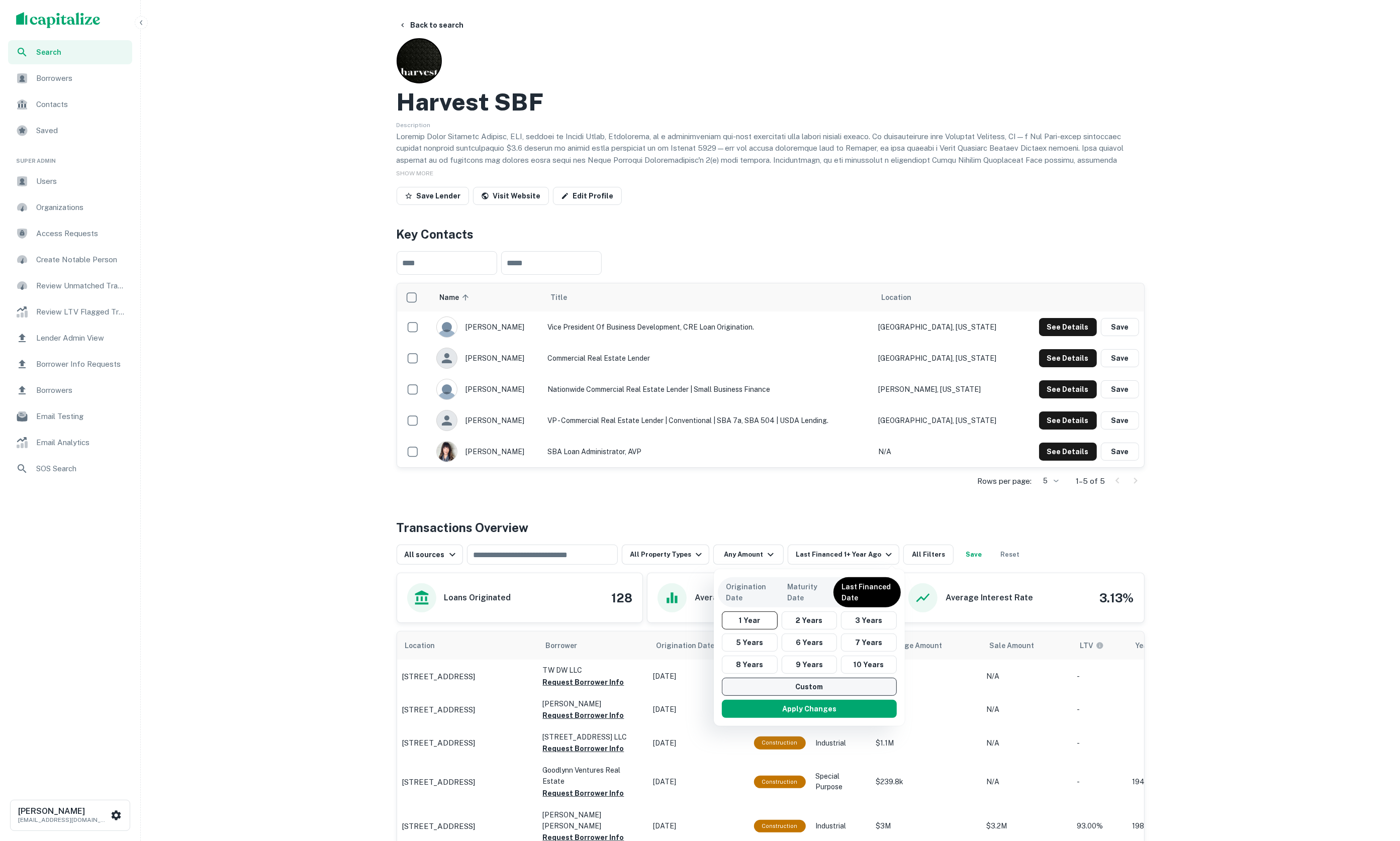
click at [813, 690] on button "Custom" at bounding box center [810, 687] width 175 height 18
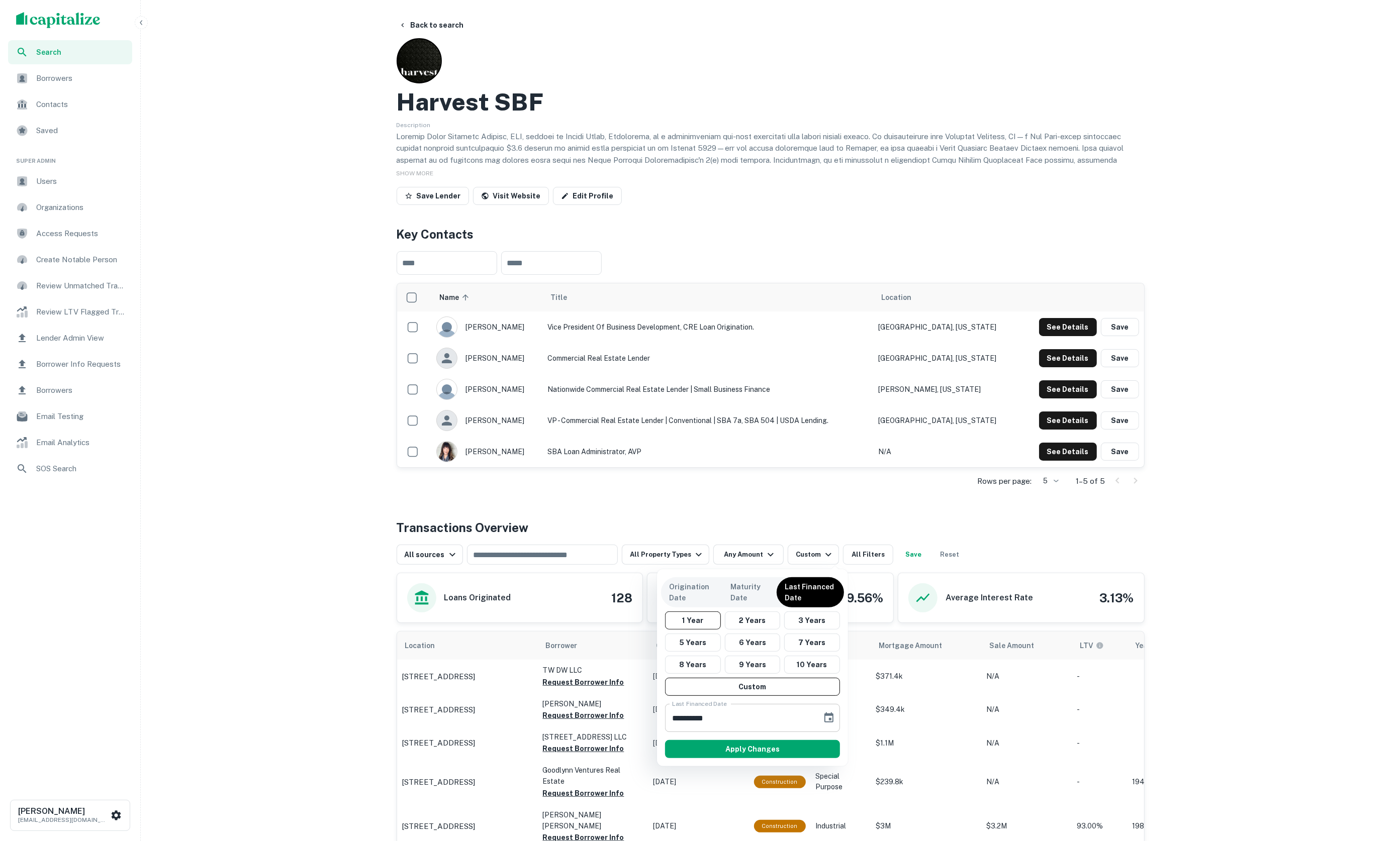
click at [676, 715] on input "**********" at bounding box center [739, 718] width 150 height 28
click at [681, 720] on input "**********" at bounding box center [739, 718] width 150 height 28
click at [676, 720] on input "**********" at bounding box center [739, 718] width 150 height 28
type input "**********"
click at [750, 752] on button "Apply Changes" at bounding box center [752, 749] width 175 height 18
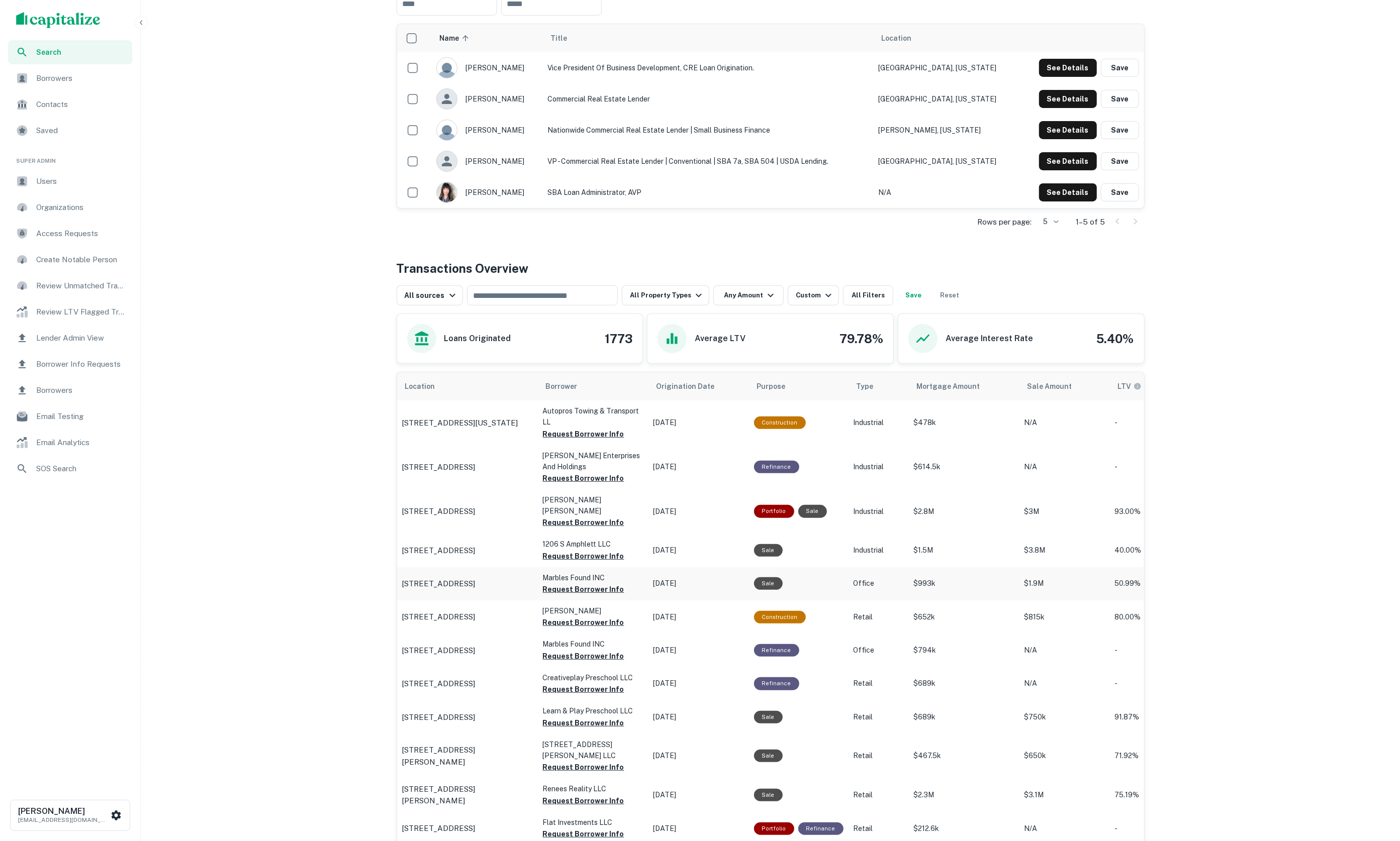
scroll to position [266, 0]
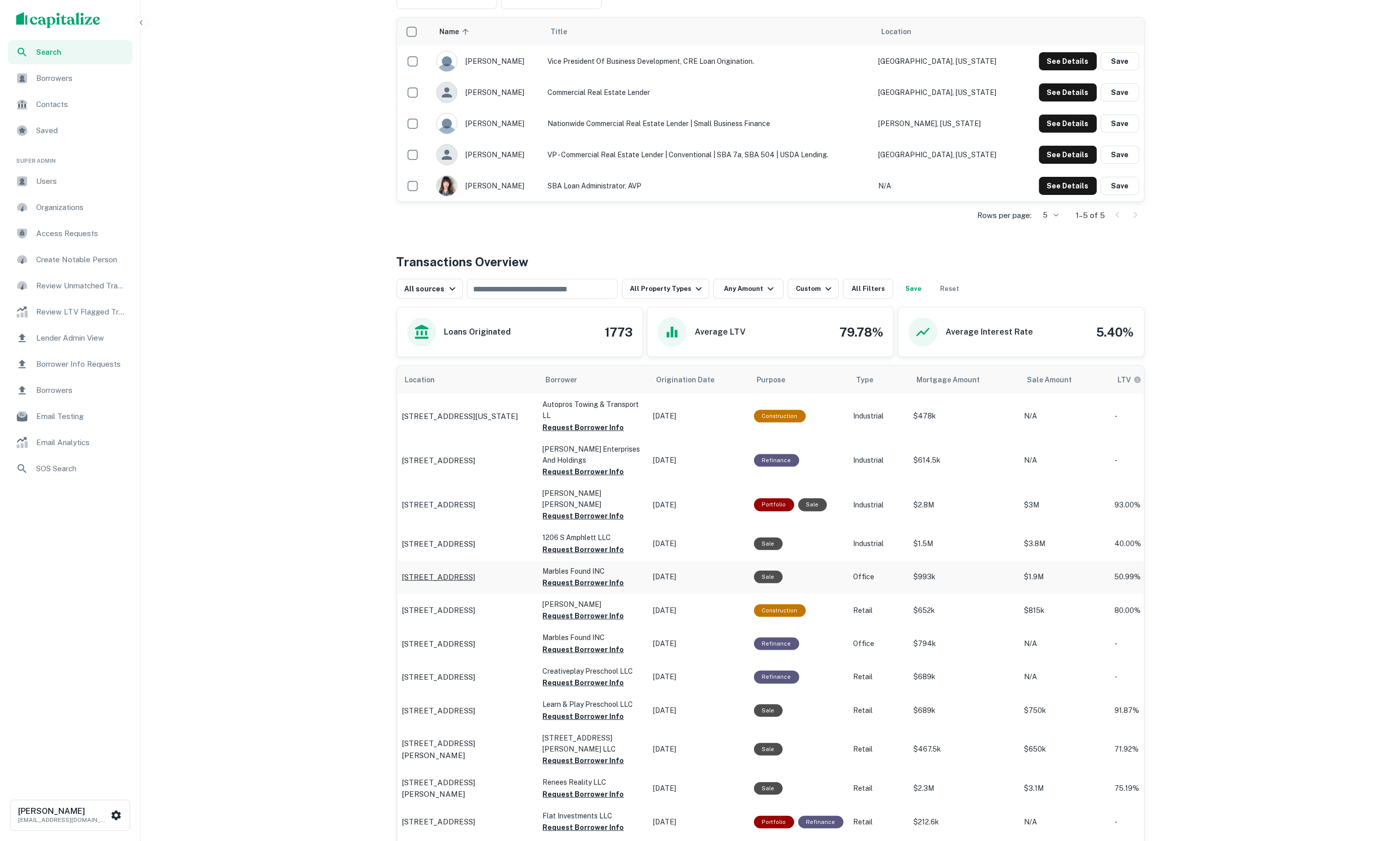
click at [475, 571] on p "5490 La Jolla Blvd La Jolla, CA92037" at bounding box center [439, 577] width 73 height 12
click at [813, 291] on div "Custom" at bounding box center [816, 288] width 39 height 12
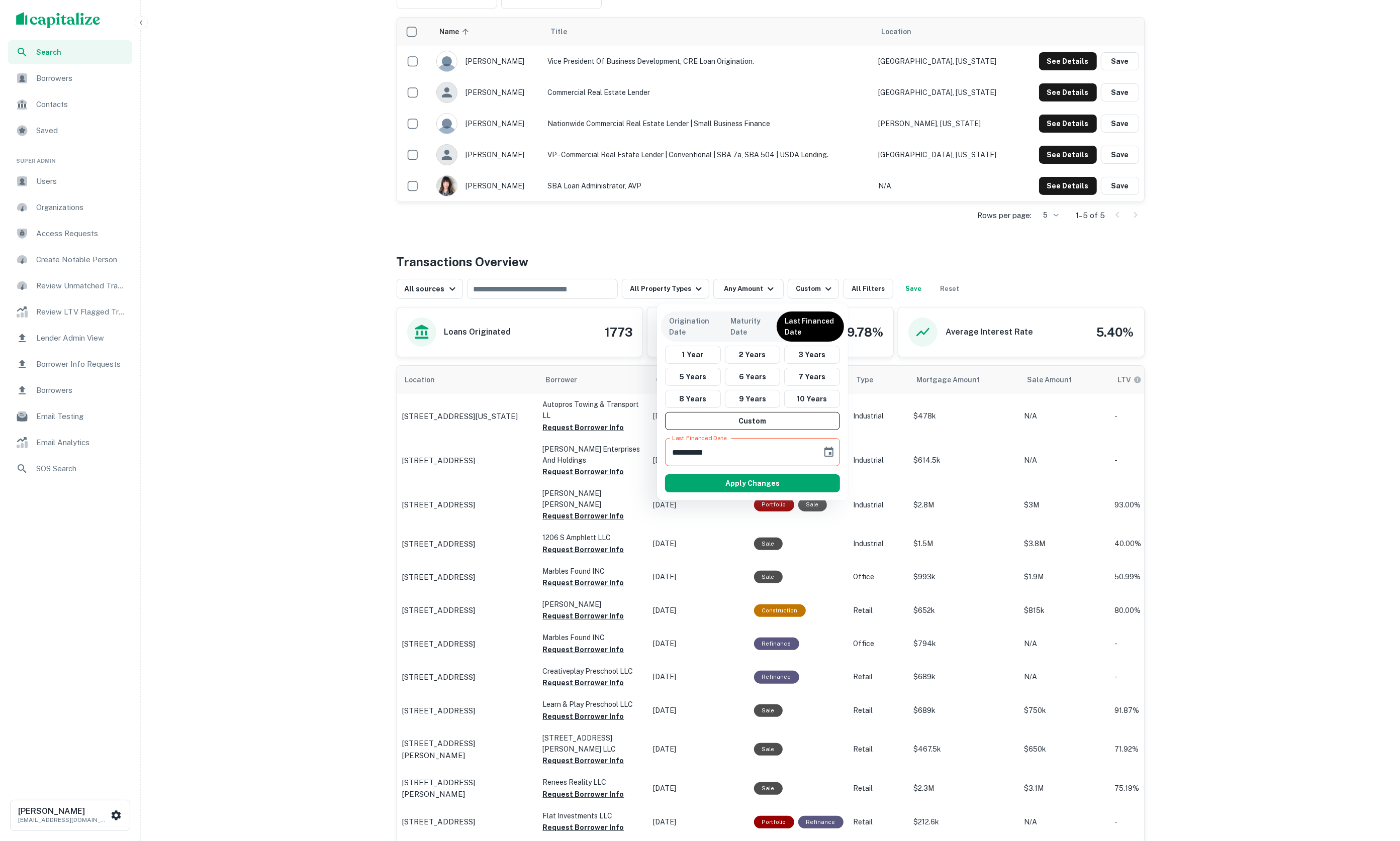
click at [702, 452] on input "**********" at bounding box center [739, 452] width 150 height 28
type input "**********"
click at [727, 490] on button "Apply Changes" at bounding box center [752, 483] width 175 height 18
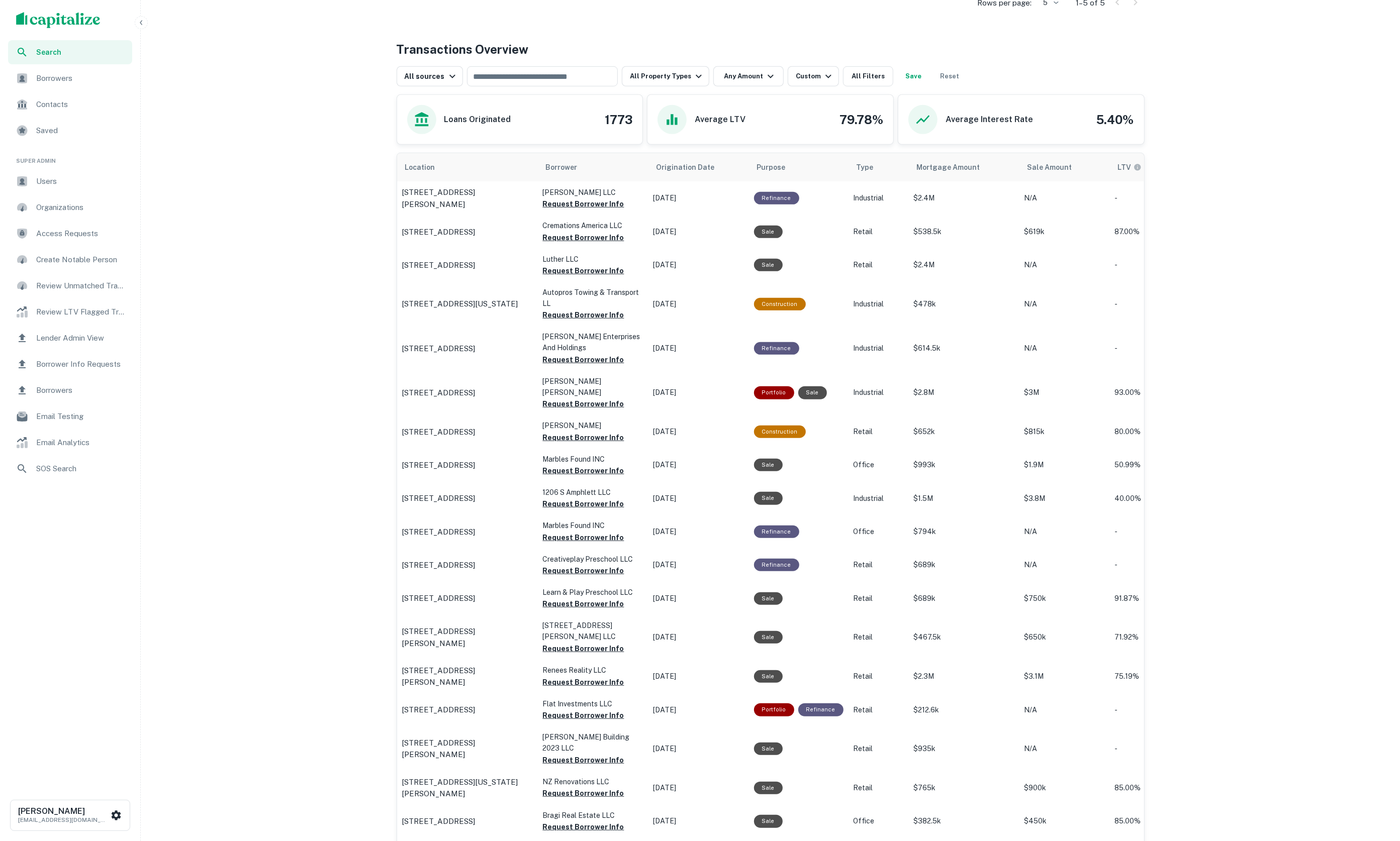
scroll to position [479, 0]
drag, startPoint x: 342, startPoint y: 136, endPoint x: 361, endPoint y: 114, distance: 29.1
click at [342, 136] on div "Search Borrowers Contacts Saved Super Admin Users Organizations Access Requests…" at bounding box center [700, 809] width 1400 height 2575
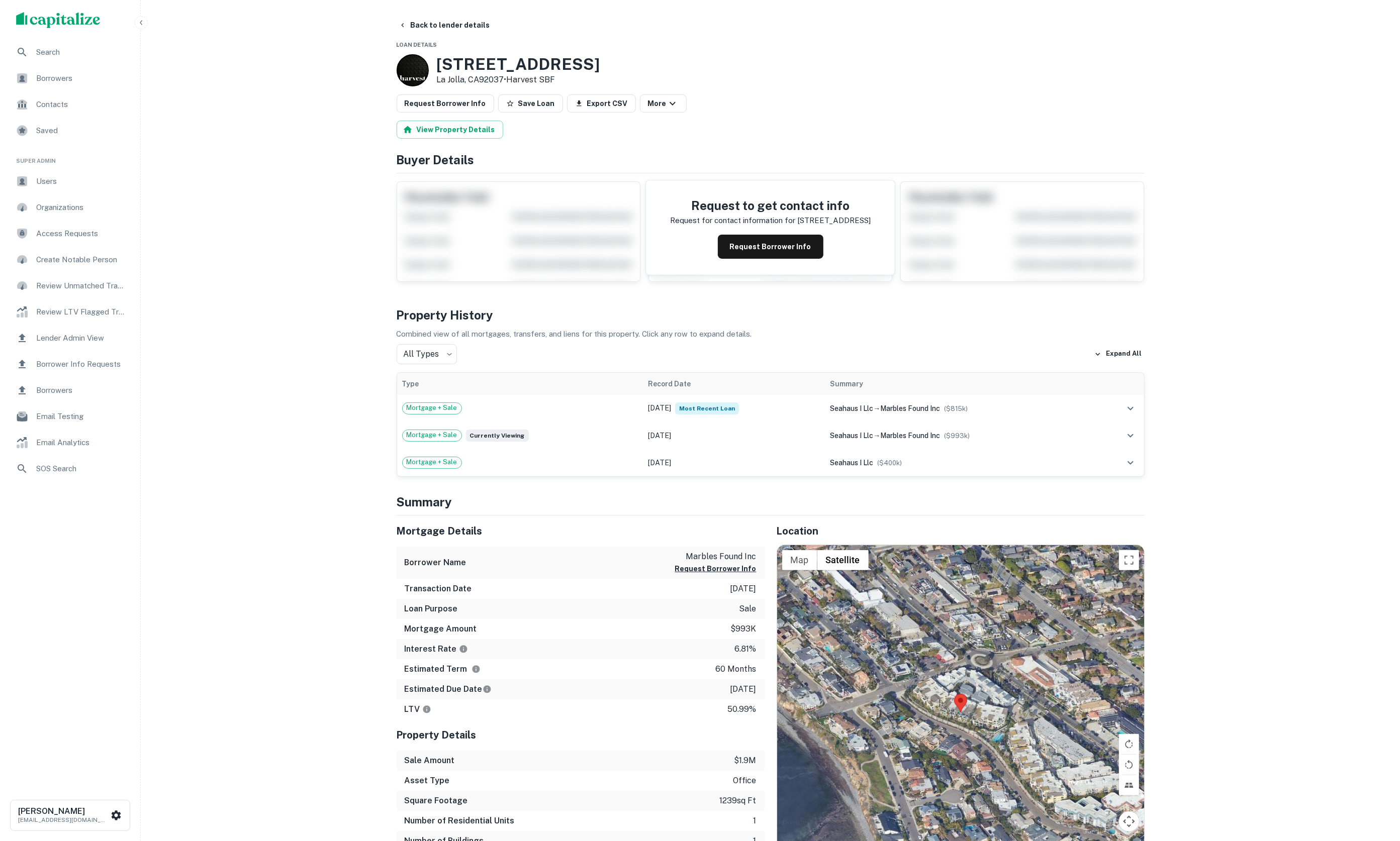
click at [416, 29] on button "Back to lender details" at bounding box center [444, 24] width 100 height 18
